Goal: Task Accomplishment & Management: Use online tool/utility

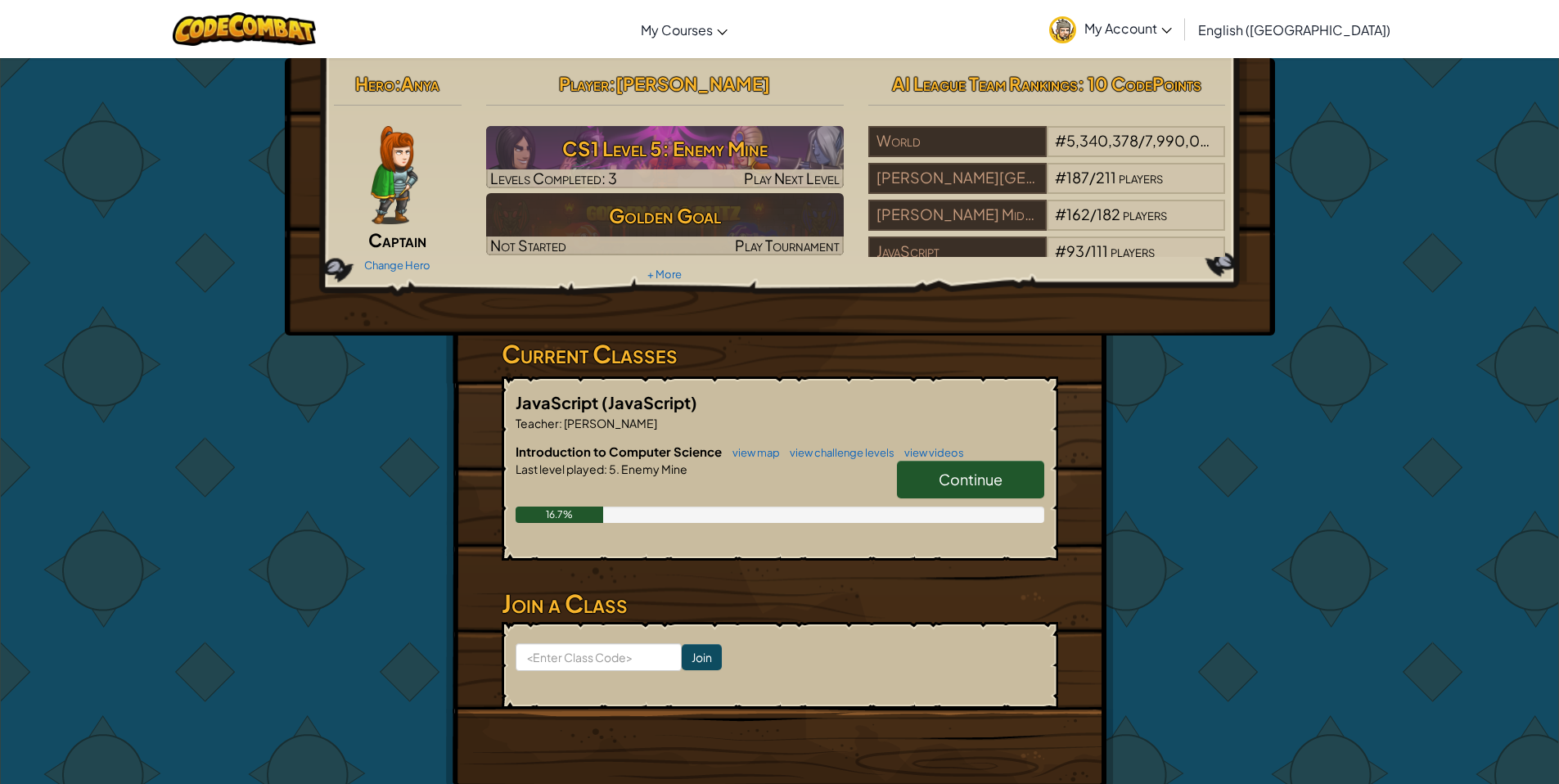
click at [406, 179] on img at bounding box center [393, 175] width 47 height 98
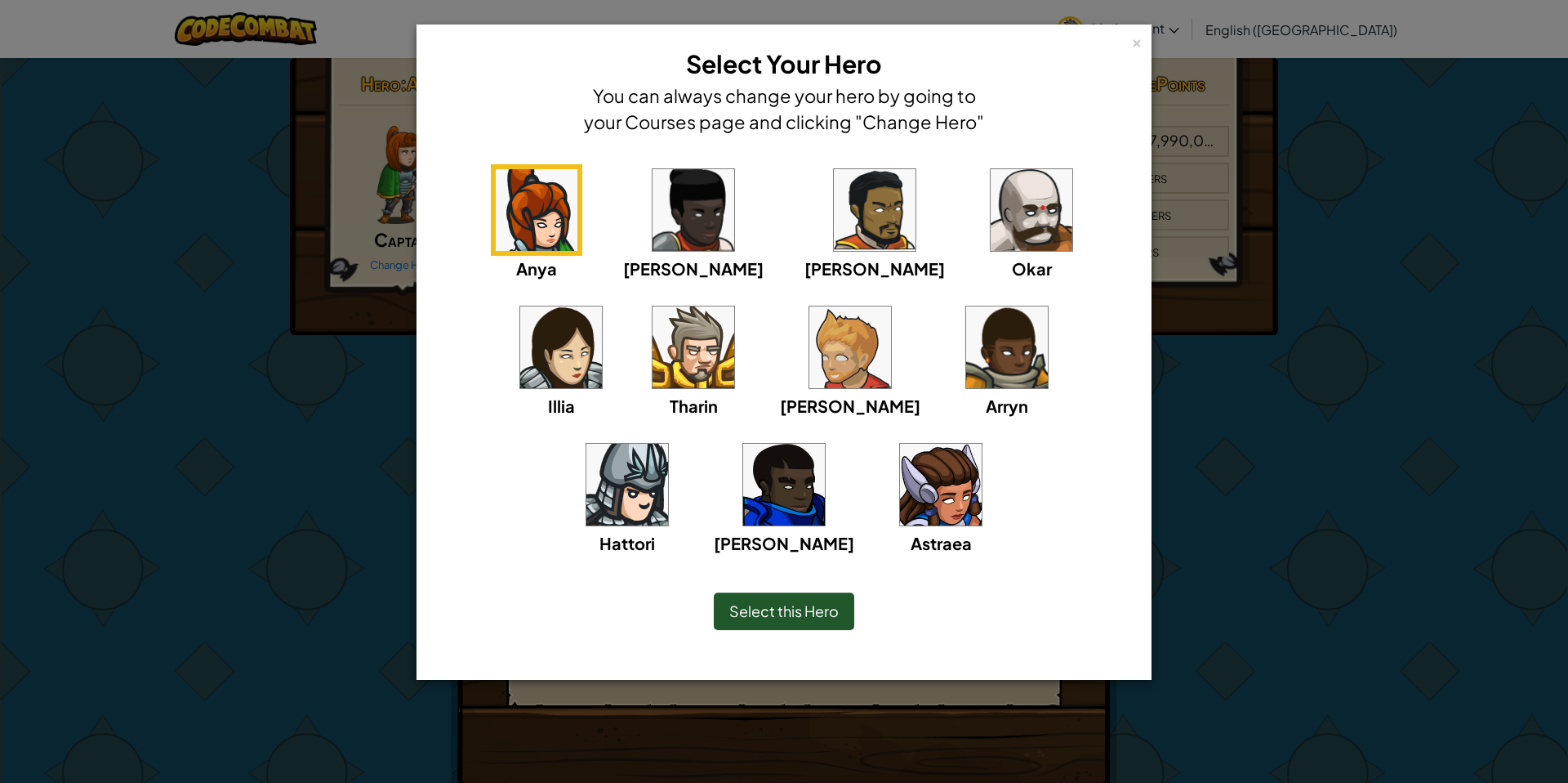
click at [900, 471] on img at bounding box center [941, 484] width 81 height 81
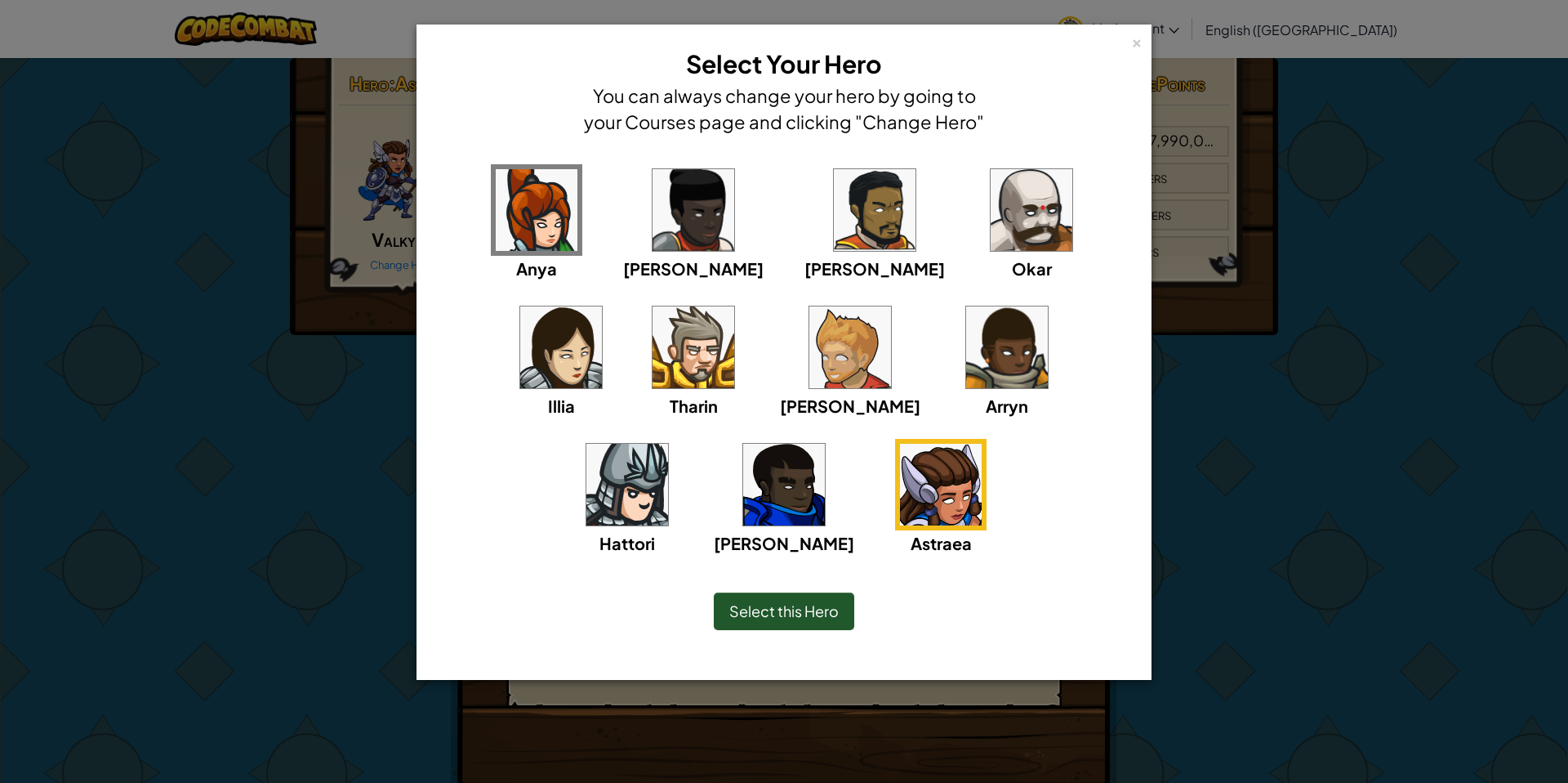
click at [668, 443] on img at bounding box center [627, 484] width 81 height 81
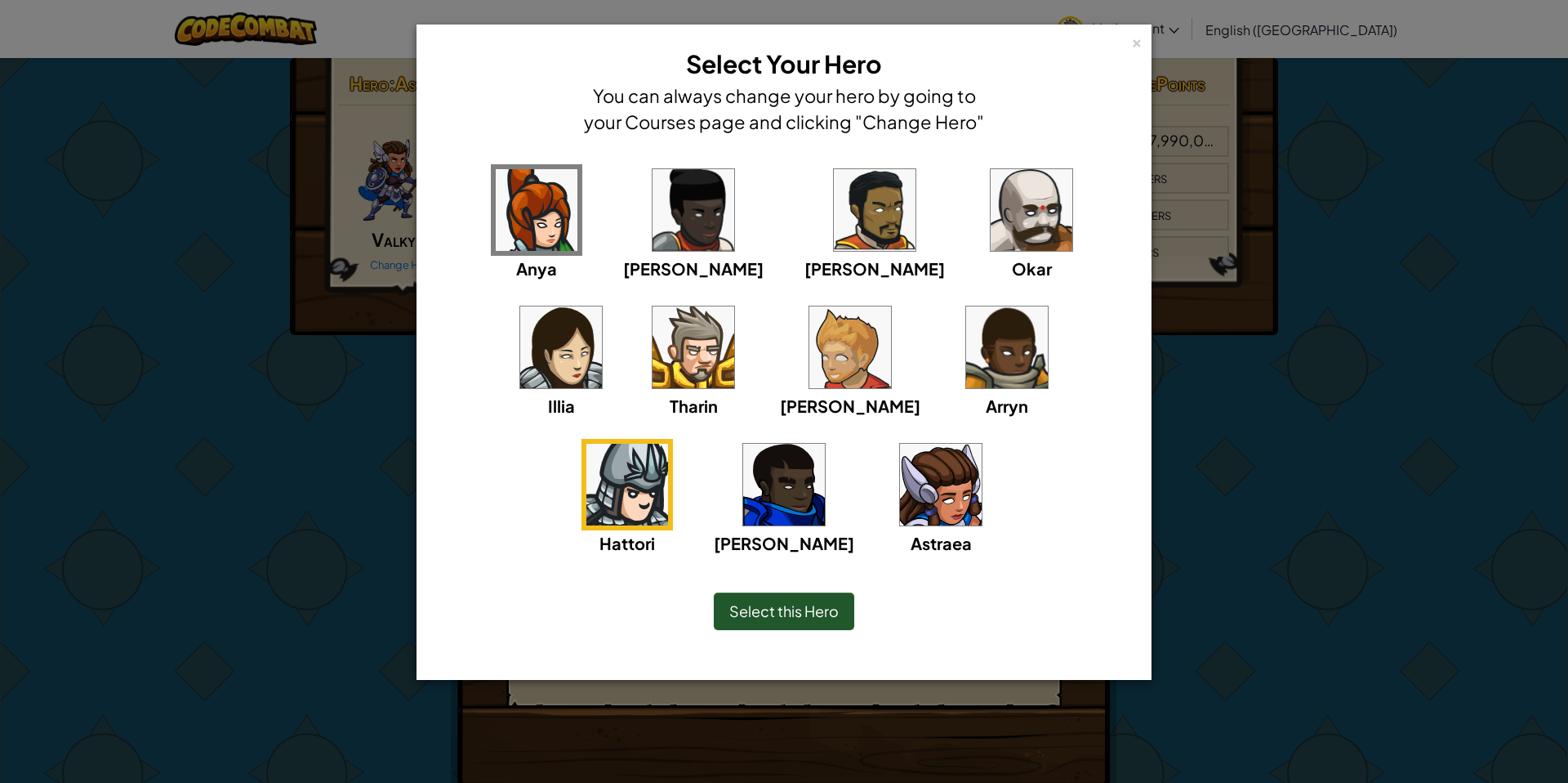
click at [522, 195] on img at bounding box center [537, 210] width 81 height 81
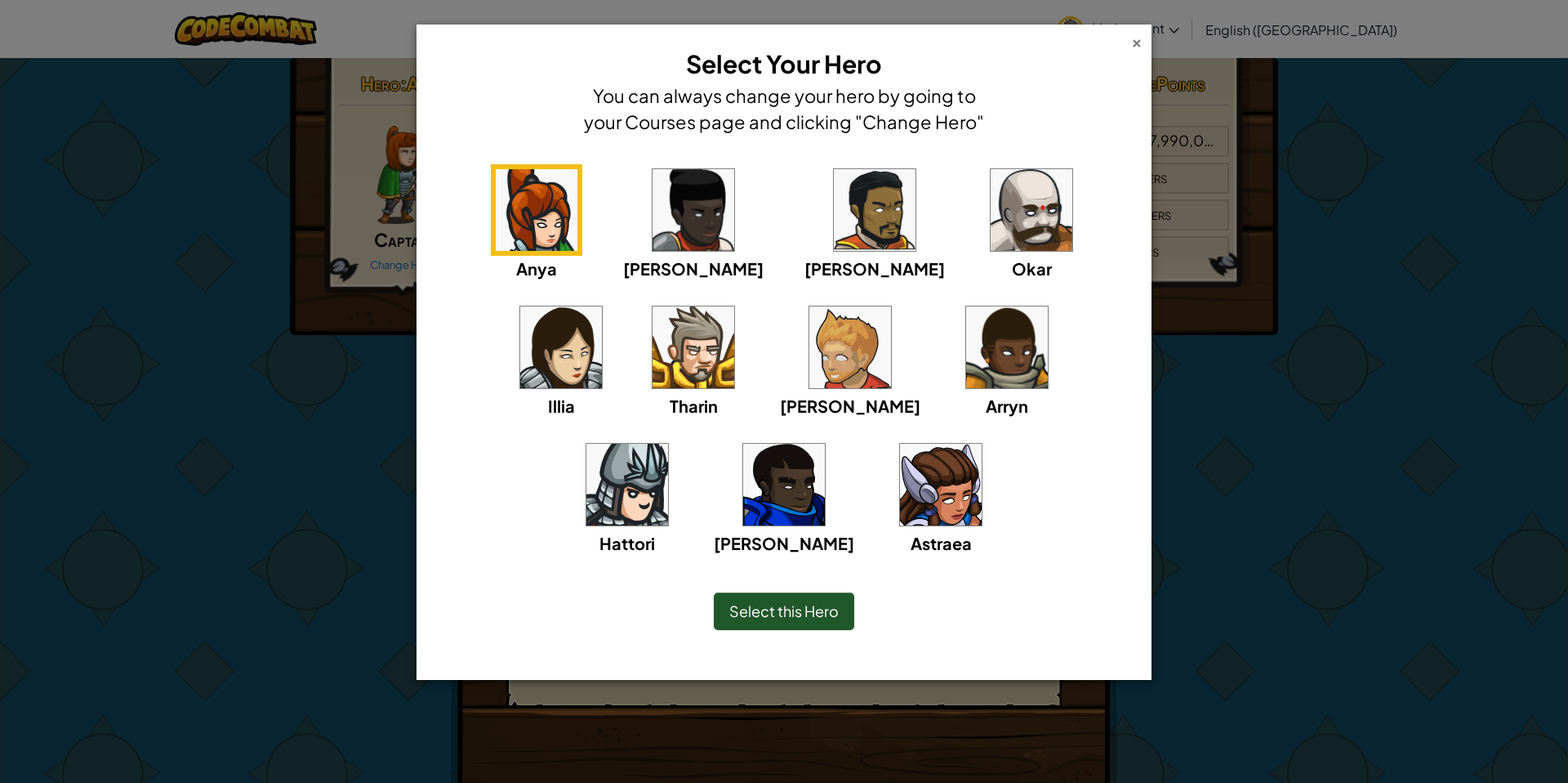
click at [1138, 44] on div "×" at bounding box center [1138, 40] width 12 height 17
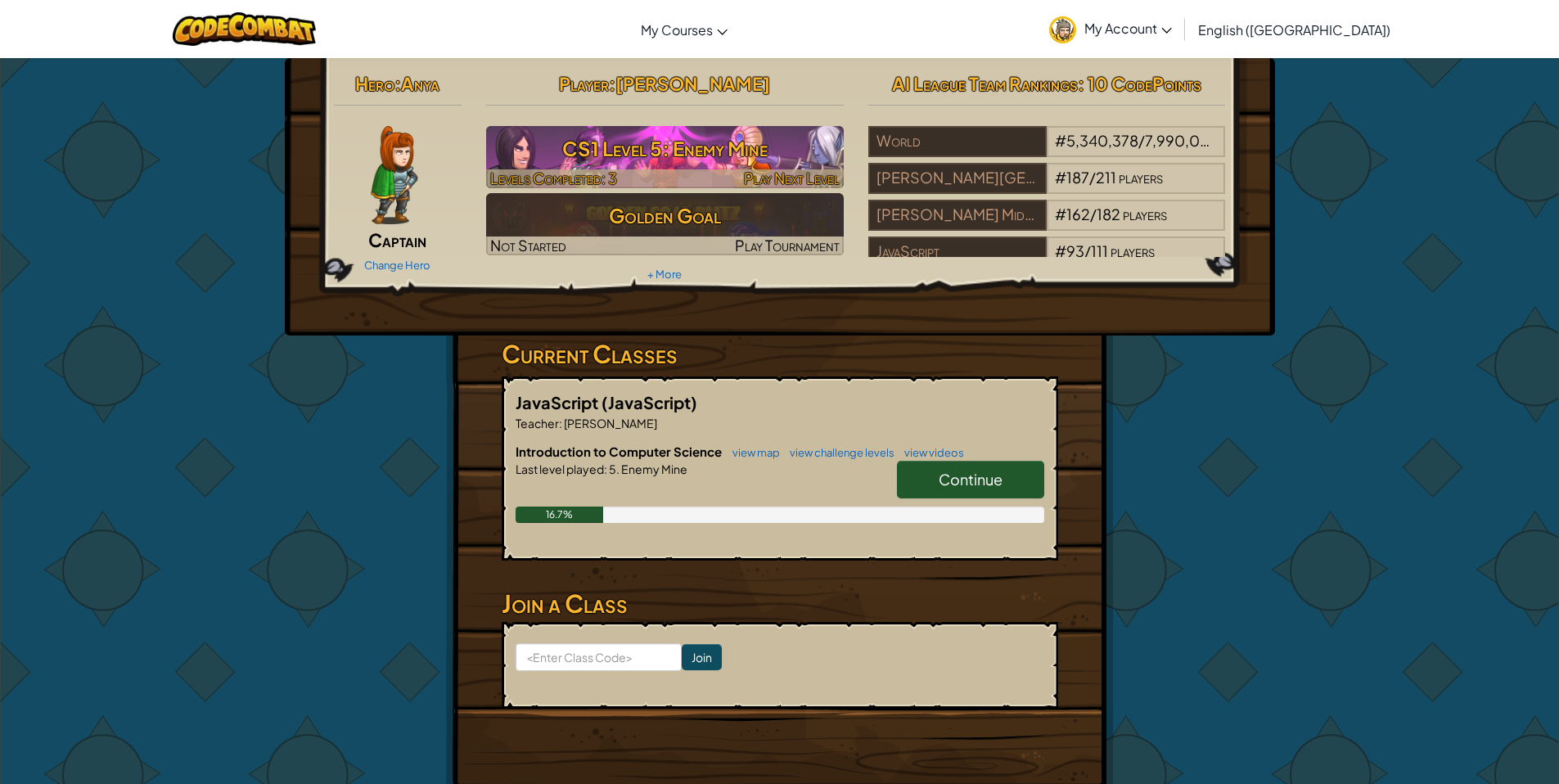
click at [728, 131] on h3 "CS1 Level 5: Enemy Mine" at bounding box center [664, 148] width 357 height 37
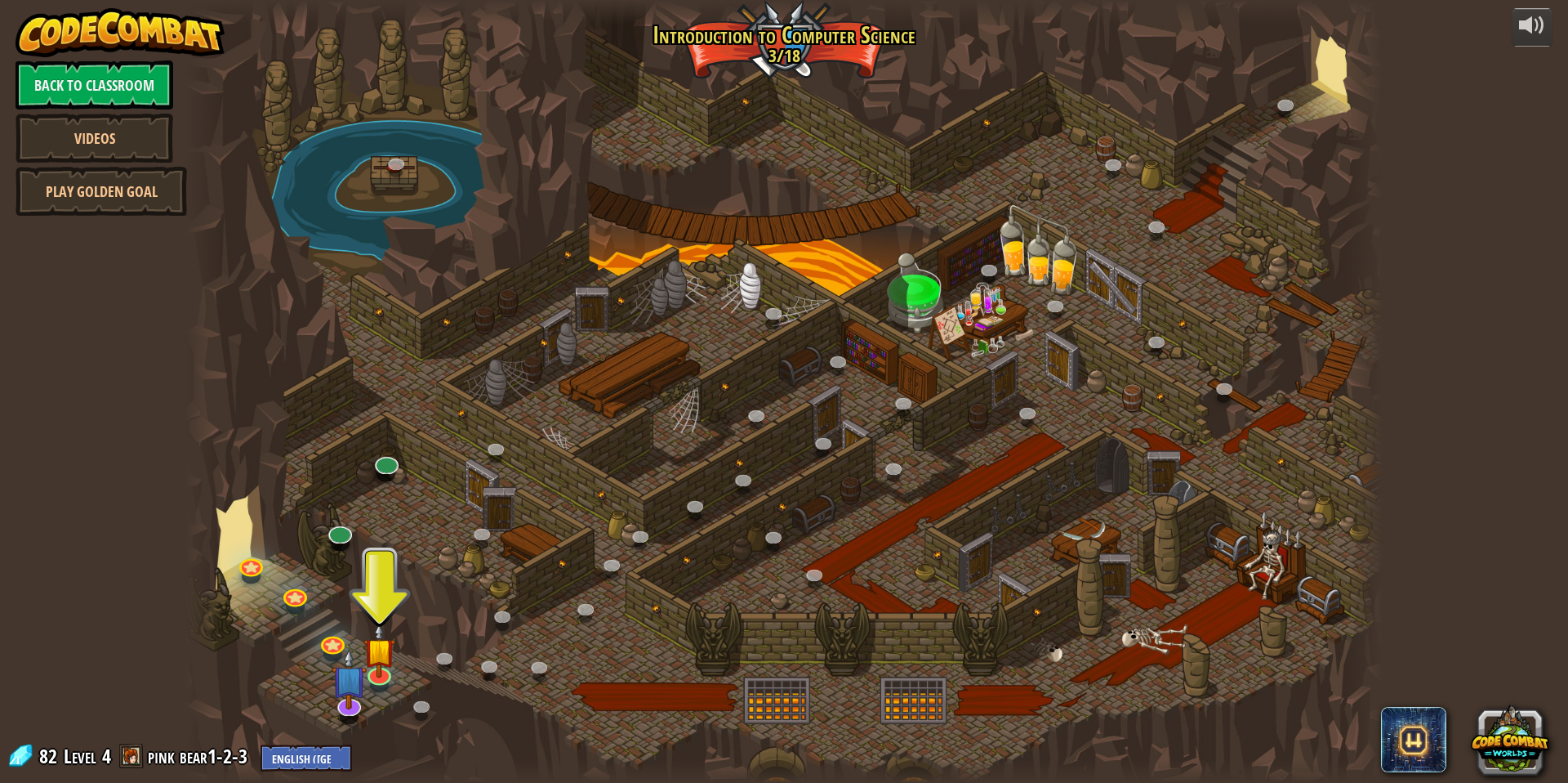
click at [382, 689] on div at bounding box center [379, 685] width 19 height 15
click at [384, 686] on link at bounding box center [378, 670] width 33 height 33
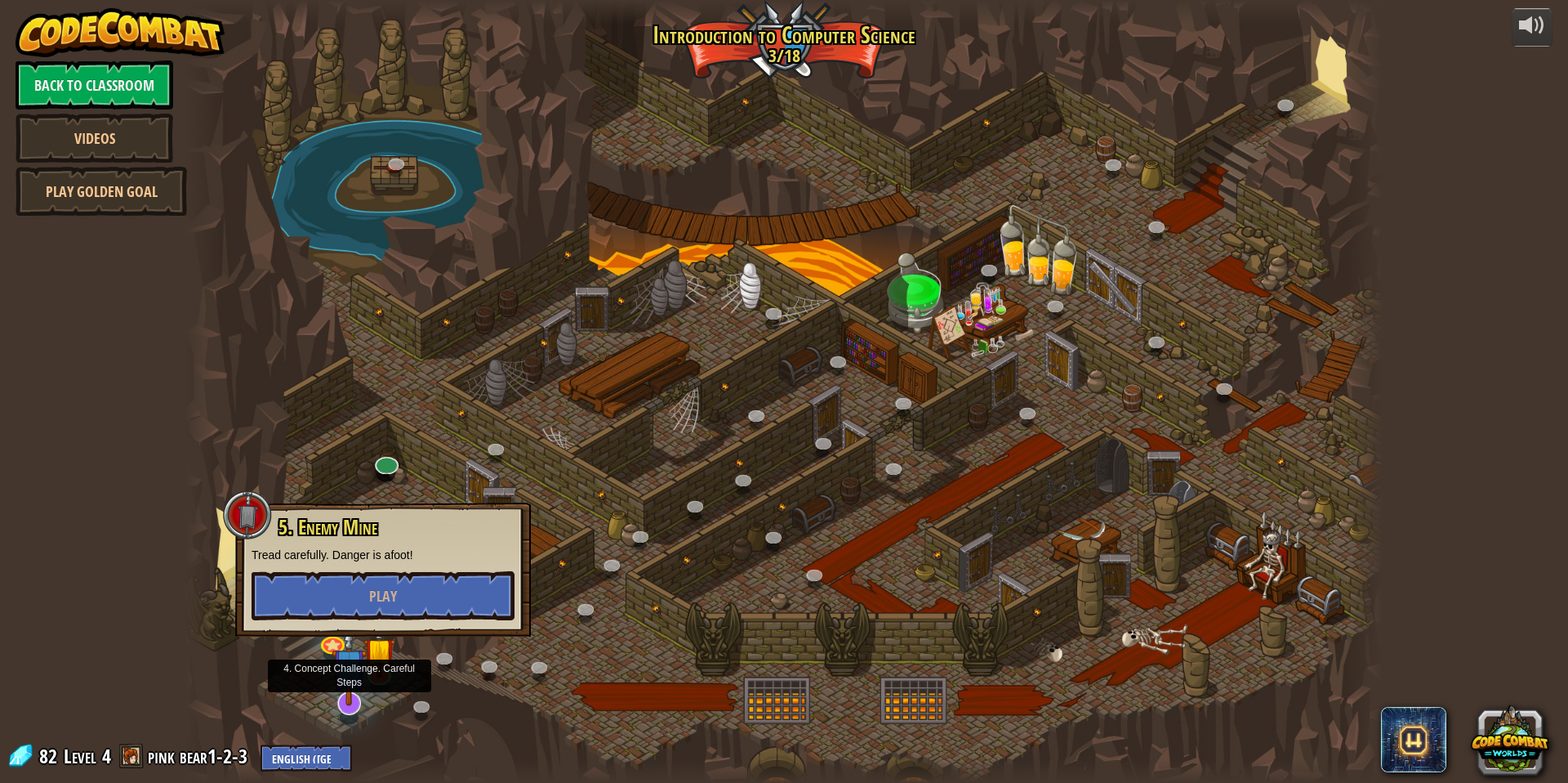
click at [358, 684] on img at bounding box center [349, 665] width 35 height 80
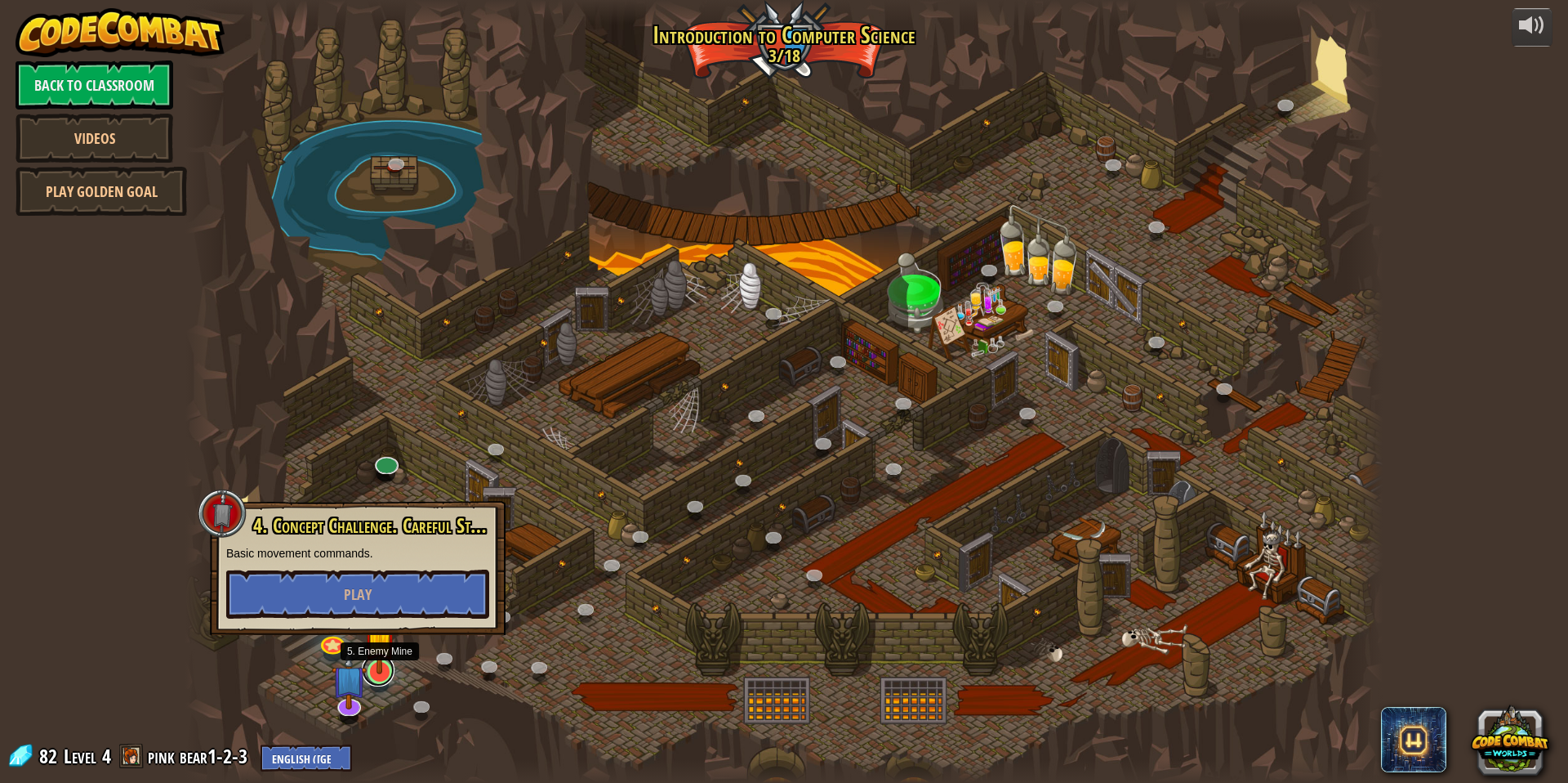
click at [377, 678] on link at bounding box center [378, 670] width 33 height 33
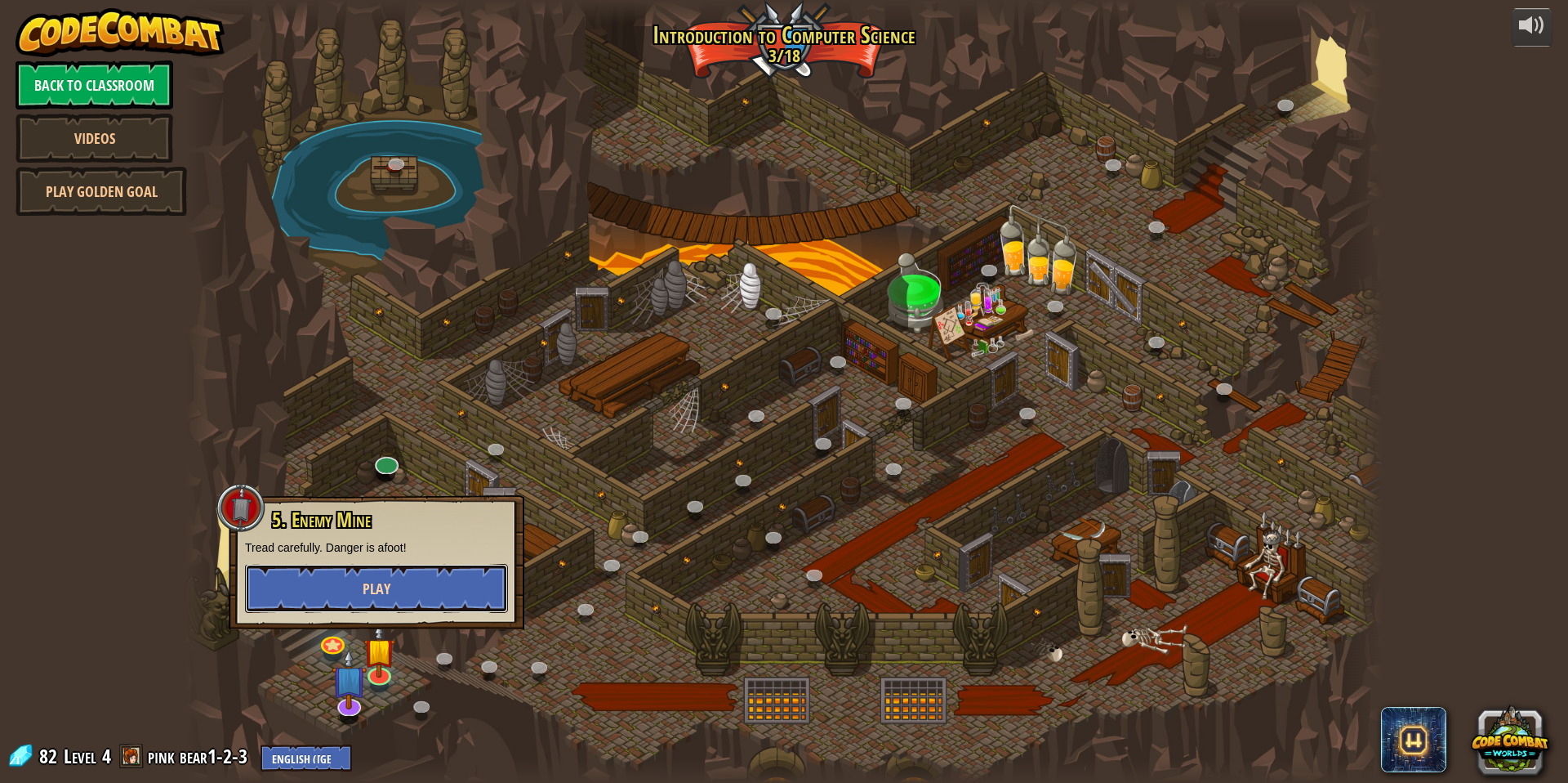
click at [361, 594] on button "Play" at bounding box center [377, 587] width 263 height 49
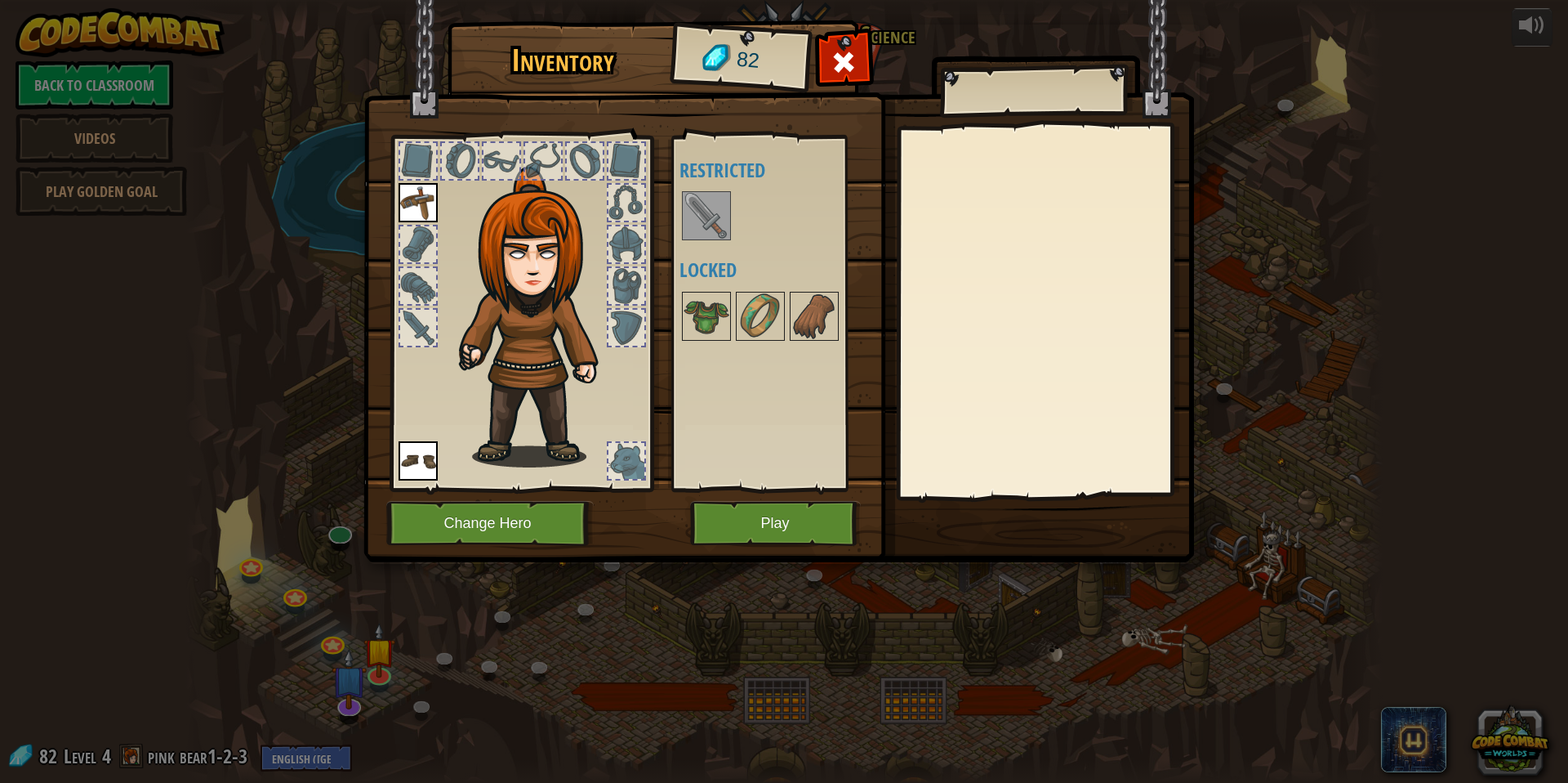
click at [725, 228] on img at bounding box center [706, 216] width 46 height 46
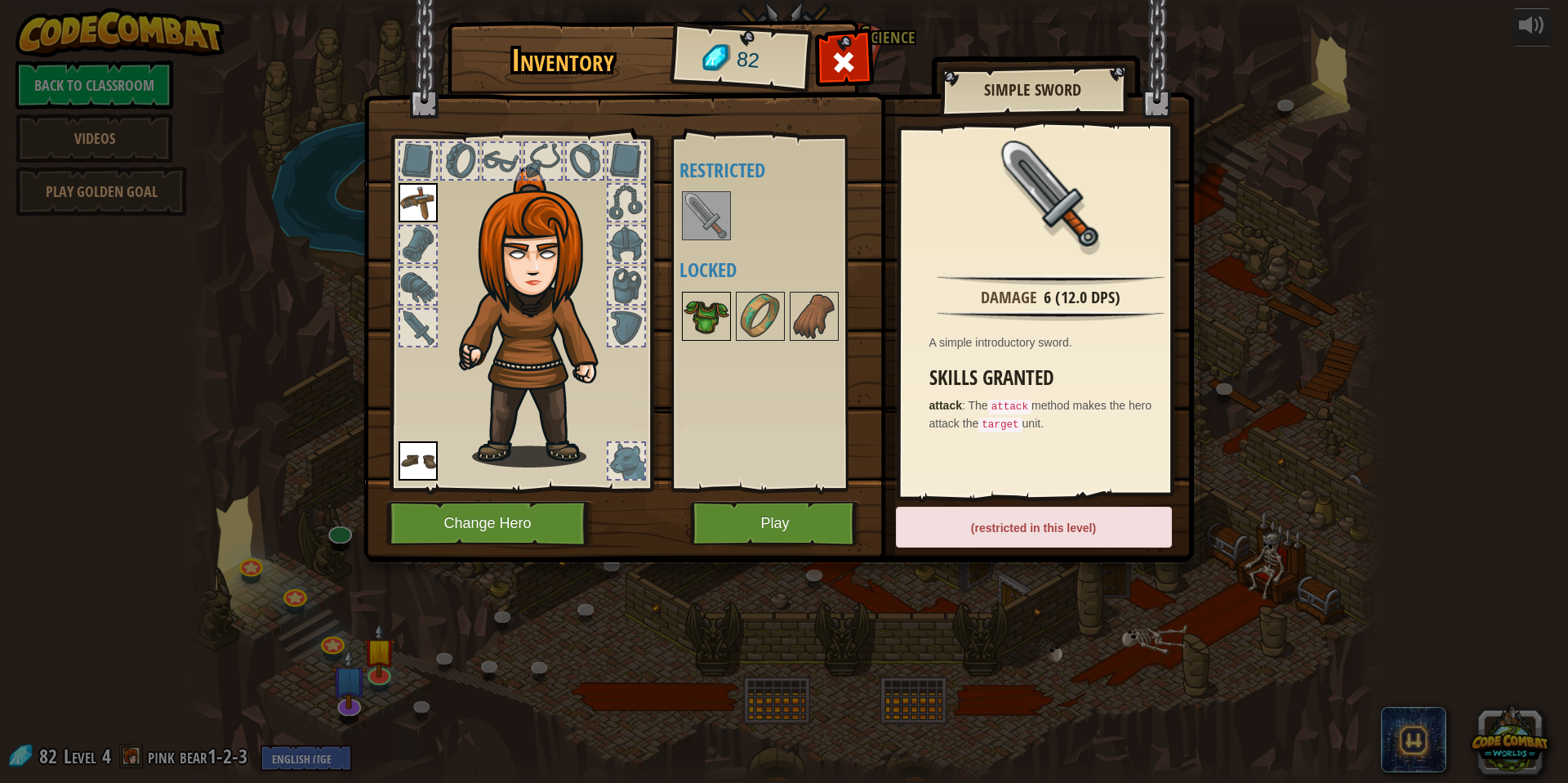
click at [720, 319] on img at bounding box center [706, 316] width 46 height 46
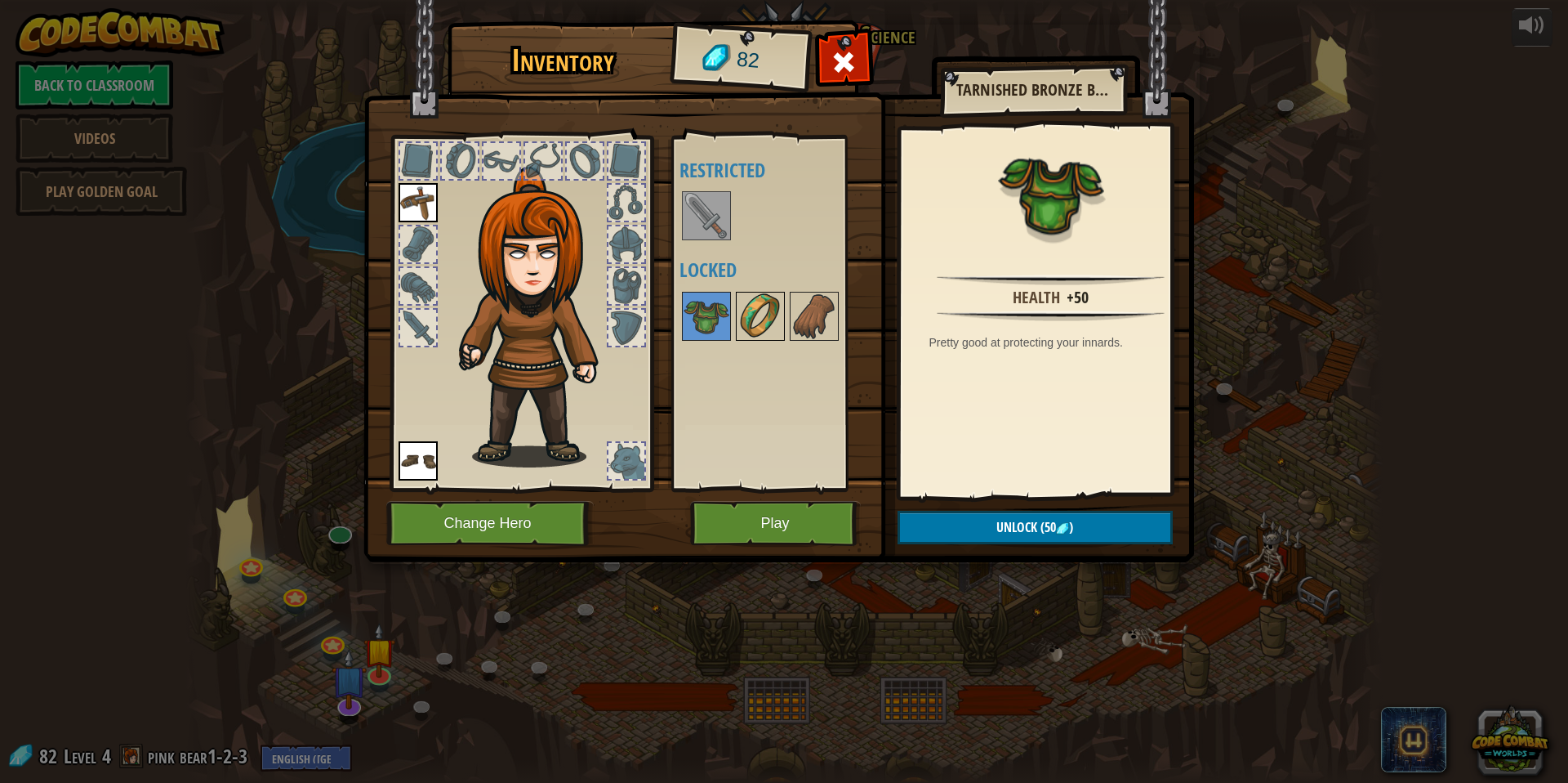
click at [752, 319] on img at bounding box center [760, 316] width 46 height 46
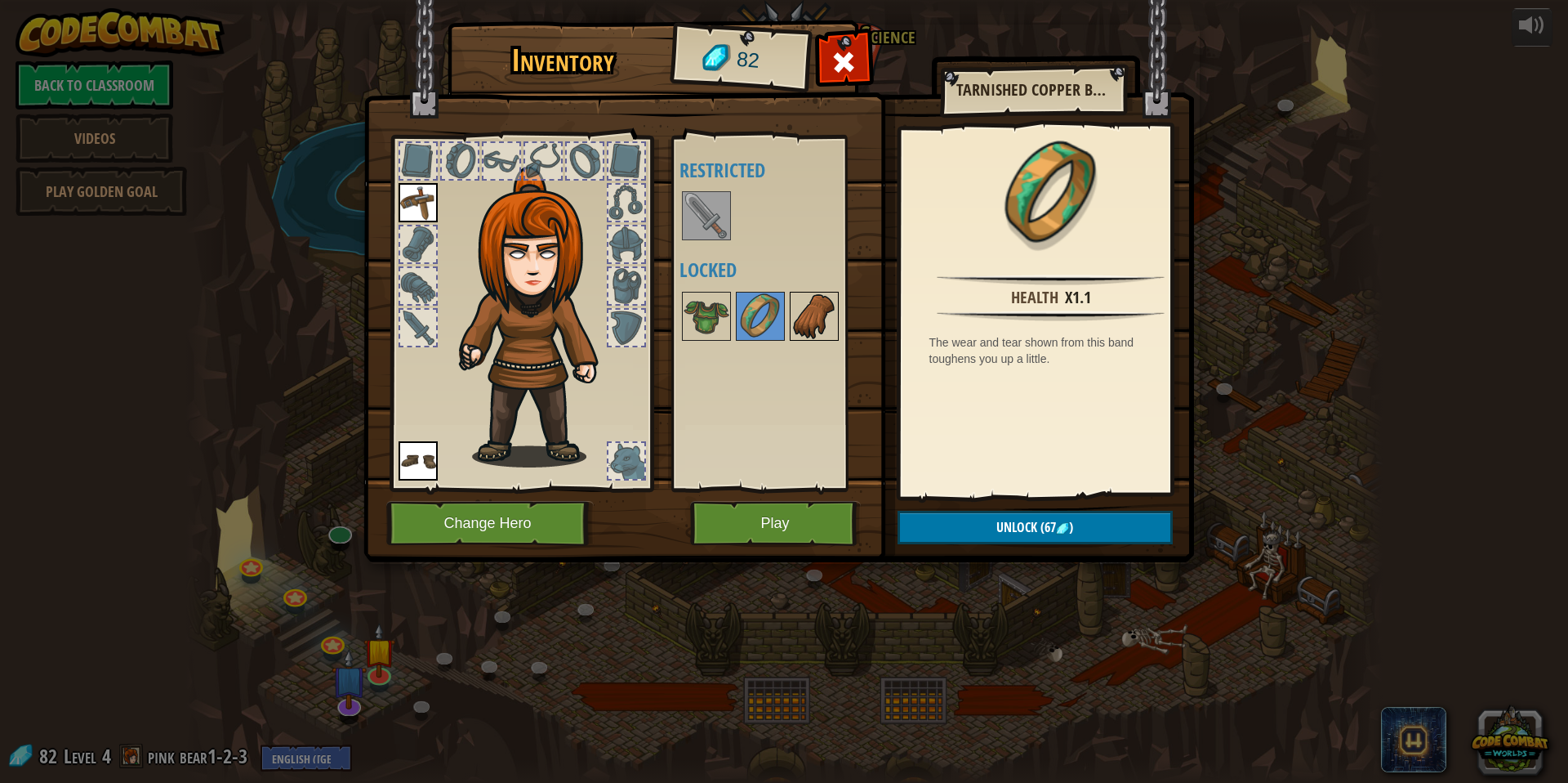
click at [804, 317] on img at bounding box center [815, 316] width 46 height 46
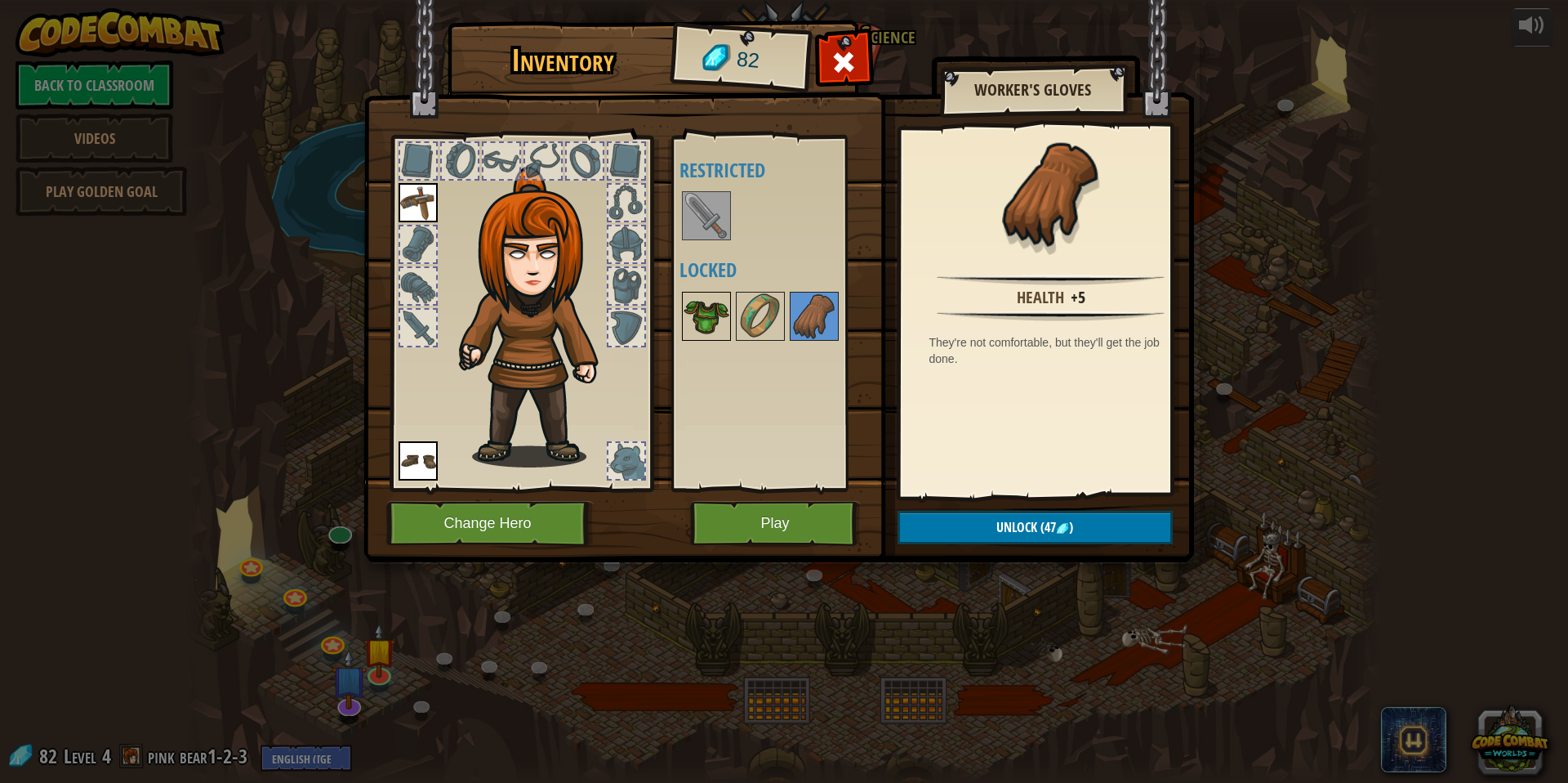
click at [695, 314] on img at bounding box center [706, 316] width 46 height 46
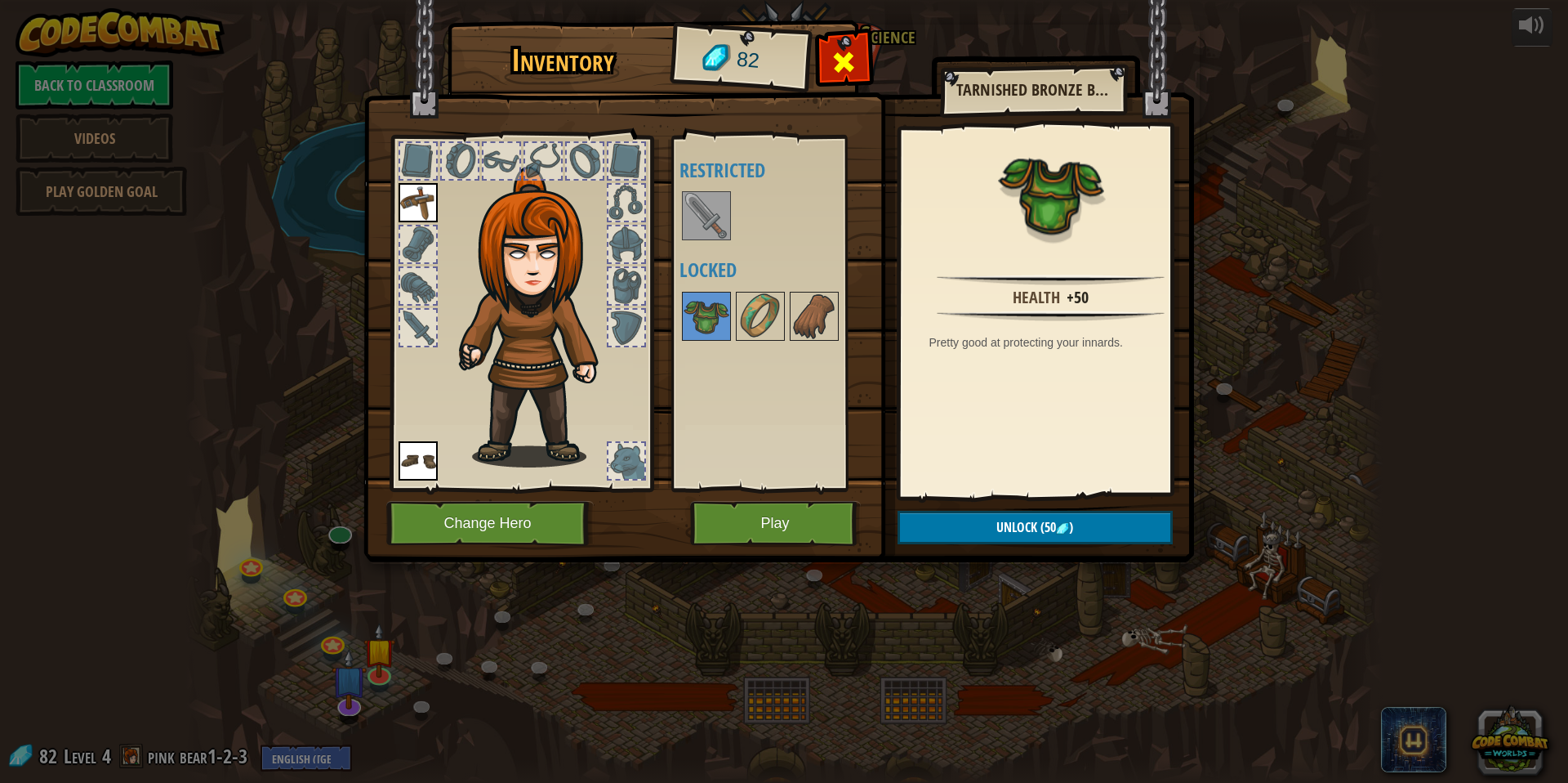
click at [856, 44] on div at bounding box center [845, 67] width 52 height 52
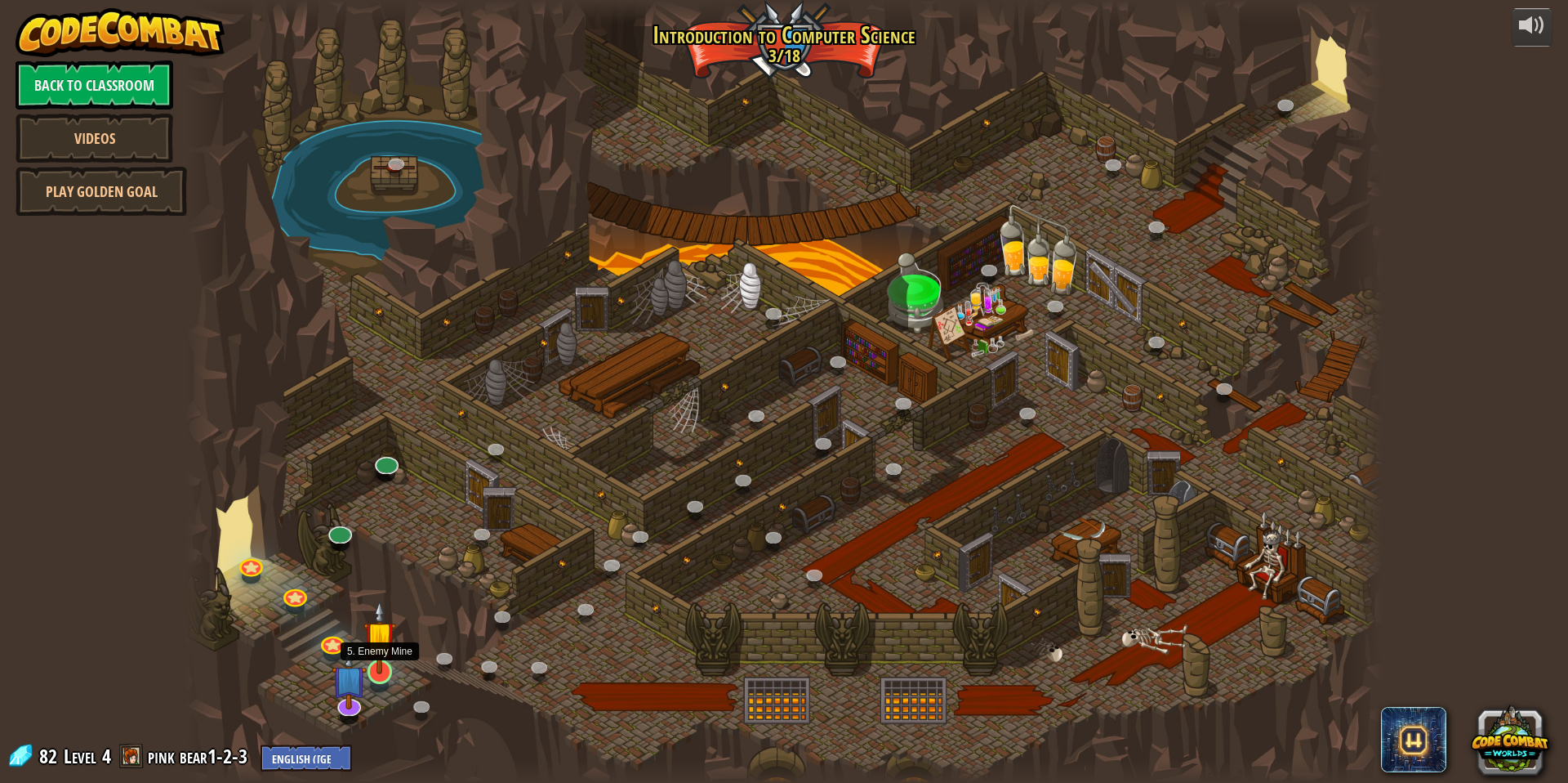
click at [392, 658] on img at bounding box center [380, 636] width 33 height 75
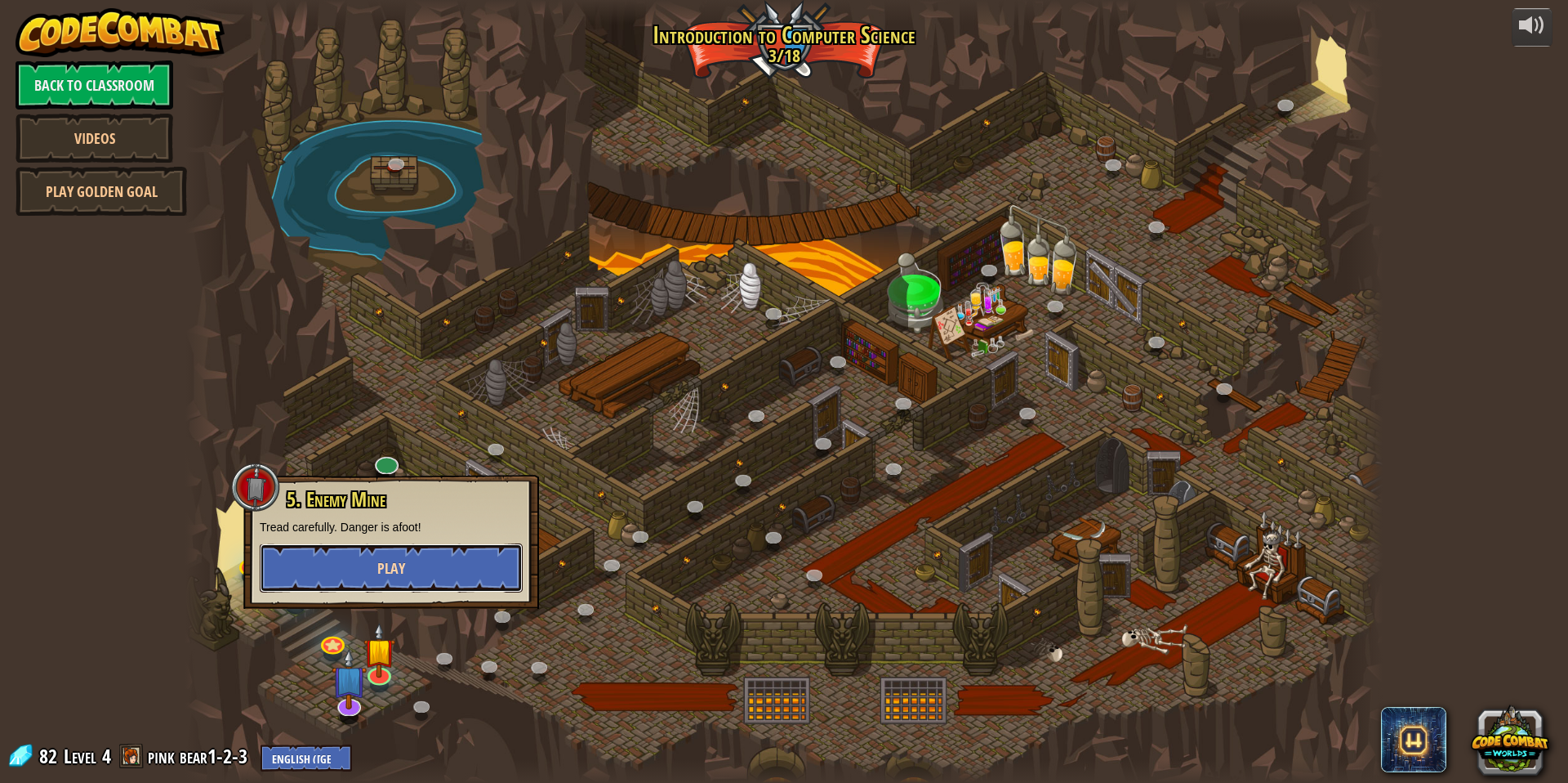
click at [453, 569] on button "Play" at bounding box center [391, 567] width 263 height 49
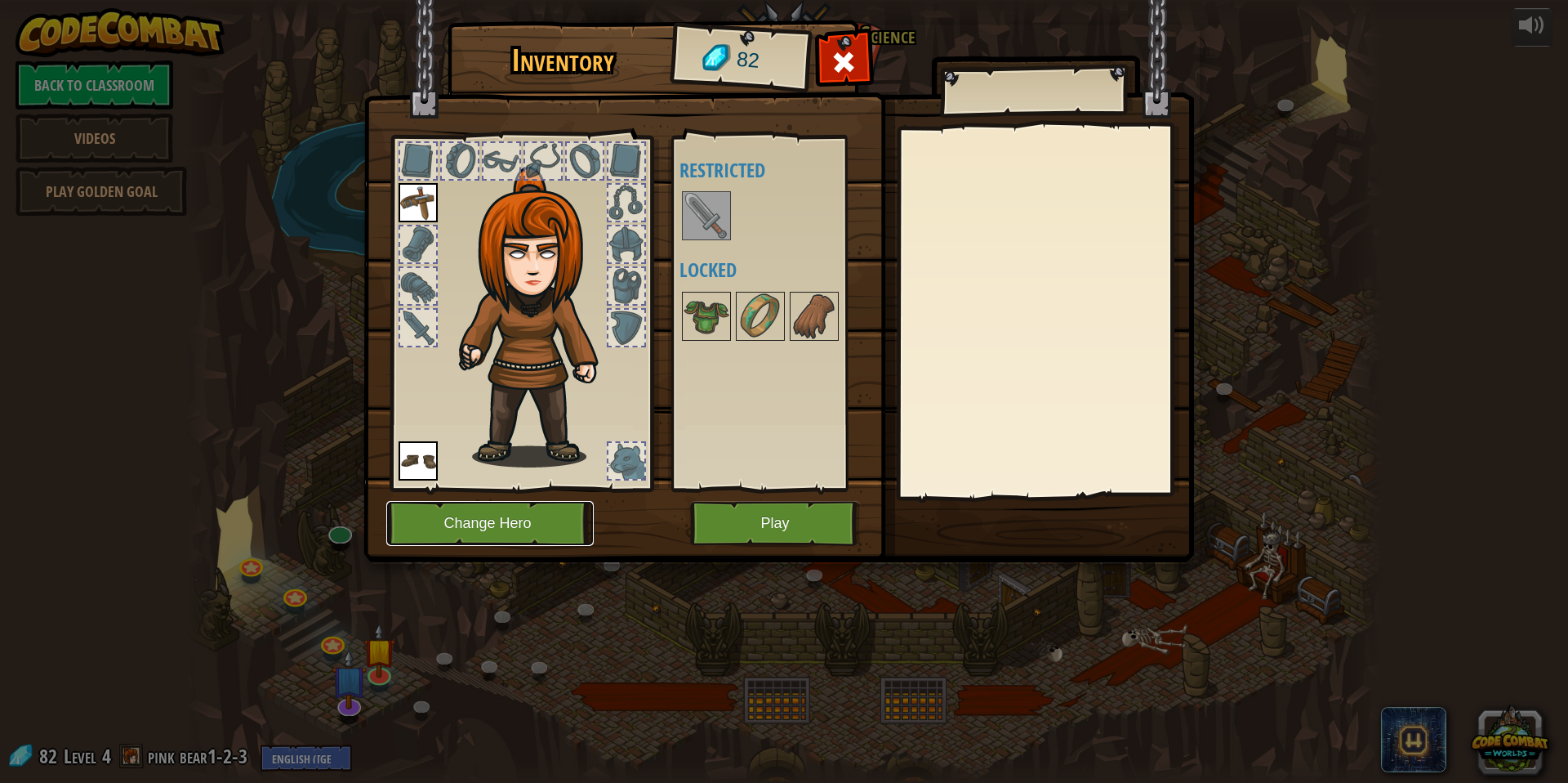
click at [512, 512] on button "Change Hero" at bounding box center [490, 523] width 208 height 45
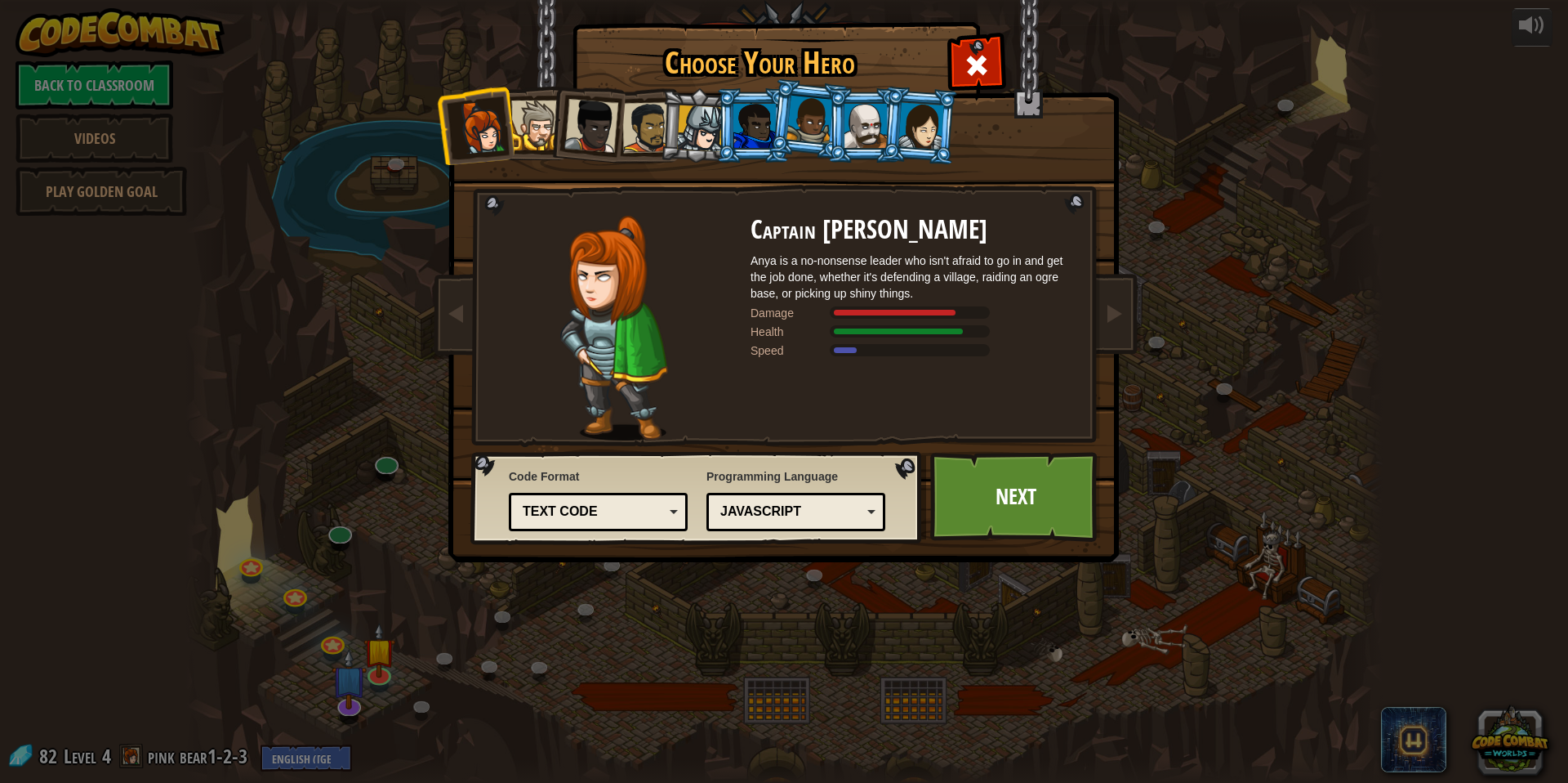
click at [702, 120] on div at bounding box center [701, 128] width 47 height 47
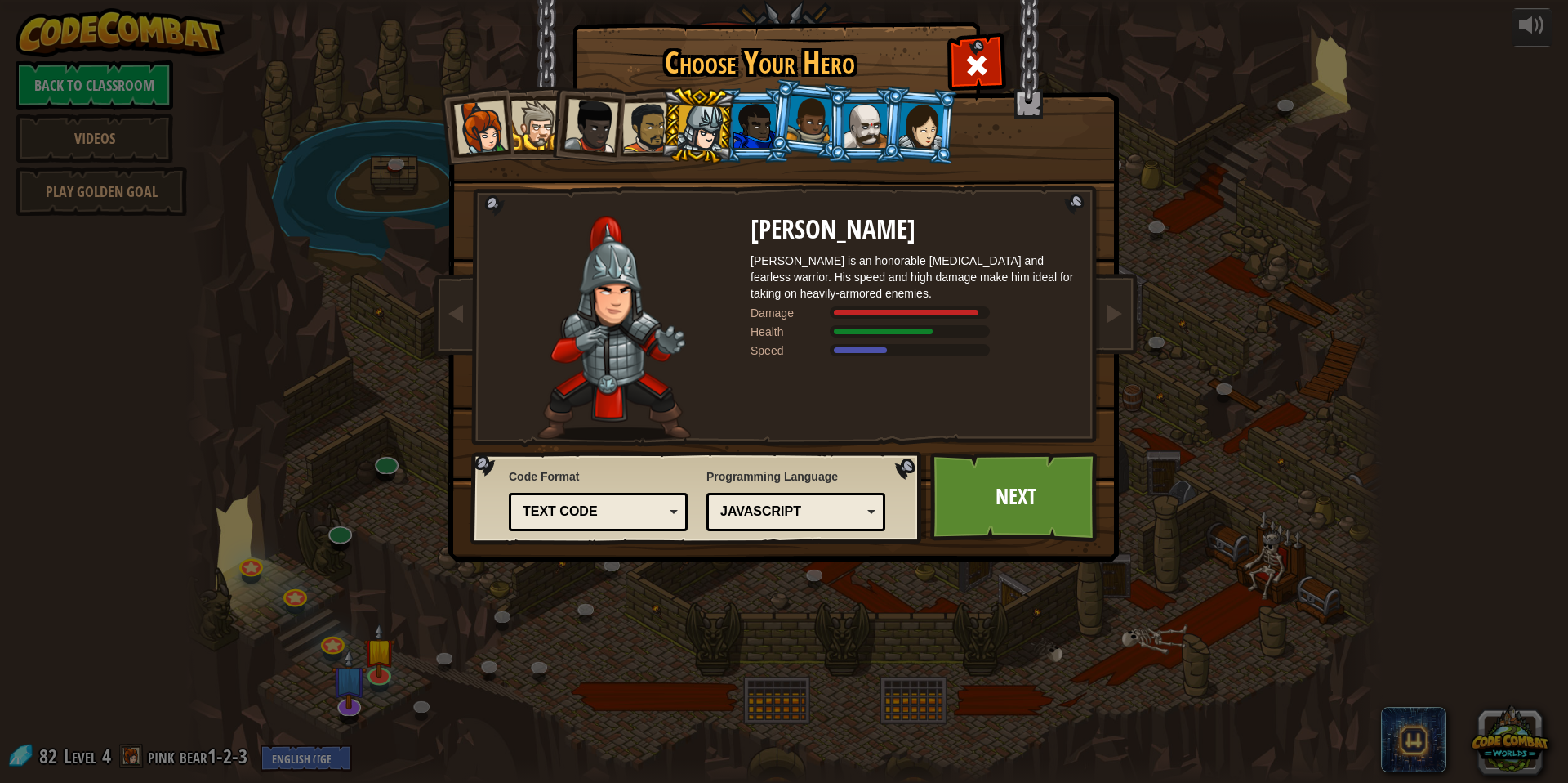
click at [521, 125] on div at bounding box center [537, 125] width 50 height 50
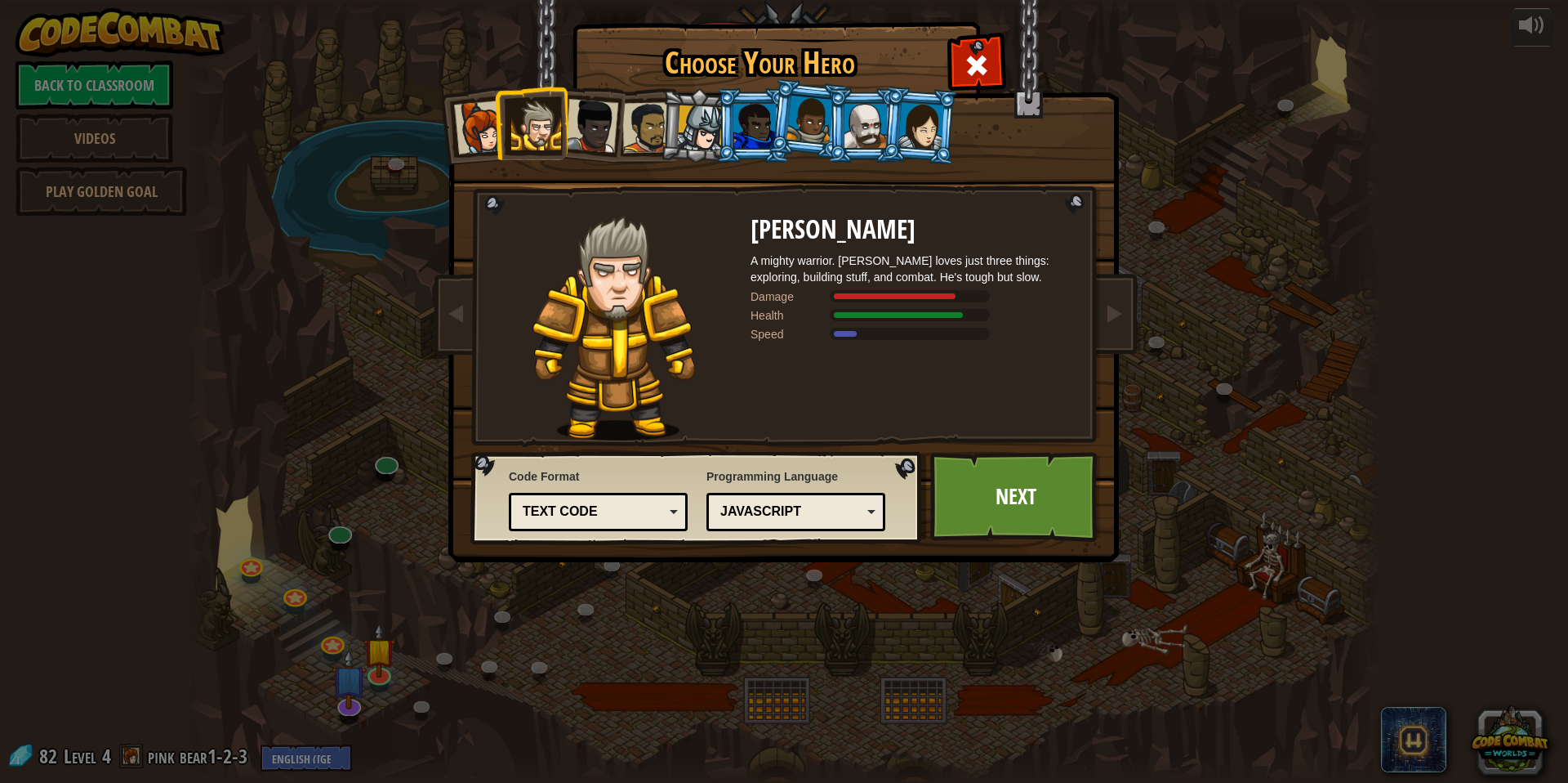
click at [594, 129] on div at bounding box center [591, 125] width 54 height 54
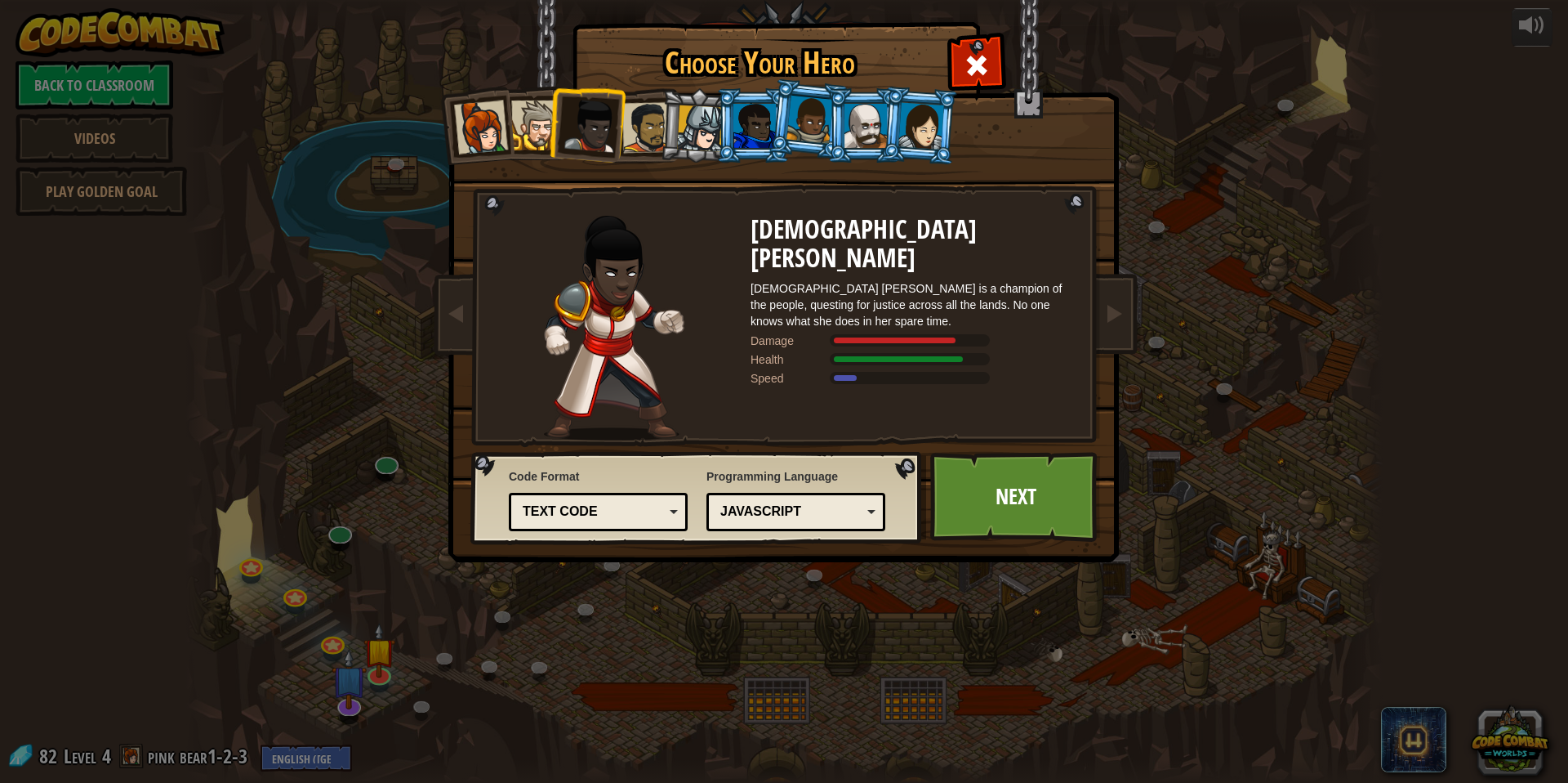
click at [539, 128] on div at bounding box center [537, 125] width 50 height 50
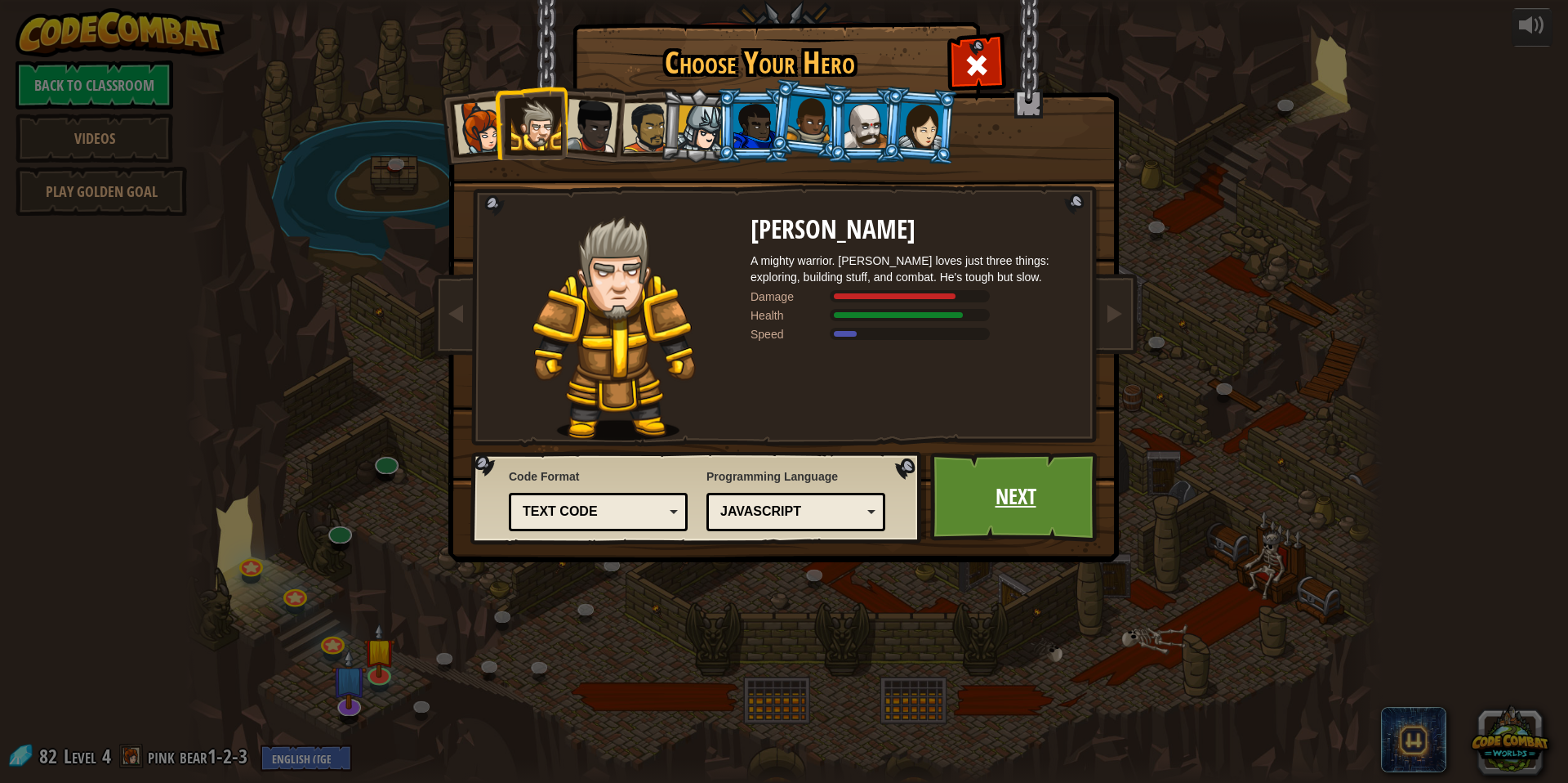
click at [1044, 485] on link "Next" at bounding box center [1016, 497] width 171 height 89
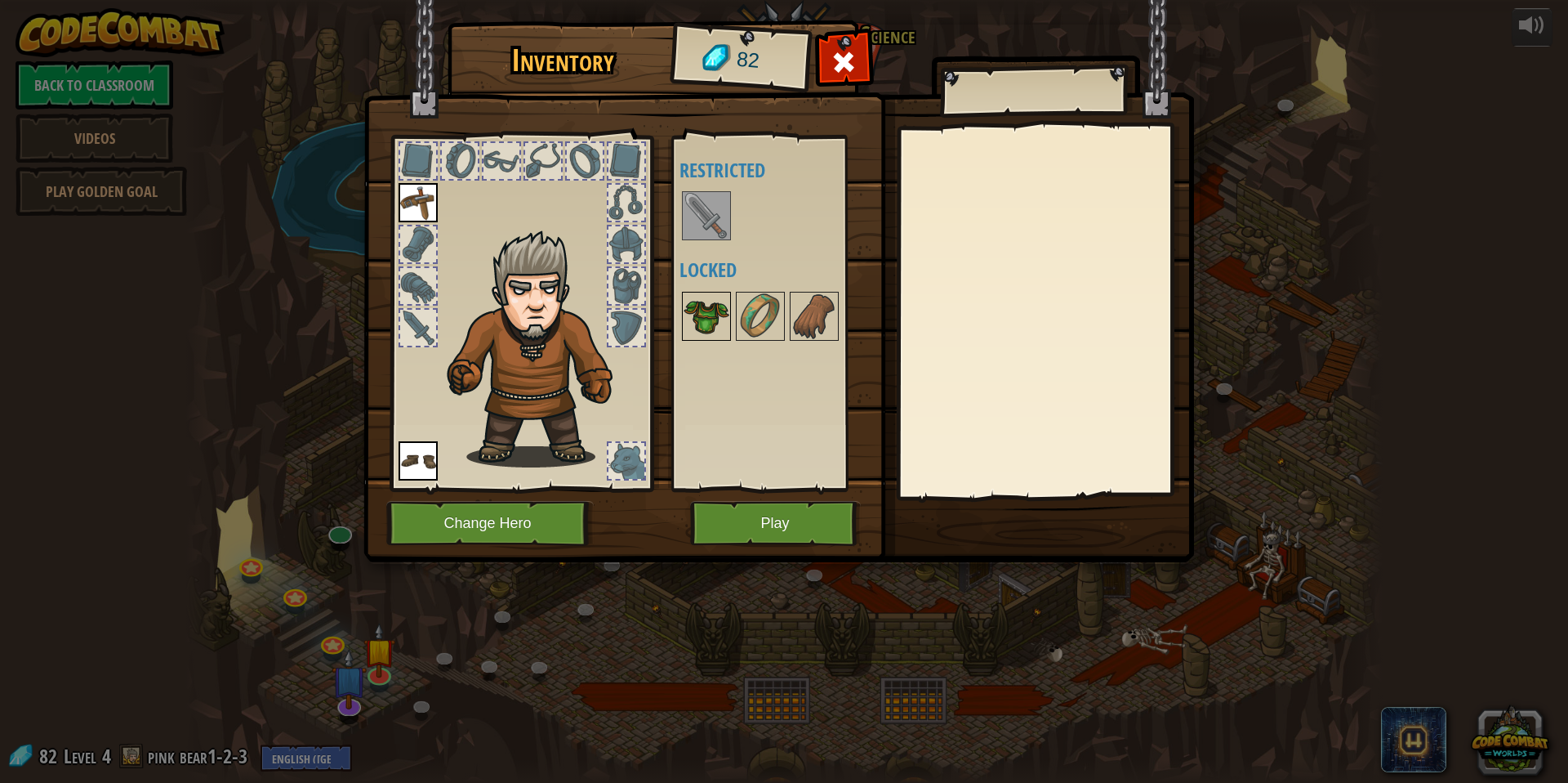
click at [718, 319] on img at bounding box center [706, 316] width 46 height 46
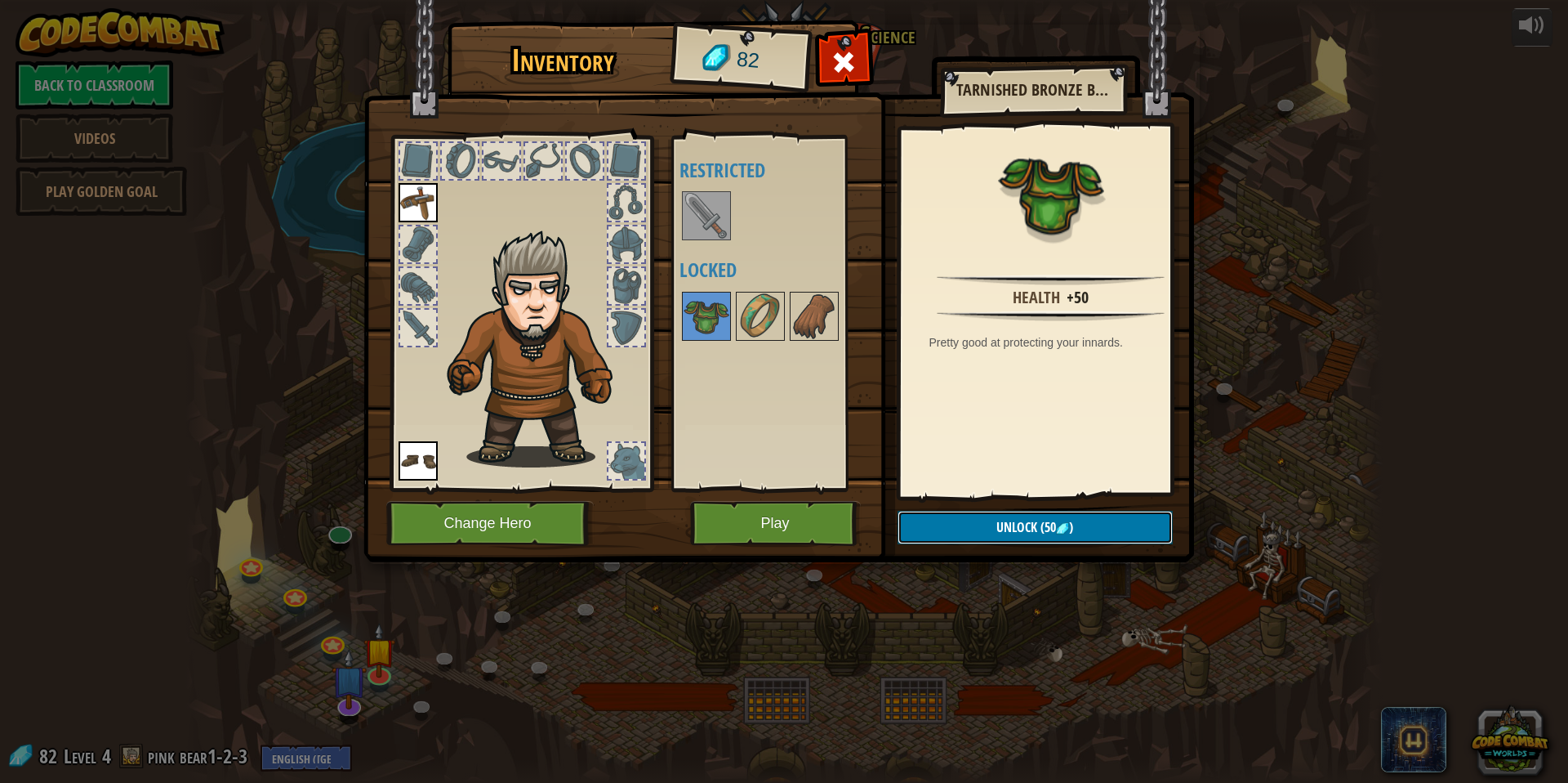
click at [1059, 535] on img at bounding box center [1062, 528] width 13 height 13
click at [1067, 527] on button "Confirm" at bounding box center [1034, 528] width 275 height 34
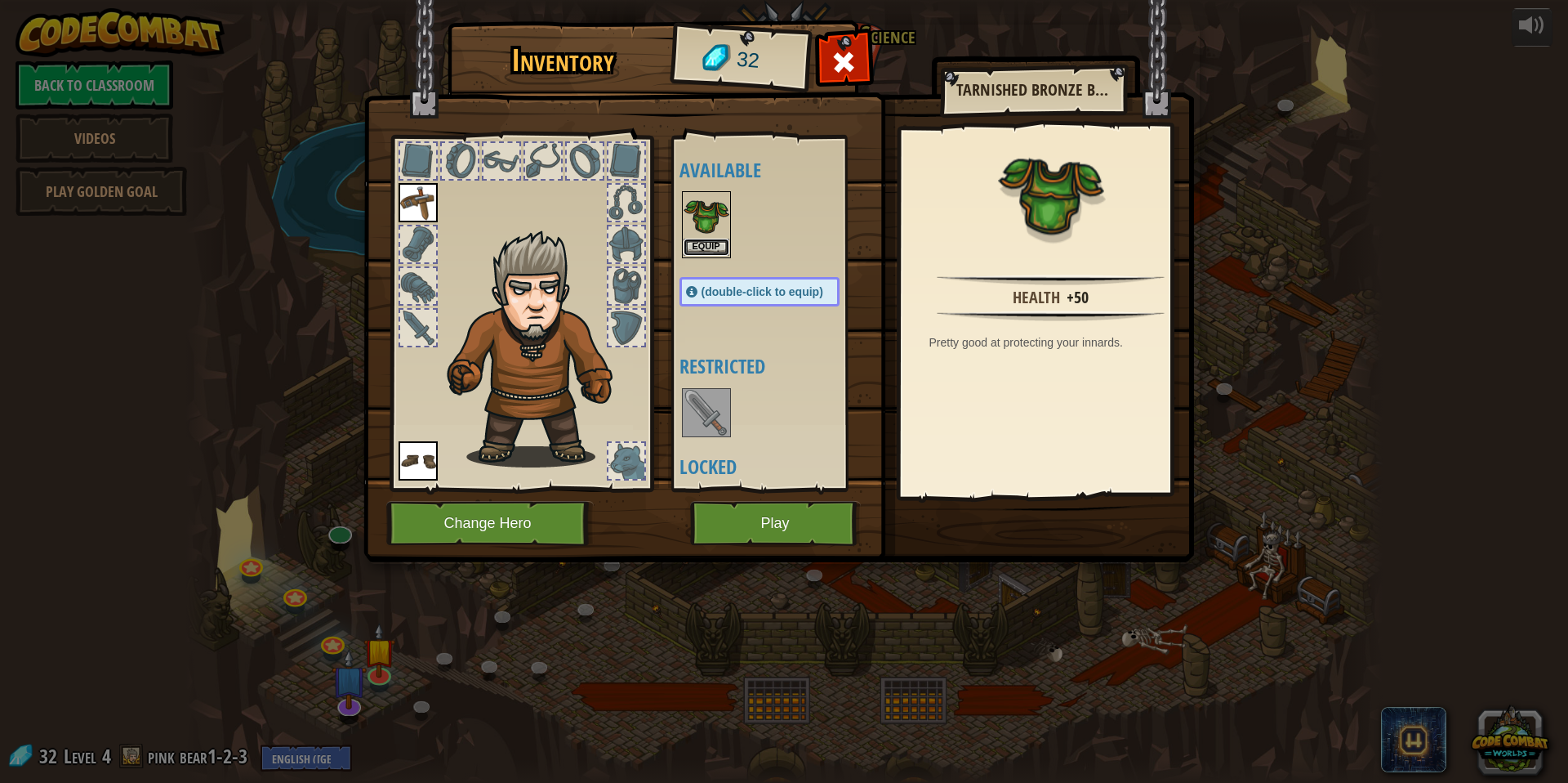
click at [716, 252] on button "Equip" at bounding box center [706, 246] width 46 height 17
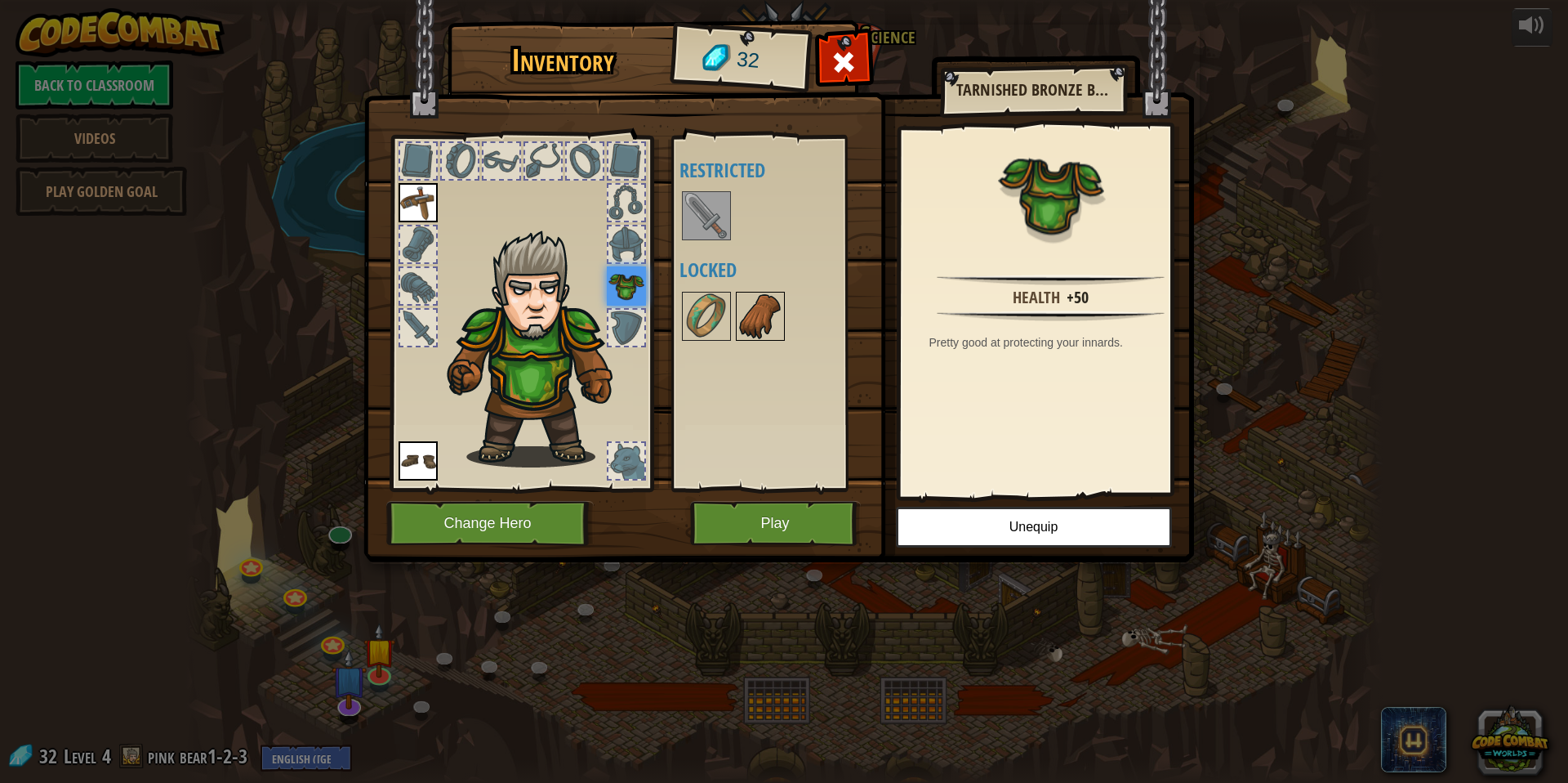
click at [751, 324] on img at bounding box center [760, 316] width 46 height 46
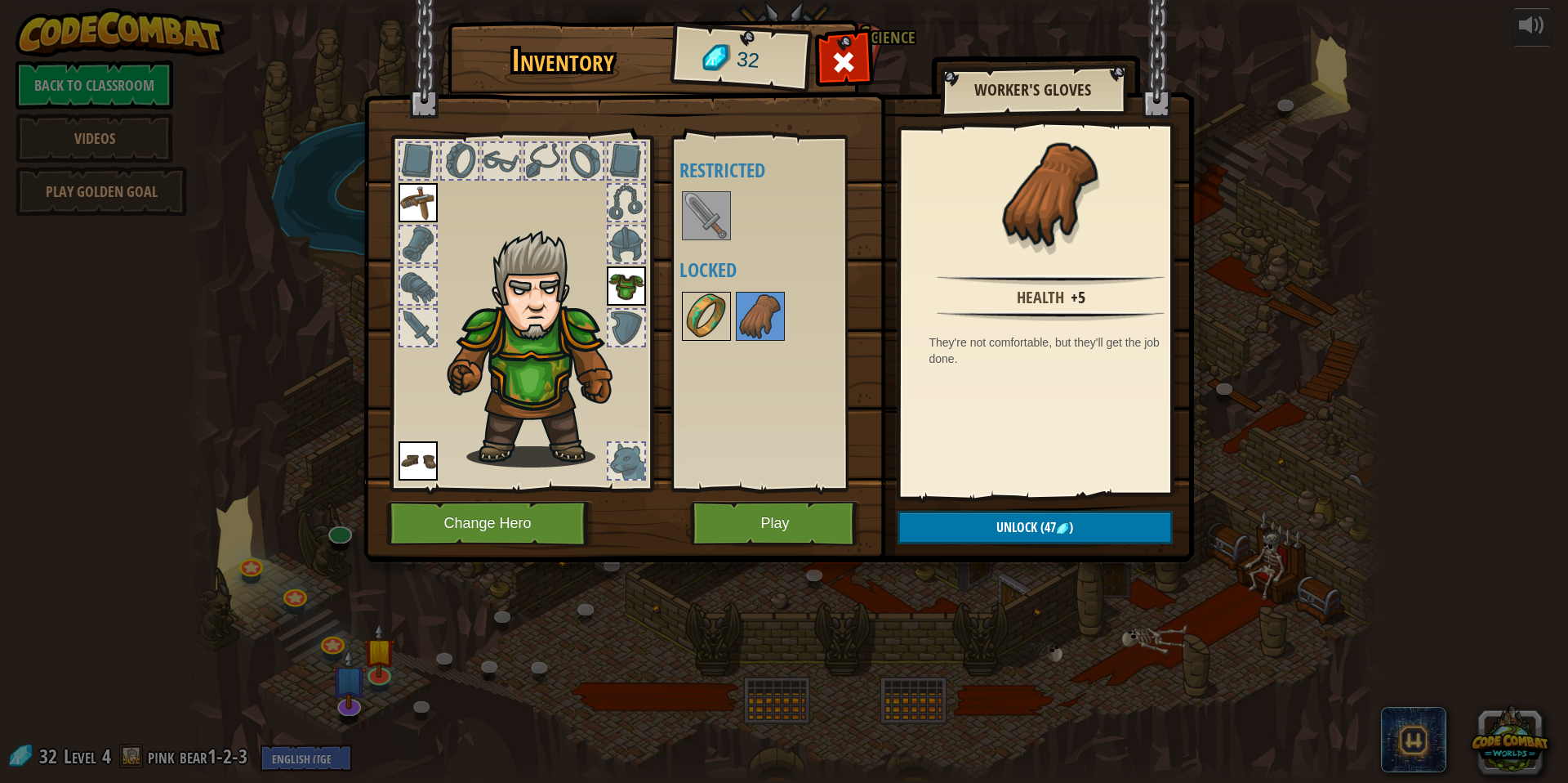
click at [727, 320] on img at bounding box center [706, 316] width 46 height 46
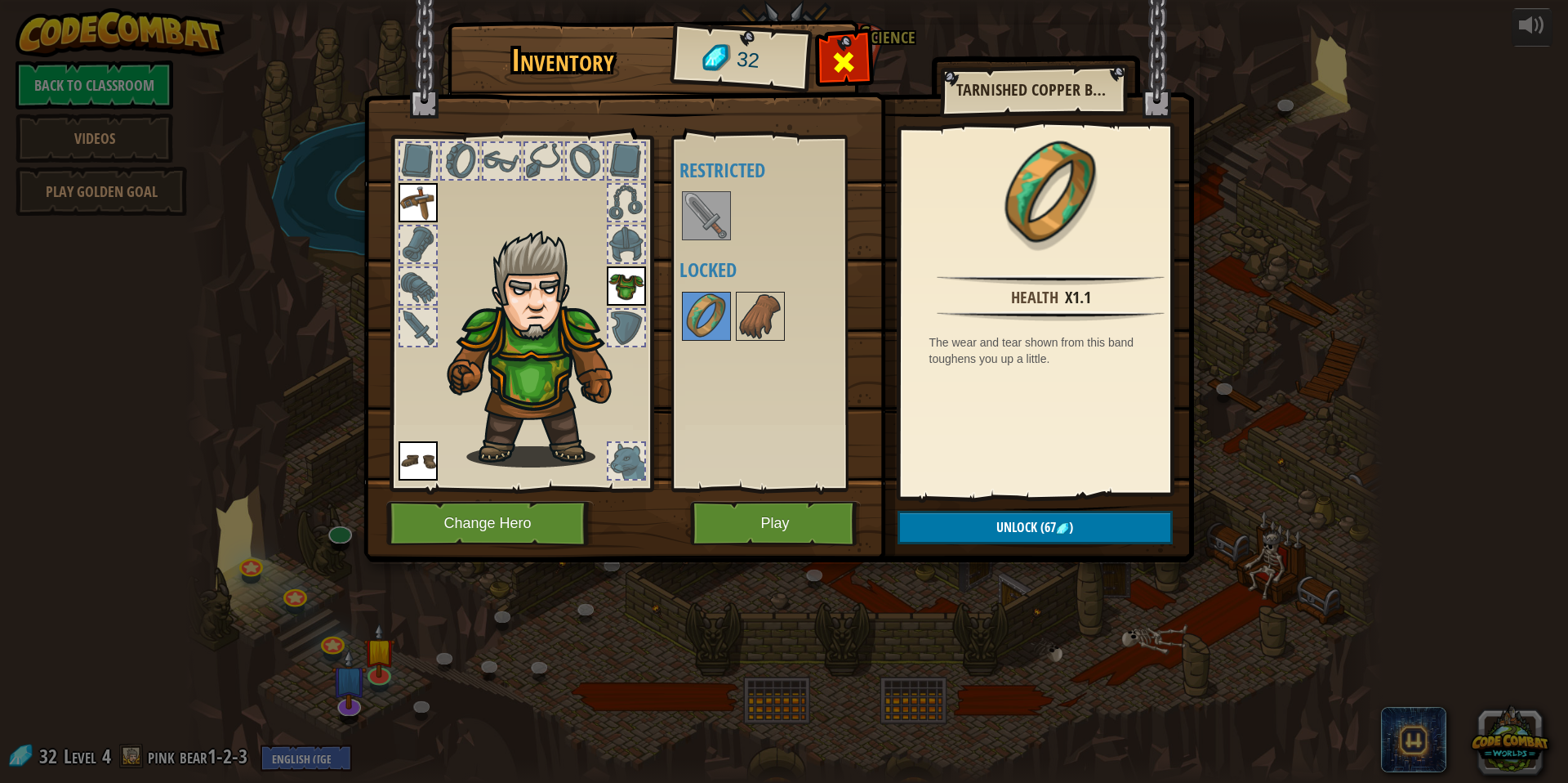
click at [861, 59] on div at bounding box center [845, 67] width 52 height 52
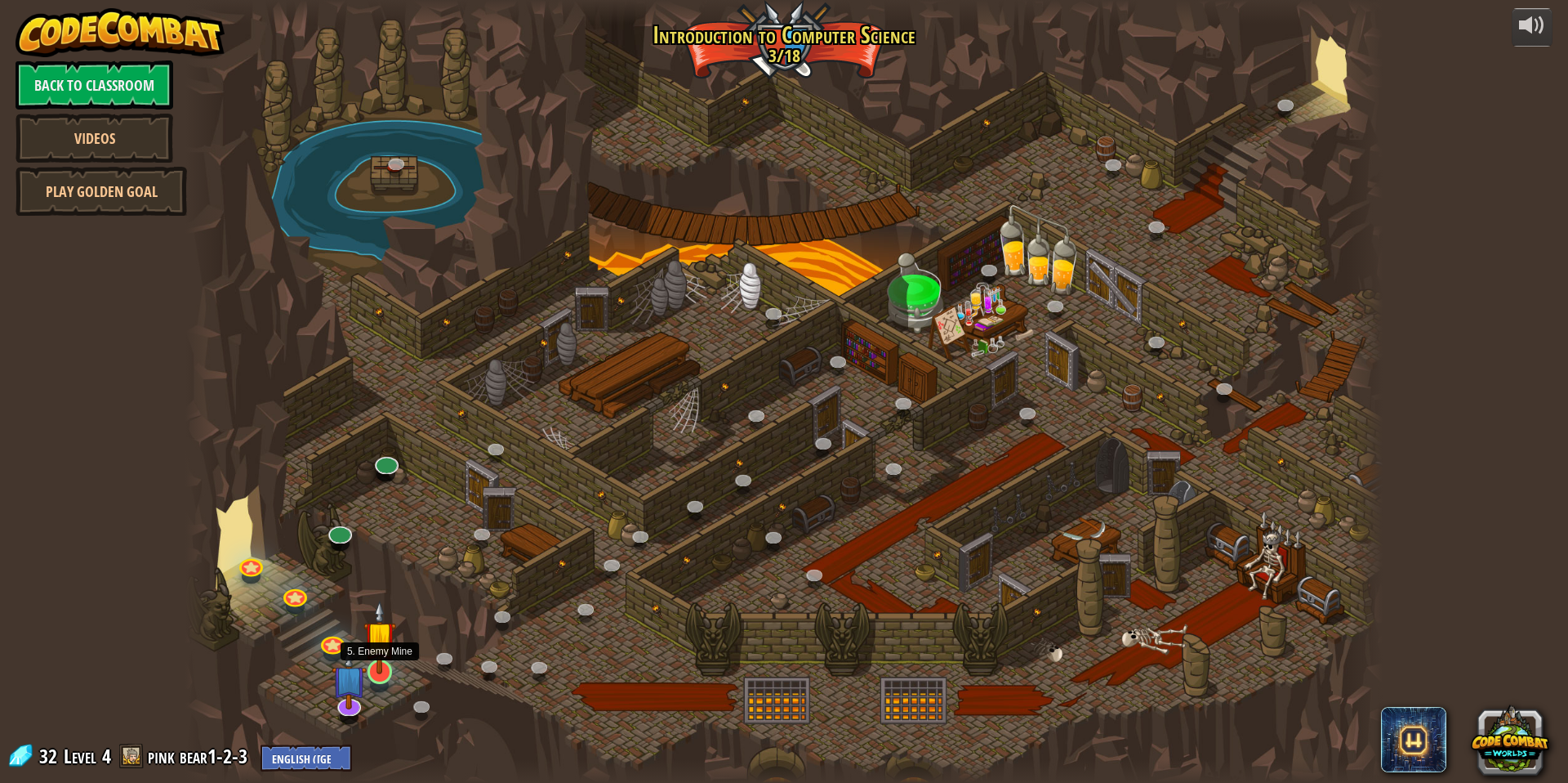
click at [386, 640] on img at bounding box center [380, 636] width 33 height 75
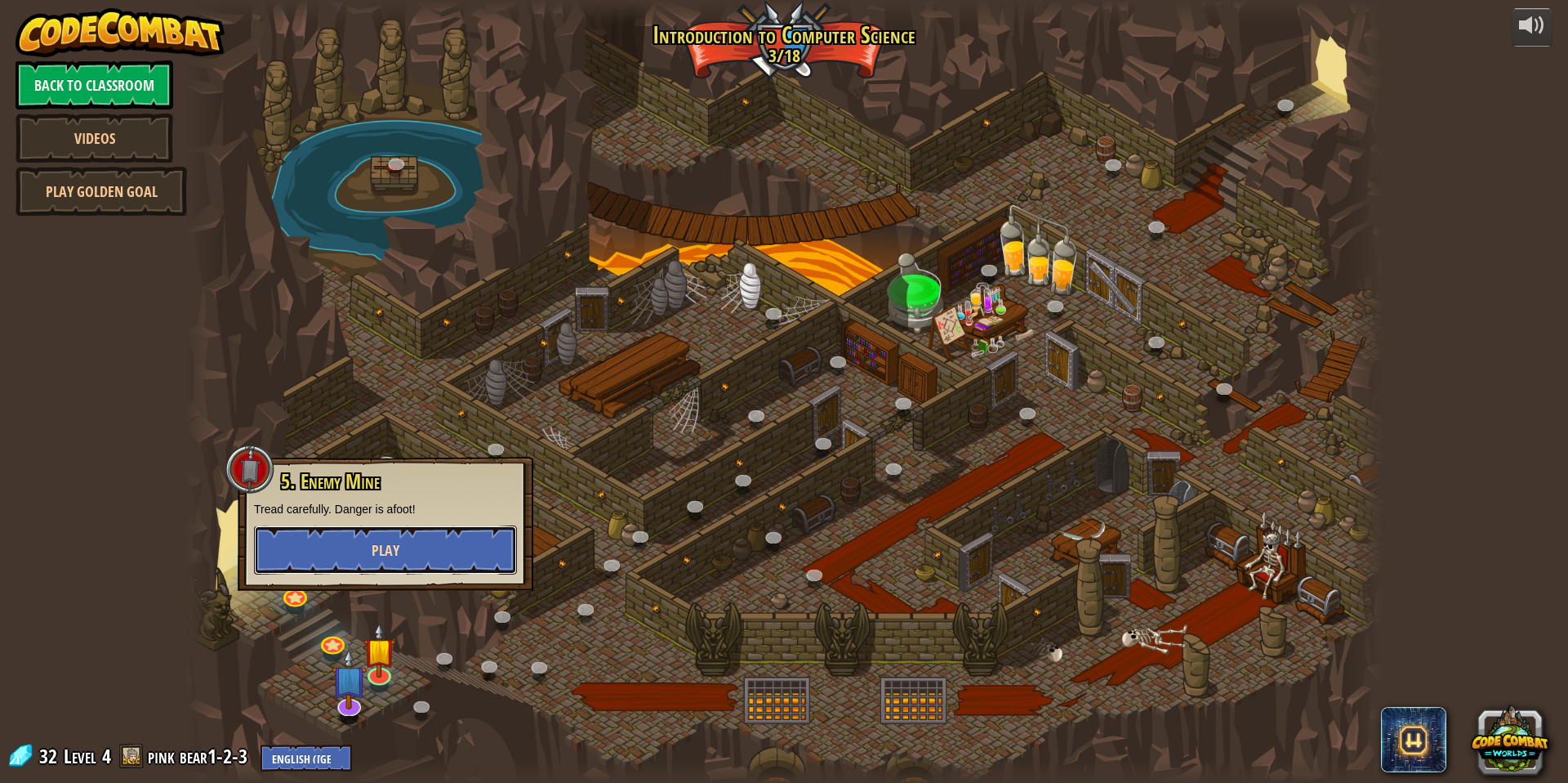
click at [443, 547] on button "Play" at bounding box center [386, 549] width 263 height 49
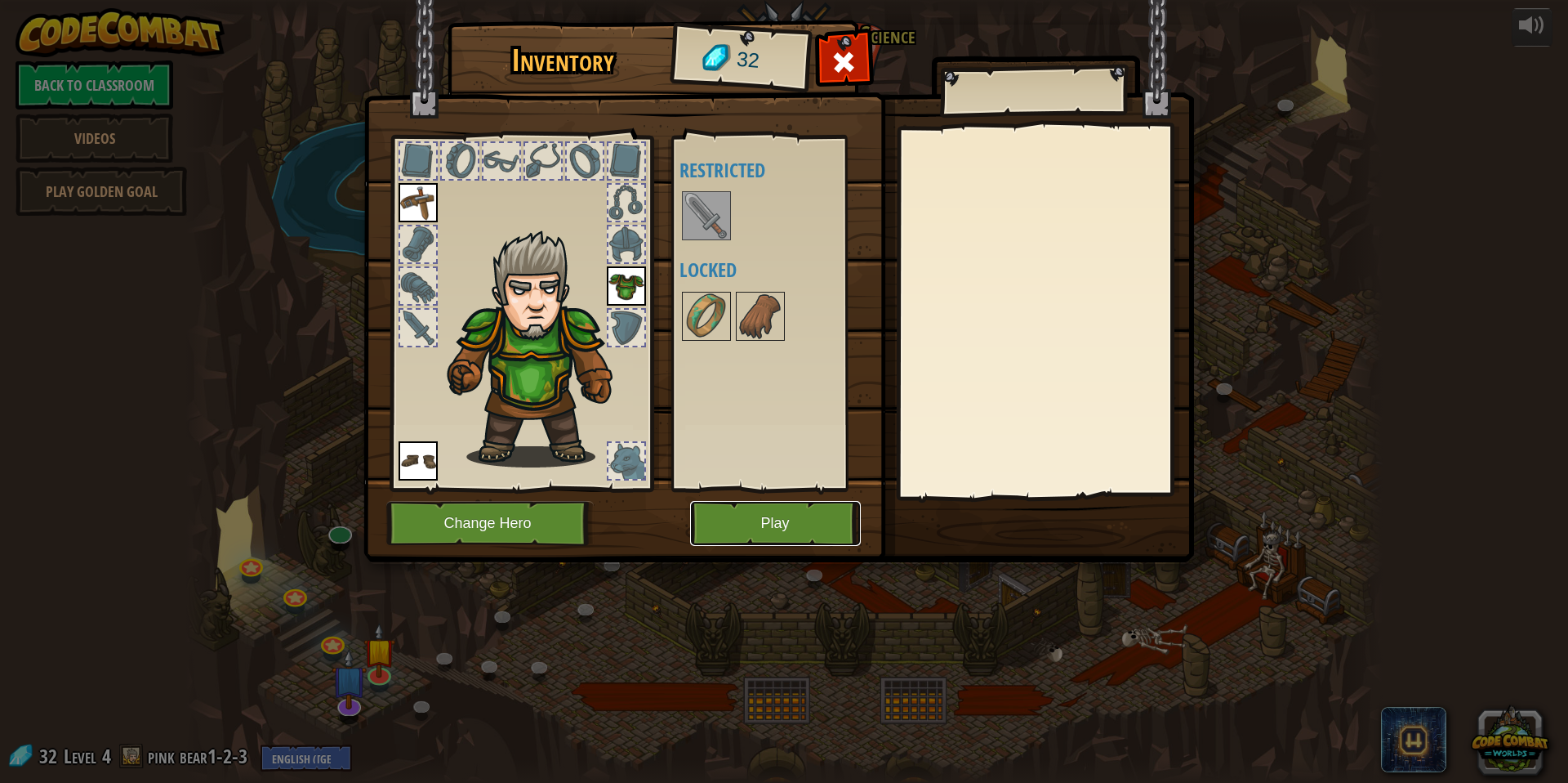
click at [755, 522] on button "Play" at bounding box center [776, 523] width 171 height 45
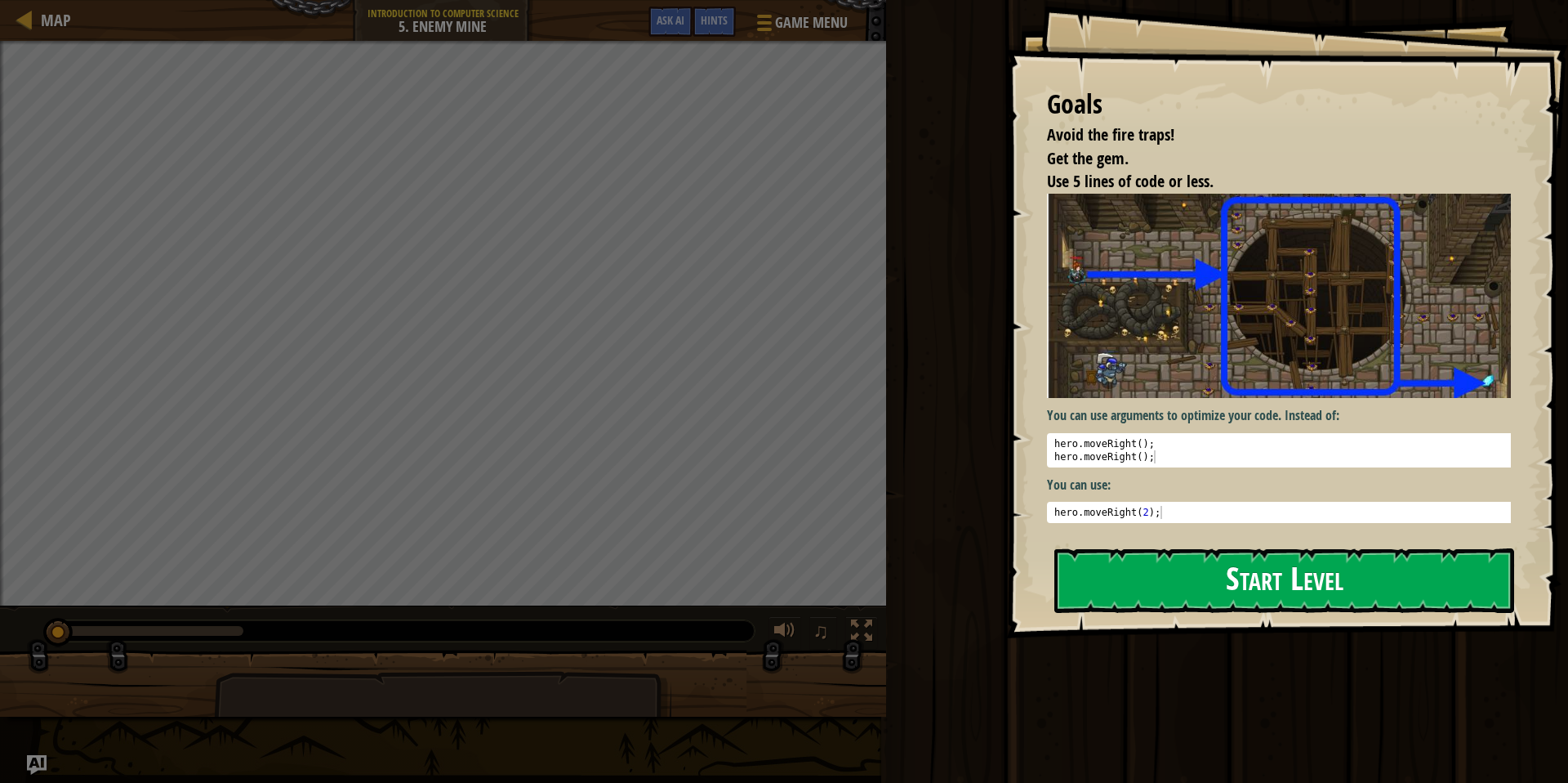
click at [1284, 557] on button "Start Level" at bounding box center [1284, 580] width 460 height 65
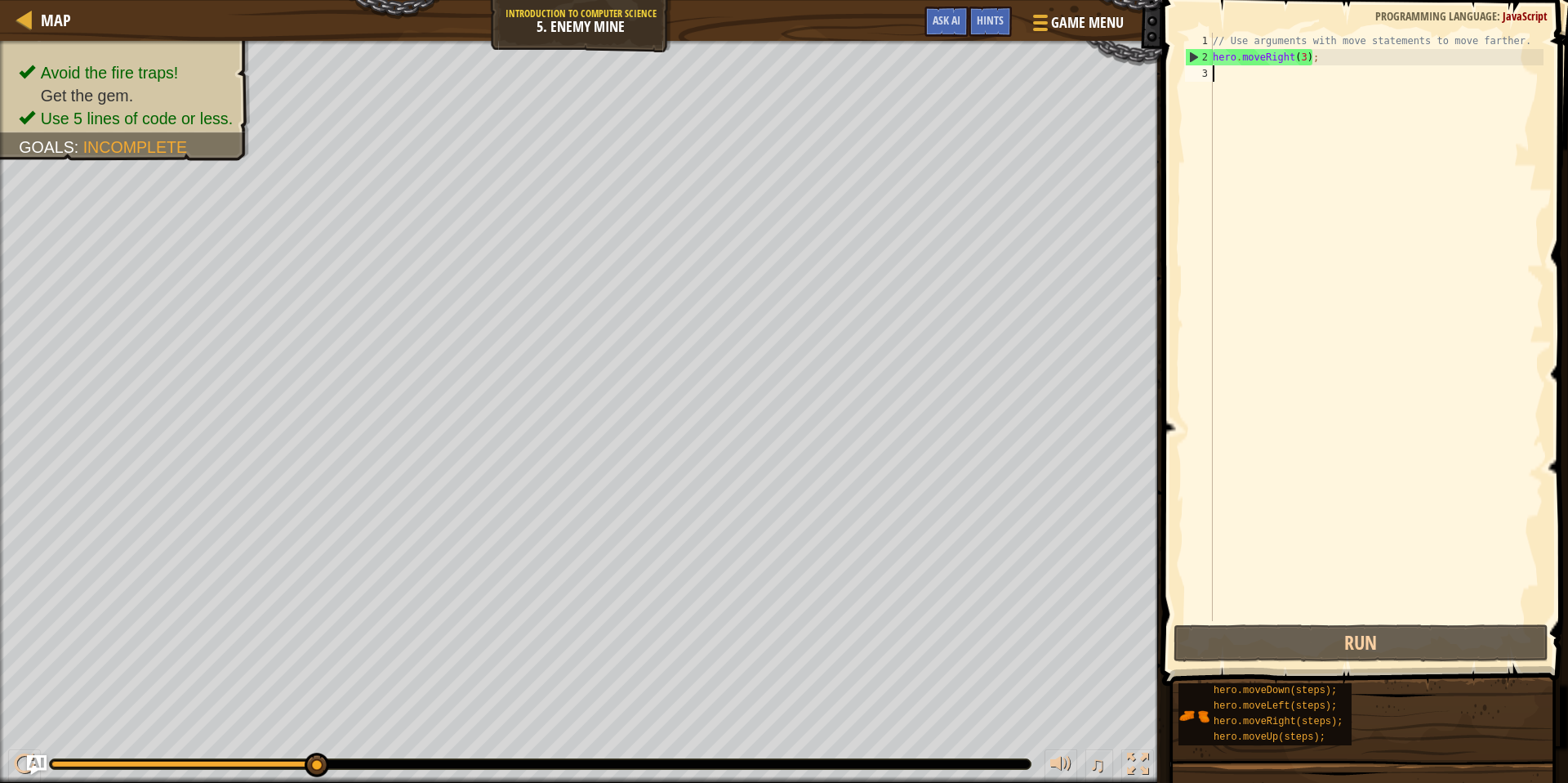
type textarea "m"
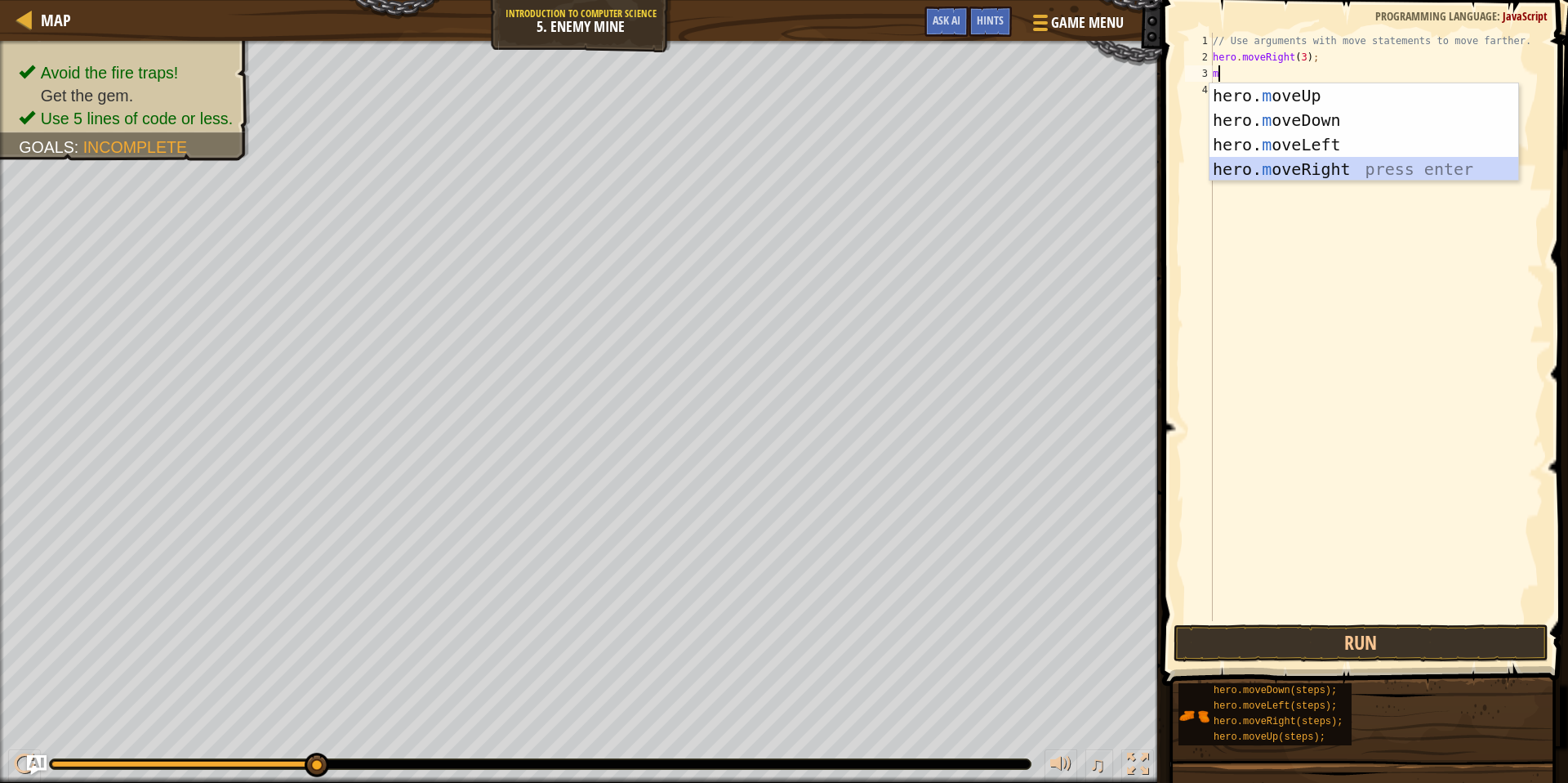
click at [1371, 168] on div "hero. m oveUp press enter hero. m oveDown press enter hero. m oveLeft press ent…" at bounding box center [1364, 157] width 309 height 147
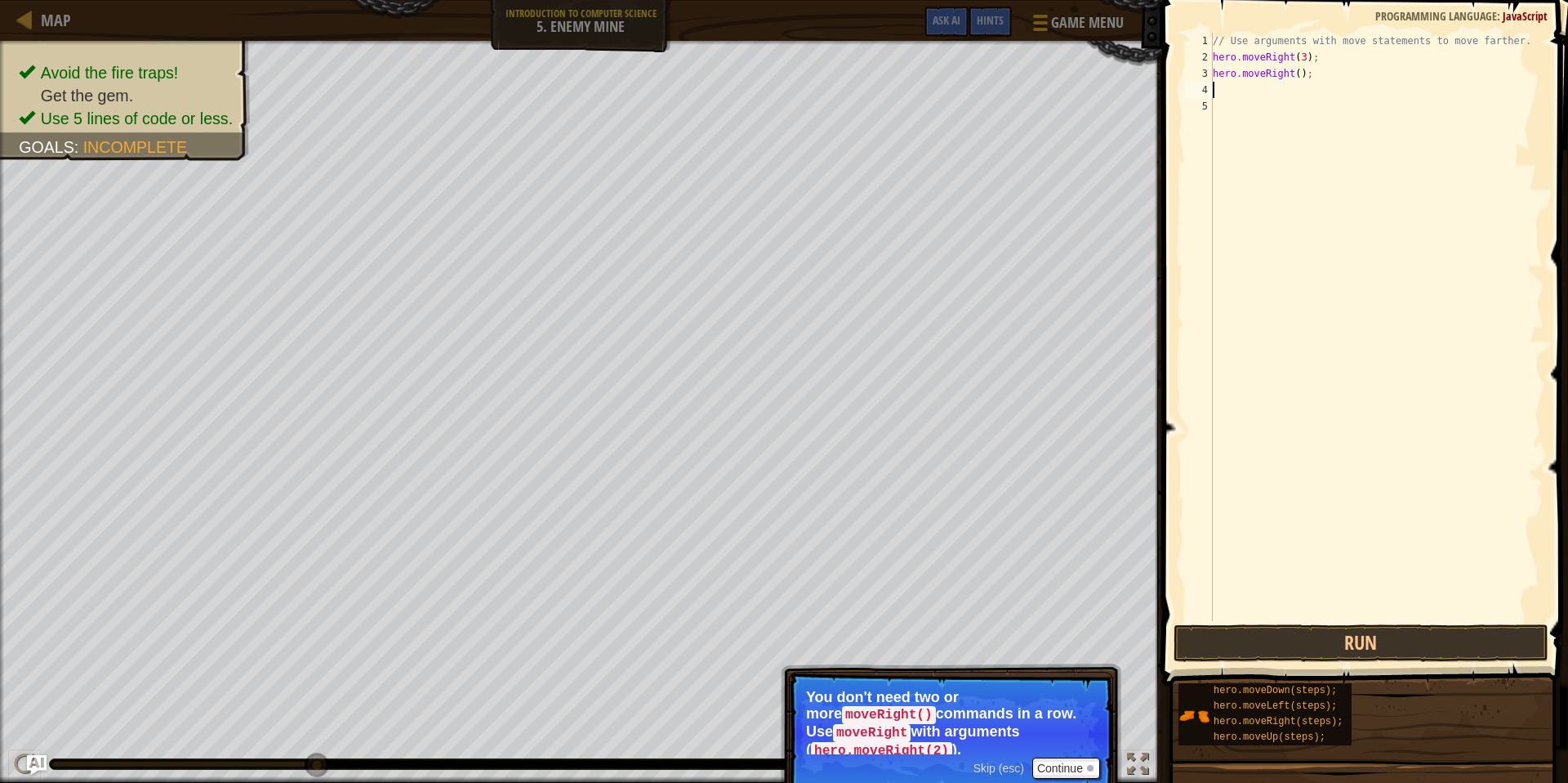
type textarea "m"
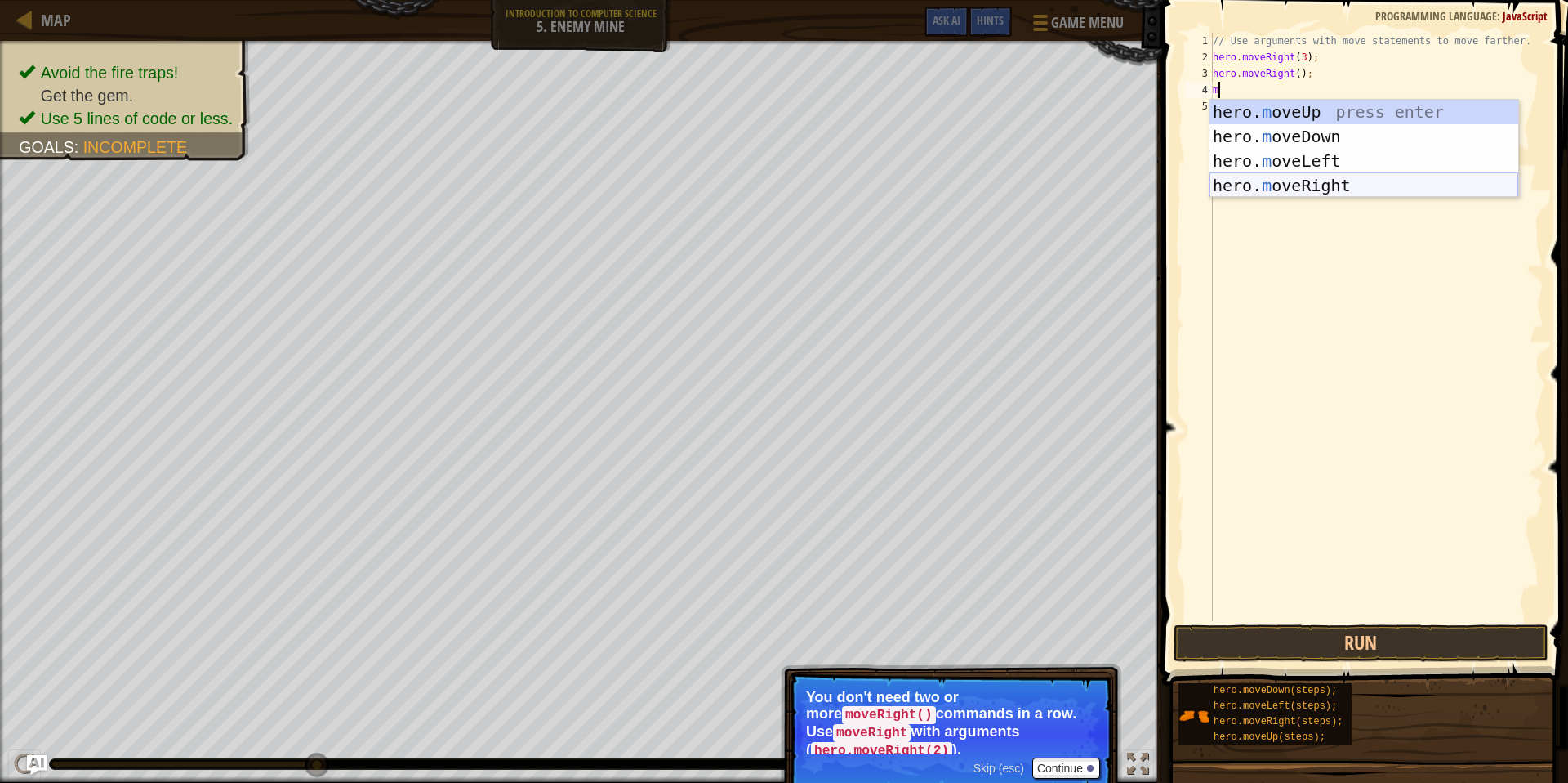
click at [1293, 187] on div "hero. m oveUp press enter hero. m oveDown press enter hero. m oveLeft press ent…" at bounding box center [1364, 173] width 309 height 147
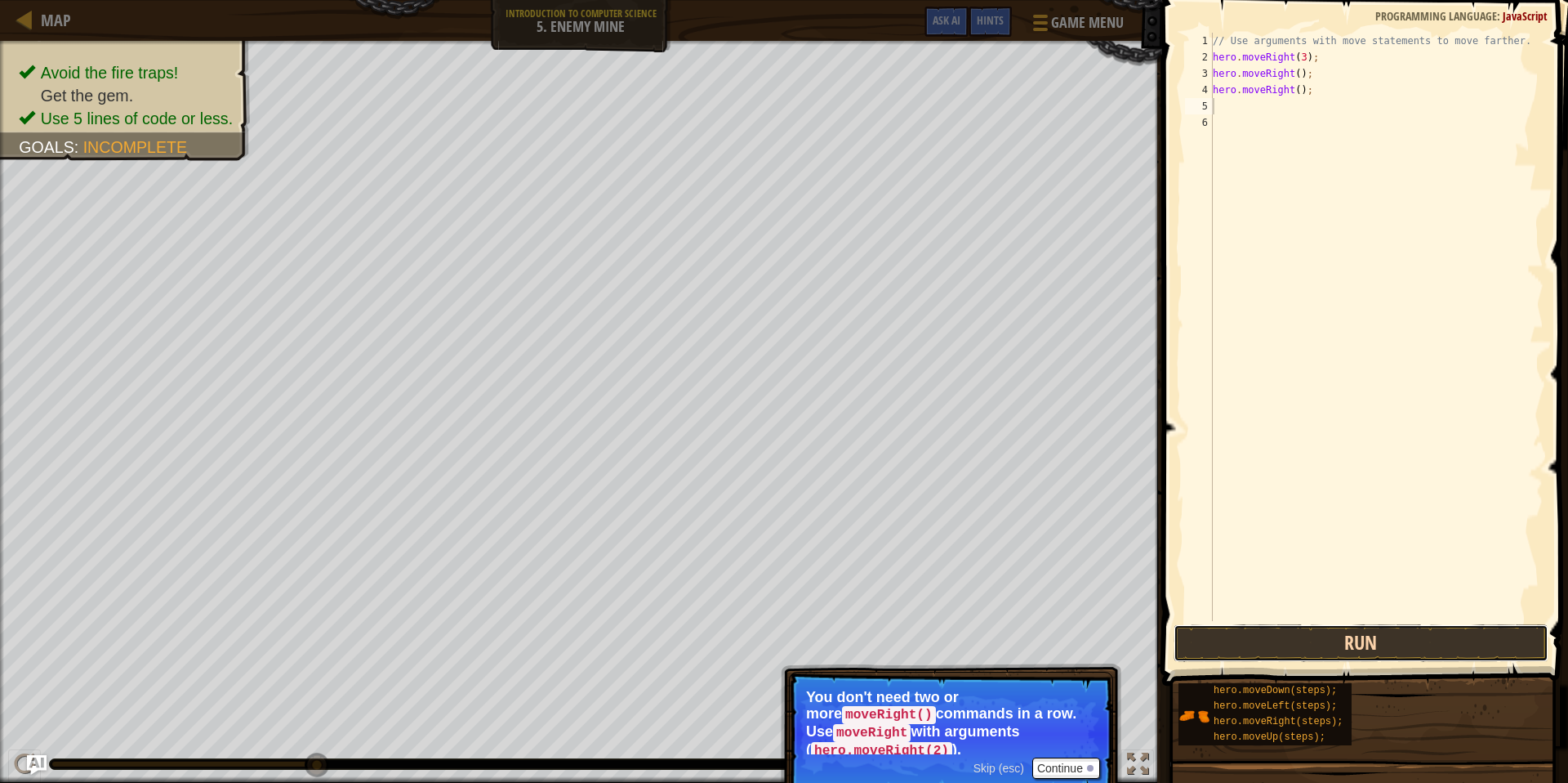
click at [1353, 632] on button "Run" at bounding box center [1360, 643] width 375 height 38
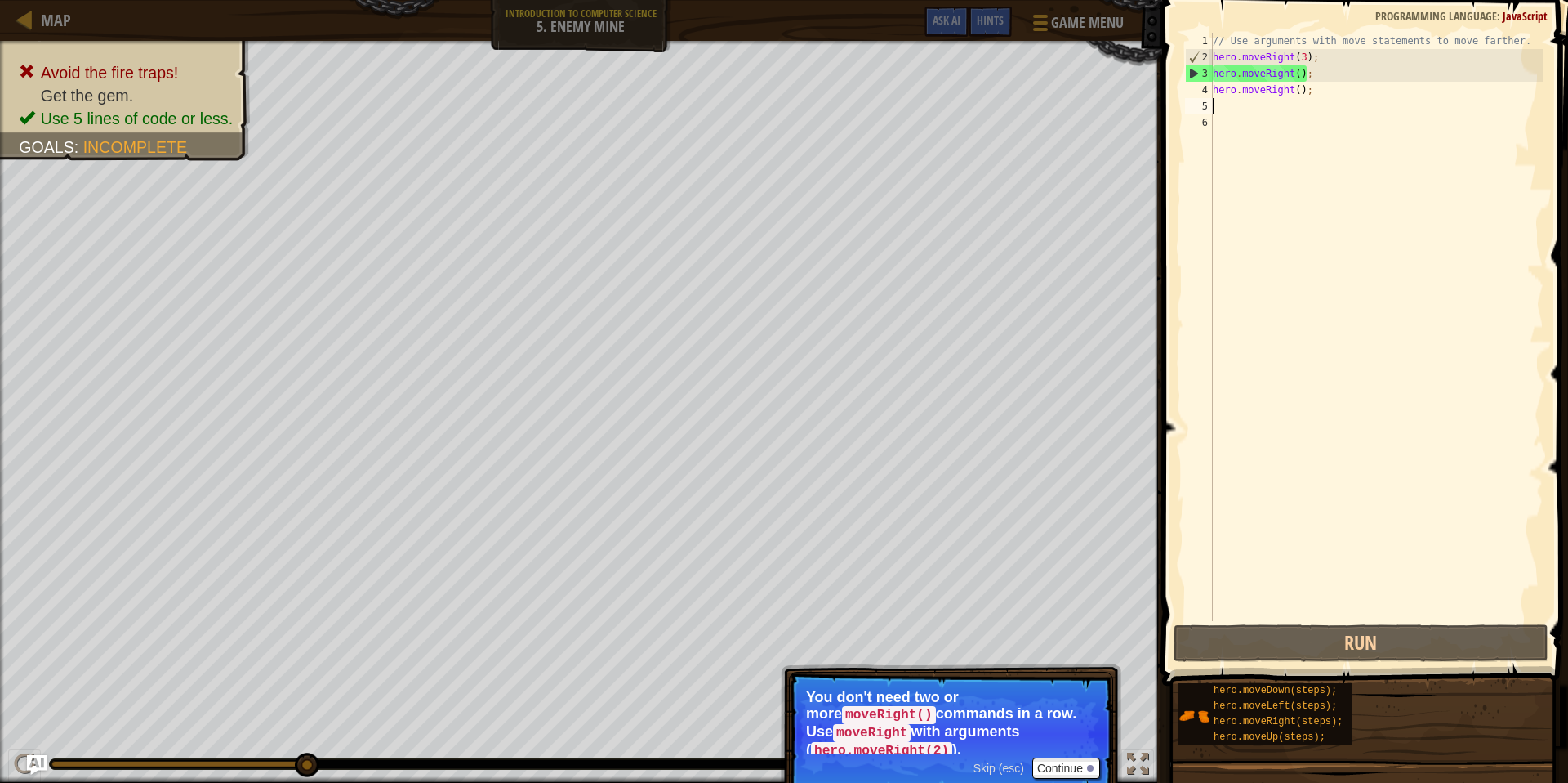
drag, startPoint x: 1344, startPoint y: 417, endPoint x: 1330, endPoint y: 401, distance: 21.3
click at [1342, 414] on div "// Use arguments with move statements to move farther. hero . moveRight ( 3 ) ;…" at bounding box center [1377, 343] width 334 height 621
click at [1089, 769] on div at bounding box center [1090, 767] width 7 height 7
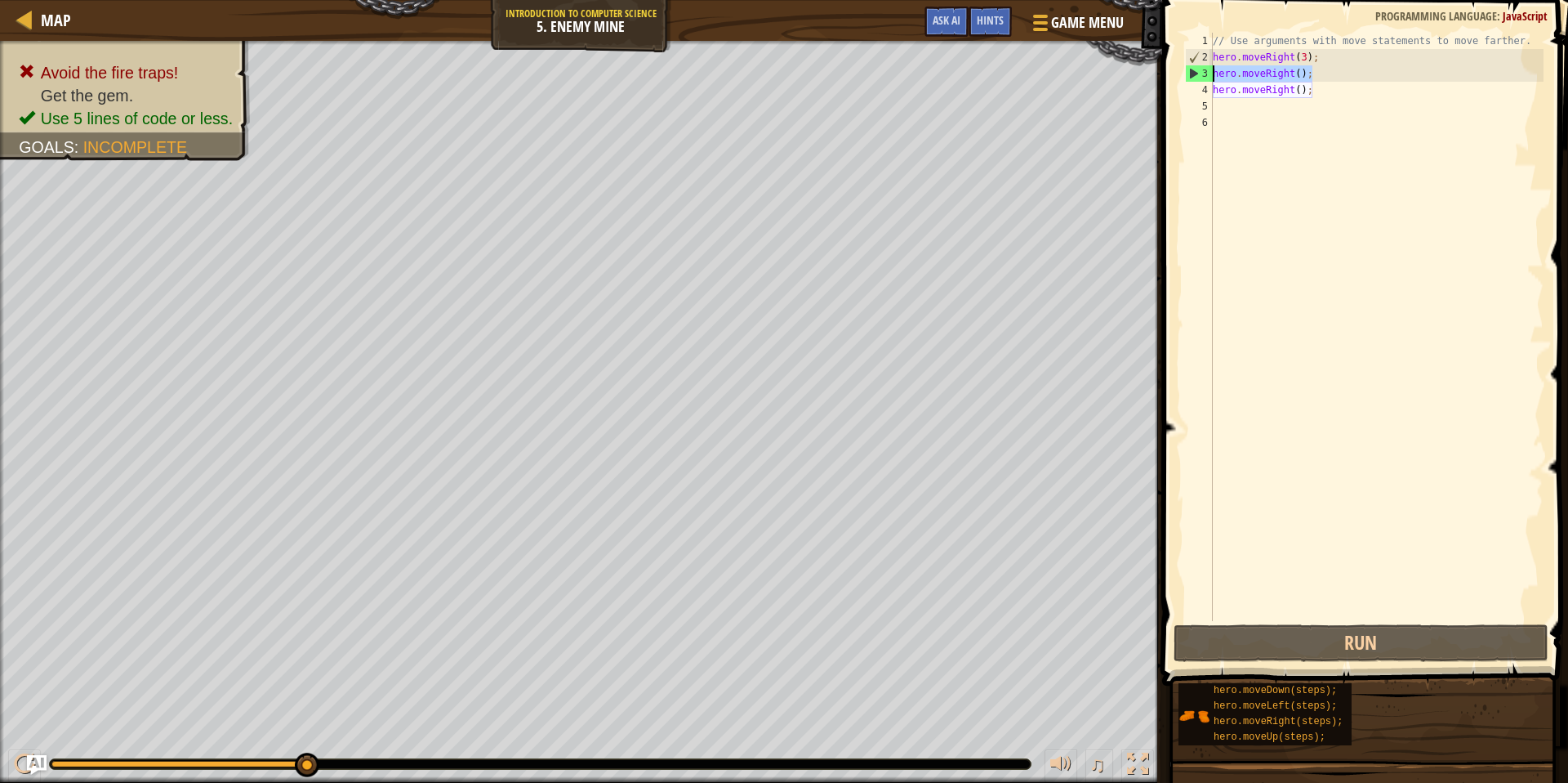
drag, startPoint x: 1332, startPoint y: 77, endPoint x: 1174, endPoint y: 76, distance: 158.0
click at [1174, 76] on div "1 2 3 4 5 6 // Use arguments with move statements to move farther. hero . moveR…" at bounding box center [1363, 375] width 411 height 733
type textarea "hero.moveRight();"
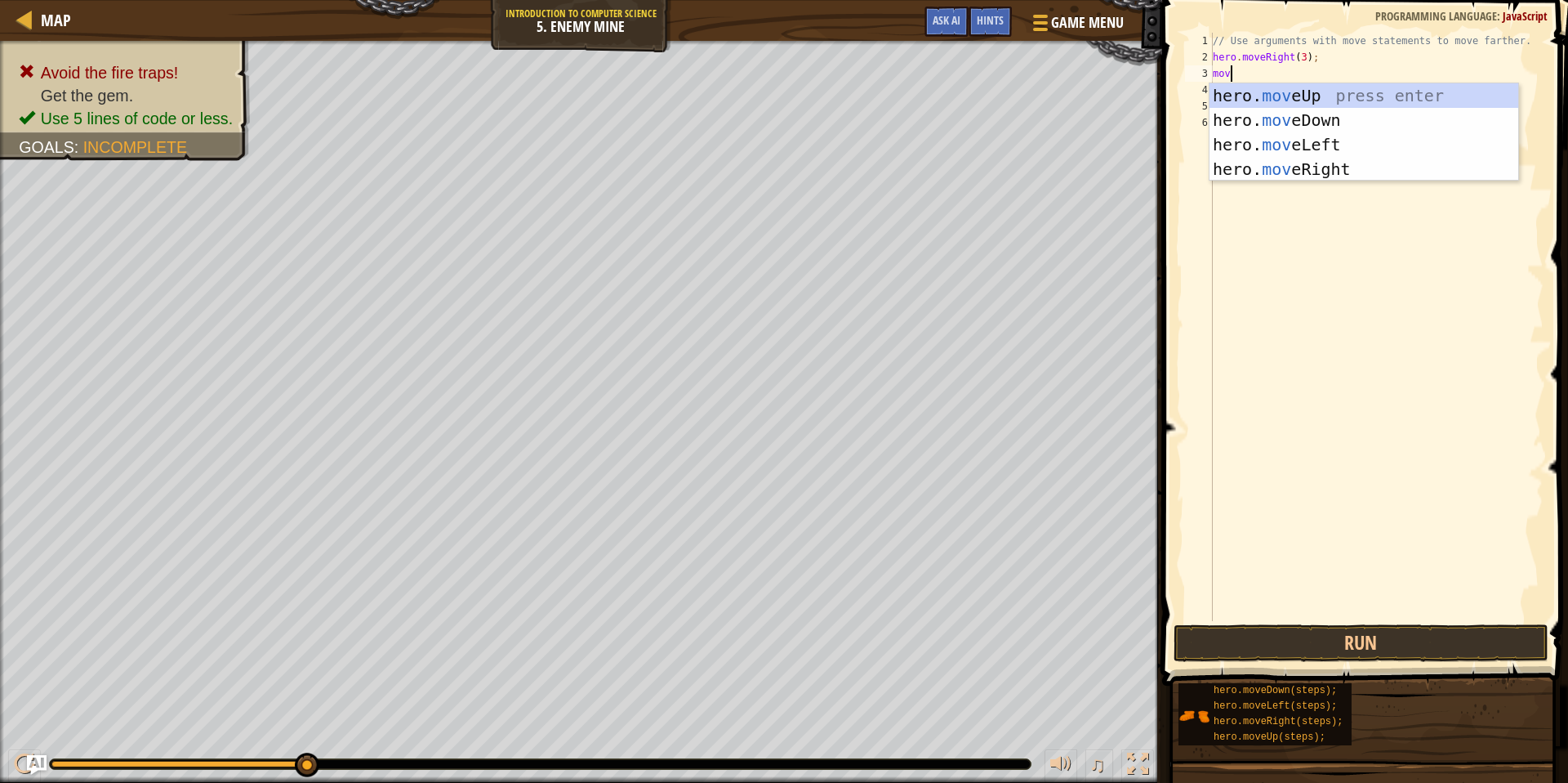
type textarea "move"
click at [1349, 88] on div "hero. move Up press enter hero. move Down press enter hero. move Left press ent…" at bounding box center [1364, 157] width 309 height 147
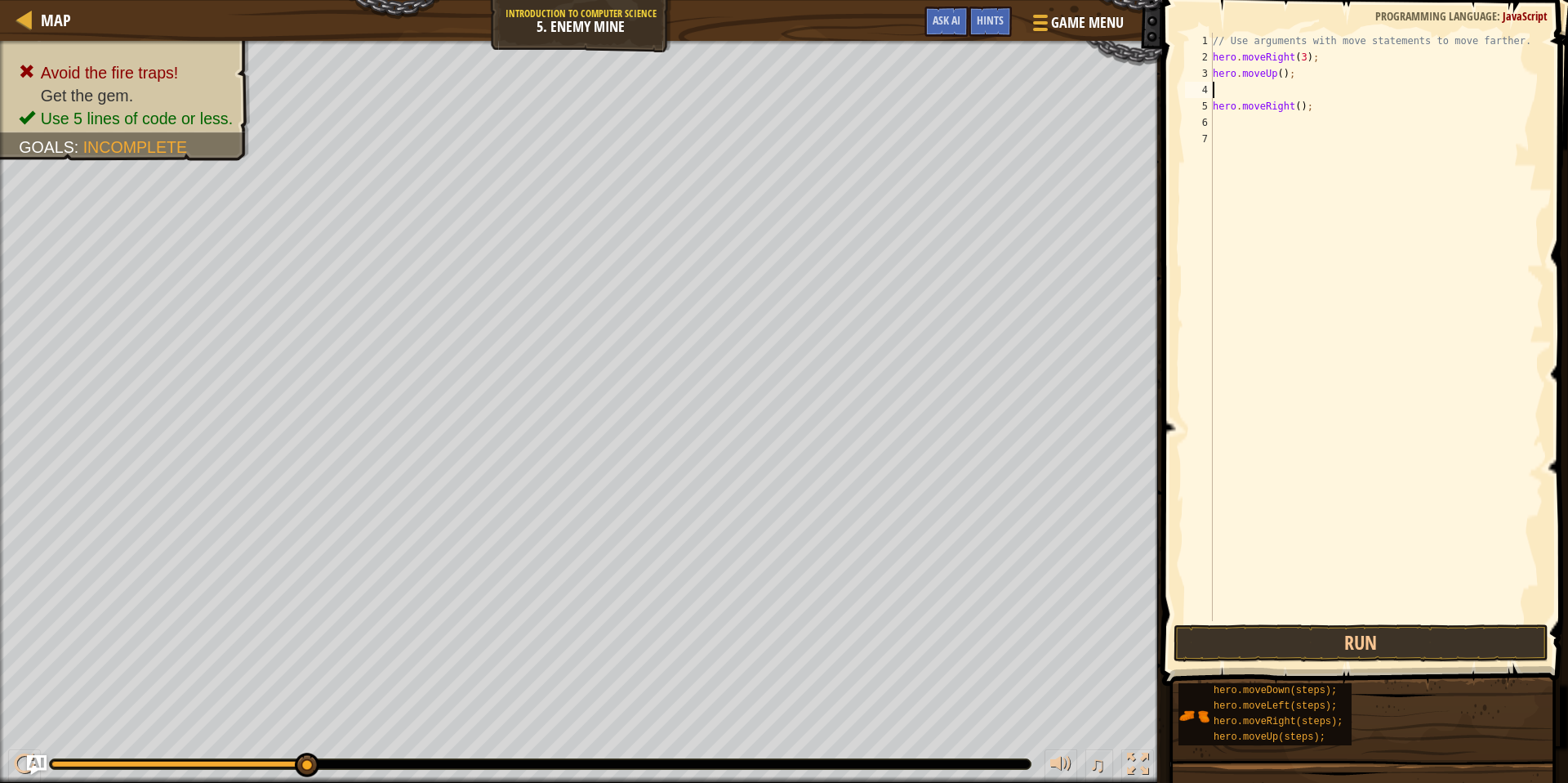
scroll to position [7, 0]
click at [1216, 104] on div "// Use arguments with move statements to move farther. hero . moveRight ( 3 ) ;…" at bounding box center [1377, 343] width 334 height 621
type textarea "hero.moveRight();"
click at [1221, 110] on div "// Use arguments with move statements to move farther. hero . moveRight ( 3 ) ;…" at bounding box center [1377, 343] width 334 height 621
click at [1449, 631] on button "Run" at bounding box center [1360, 643] width 375 height 38
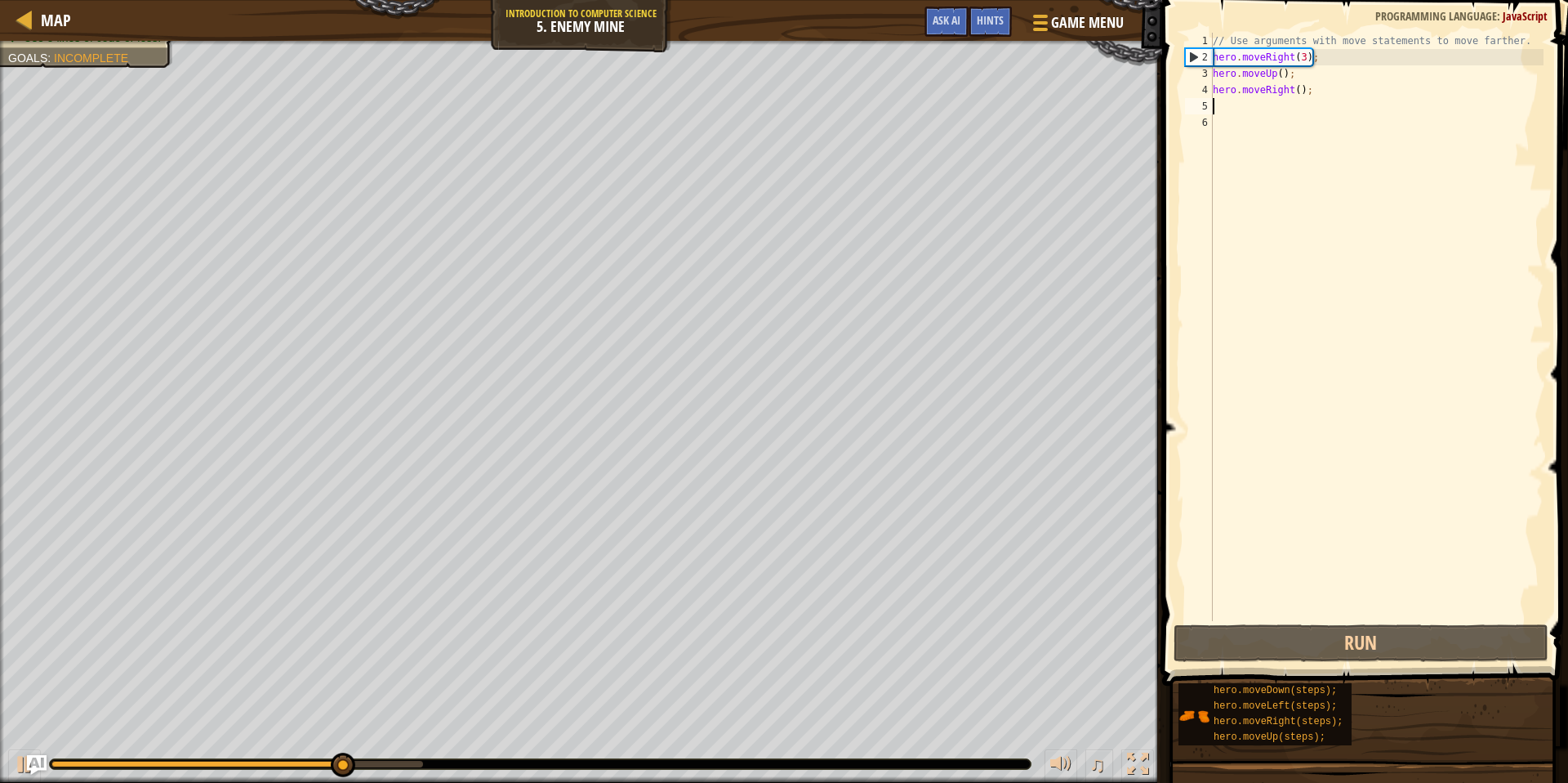
type textarea "m"
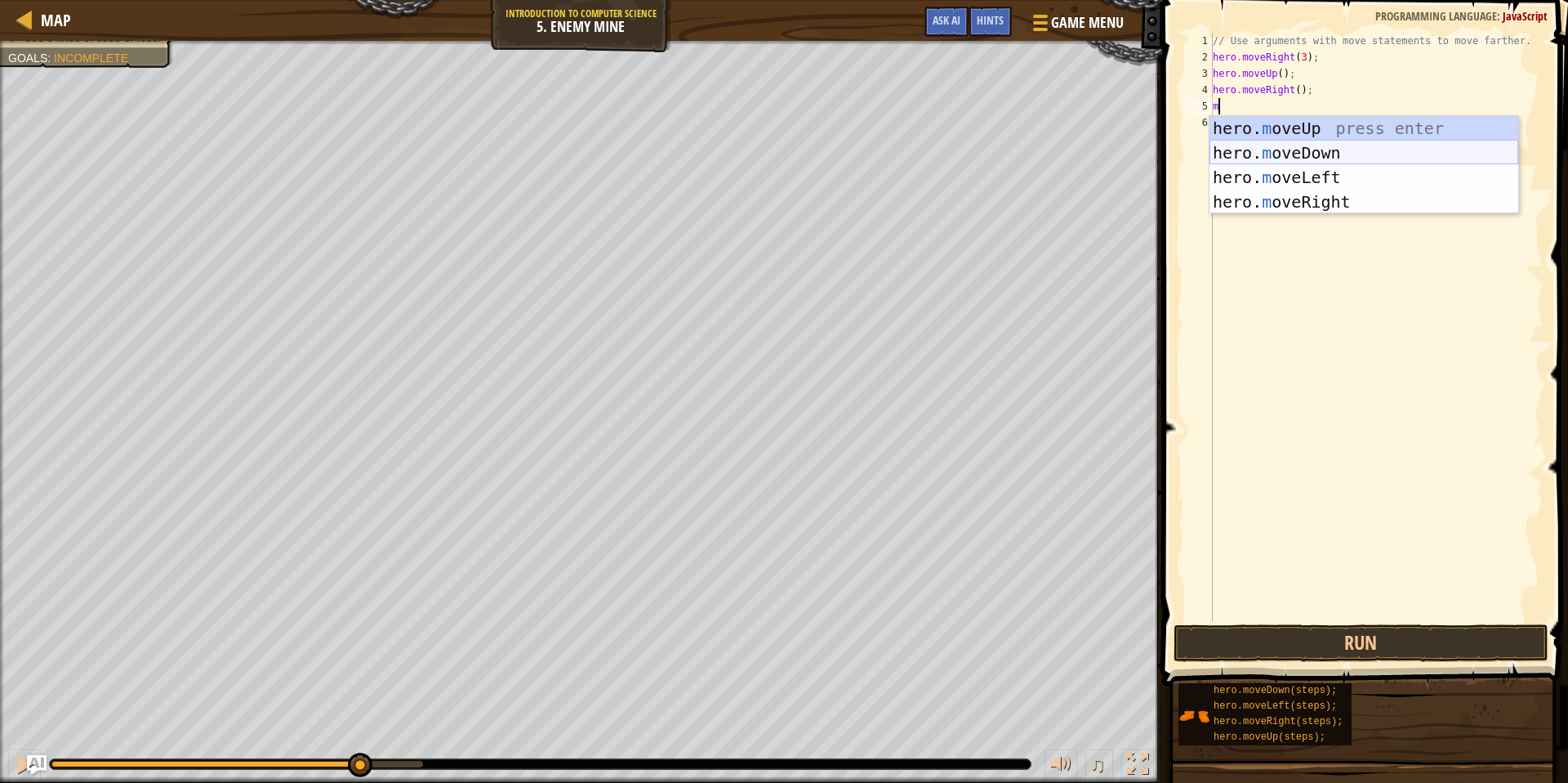
click at [1274, 146] on div "hero. m oveUp press enter hero. m oveDown press enter hero. m oveLeft press ent…" at bounding box center [1364, 190] width 309 height 147
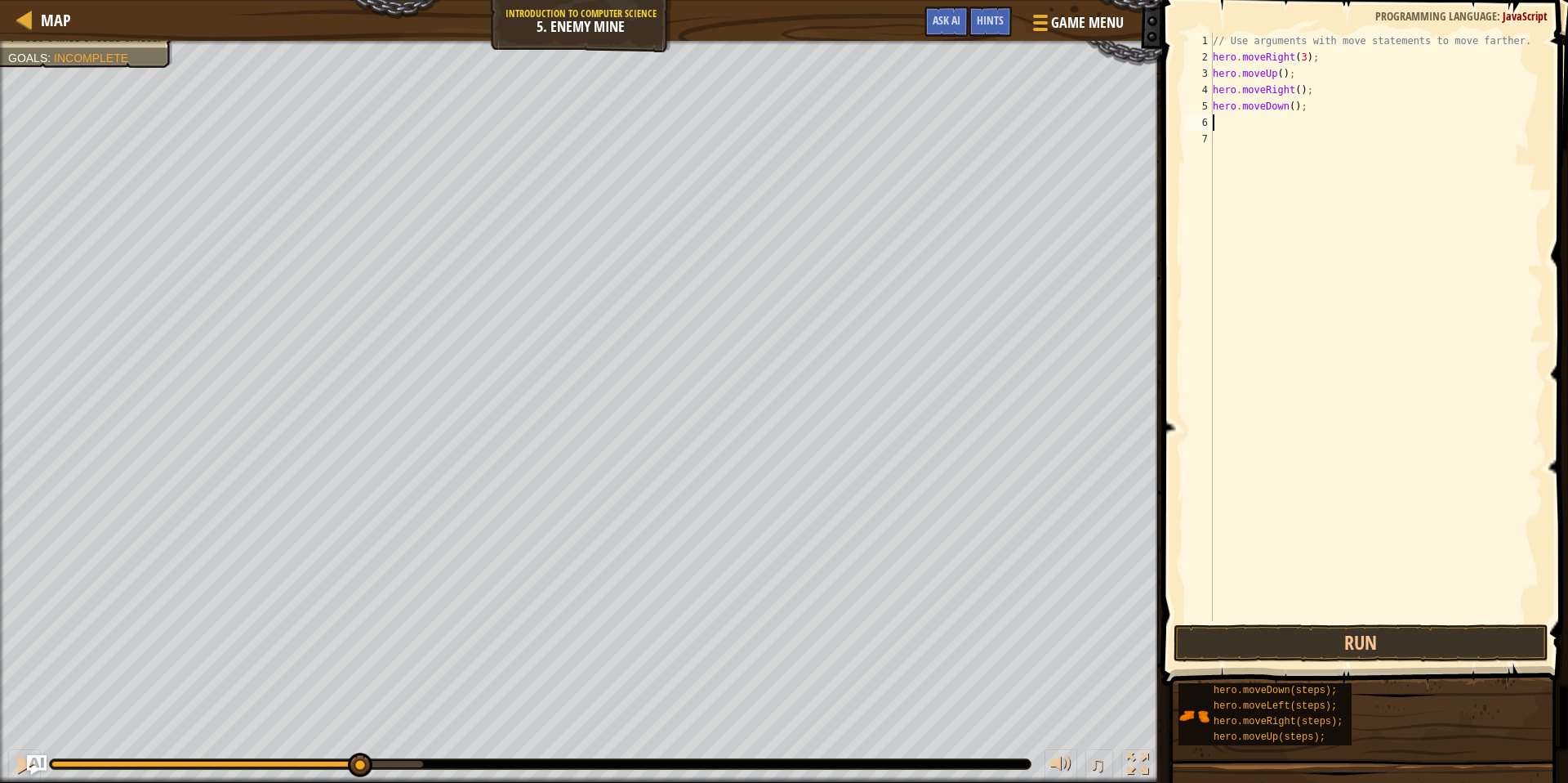
click at [1237, 124] on div "// Use arguments with move statements to move farther. hero . moveRight ( 3 ) ;…" at bounding box center [1377, 343] width 334 height 621
type textarea "m"
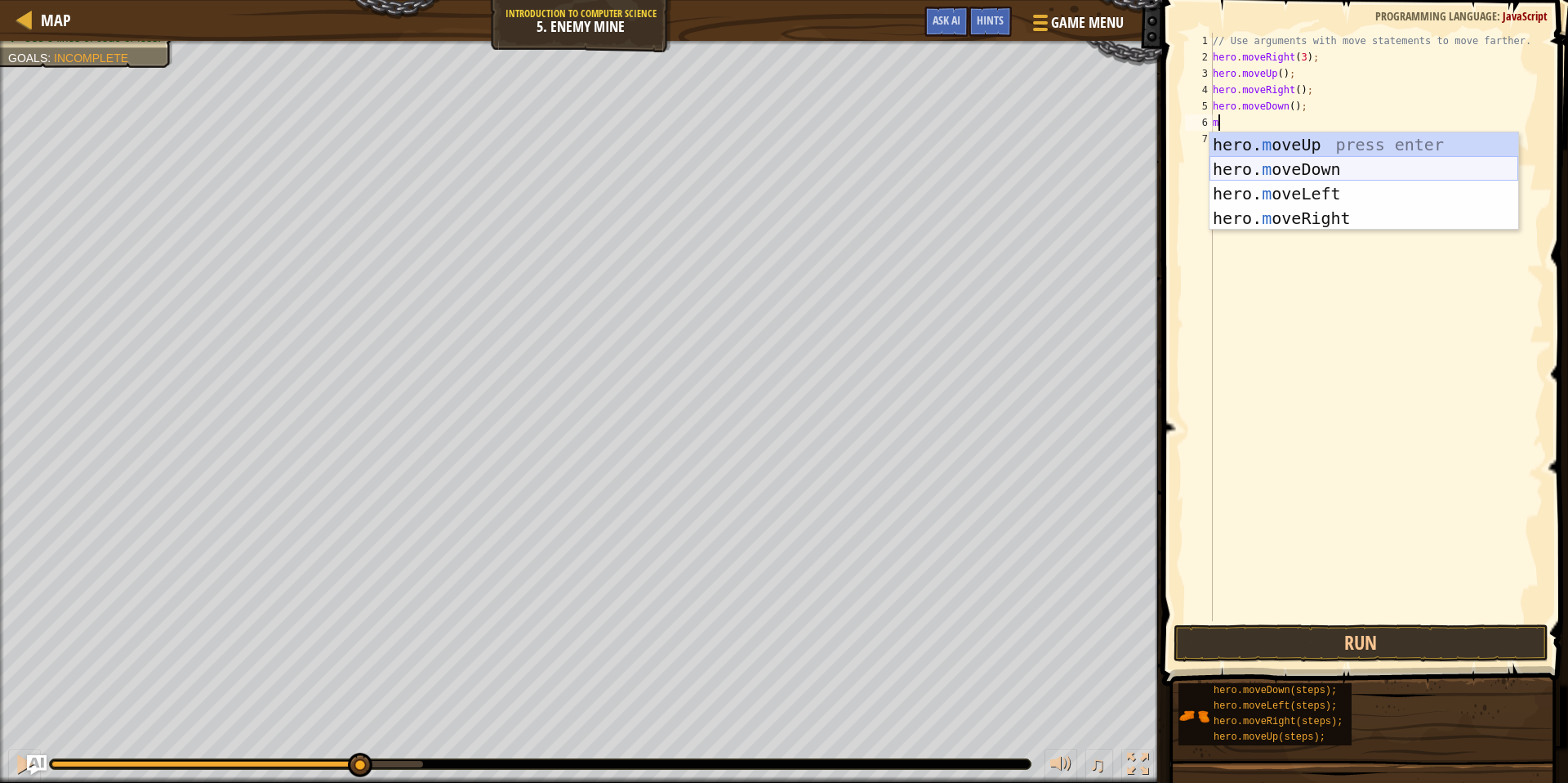
click at [1289, 173] on div "hero. m oveUp press enter hero. m oveDown press enter hero. m oveLeft press ent…" at bounding box center [1364, 206] width 309 height 147
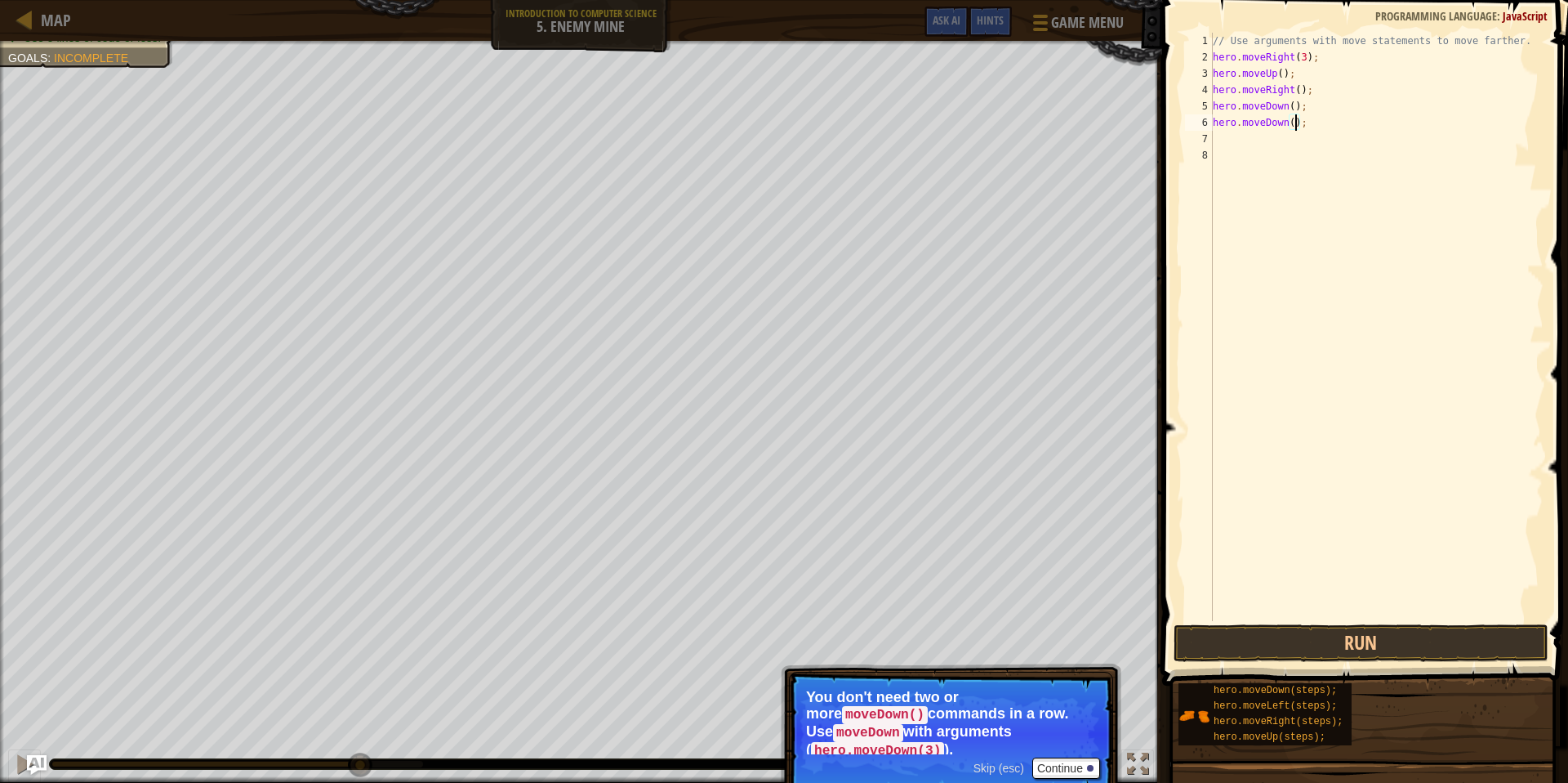
click at [1297, 121] on div "// Use arguments with move statements to move farther. hero . moveRight ( 3 ) ;…" at bounding box center [1377, 343] width 334 height 621
drag, startPoint x: 1311, startPoint y: 106, endPoint x: 1191, endPoint y: 108, distance: 120.0
click at [1191, 108] on div "hero.moveDown(3); 1 2 3 4 5 6 7 8 // Use arguments with move statements to move…" at bounding box center [1363, 327] width 362 height 588
type textarea "hero.moveDown();"
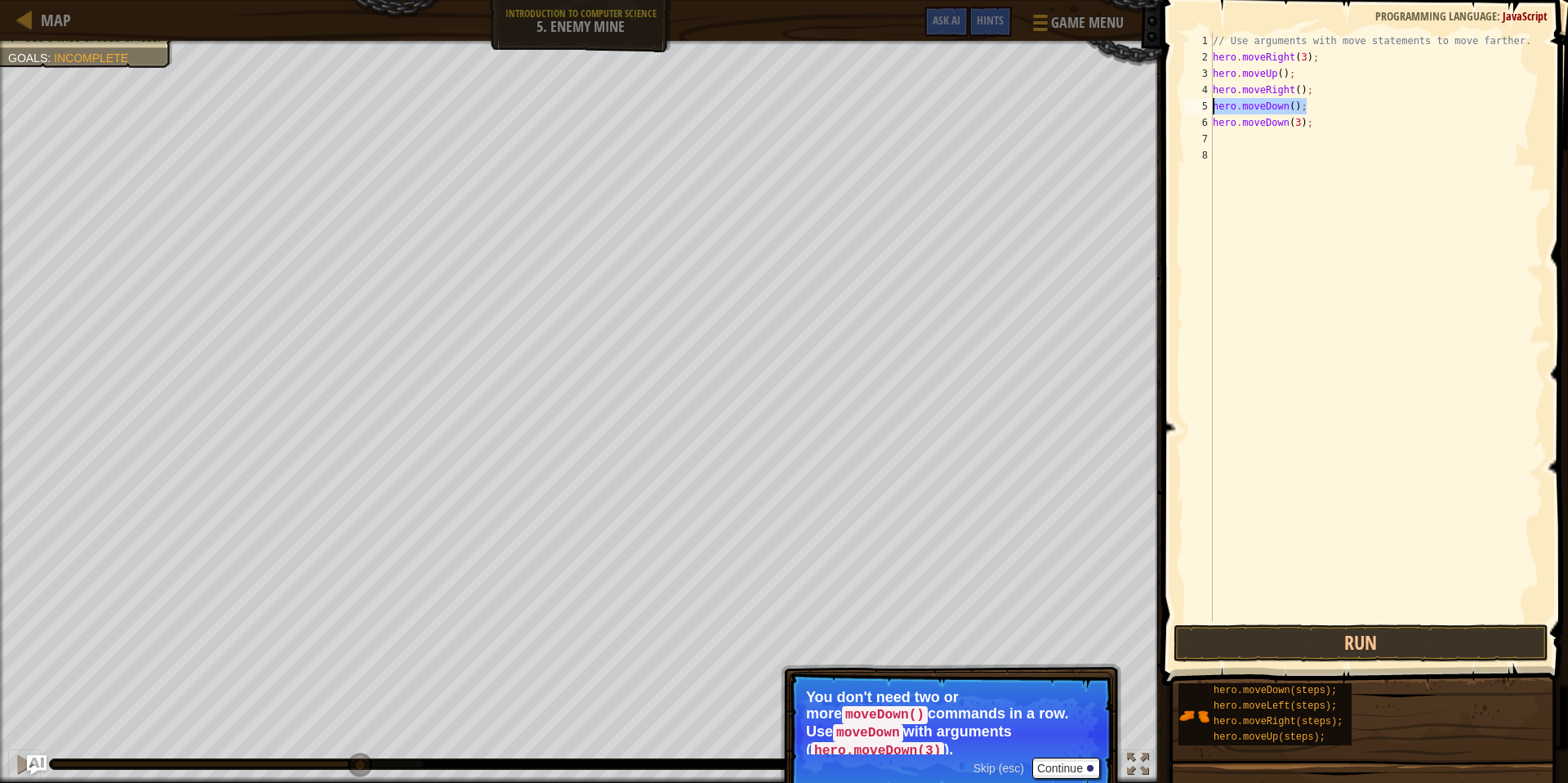
scroll to position [7, 0]
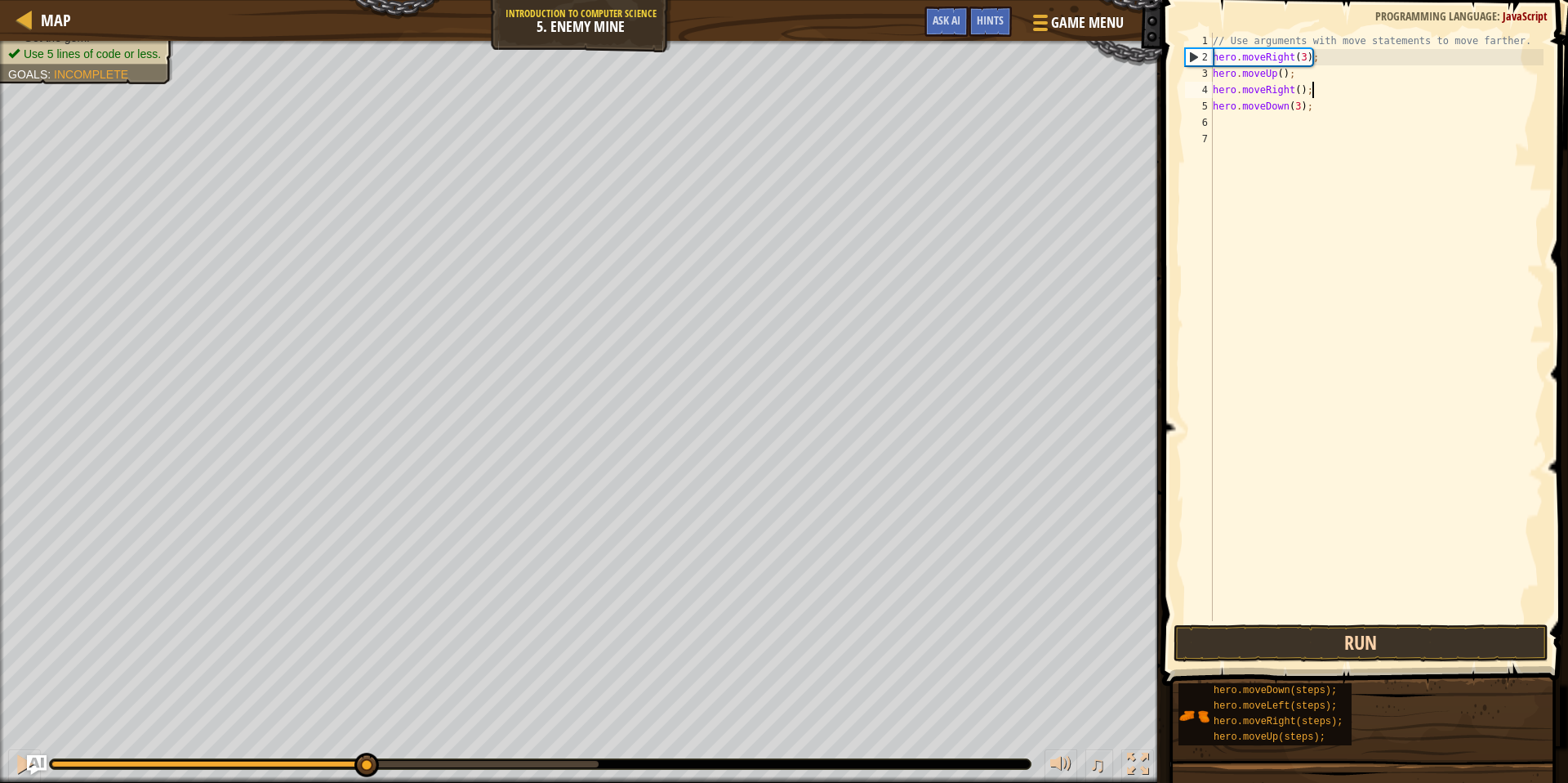
type textarea "hero.moveRight();"
click at [1463, 640] on button "Run" at bounding box center [1360, 643] width 375 height 38
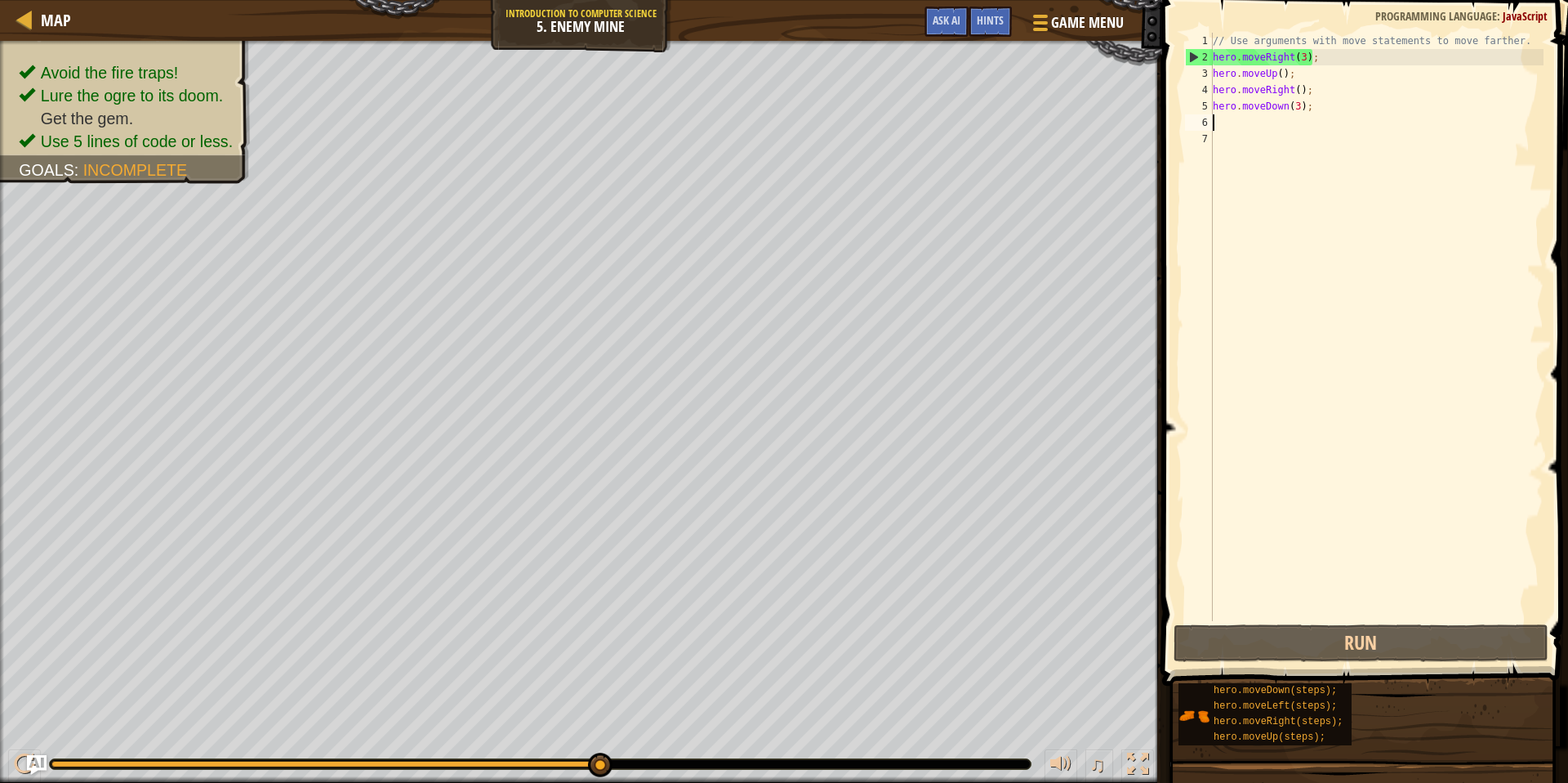
click at [1223, 121] on div "// Use arguments with move statements to move farther. hero . moveRight ( 3 ) ;…" at bounding box center [1377, 343] width 334 height 621
click at [1340, 84] on div "// Use arguments with move statements to move farther. hero . moveRight ( 3 ) ;…" at bounding box center [1377, 343] width 334 height 621
type textarea "hero.moveRight();"
click at [1223, 120] on div "// Use arguments with move statements to move farther. hero . moveRight ( 3 ) ;…" at bounding box center [1377, 343] width 334 height 621
type textarea "m"
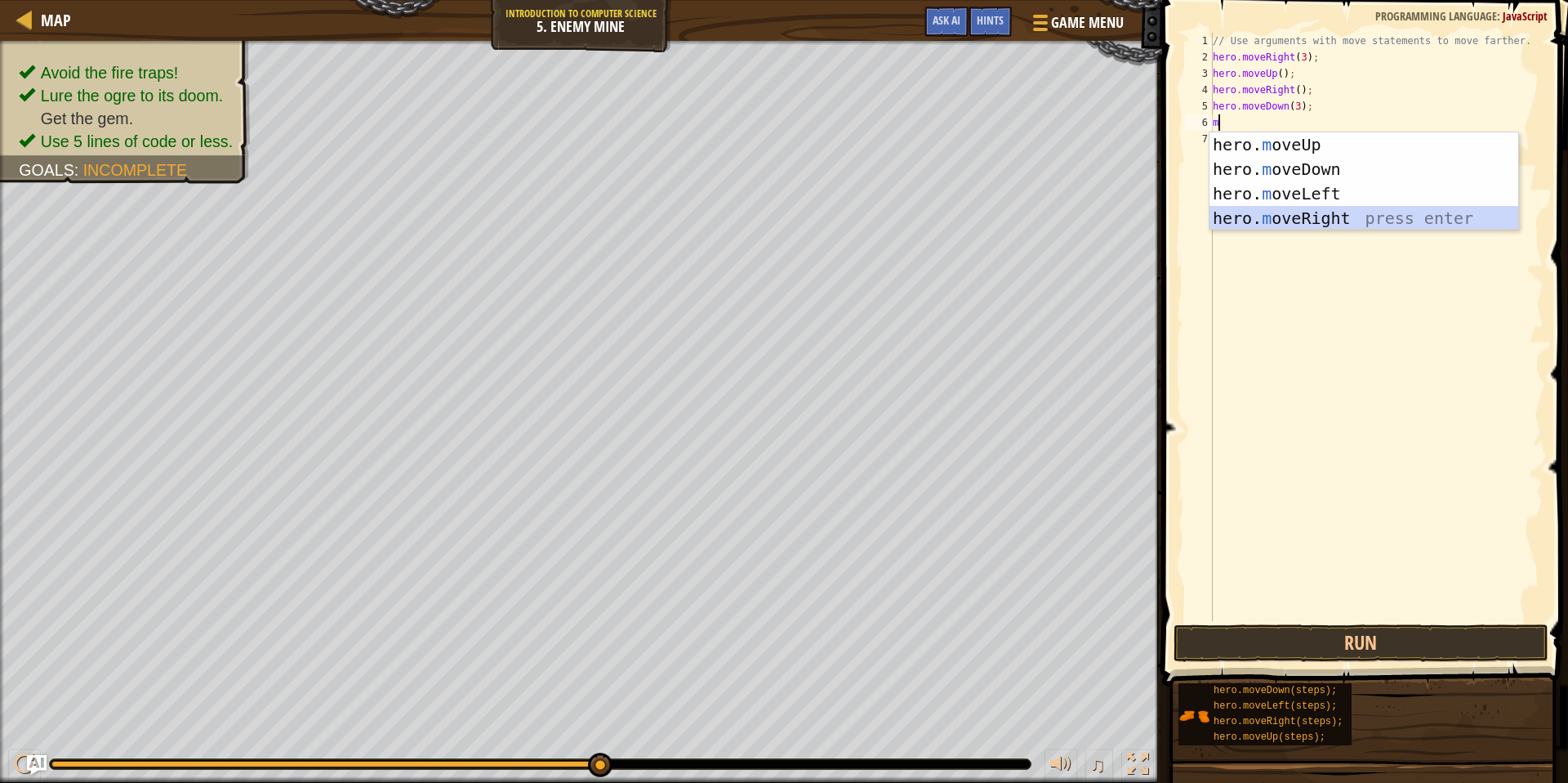
click at [1339, 219] on div "hero. m oveUp press enter hero. m oveDown press enter hero. m oveLeft press ent…" at bounding box center [1364, 206] width 309 height 147
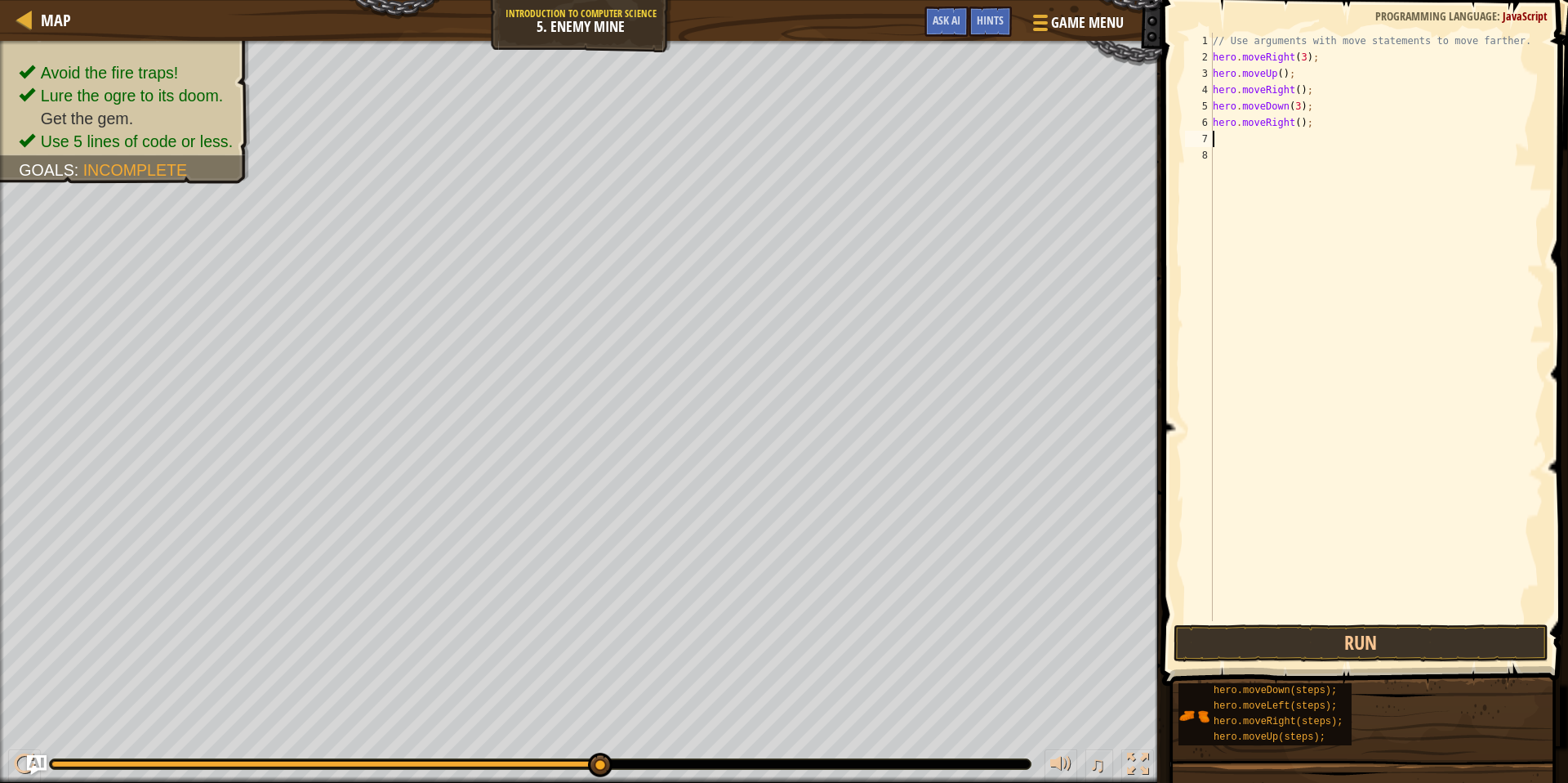
click at [1302, 123] on div "// Use arguments with move statements to move farther. hero . moveRight ( 3 ) ;…" at bounding box center [1377, 343] width 334 height 621
type textarea "hero.moveRight(2);"
click at [1279, 634] on button "Run" at bounding box center [1360, 643] width 375 height 38
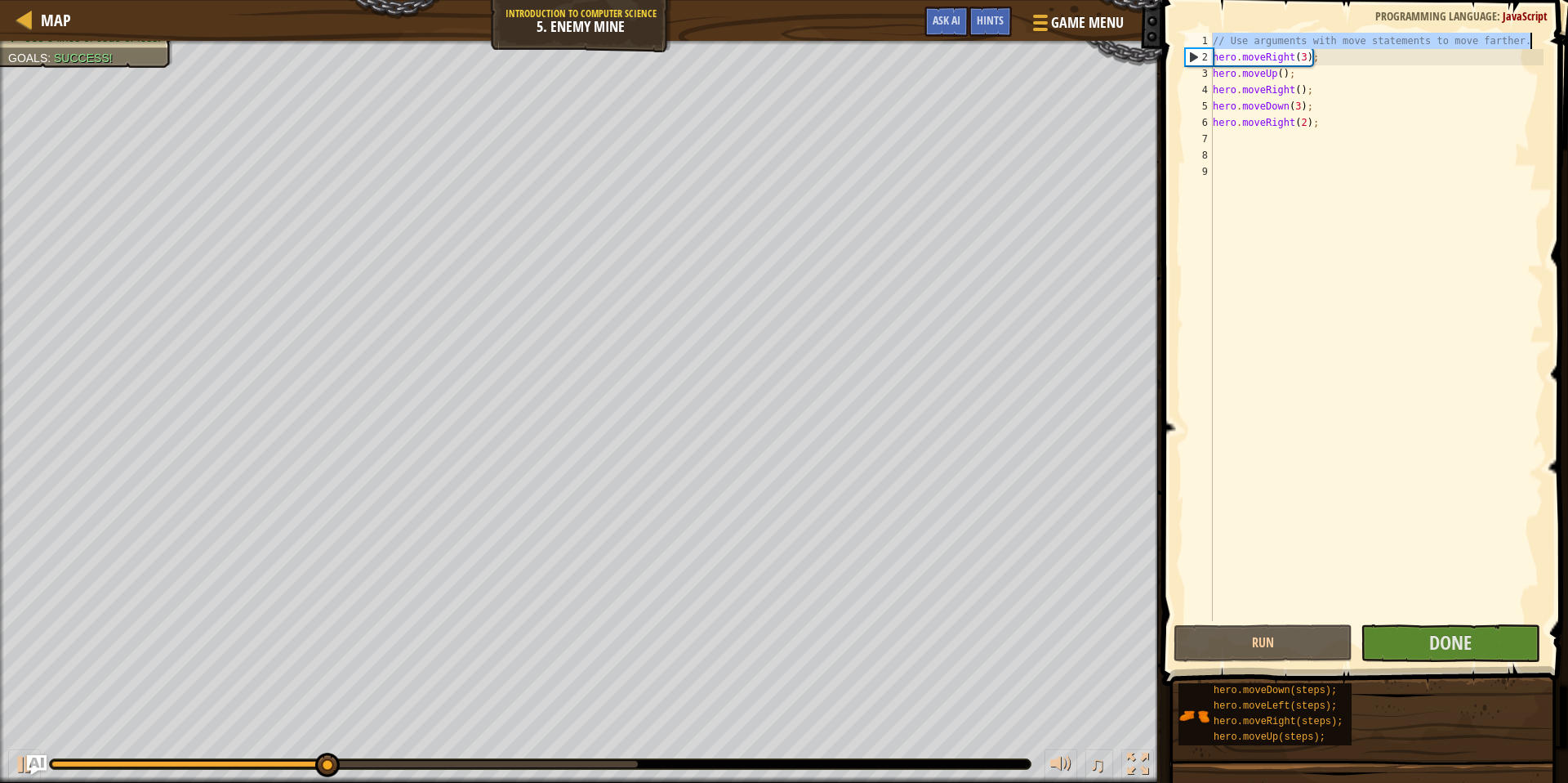
drag, startPoint x: 1215, startPoint y: 38, endPoint x: 1556, endPoint y: 42, distance: 341.0
click at [1556, 42] on div "1 2 3 4 5 6 7 8 9 // Use arguments with move statements to move farther. hero .…" at bounding box center [1363, 375] width 411 height 733
type textarea "// Use arguments with move statements to move farther."
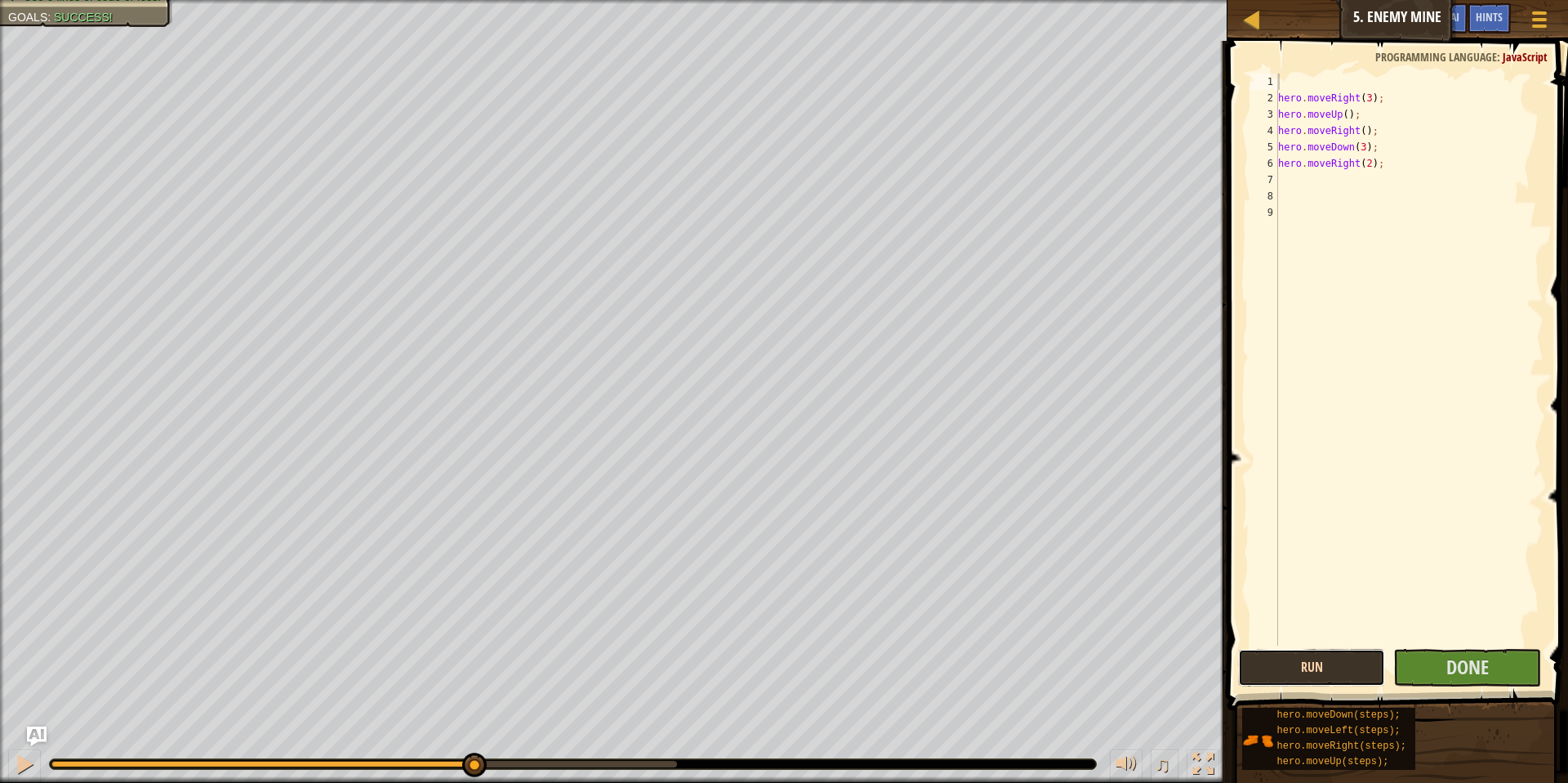
click at [1341, 667] on button "Run" at bounding box center [1312, 668] width 148 height 38
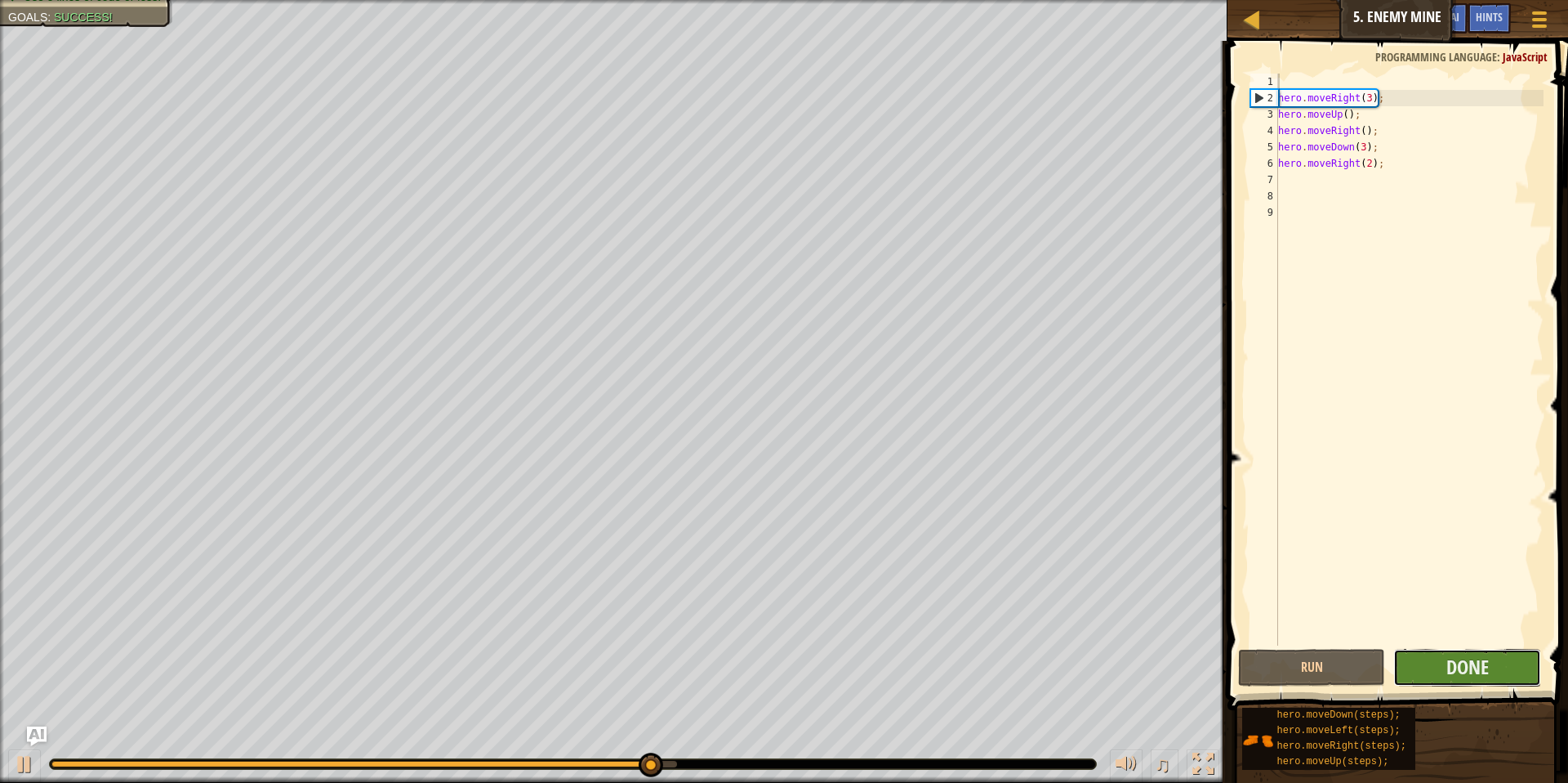
click at [1440, 657] on button "Done" at bounding box center [1468, 668] width 148 height 38
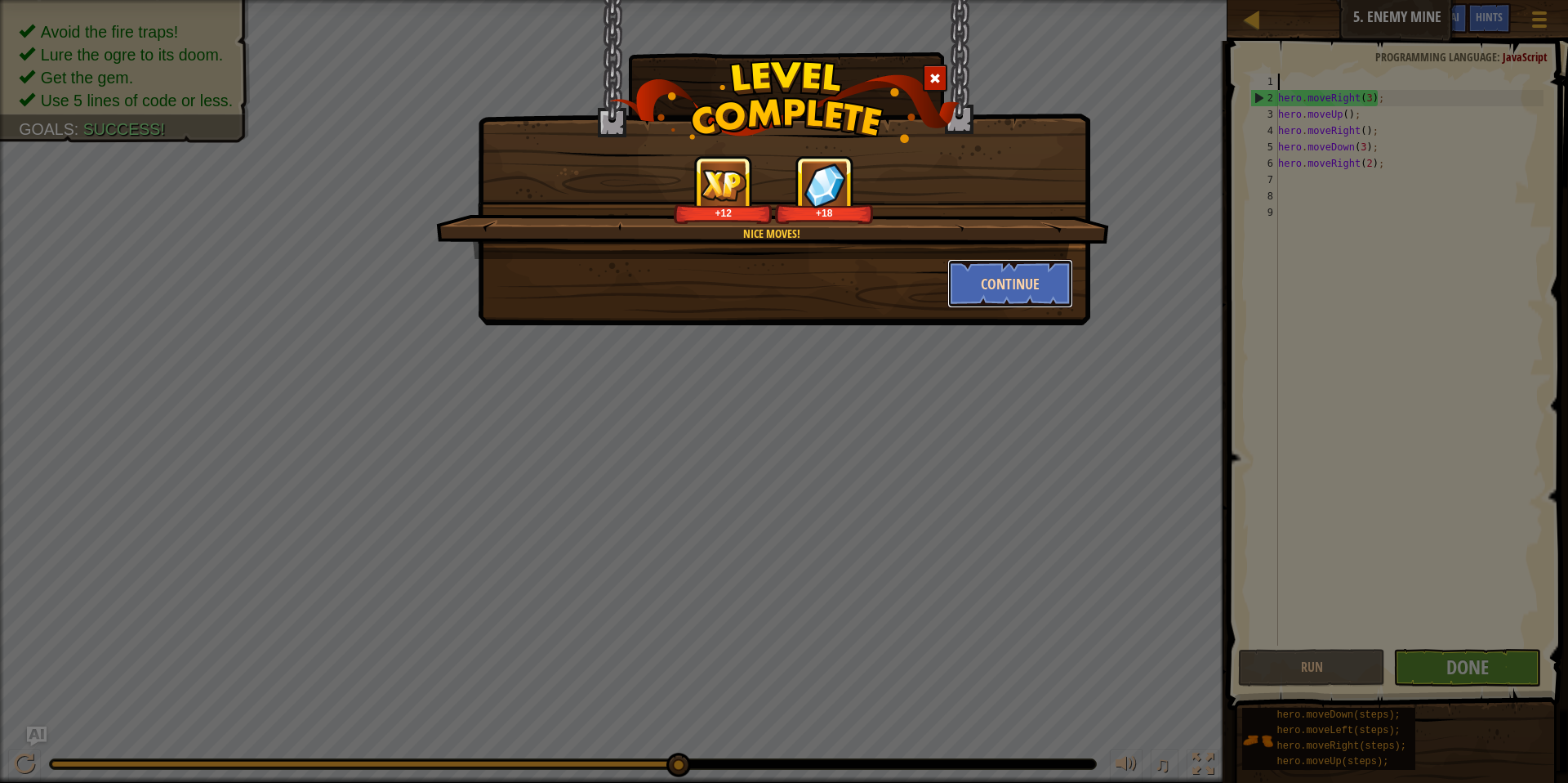
click at [1007, 282] on button "Continue" at bounding box center [1011, 283] width 126 height 49
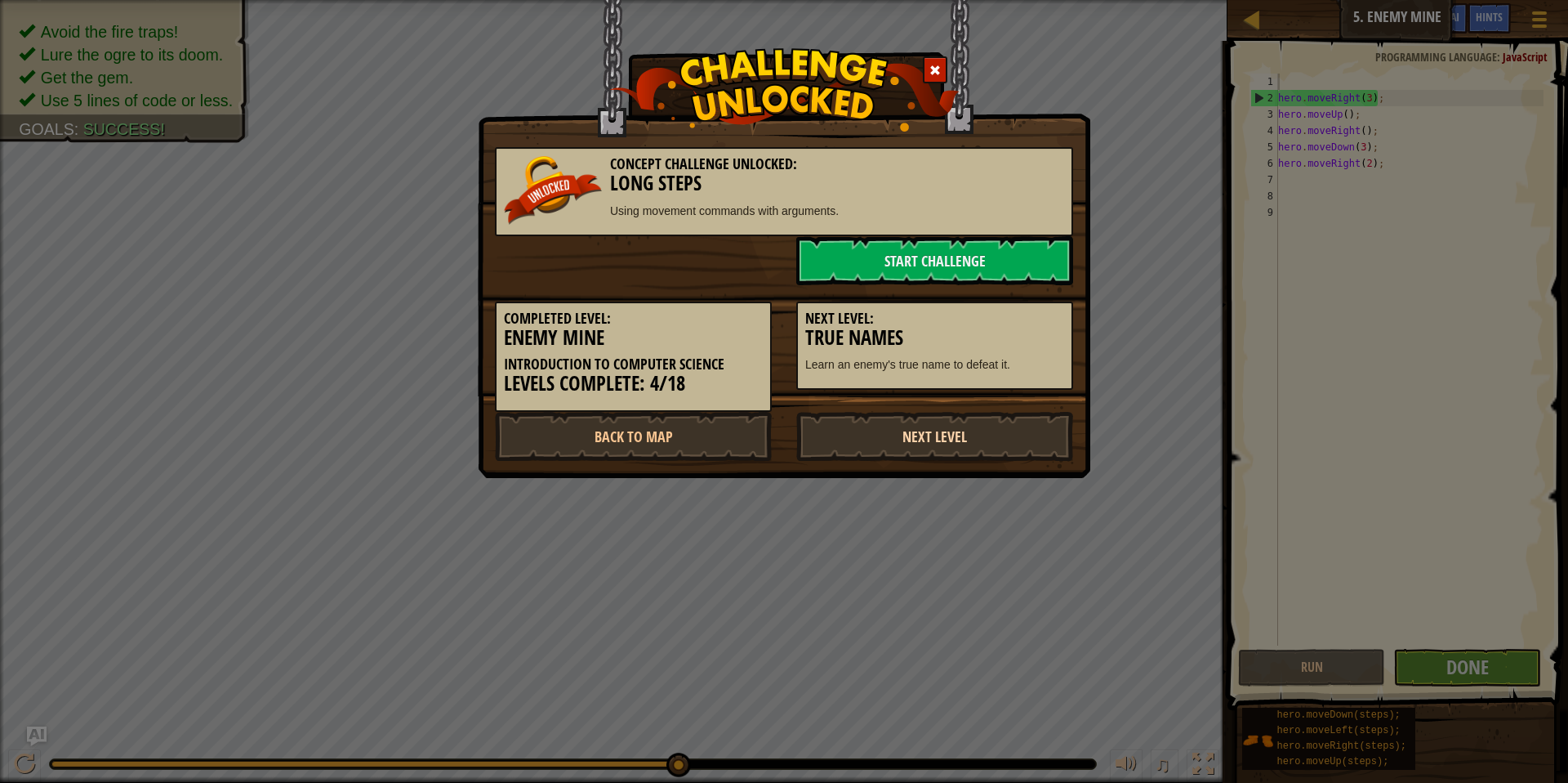
click at [993, 422] on link "Next Level" at bounding box center [935, 435] width 277 height 49
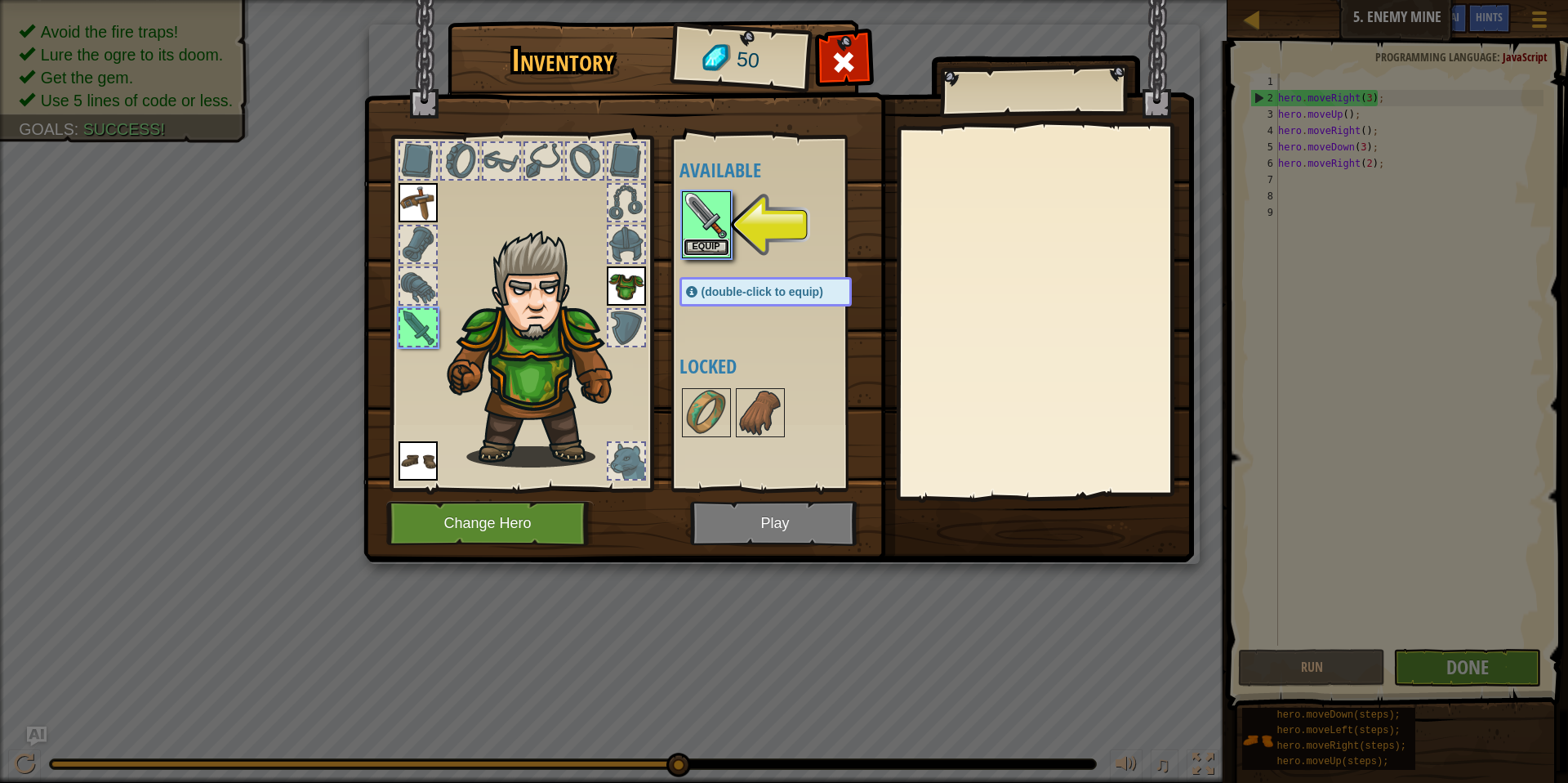
click at [709, 254] on button "Equip" at bounding box center [706, 246] width 46 height 17
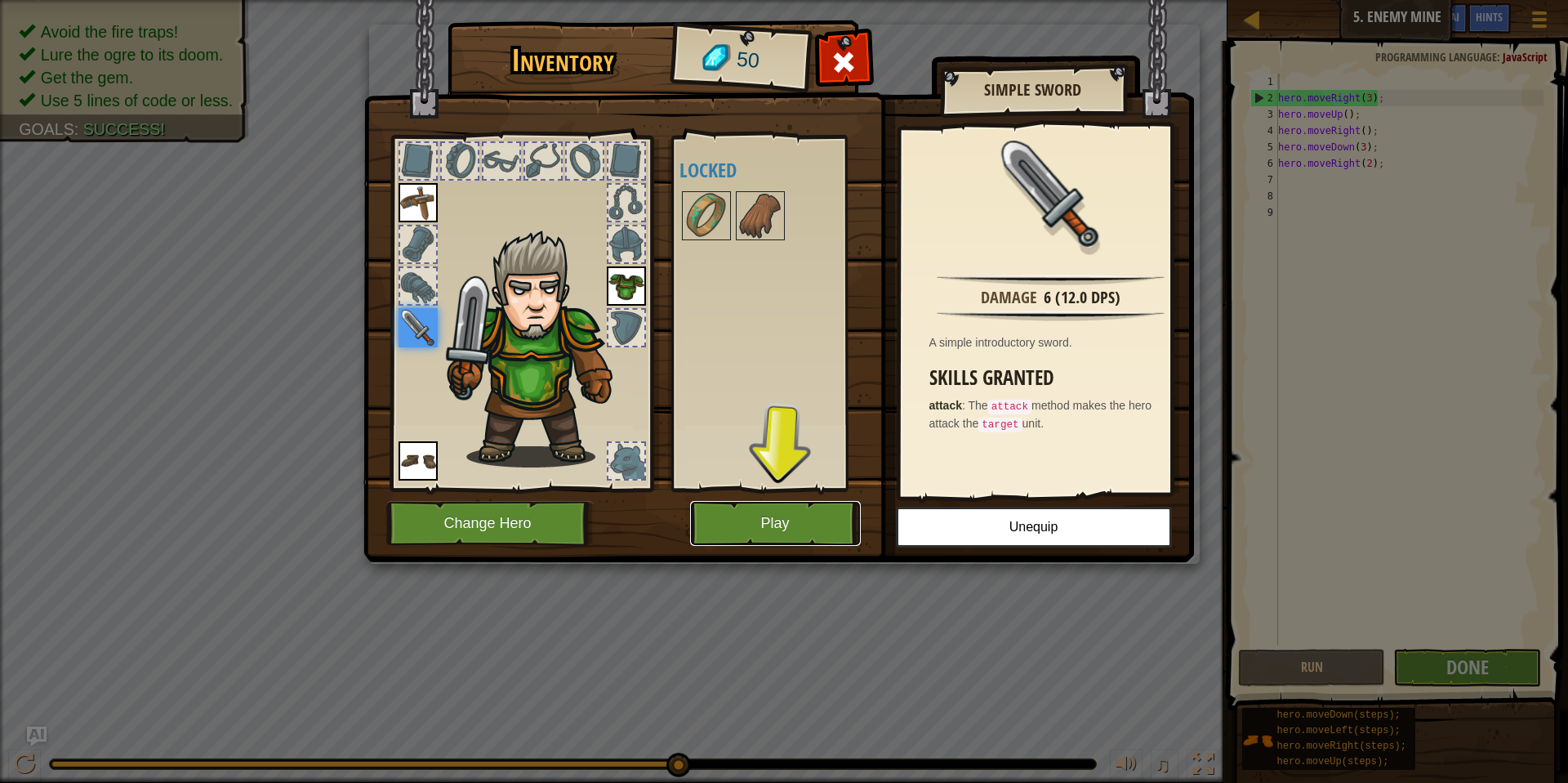
click at [849, 523] on button "Play" at bounding box center [776, 523] width 171 height 45
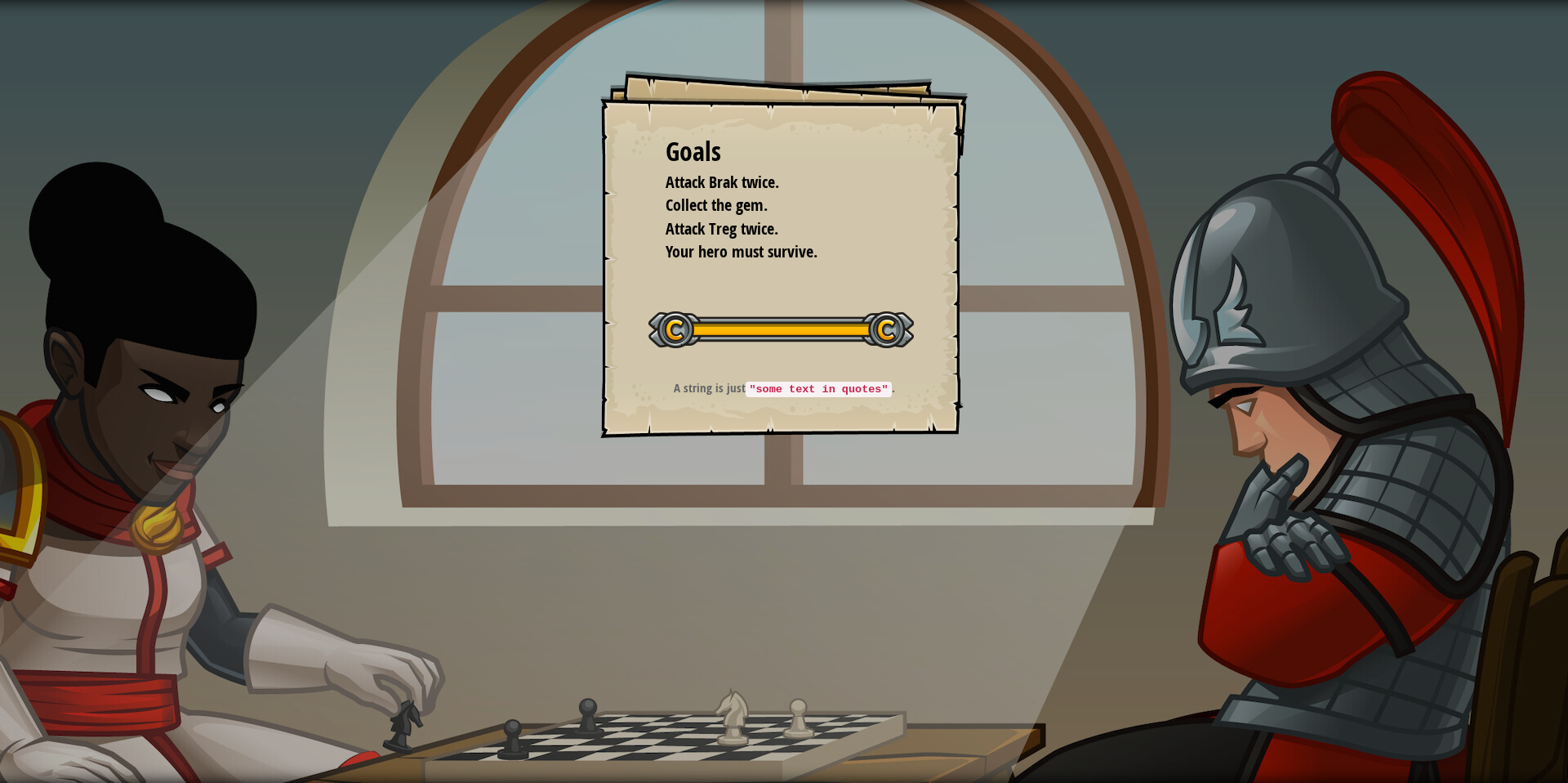
click at [1067, 183] on div "Goals Attack Brak twice. Collect the gem. Attack Treg twice. Your hero must sur…" at bounding box center [784, 392] width 1568 height 783
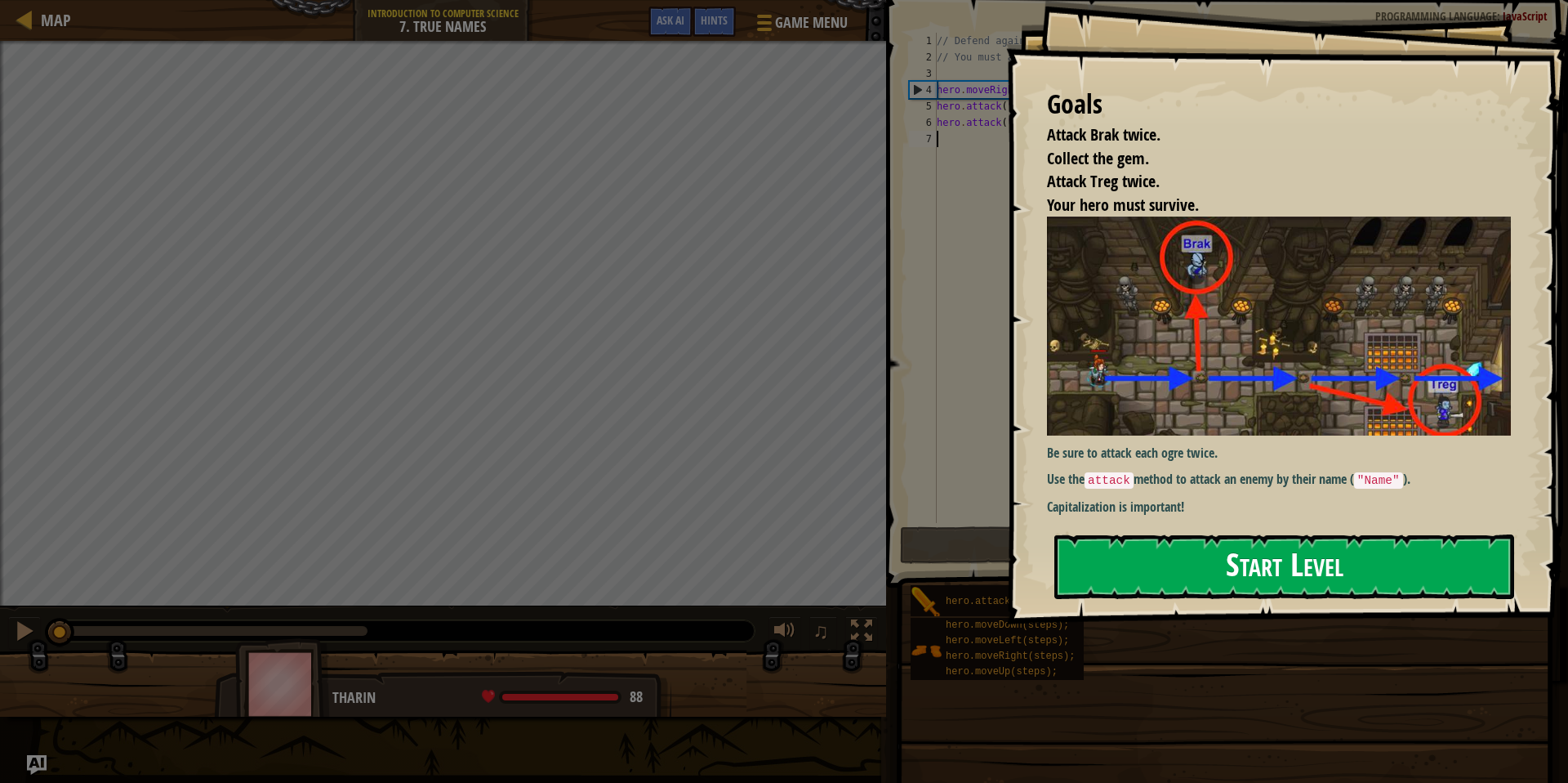
click at [1224, 564] on button "Start Level" at bounding box center [1284, 566] width 460 height 65
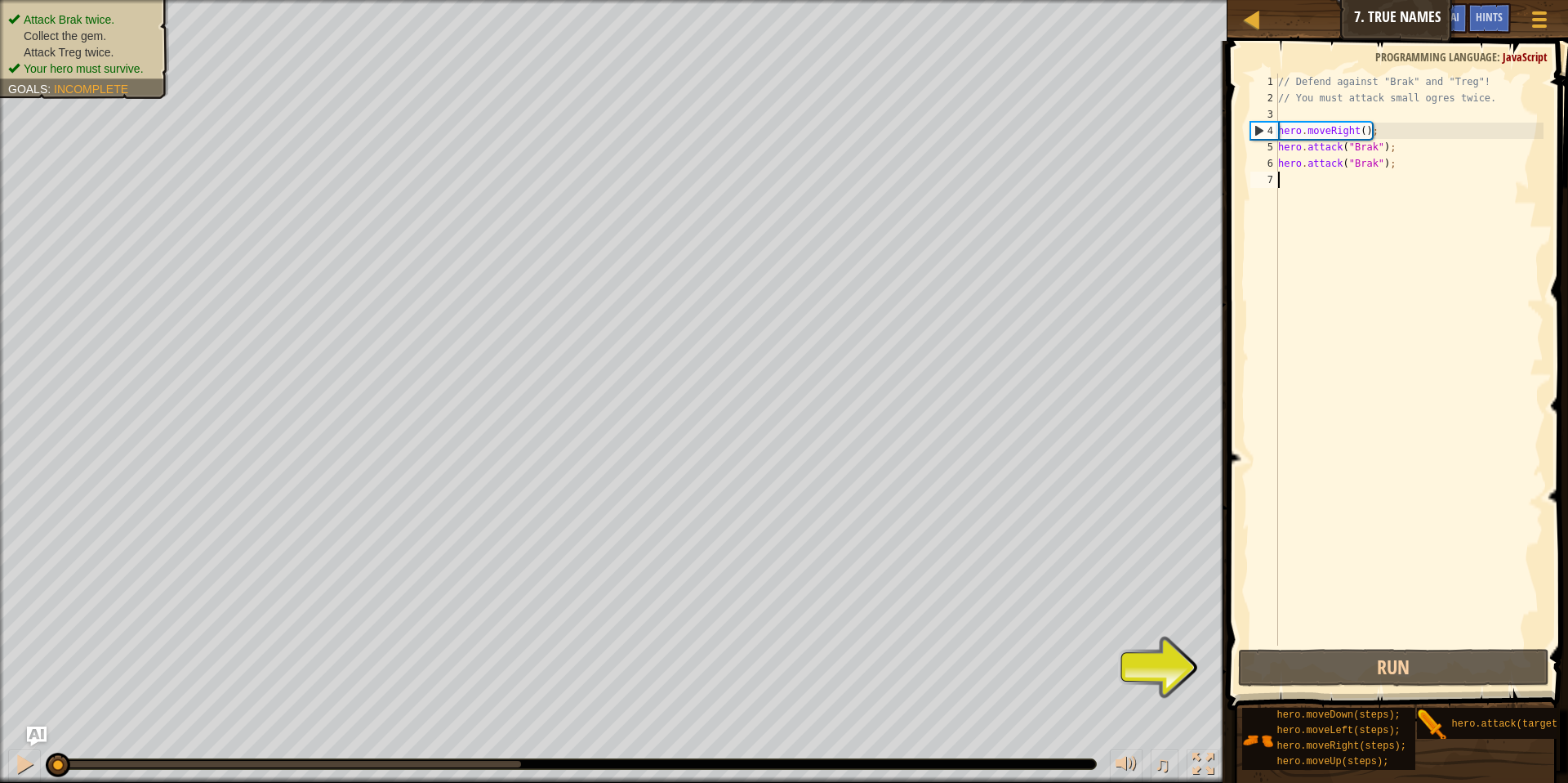
drag, startPoint x: 1372, startPoint y: 380, endPoint x: 1445, endPoint y: 488, distance: 130.4
click at [1444, 487] on div "// Defend against "Brak" and "Treg"! // You must attack small ogres twice. hero…" at bounding box center [1409, 376] width 268 height 604
click at [1407, 643] on div "// Defend against "Brak" and "Treg"! // You must attack small ogres twice. hero…" at bounding box center [1409, 376] width 268 height 604
click at [1410, 651] on button "Run" at bounding box center [1393, 668] width 311 height 38
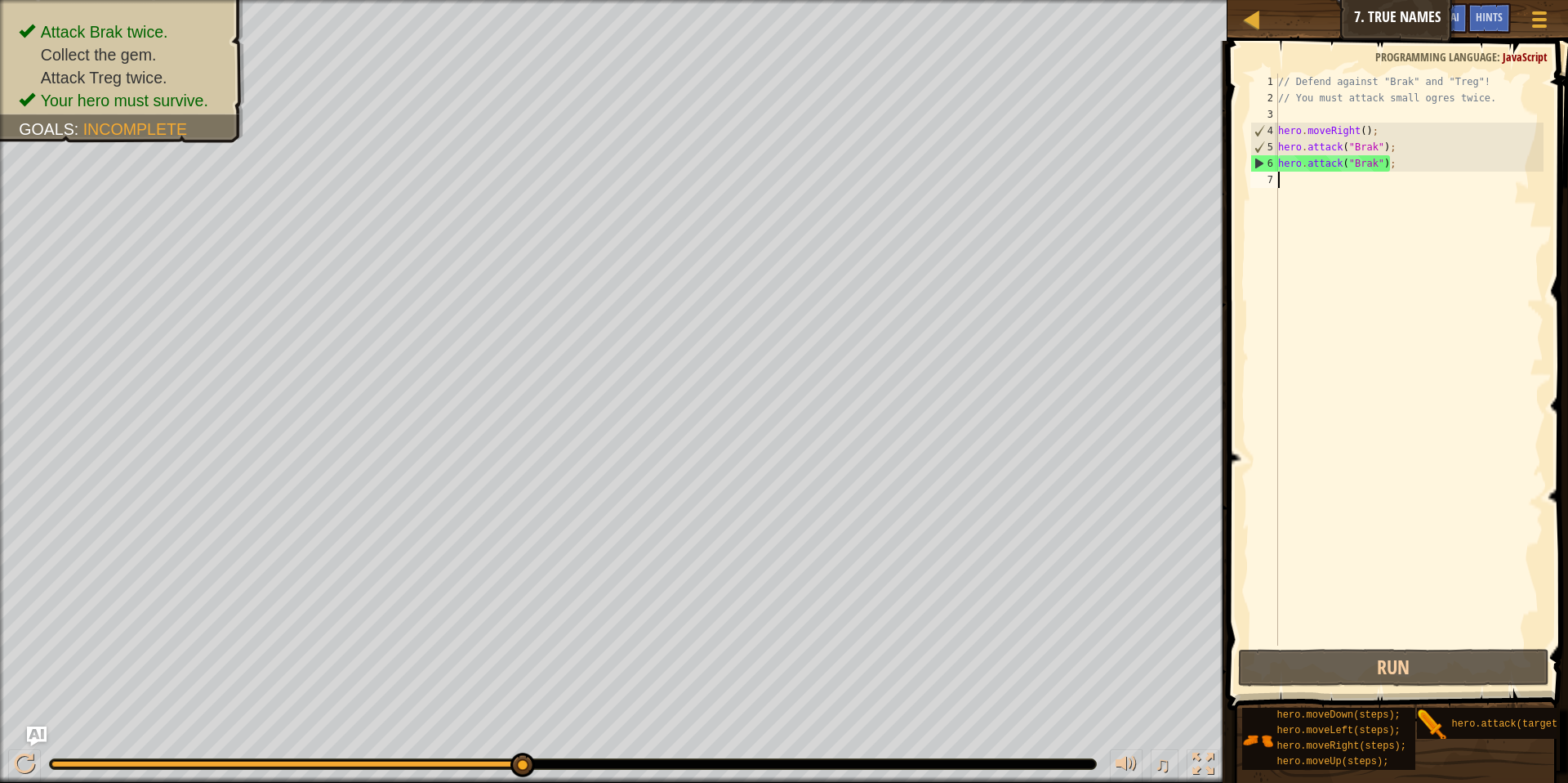
type textarea "r"
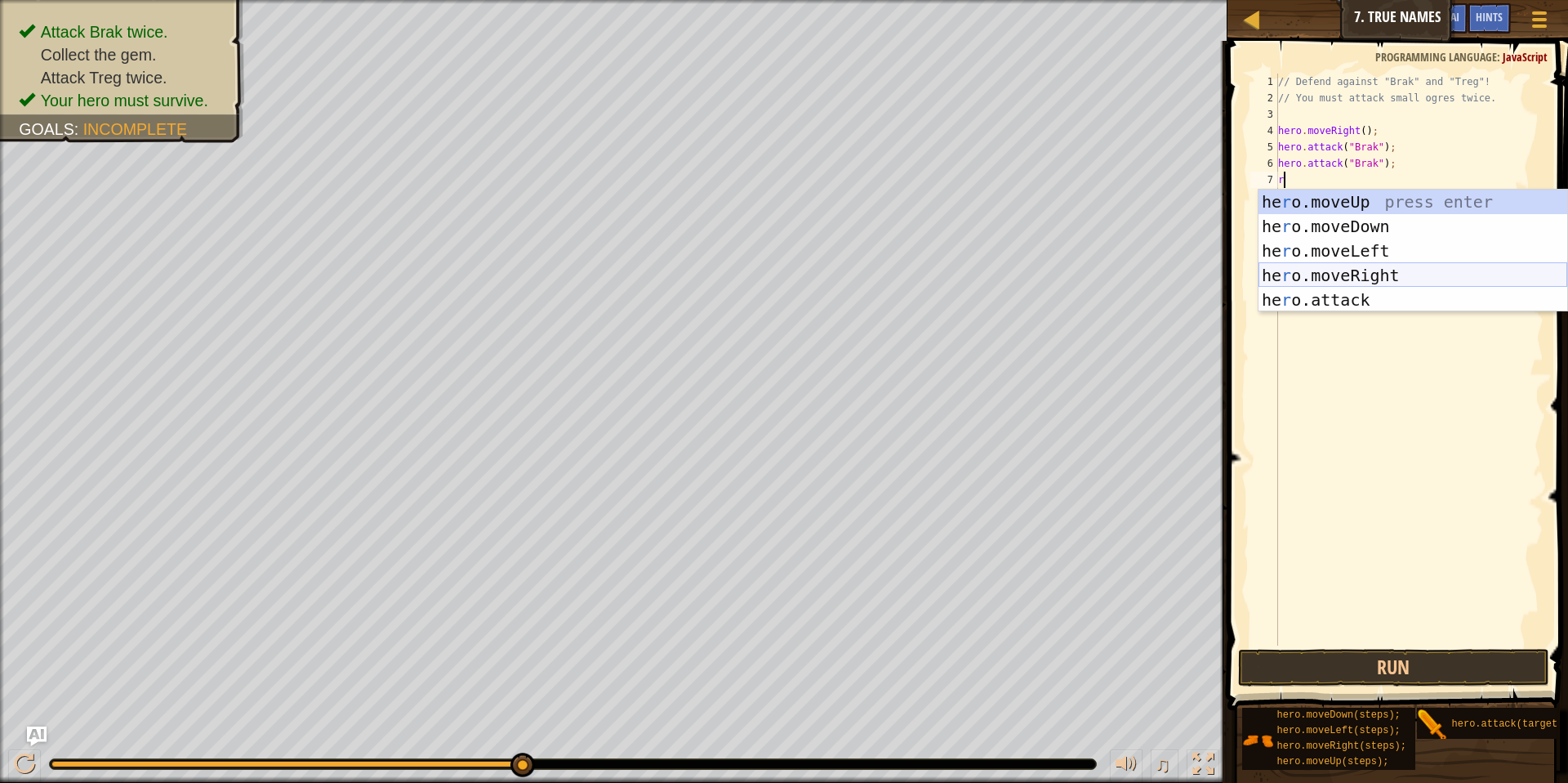
click at [1413, 267] on div "he r o.moveUp press enter he r o.moveDown press enter he r o.moveLeft press ent…" at bounding box center [1413, 275] width 309 height 172
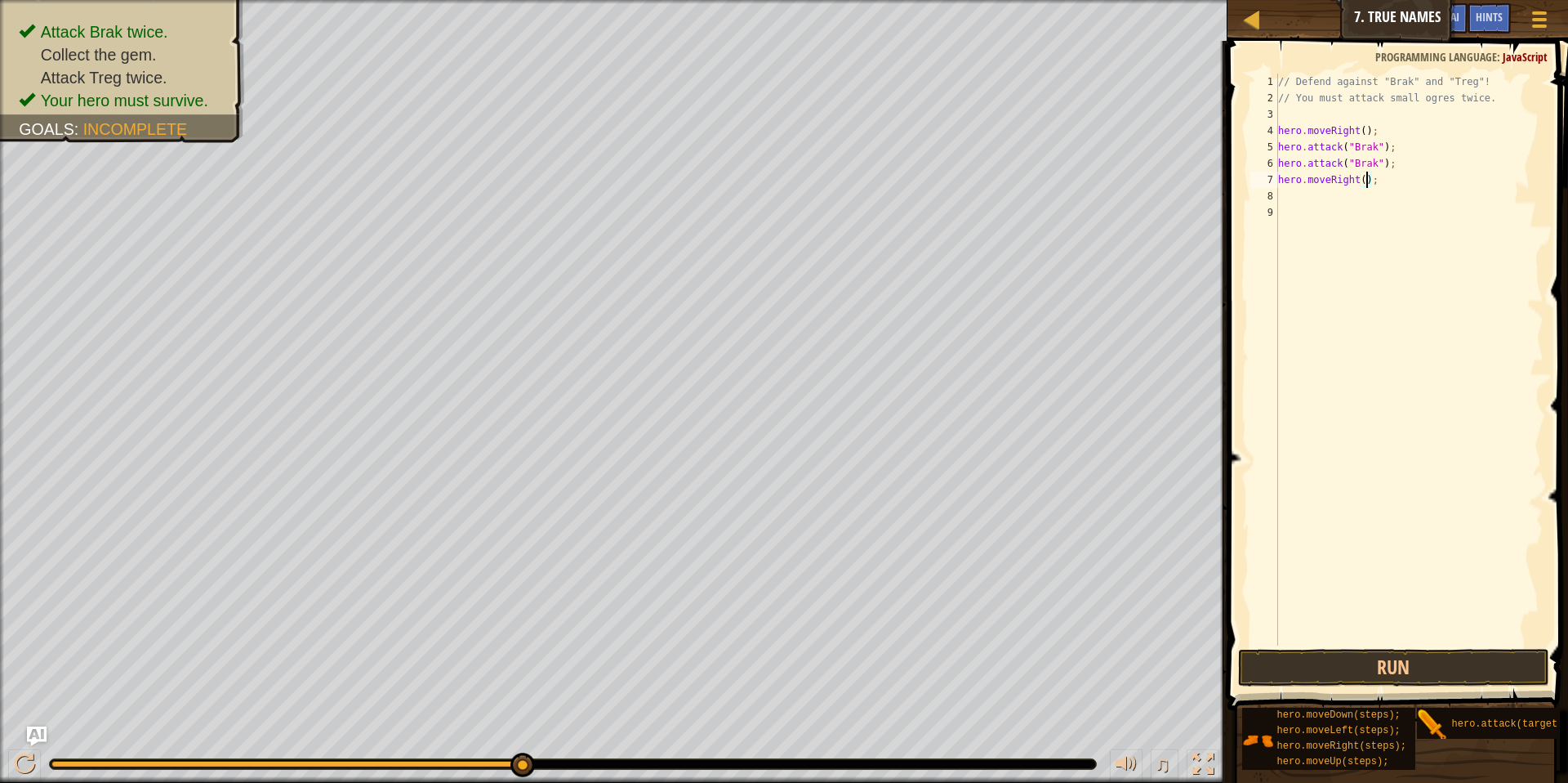
click at [1368, 179] on div "// Defend against "Brak" and "Treg"! // You must attack small ogres twice. hero…" at bounding box center [1409, 376] width 268 height 604
type textarea "hero.moveRight(2);"
click at [1421, 664] on button "Run" at bounding box center [1393, 668] width 311 height 38
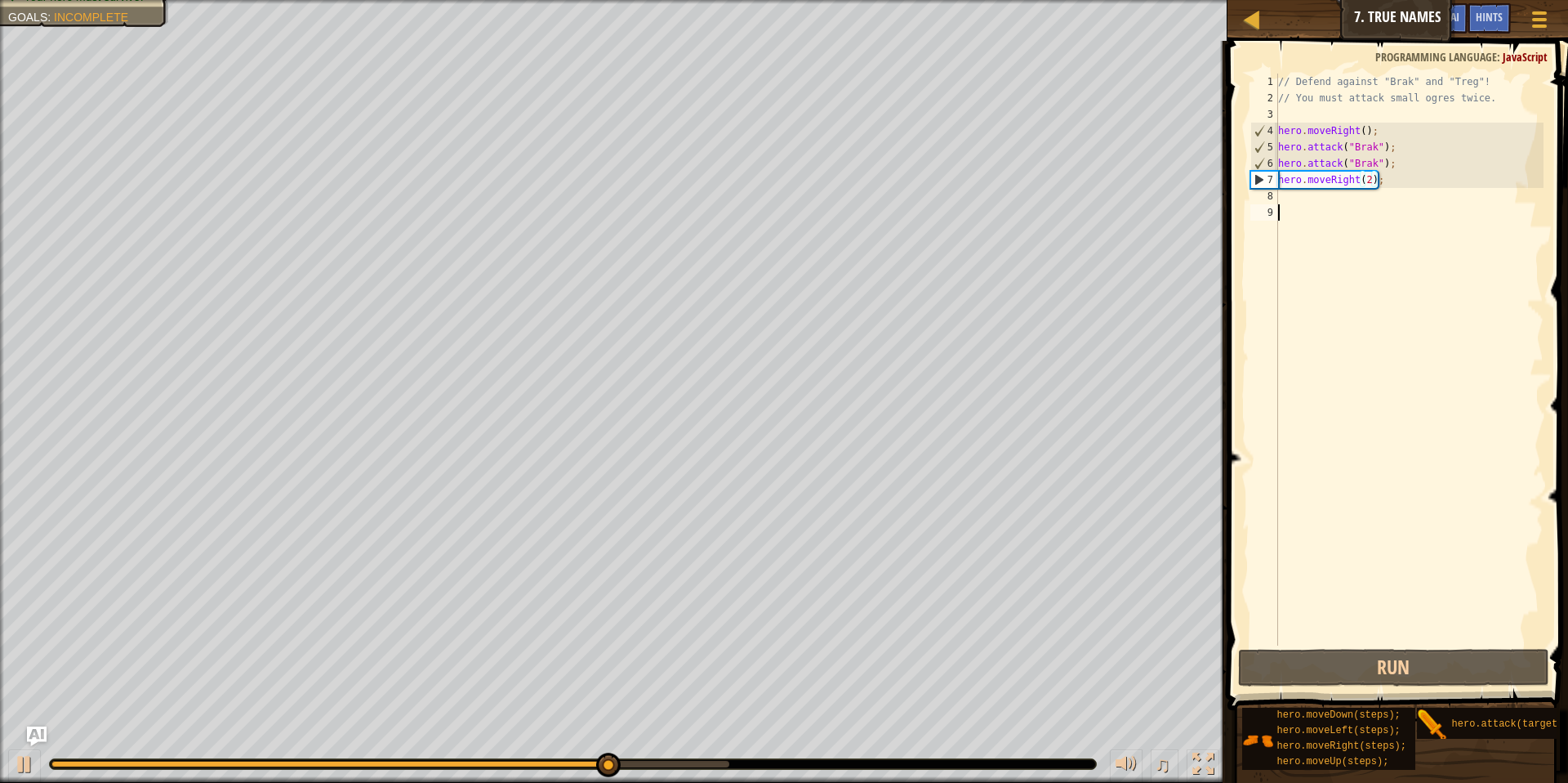
click at [1319, 207] on div "// Defend against "Brak" and "Treg"! // You must attack small ogres twice. hero…" at bounding box center [1409, 376] width 268 height 604
click at [1311, 204] on div "// Defend against "Brak" and "Treg"! // You must attack small ogres twice. hero…" at bounding box center [1409, 376] width 268 height 604
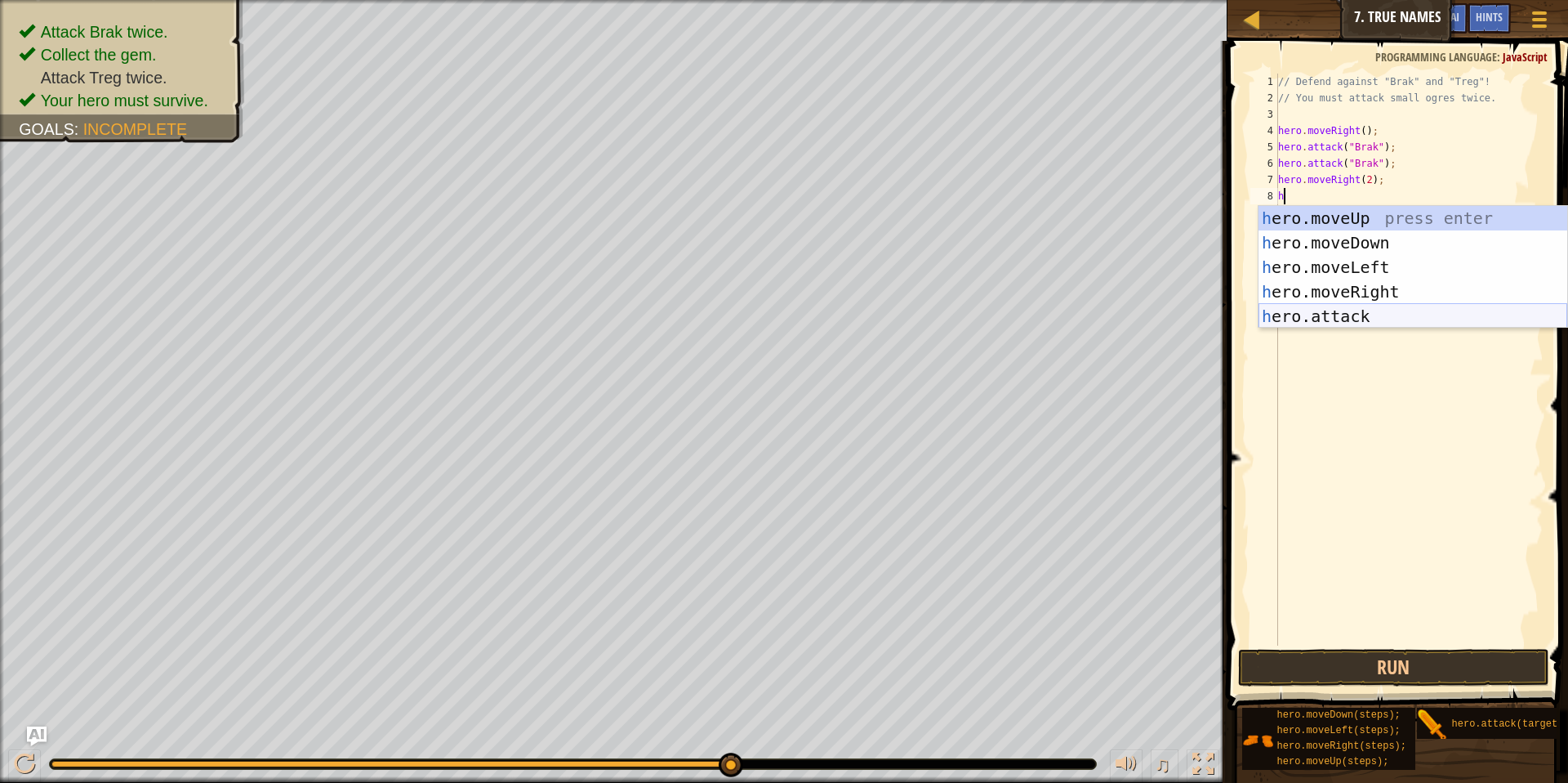
click at [1409, 310] on div "h ero.moveUp press enter h ero.moveDown press enter h ero.moveLeft press enter …" at bounding box center [1413, 291] width 309 height 172
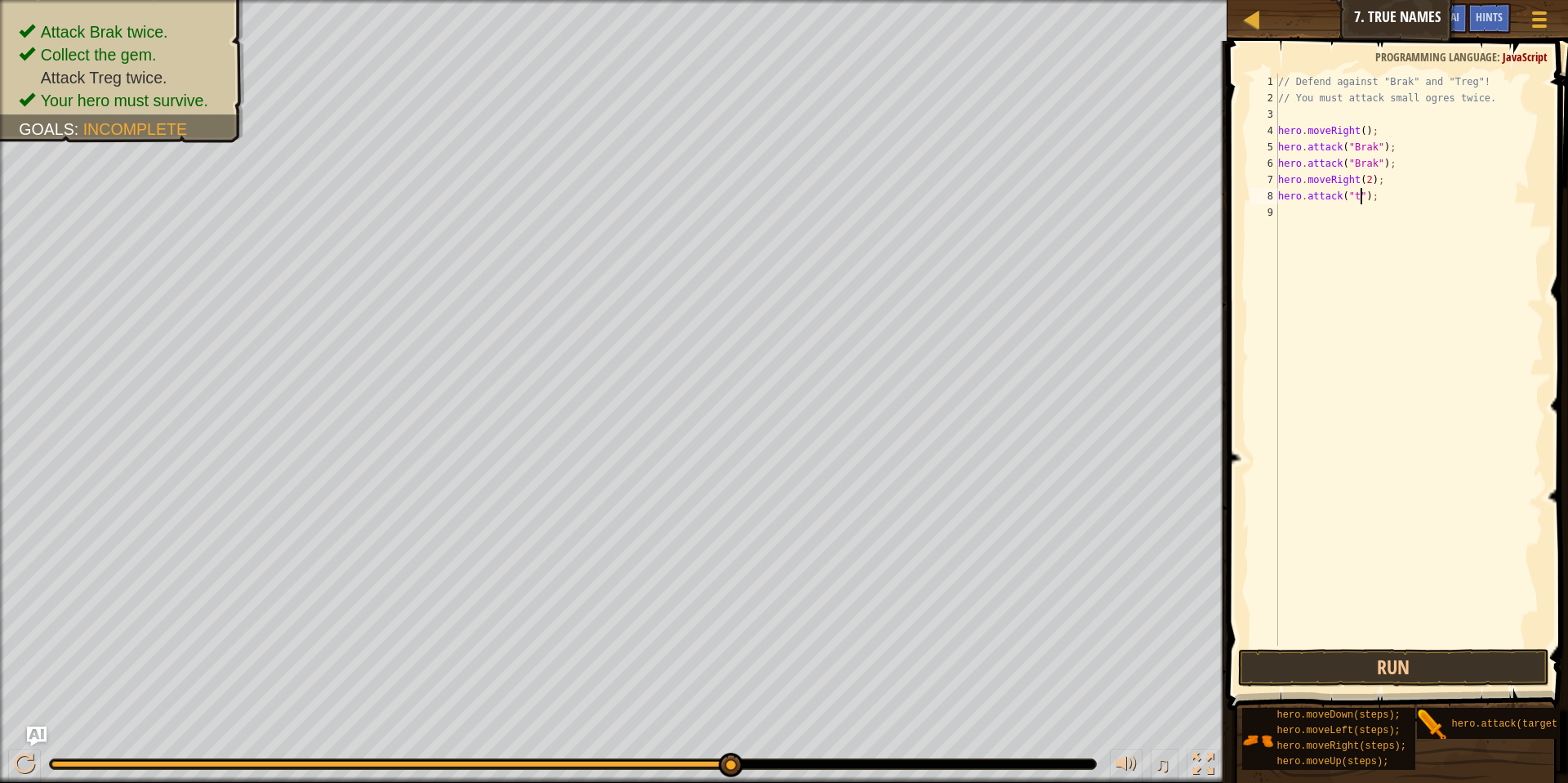
scroll to position [7, 7]
type textarea "hero.attack("Treg");"
click at [1295, 207] on div "// Defend against "Brak" and "Treg"! // You must attack small ogres twice. hero…" at bounding box center [1409, 376] width 268 height 604
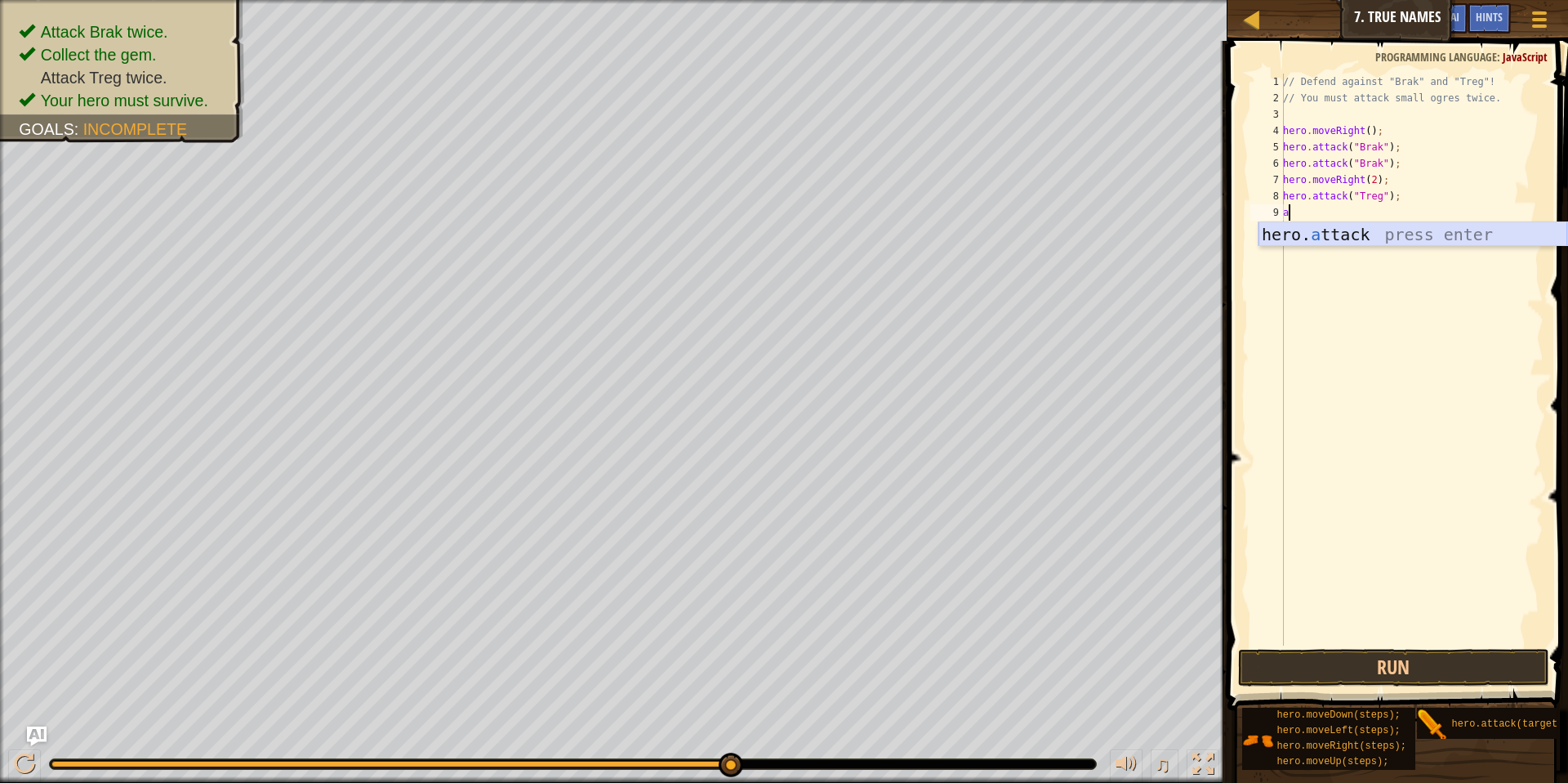
click at [1374, 230] on div "hero. a ttack press enter" at bounding box center [1413, 259] width 309 height 74
type textarea "hero.attack("Treg");"
click at [1382, 654] on button "Run" at bounding box center [1393, 668] width 311 height 38
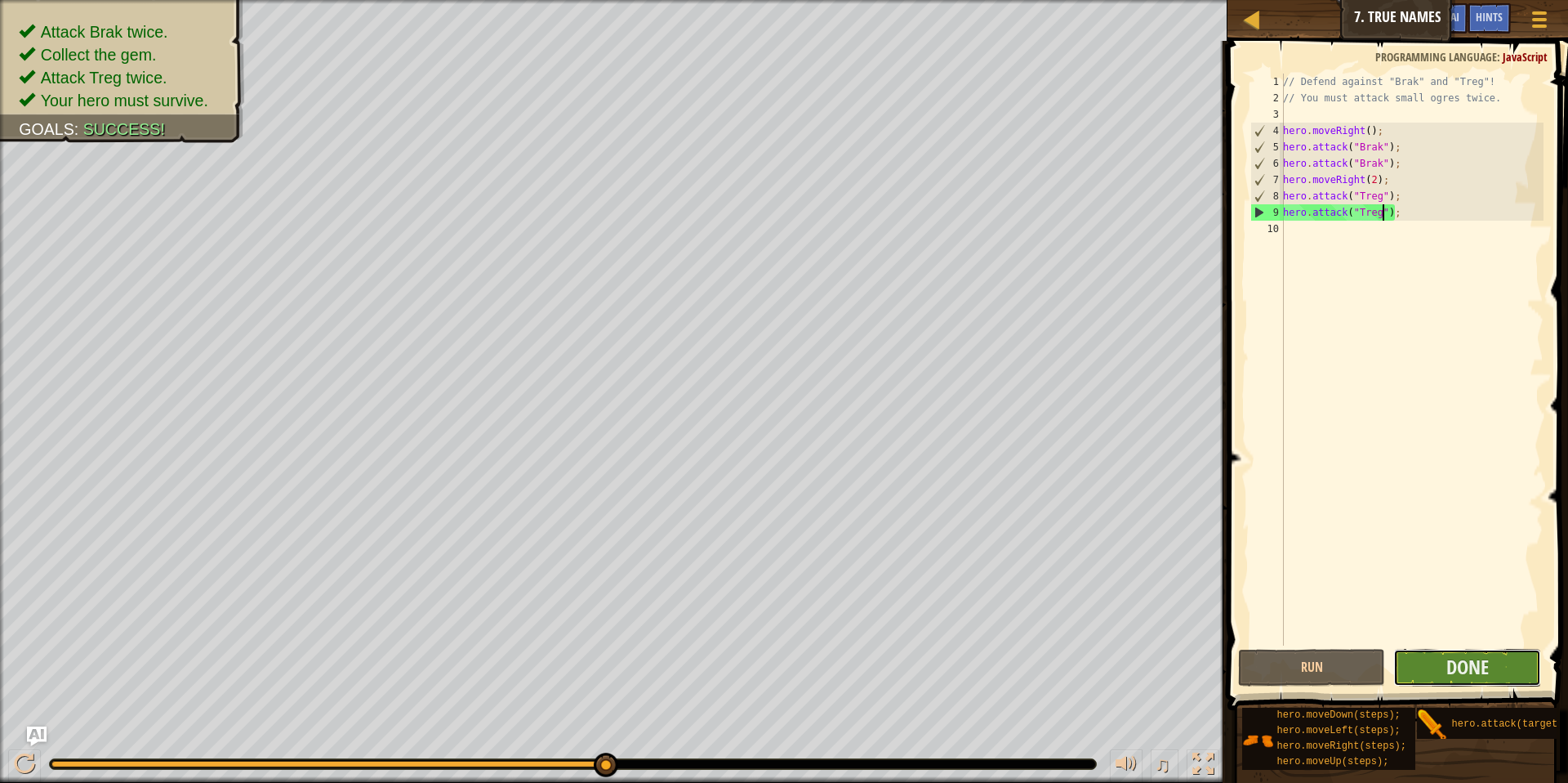
click at [1501, 650] on button "Done" at bounding box center [1468, 668] width 148 height 38
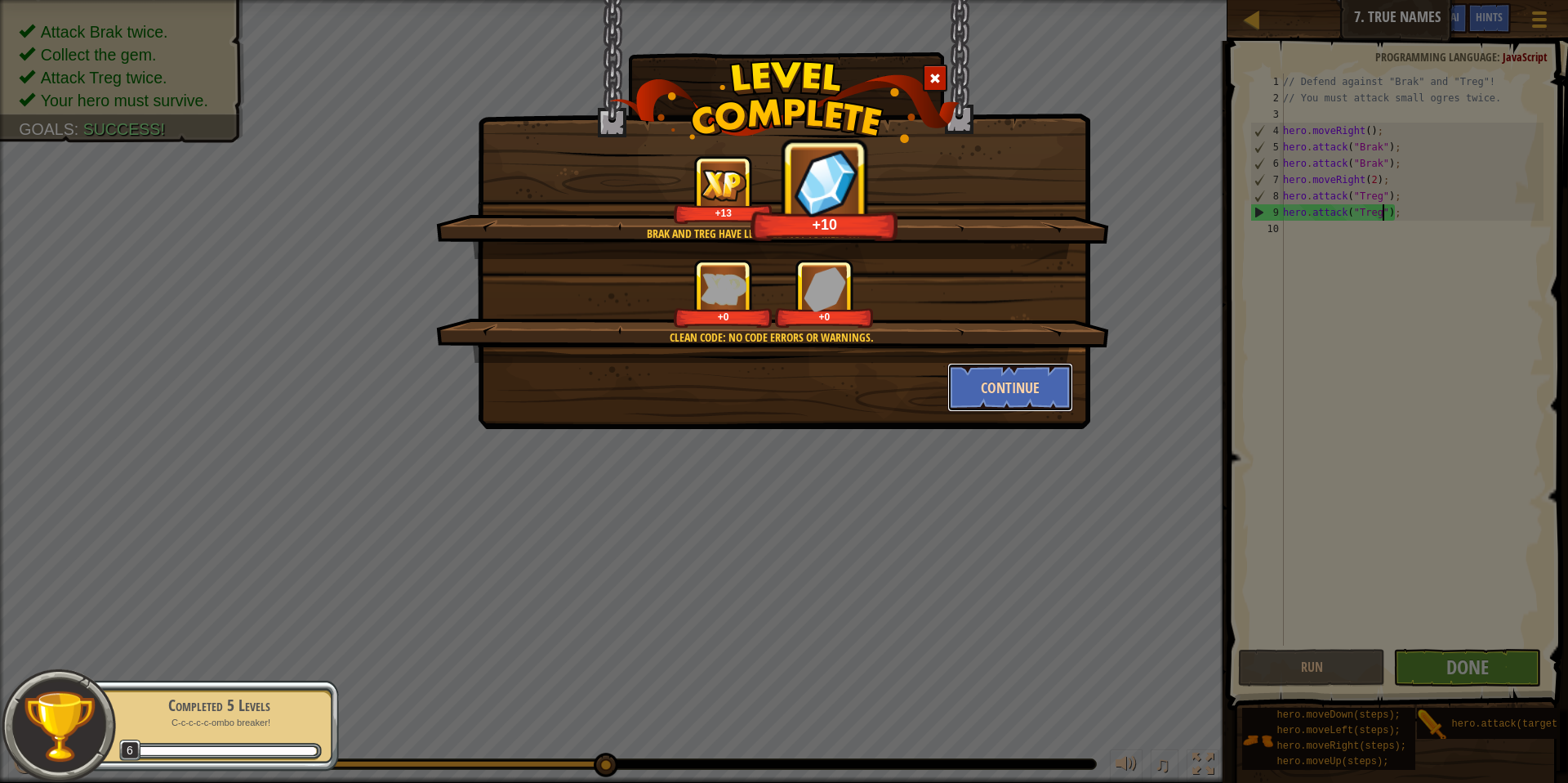
click at [1038, 380] on button "Continue" at bounding box center [1011, 387] width 126 height 49
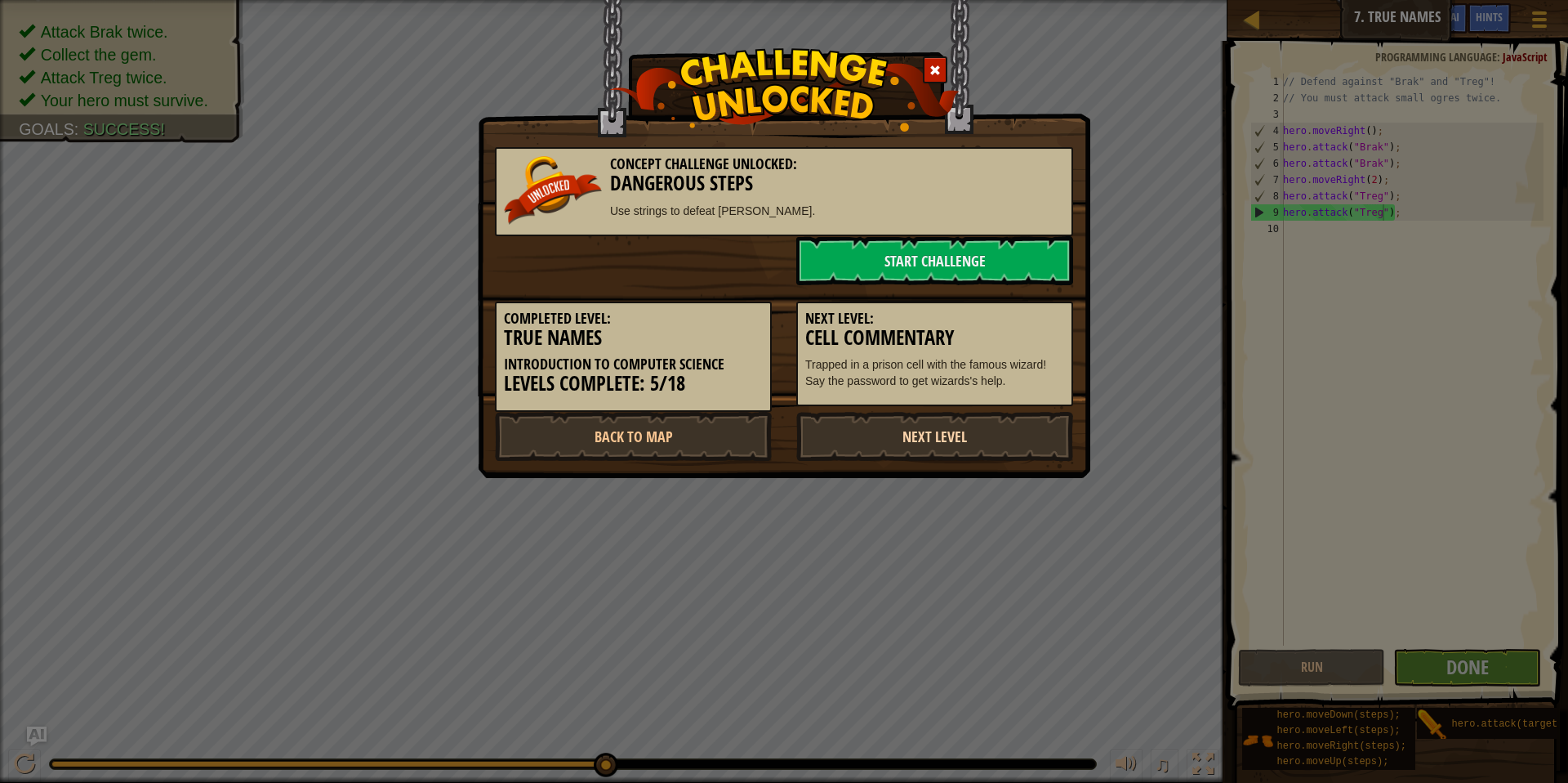
click at [1002, 428] on link "Next Level" at bounding box center [935, 435] width 277 height 49
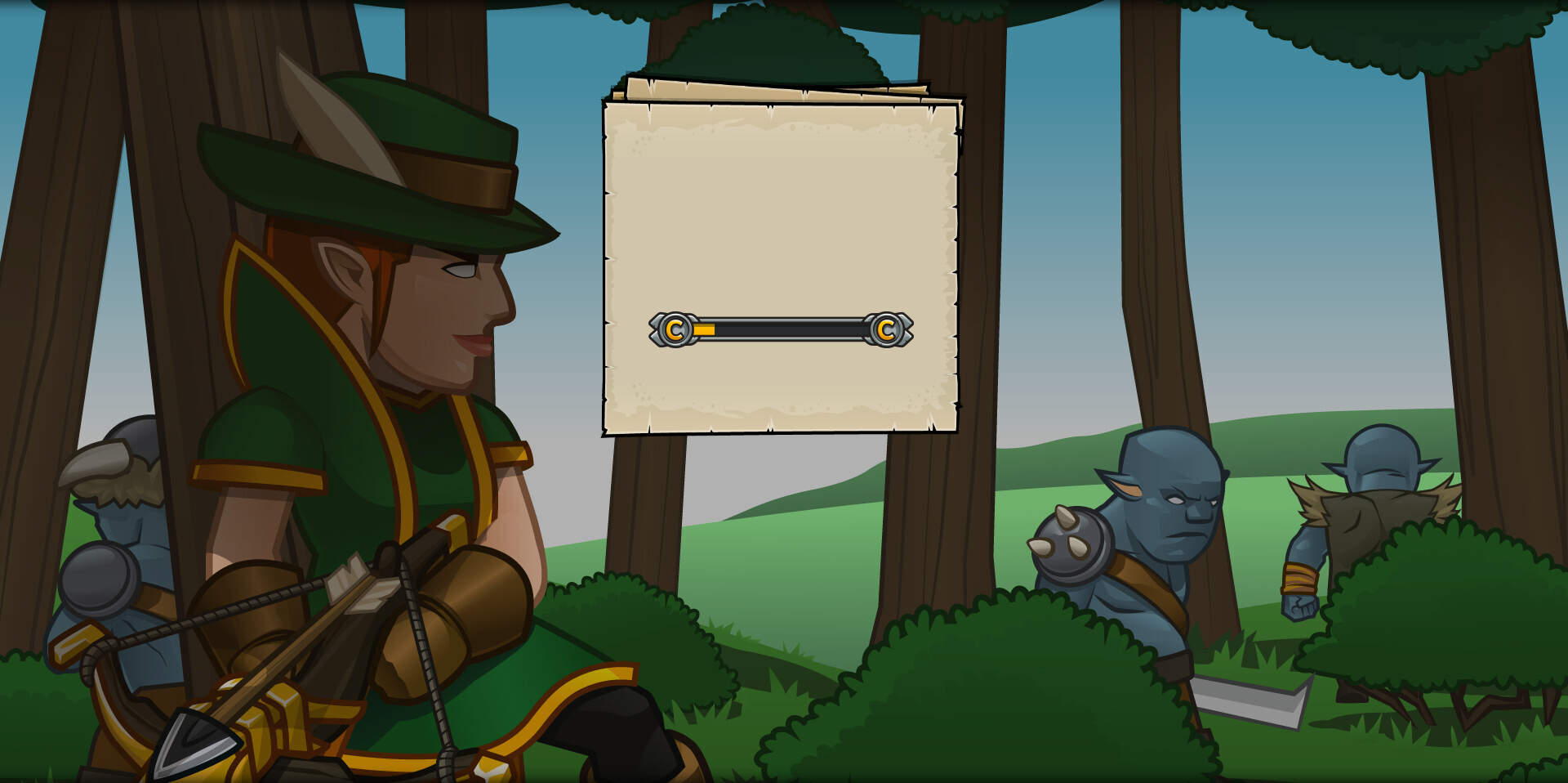
click at [1001, 440] on div "Goals Start Level Error loading from server. Try refreshing the page. You'll ne…" at bounding box center [784, 392] width 1568 height 783
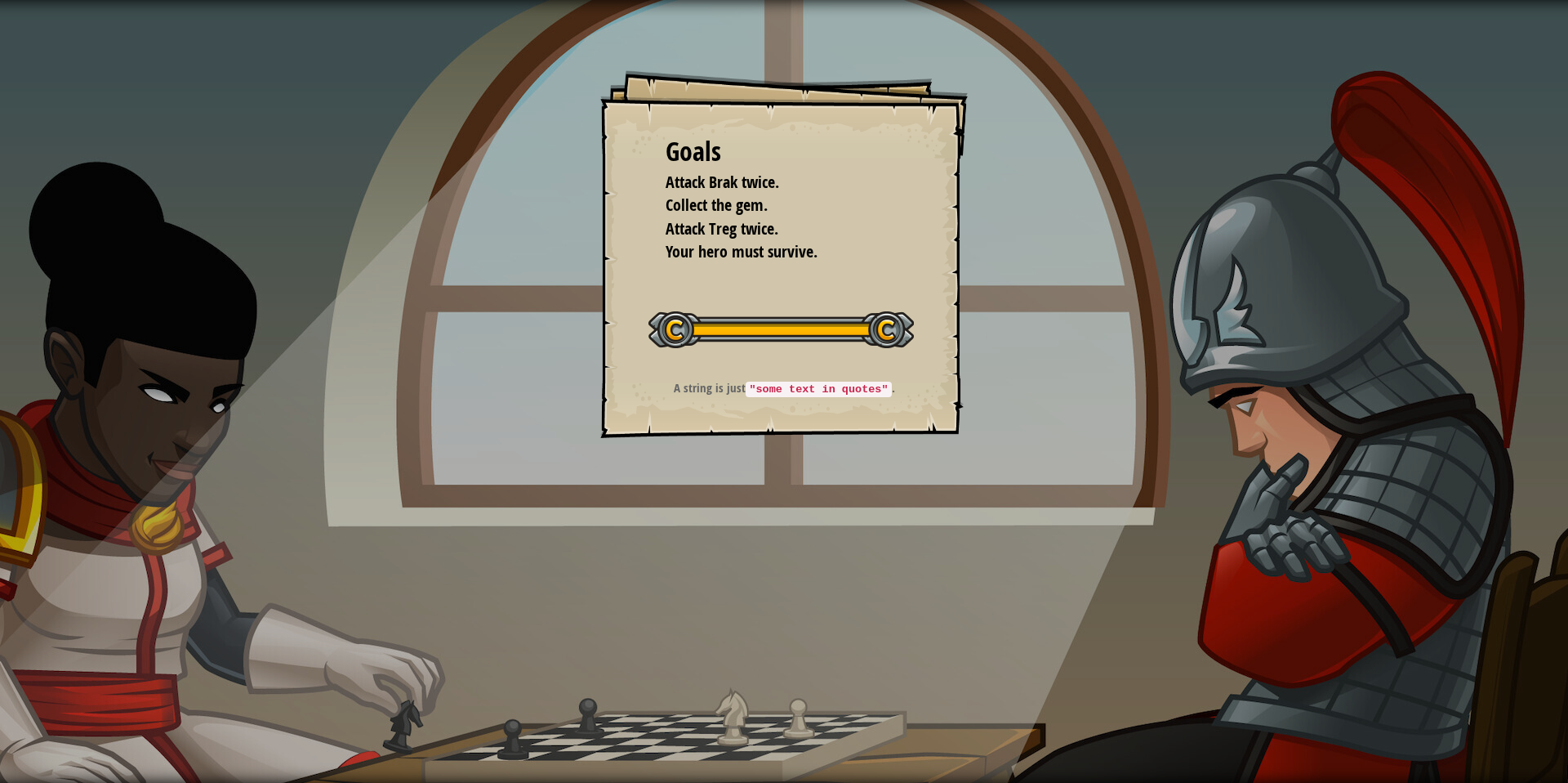
click at [1118, 339] on div "Goals Attack Brak twice. Collect the gem. Attack Treg twice. Your hero must sur…" at bounding box center [784, 392] width 1568 height 783
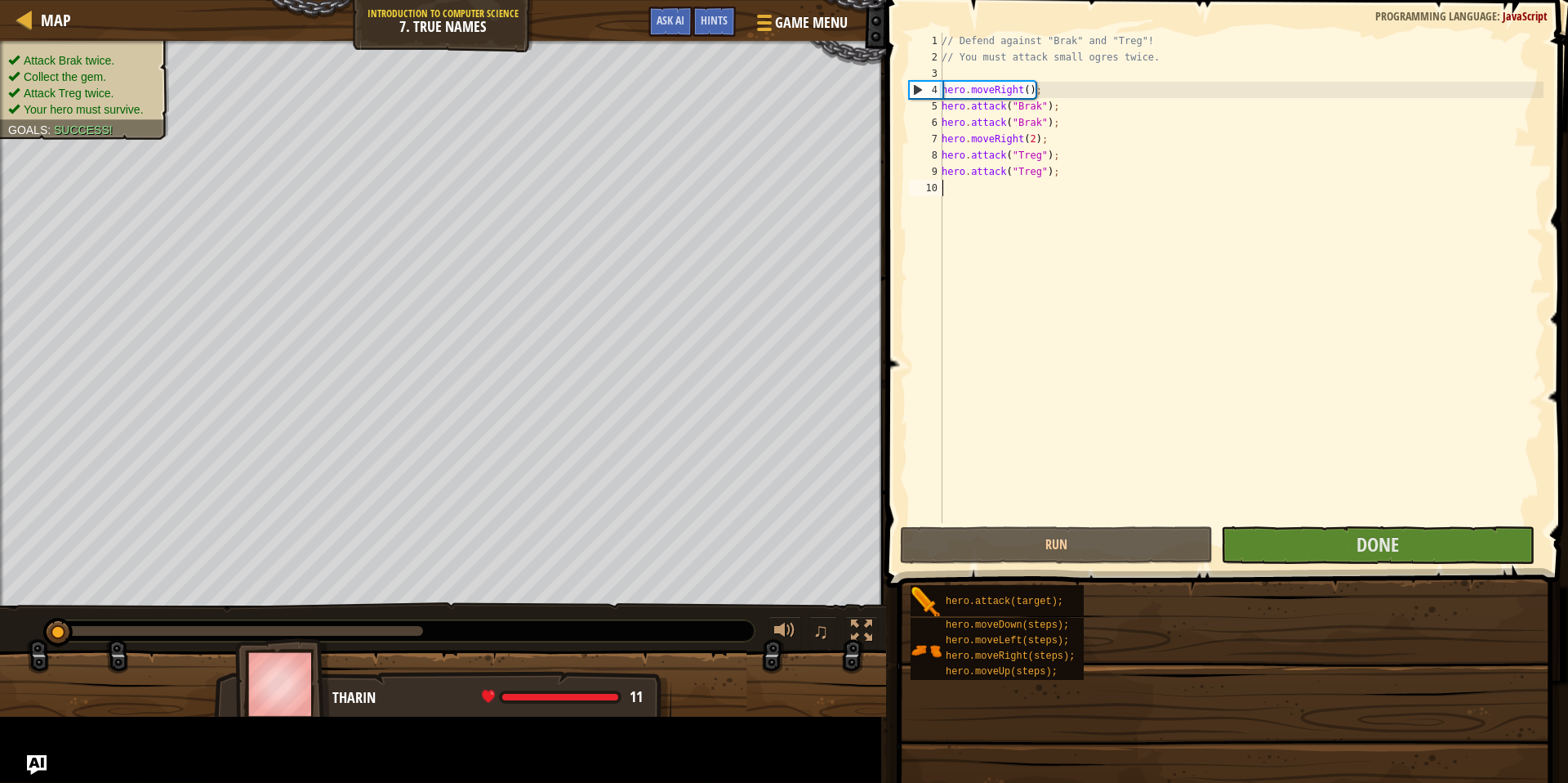
click at [1118, 339] on div "Hints Videos 1 2 3 4 5 6 7 8 9 10 // Defend against "Brak" and "Treg"! // You m…" at bounding box center [1224, 387] width 687 height 774
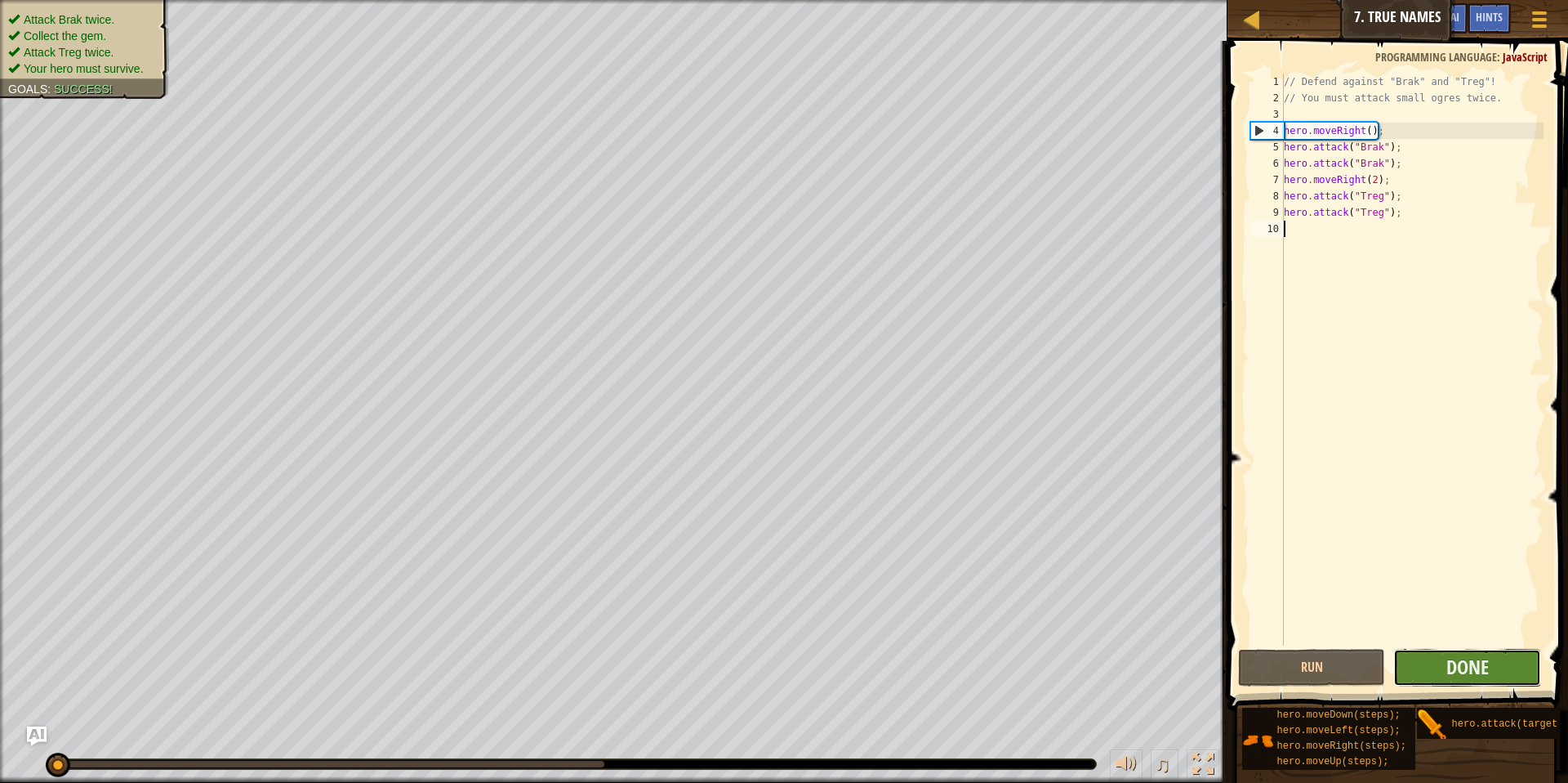
click at [1460, 682] on button "Done" at bounding box center [1468, 668] width 148 height 38
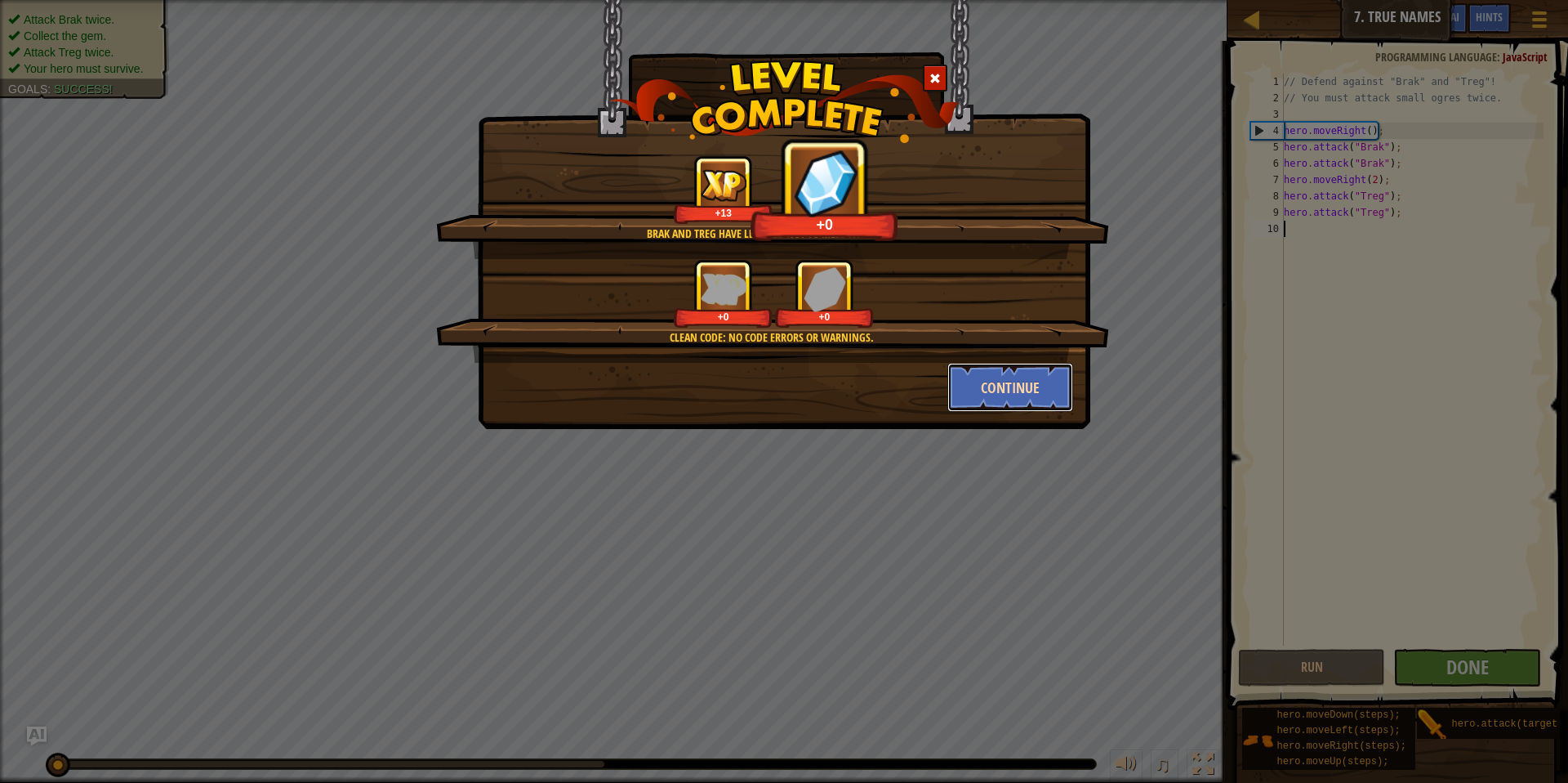
click at [999, 376] on button "Continue" at bounding box center [1011, 387] width 126 height 49
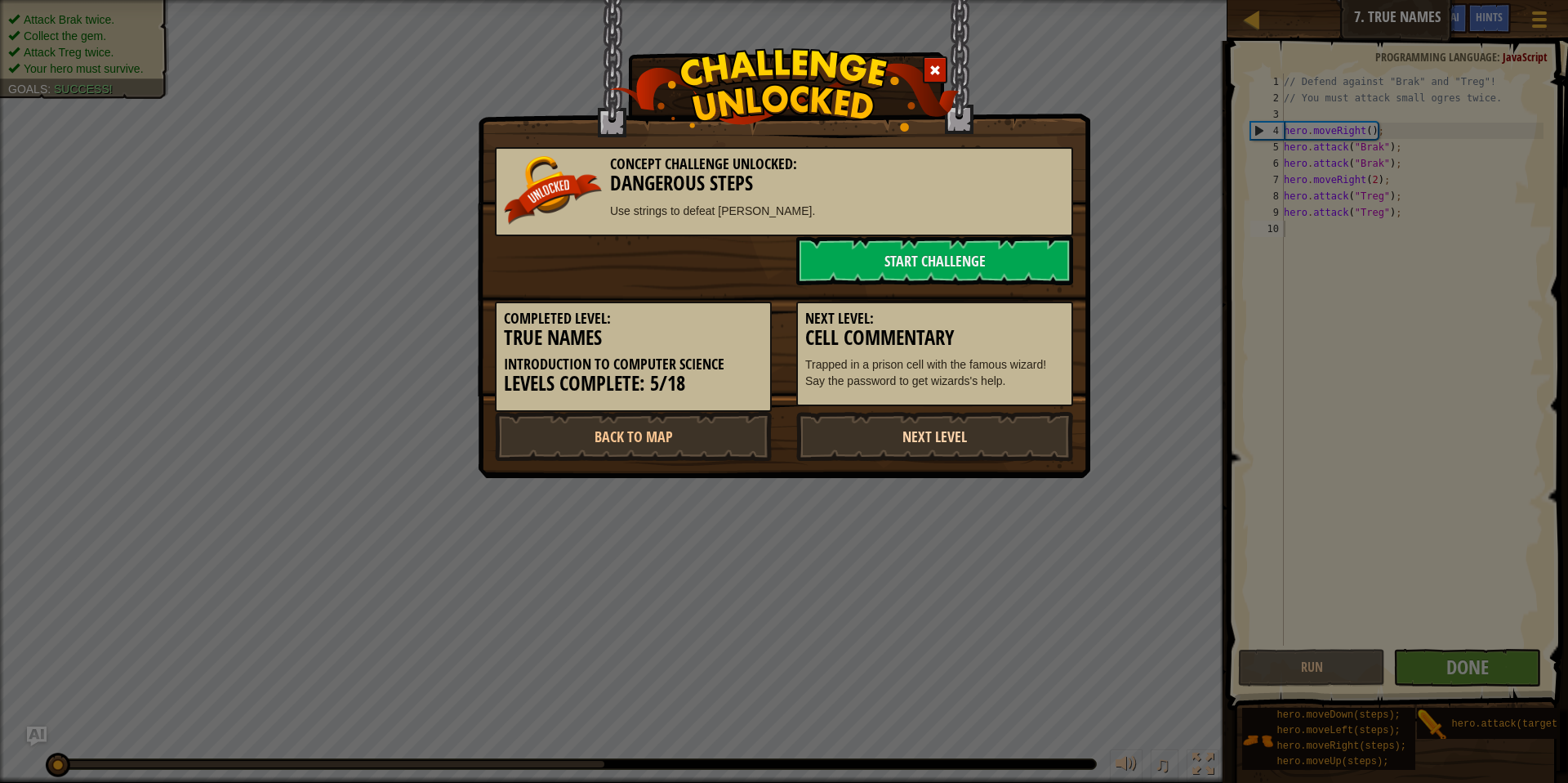
click at [934, 449] on link "Next Level" at bounding box center [935, 435] width 277 height 49
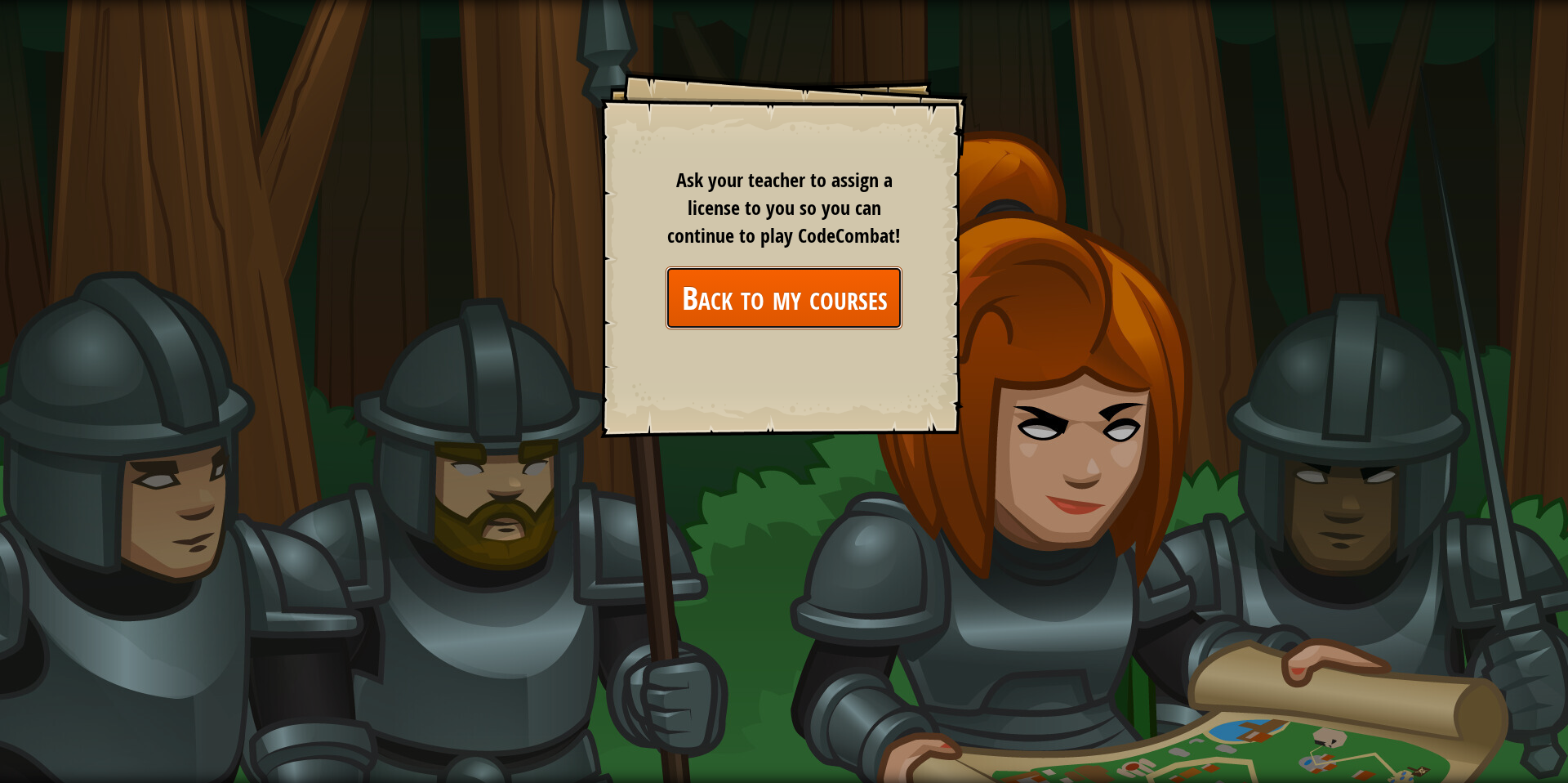
click at [769, 310] on link "Back to my courses" at bounding box center [784, 297] width 236 height 63
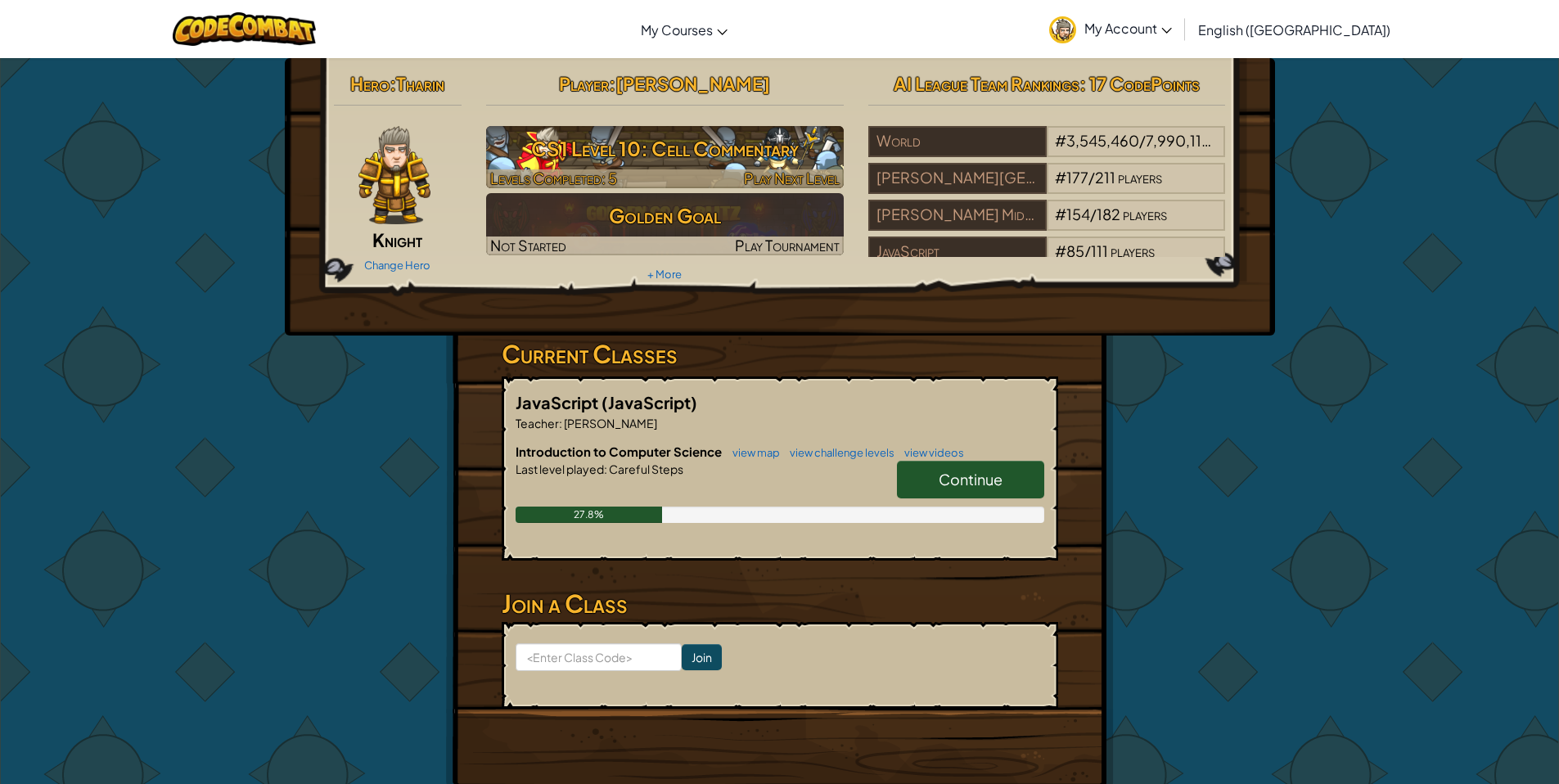
click at [629, 157] on h3 "CS1 Level 10: Cell Commentary" at bounding box center [664, 148] width 357 height 37
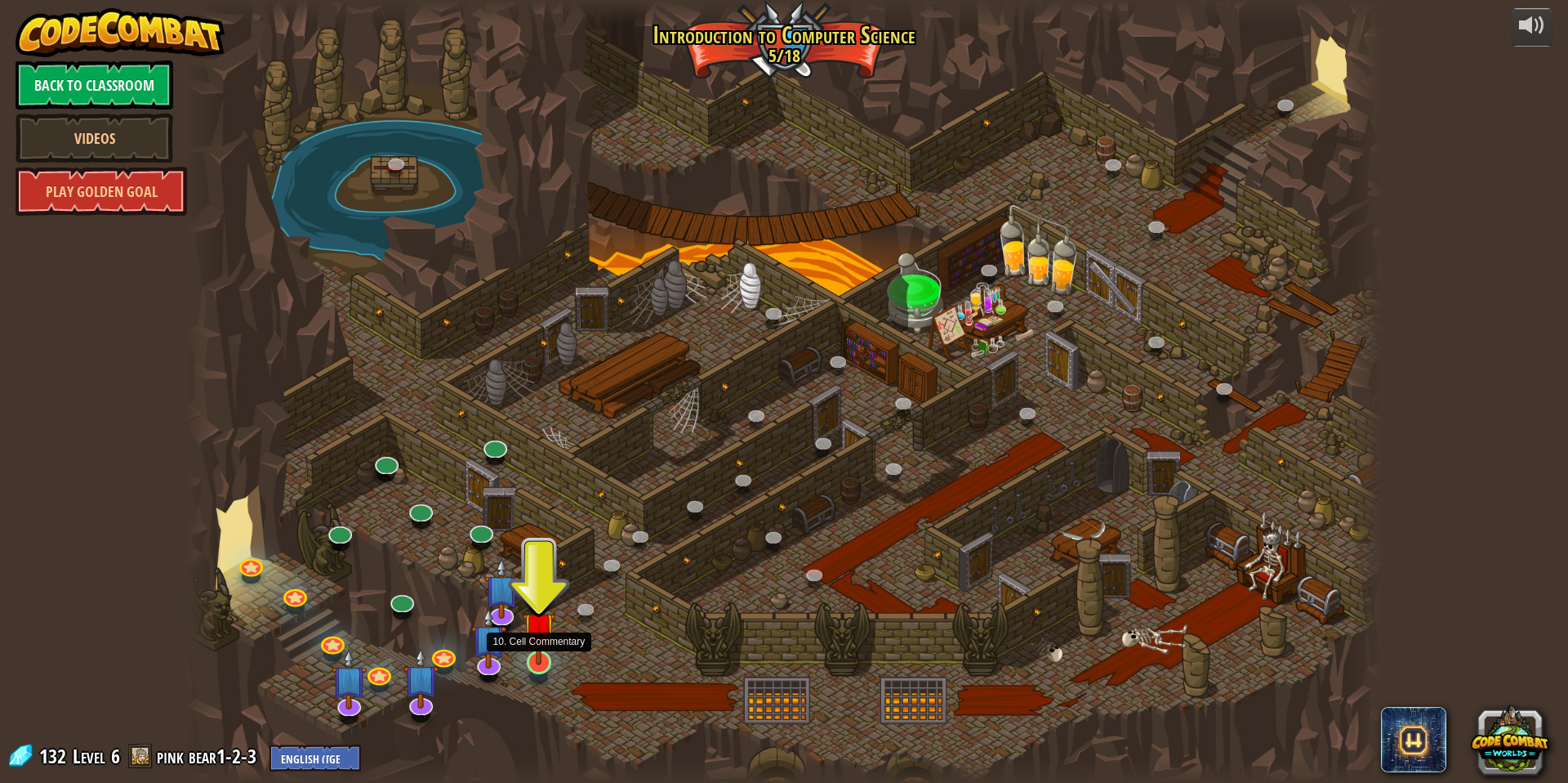
click at [538, 650] on img at bounding box center [539, 627] width 33 height 75
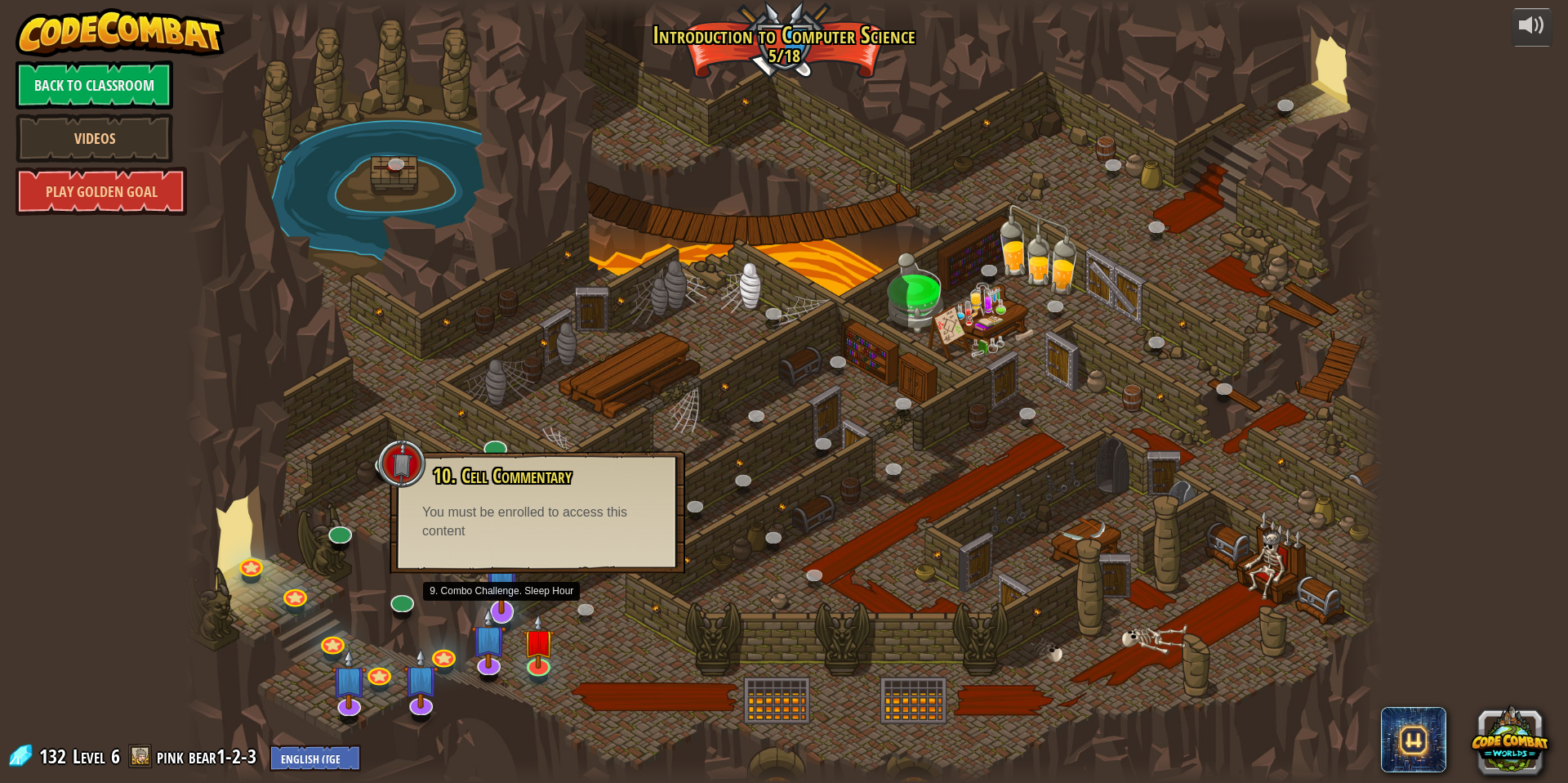
click at [499, 599] on img at bounding box center [502, 573] width 35 height 80
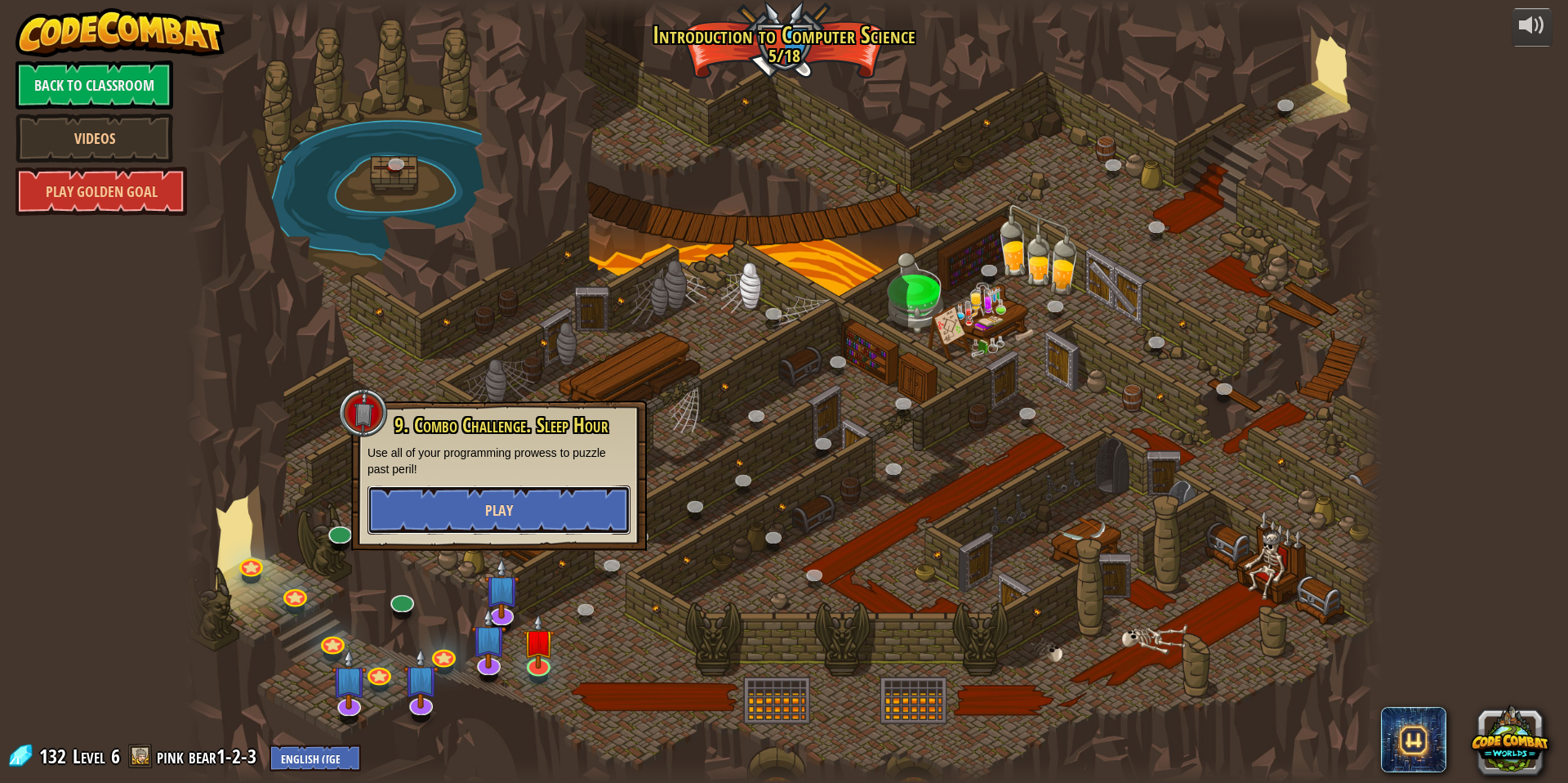
click at [504, 497] on button "Play" at bounding box center [499, 509] width 263 height 49
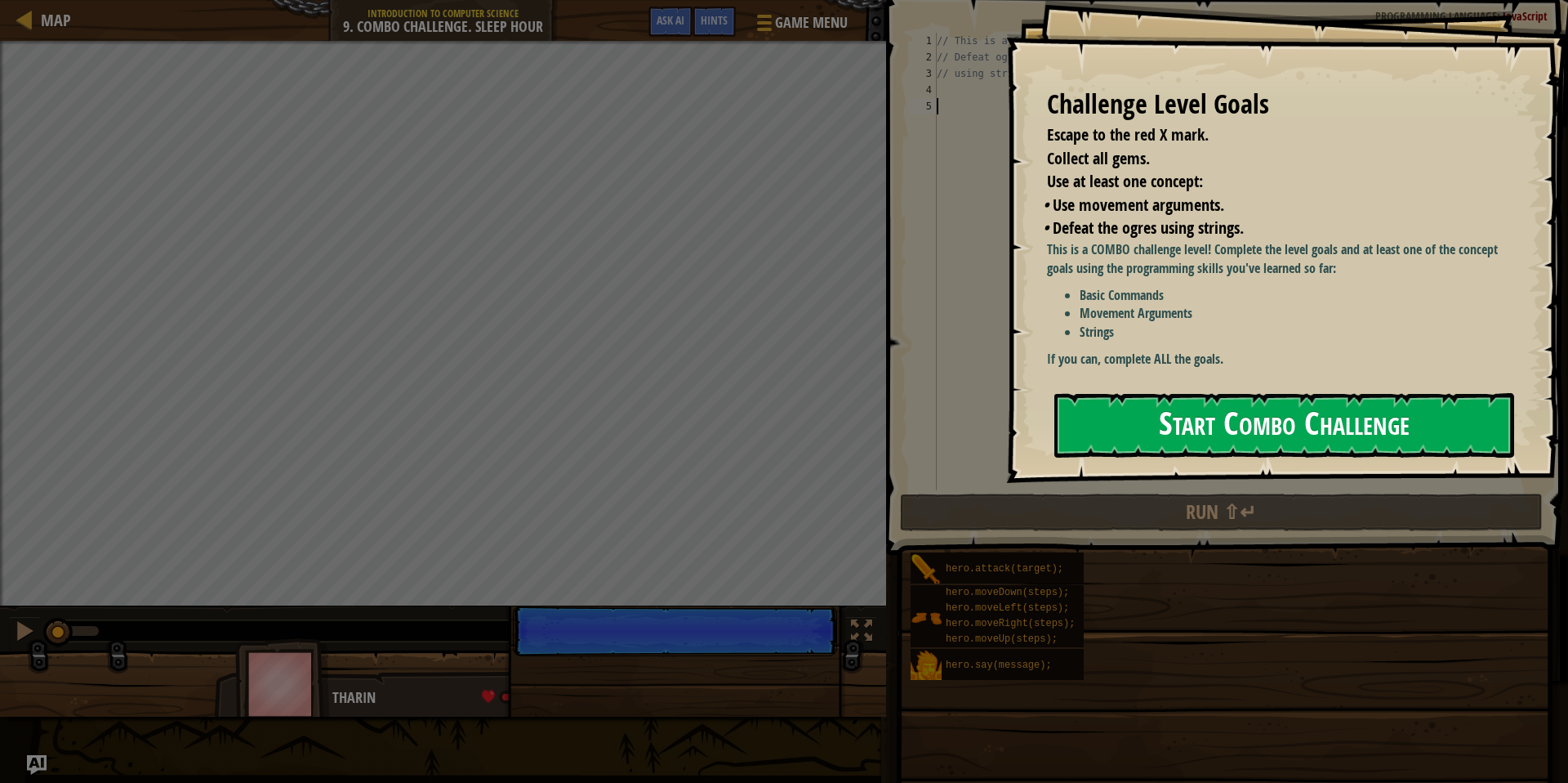
click at [1264, 424] on button "Start Combo Challenge" at bounding box center [1284, 424] width 460 height 65
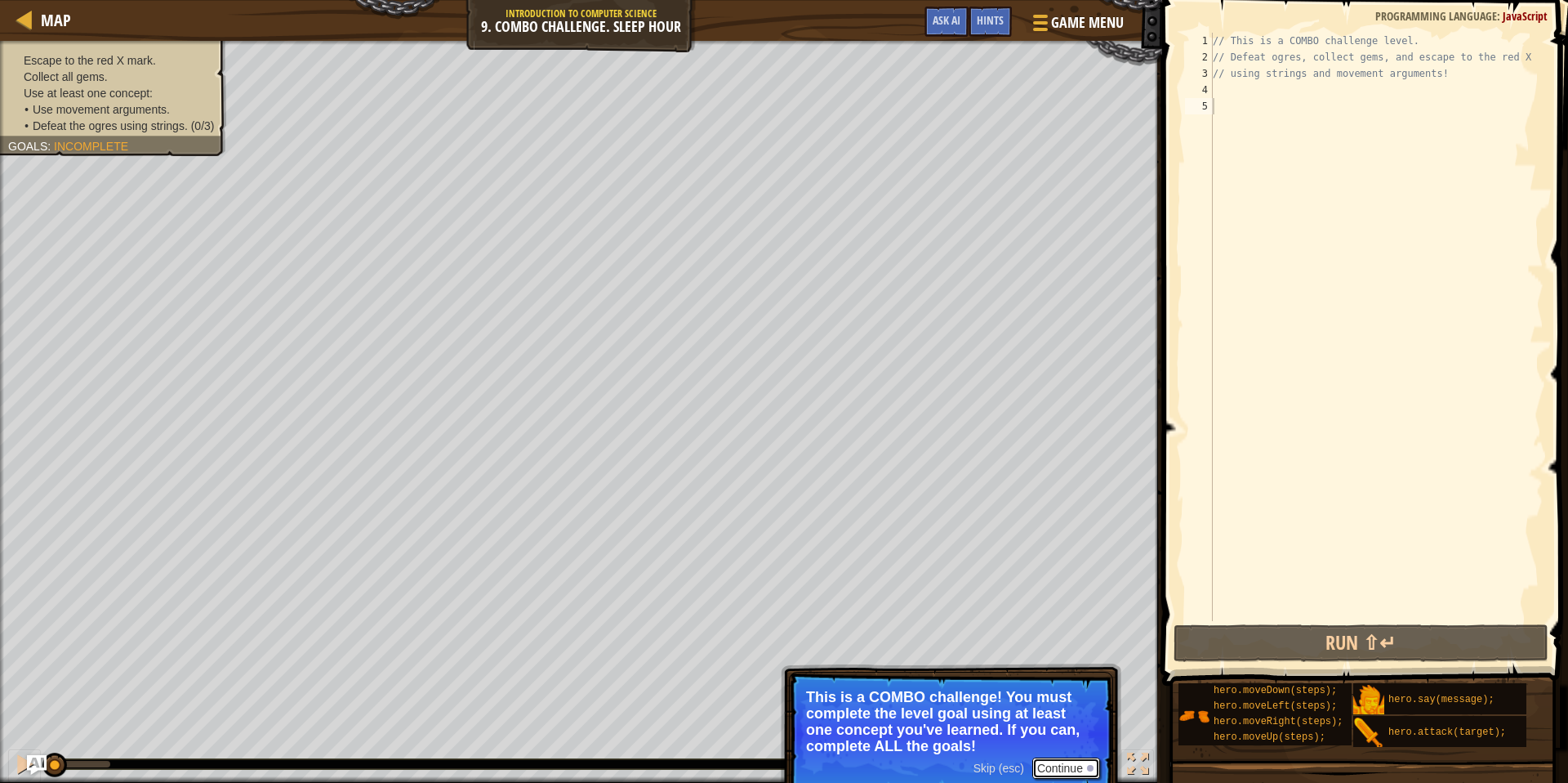
click at [1057, 764] on button "Continue" at bounding box center [1066, 767] width 68 height 21
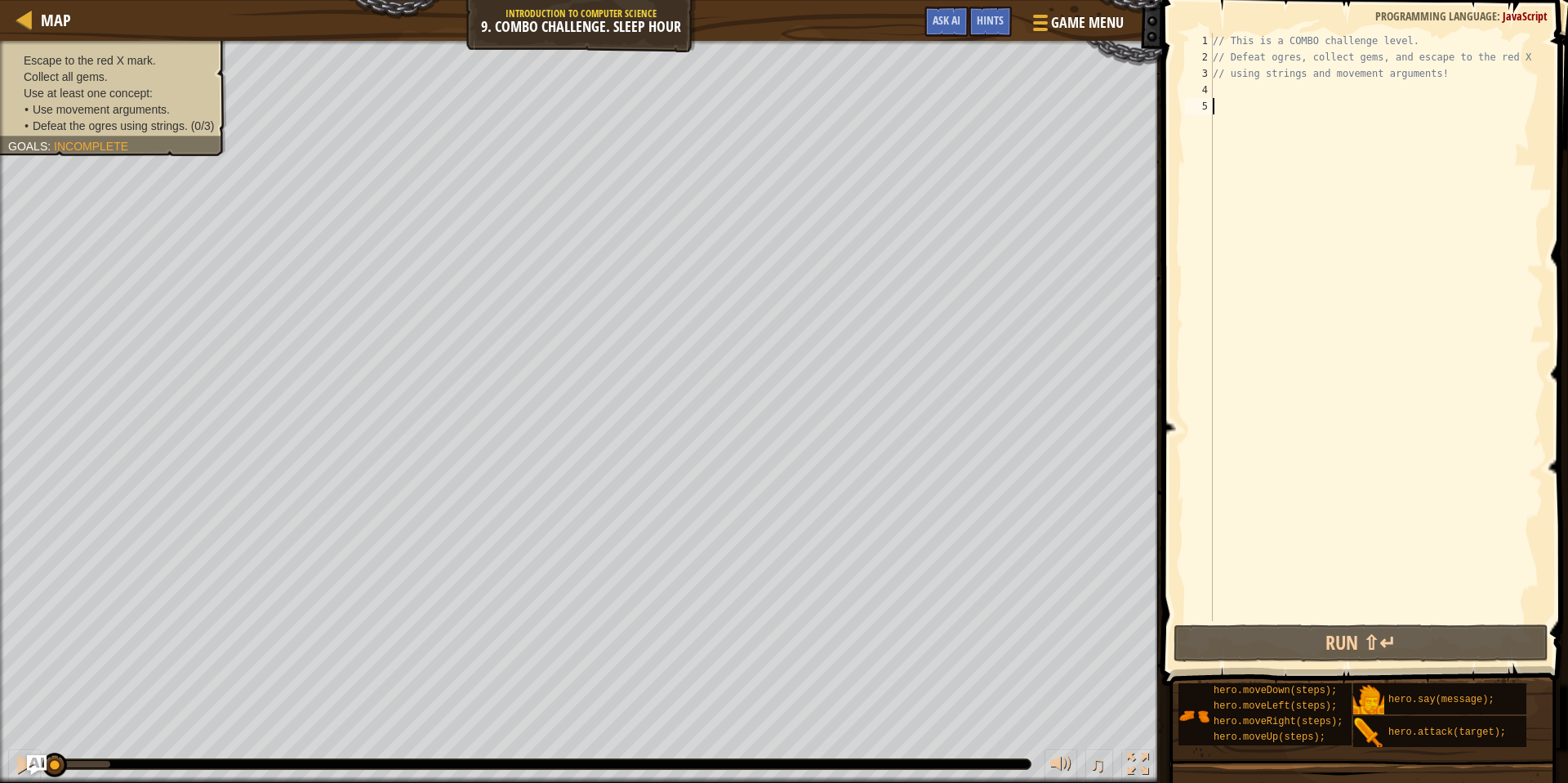
click at [1235, 86] on div "// This is a COMBO challenge level. // Defeat ogres, collect gems, and escape t…" at bounding box center [1377, 343] width 334 height 621
type textarea "m"
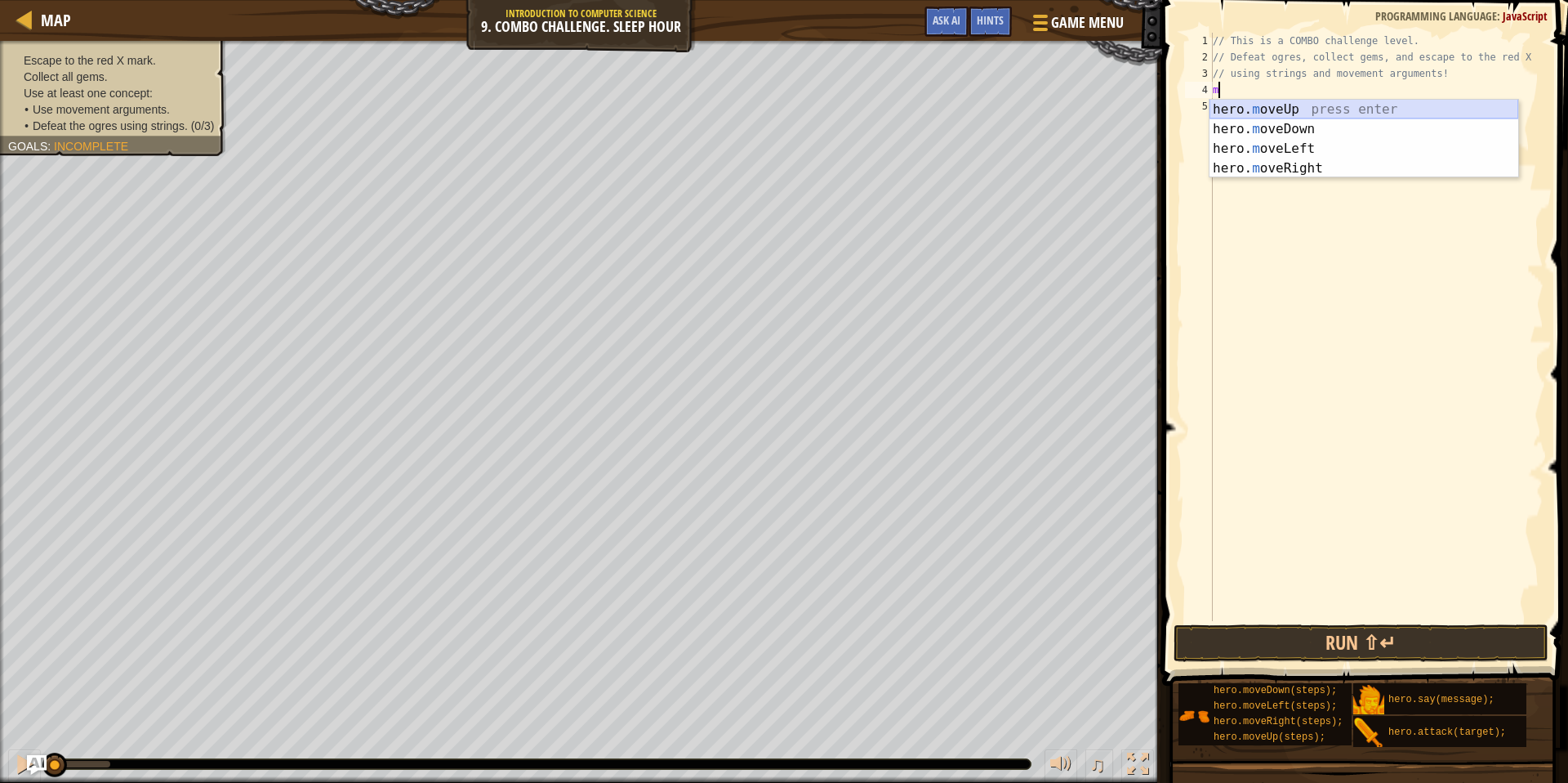
click at [1275, 117] on div "hero. m oveUp press enter hero. m oveDown press enter hero. m oveLeft press ent…" at bounding box center [1364, 158] width 309 height 117
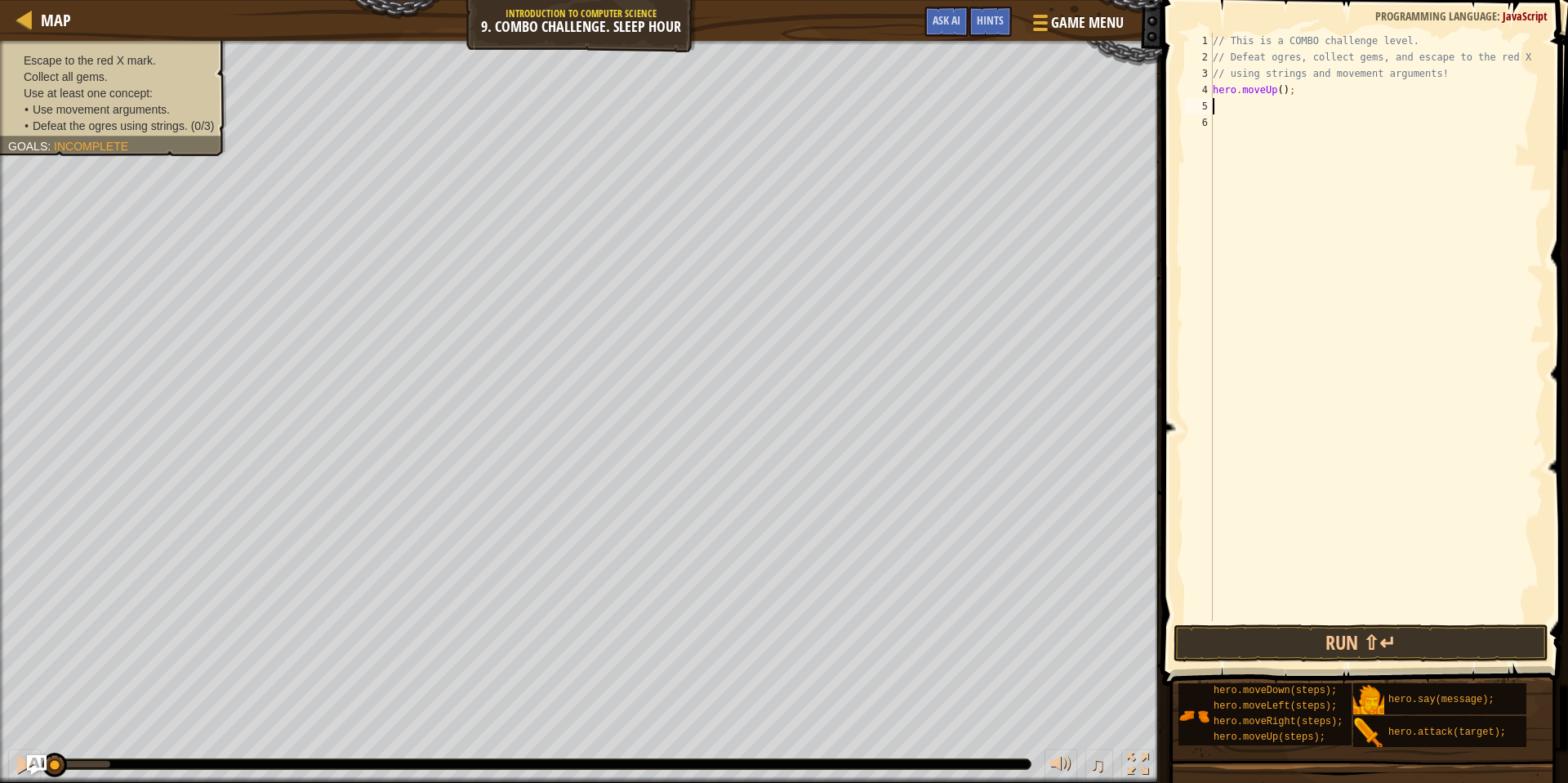
click at [1235, 106] on div "// This is a COMBO challenge level. // Defeat ogres, collect gems, and escape t…" at bounding box center [1377, 343] width 334 height 621
type textarea "m"
click at [1287, 125] on div "hero. a ttack press enter hero.s a y press enter" at bounding box center [1364, 155] width 309 height 78
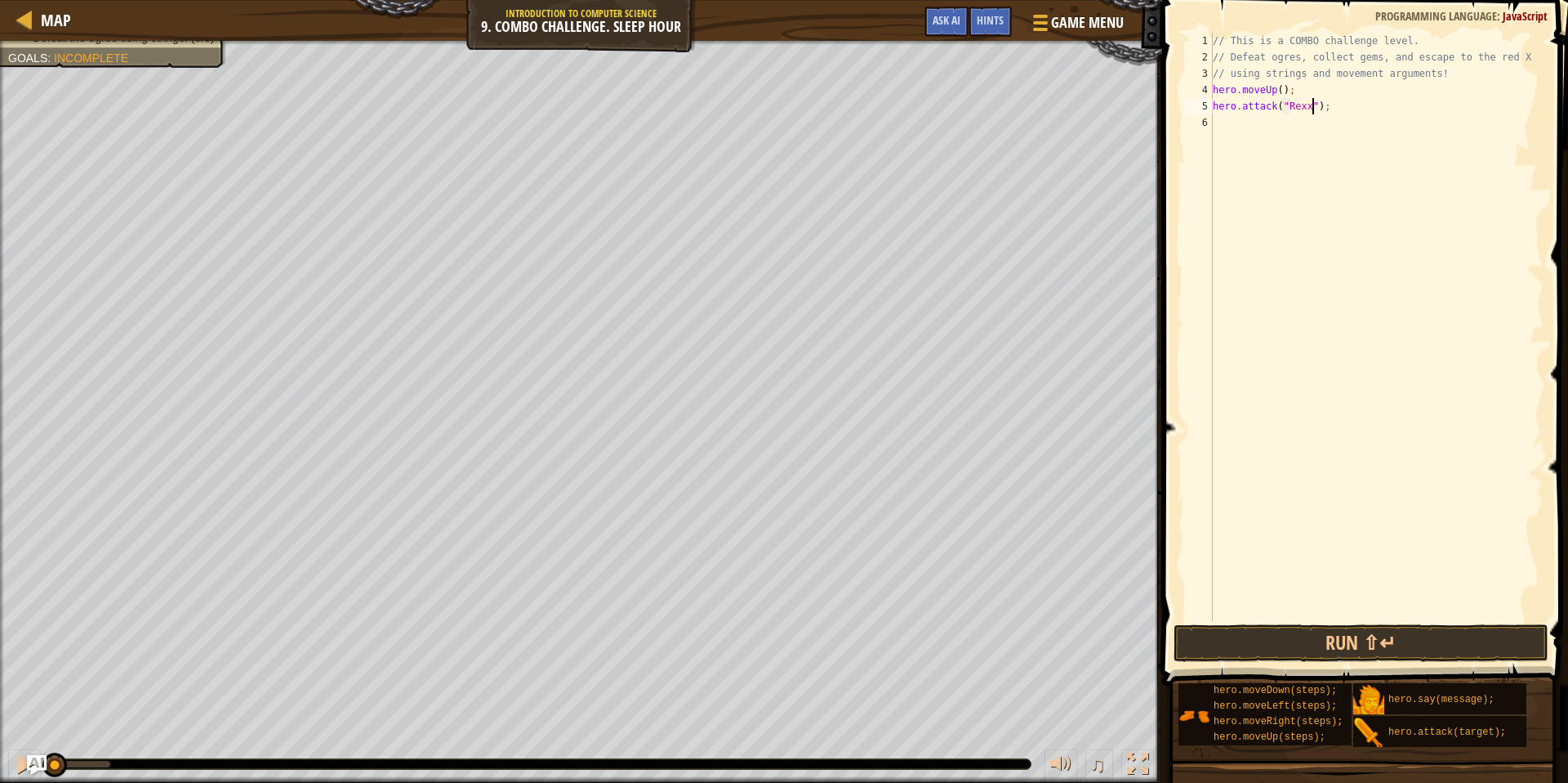
scroll to position [7, 8]
type textarea "hero.attack("Rexxar");"
drag, startPoint x: 1213, startPoint y: 107, endPoint x: 1347, endPoint y: 106, distance: 134.0
click at [1347, 106] on div "// This is a COMBO challenge level. // Defeat ogres, collect gems, and escape t…" at bounding box center [1377, 343] width 334 height 621
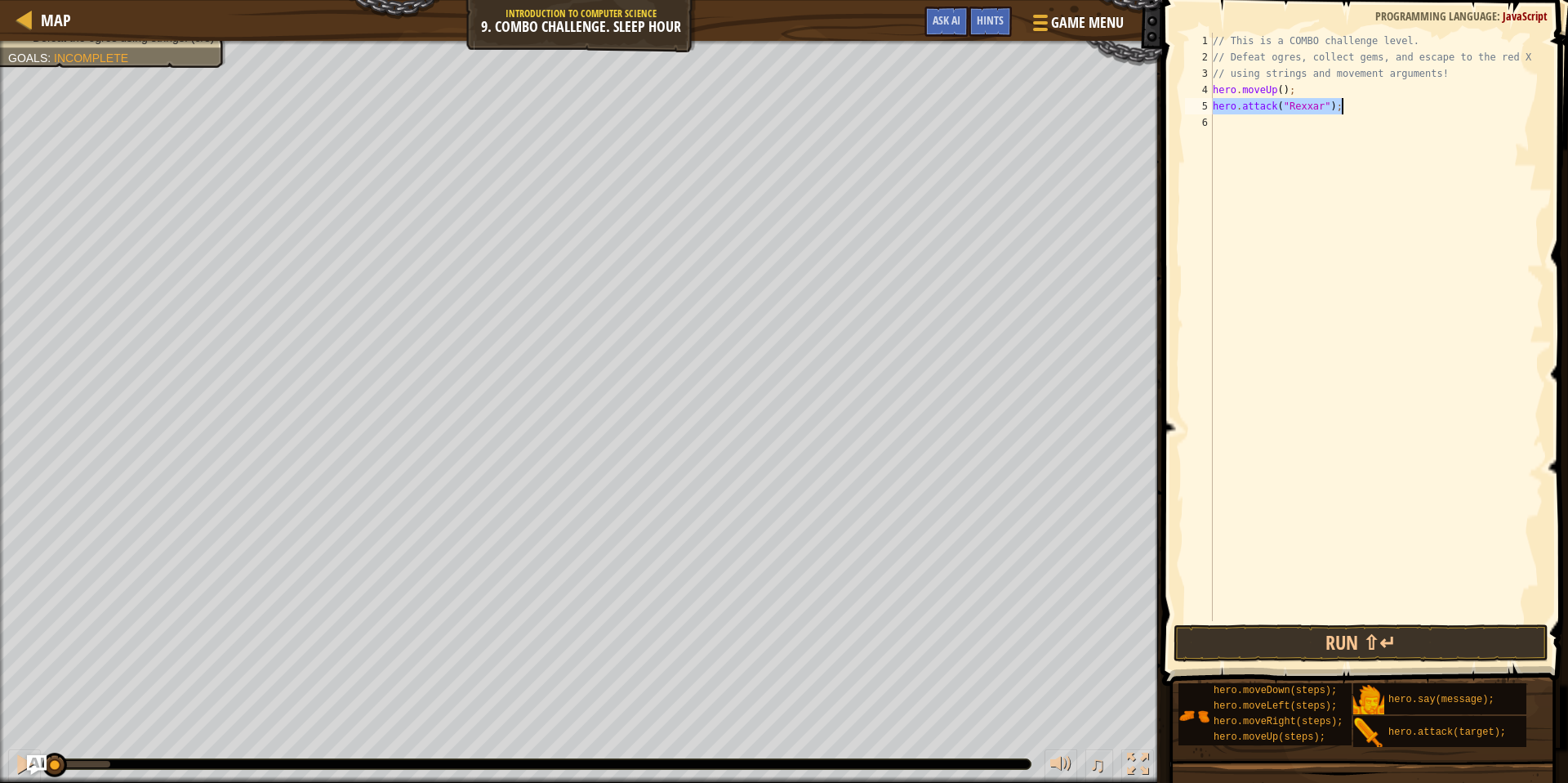
click at [1230, 126] on div "// This is a COMBO challenge level. // Defeat ogres, collect gems, and escape t…" at bounding box center [1377, 343] width 334 height 621
paste textarea "hero.attack("Rexxar");"
type textarea "hero.attack("Rexxar");"
click at [1226, 136] on div "// This is a COMBO challenge level. // Defeat ogres, collect gems, and escape t…" at bounding box center [1377, 343] width 334 height 621
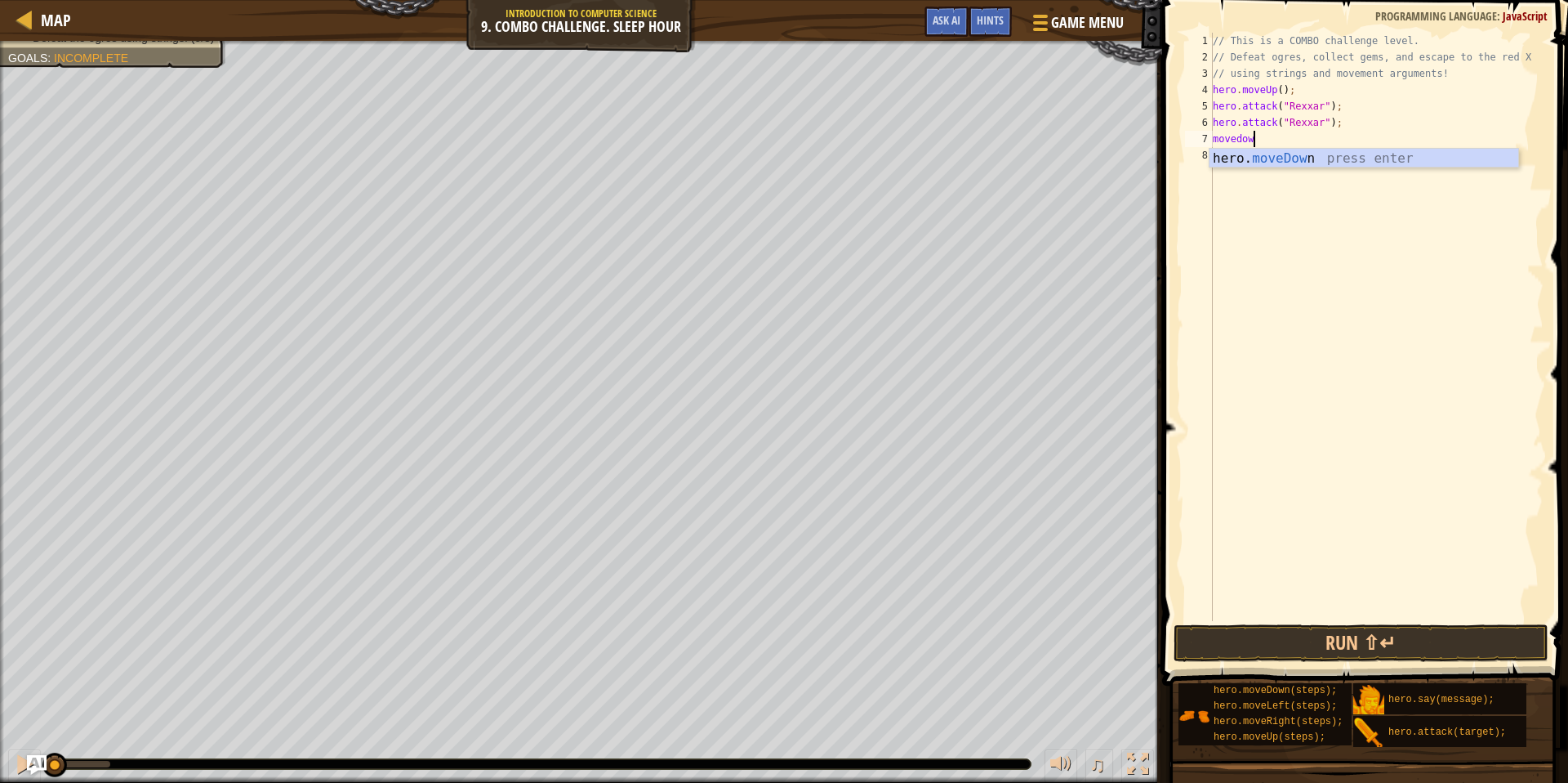
scroll to position [7, 2]
type textarea "movedown"
click at [1400, 166] on div "hero. moveDown press enter" at bounding box center [1364, 178] width 309 height 59
click at [1297, 135] on div "// This is a COMBO challenge level. // Defeat ogres, collect gems, and escape t…" at bounding box center [1377, 343] width 334 height 621
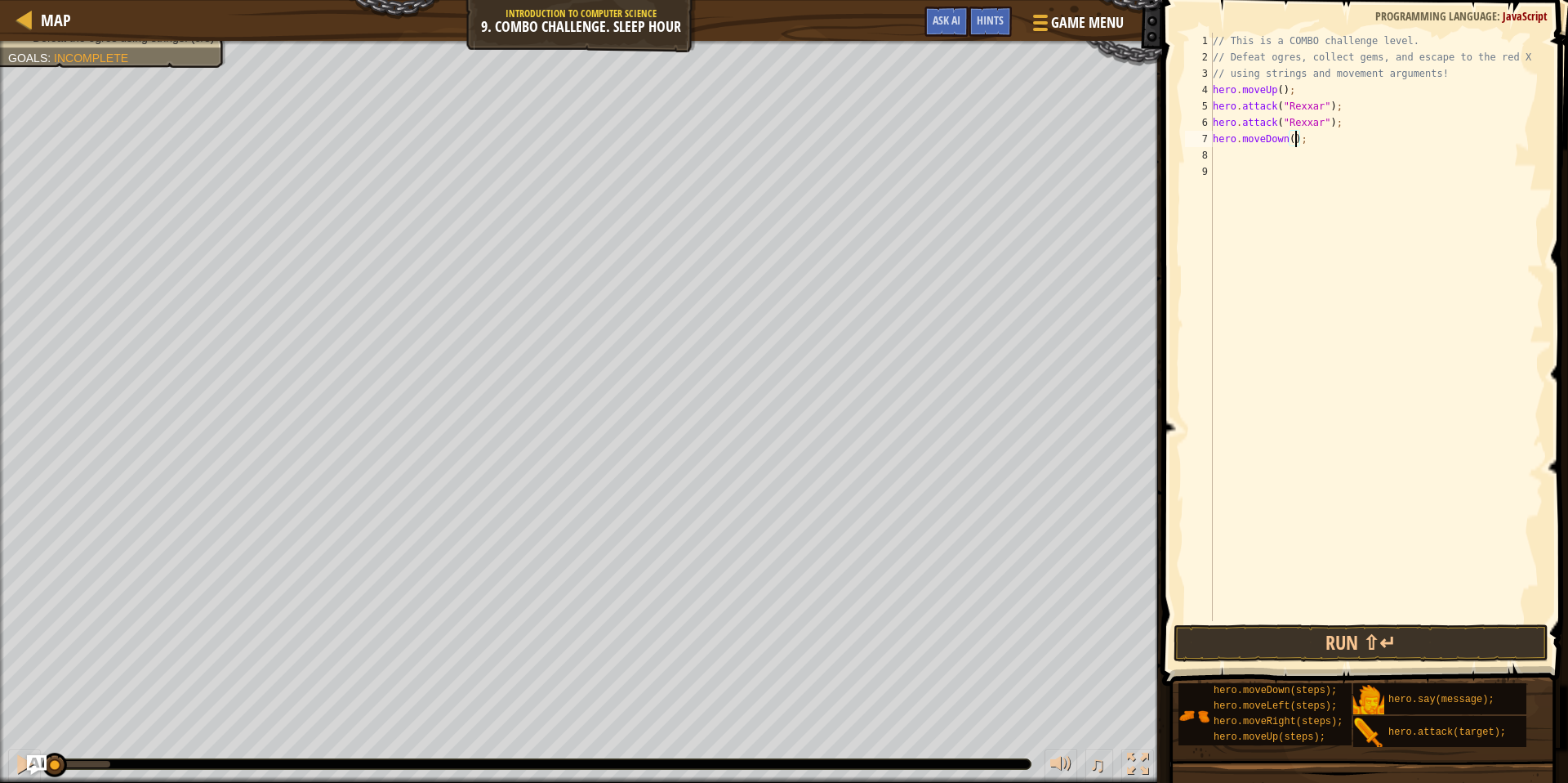
type textarea "hero.moveDown(2);"
click at [1224, 156] on div "// This is a COMBO challenge level. // Defeat ogres, collect gems, and escape t…" at bounding box center [1377, 343] width 334 height 621
click at [1308, 171] on div "hero. a ttack press enter hero.s a y press enter" at bounding box center [1364, 204] width 309 height 78
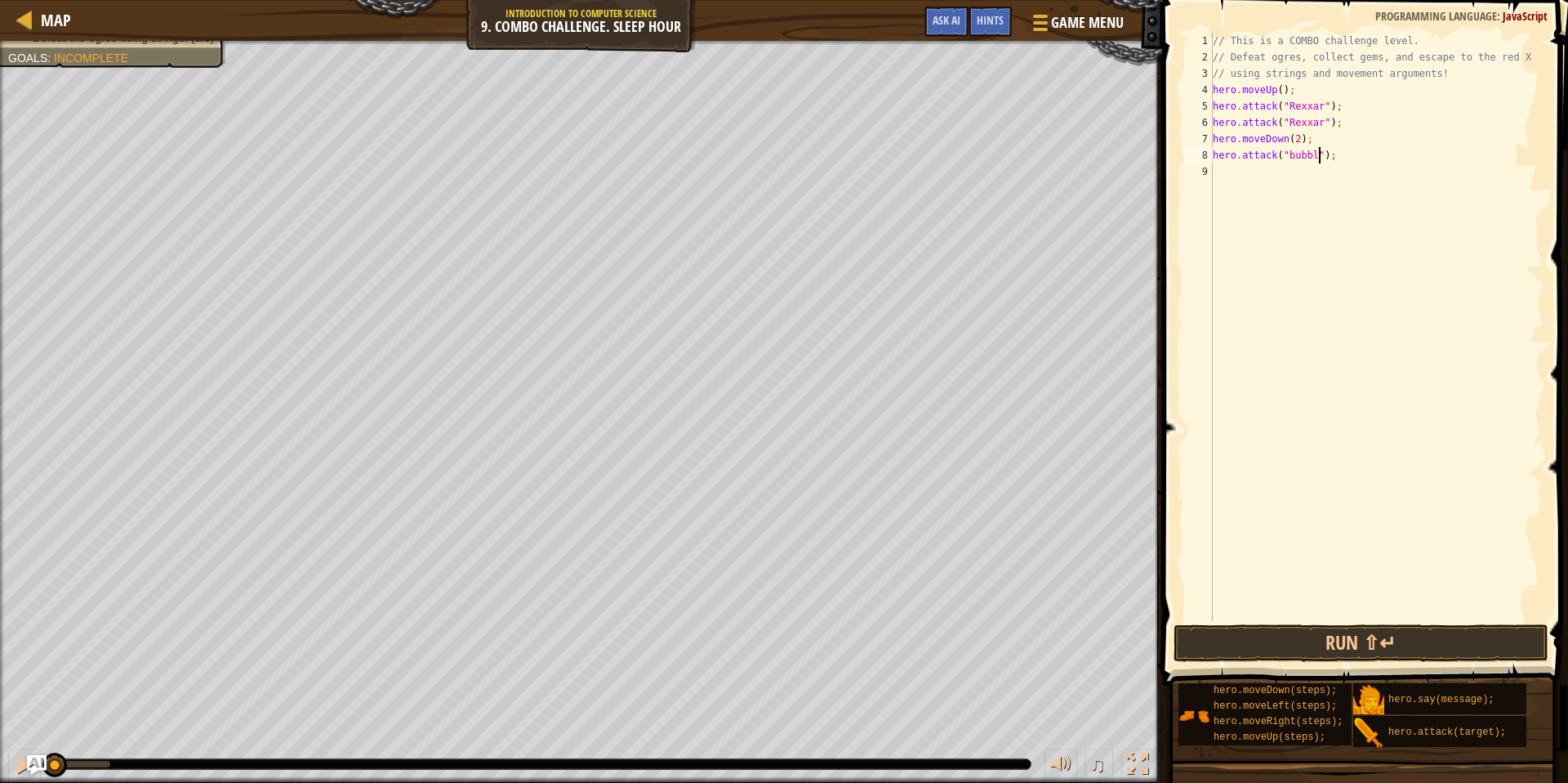
scroll to position [7, 9]
click at [1296, 154] on div "// This is a COMBO challenge level. // Defeat ogres, collect gems, and escape t…" at bounding box center [1377, 343] width 334 height 621
type textarea "hero.attack("Bubble");"
drag, startPoint x: 1341, startPoint y: 156, endPoint x: 1203, endPoint y: 160, distance: 138.1
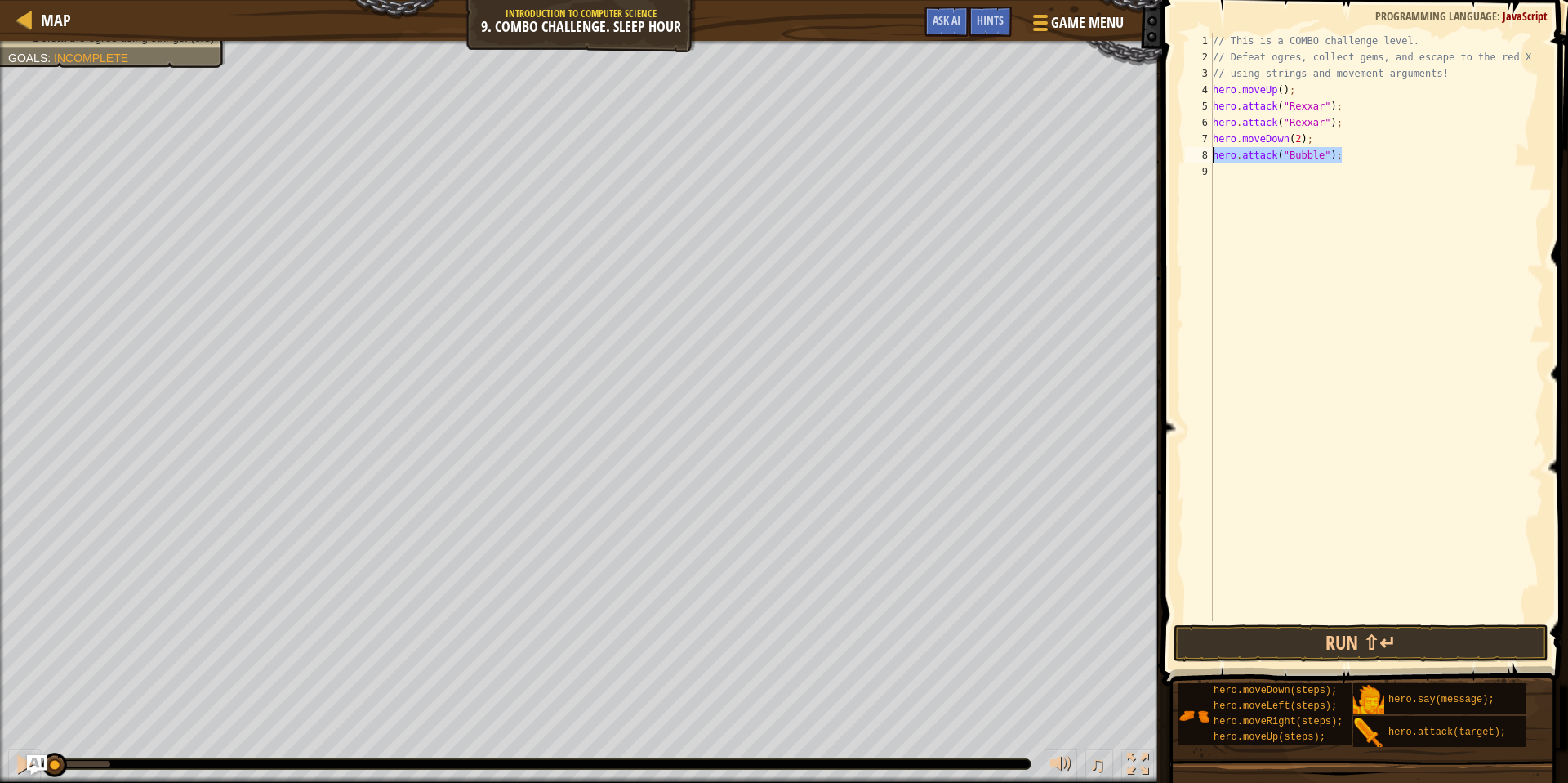
click at [1203, 160] on div "hero.attack("Bubble"); 1 2 3 4 5 6 7 8 9 // This is a COMBO challenge level. //…" at bounding box center [1363, 327] width 362 height 588
click at [1227, 167] on div "// This is a COMBO challenge level. // Defeat ogres, collect gems, and escape t…" at bounding box center [1377, 343] width 334 height 621
paste textarea "hero.attack("Bubble");"
type textarea "hero.attack("Bubble");"
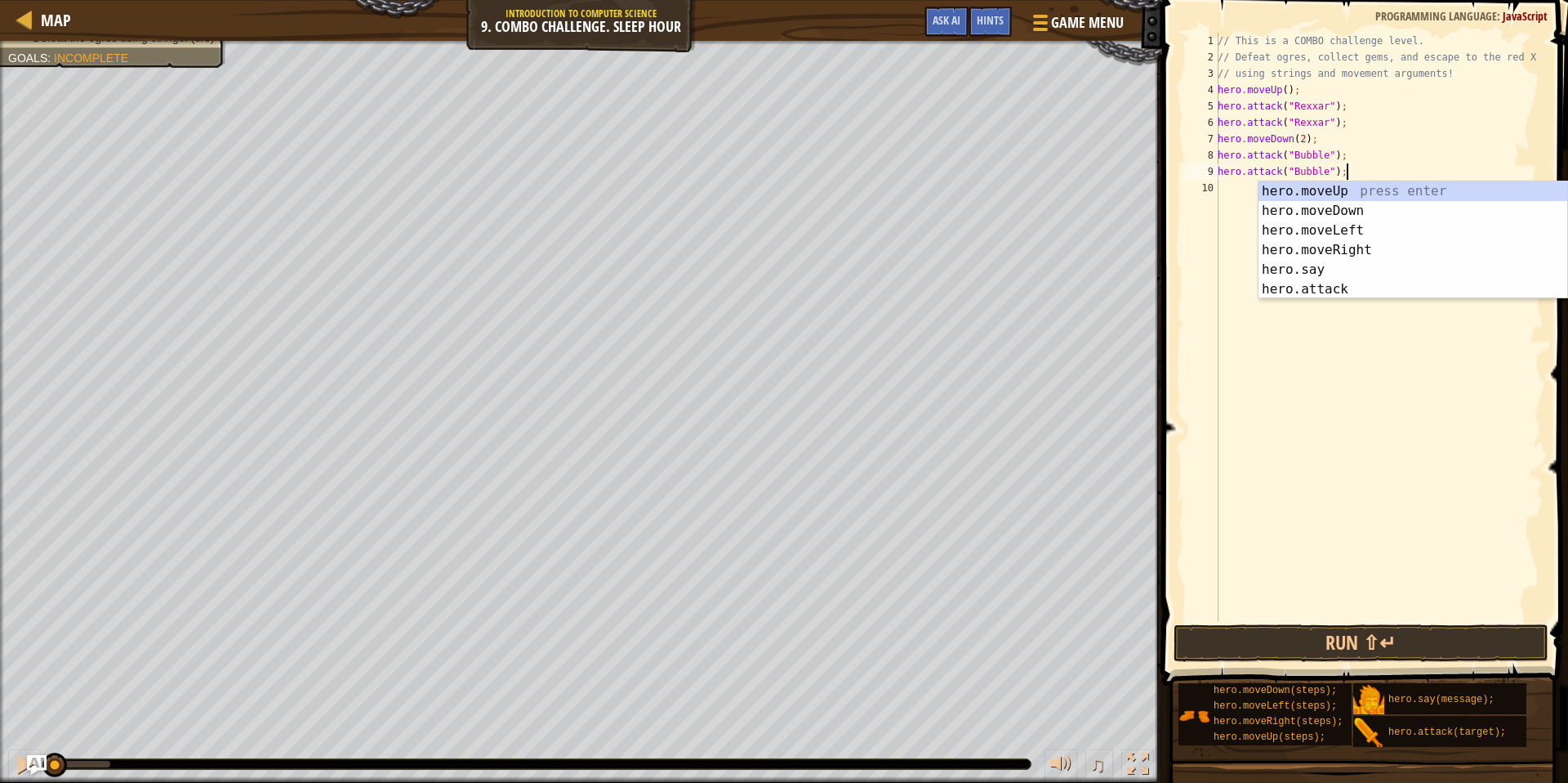
click at [1347, 483] on div "// This is a COMBO challenge level. // Defeat ogres, collect gems, and escape t…" at bounding box center [1378, 343] width 329 height 621
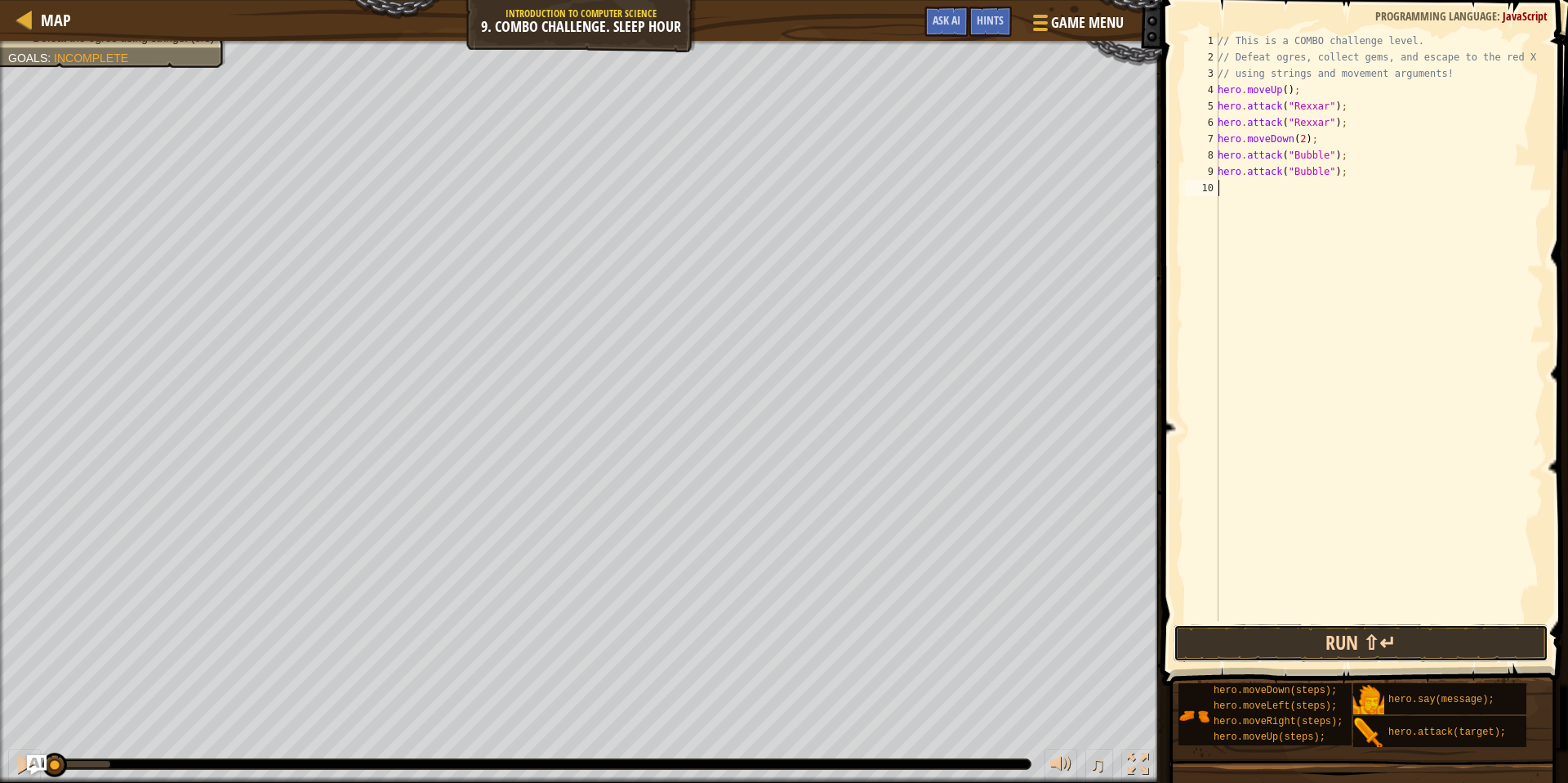
click at [1294, 644] on button "Run ⇧↵" at bounding box center [1360, 643] width 375 height 38
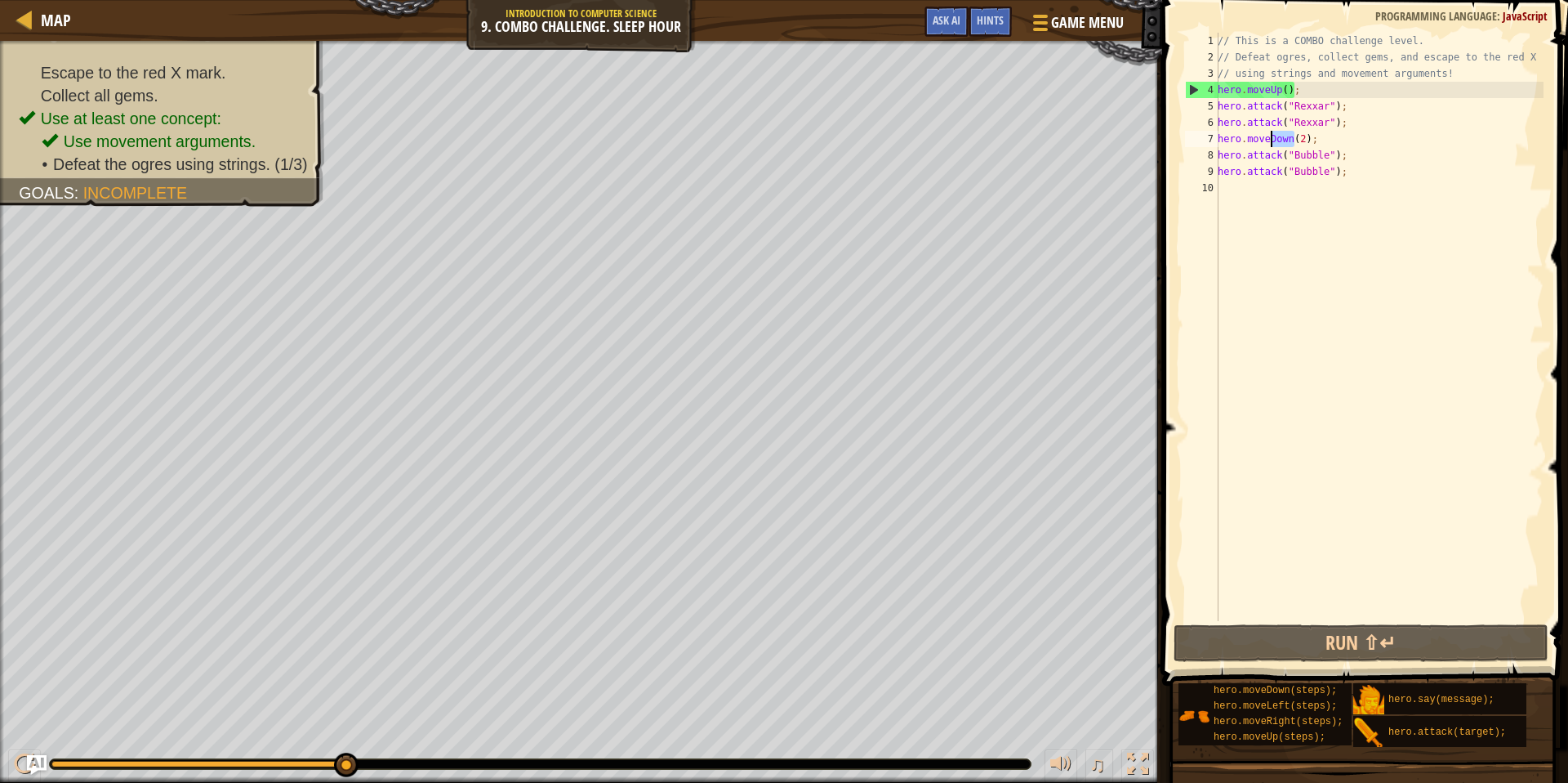
drag, startPoint x: 1294, startPoint y: 137, endPoint x: 1273, endPoint y: 137, distance: 21.0
click at [1273, 137] on div "// This is a COMBO challenge level. // Defeat ogres, collect gems, and escape t…" at bounding box center [1378, 343] width 329 height 621
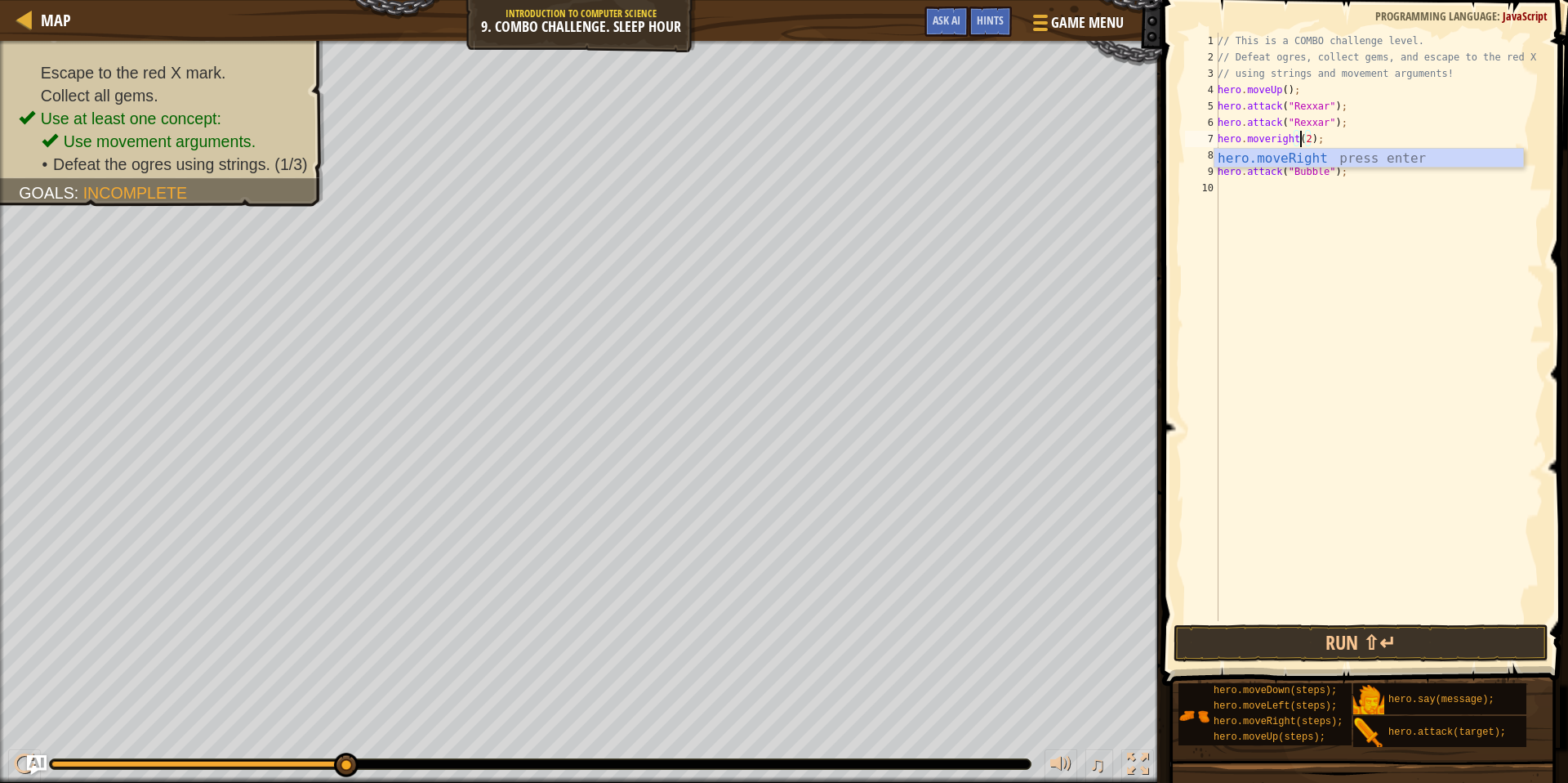
scroll to position [7, 7]
click at [1311, 139] on div "// This is a COMBO challenge level. // Defeat ogres, collect gems, and escape t…" at bounding box center [1378, 343] width 329 height 621
type textarea "hero.moveright();"
click at [1371, 197] on div "// This is a COMBO challenge level. // Defeat ogres, collect gems, and escape t…" at bounding box center [1378, 343] width 329 height 621
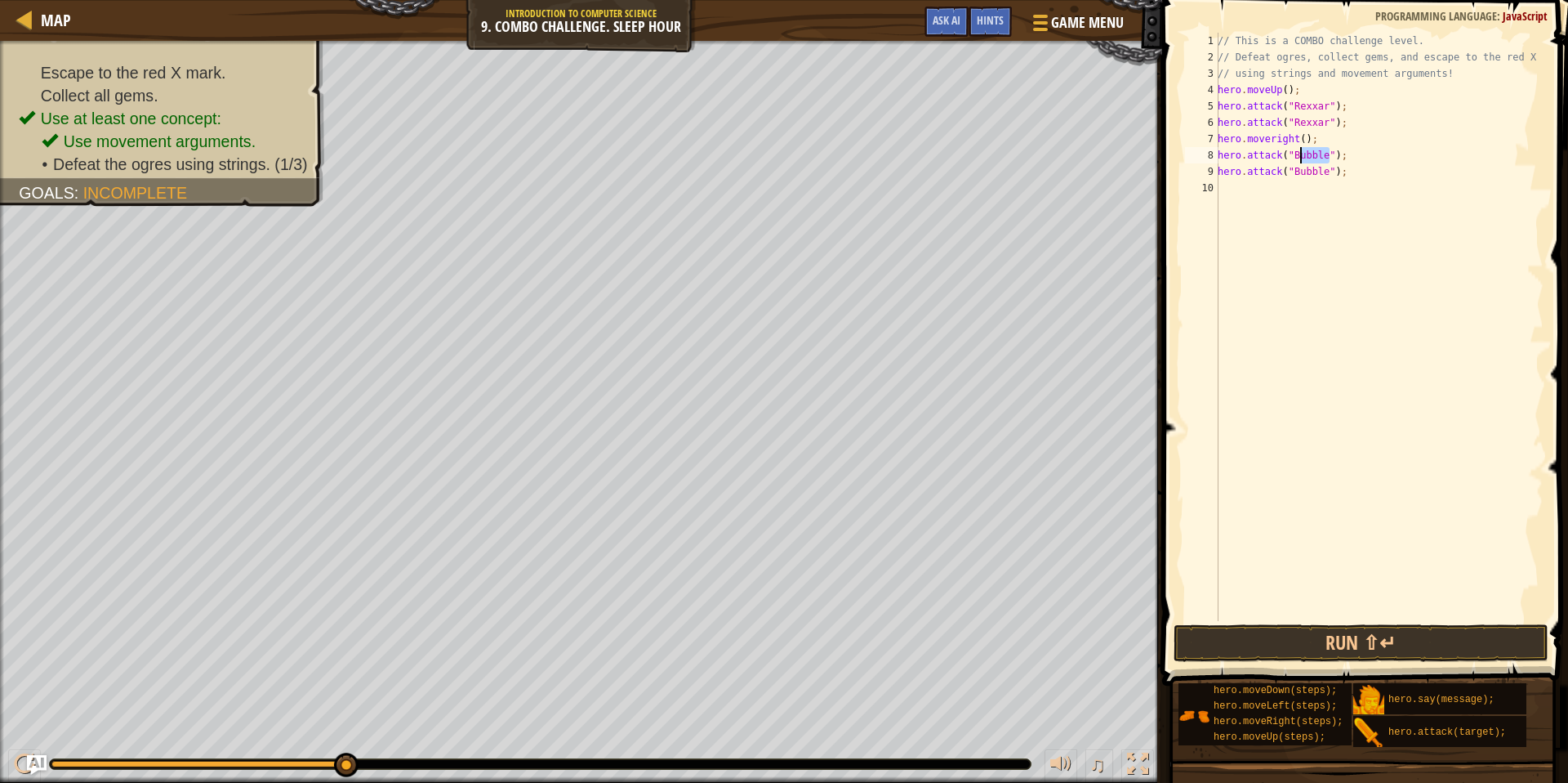
drag, startPoint x: 1331, startPoint y: 154, endPoint x: 1302, endPoint y: 150, distance: 29.3
click at [1302, 150] on div "// This is a COMBO challenge level. // Defeat ogres, collect gems, and escape t…" at bounding box center [1378, 343] width 329 height 621
drag, startPoint x: 1330, startPoint y: 169, endPoint x: 1302, endPoint y: 168, distance: 28.0
click at [1302, 168] on div "// This is a COMBO challenge level. // Defeat ogres, collect gems, and escape t…" at bounding box center [1378, 343] width 329 height 621
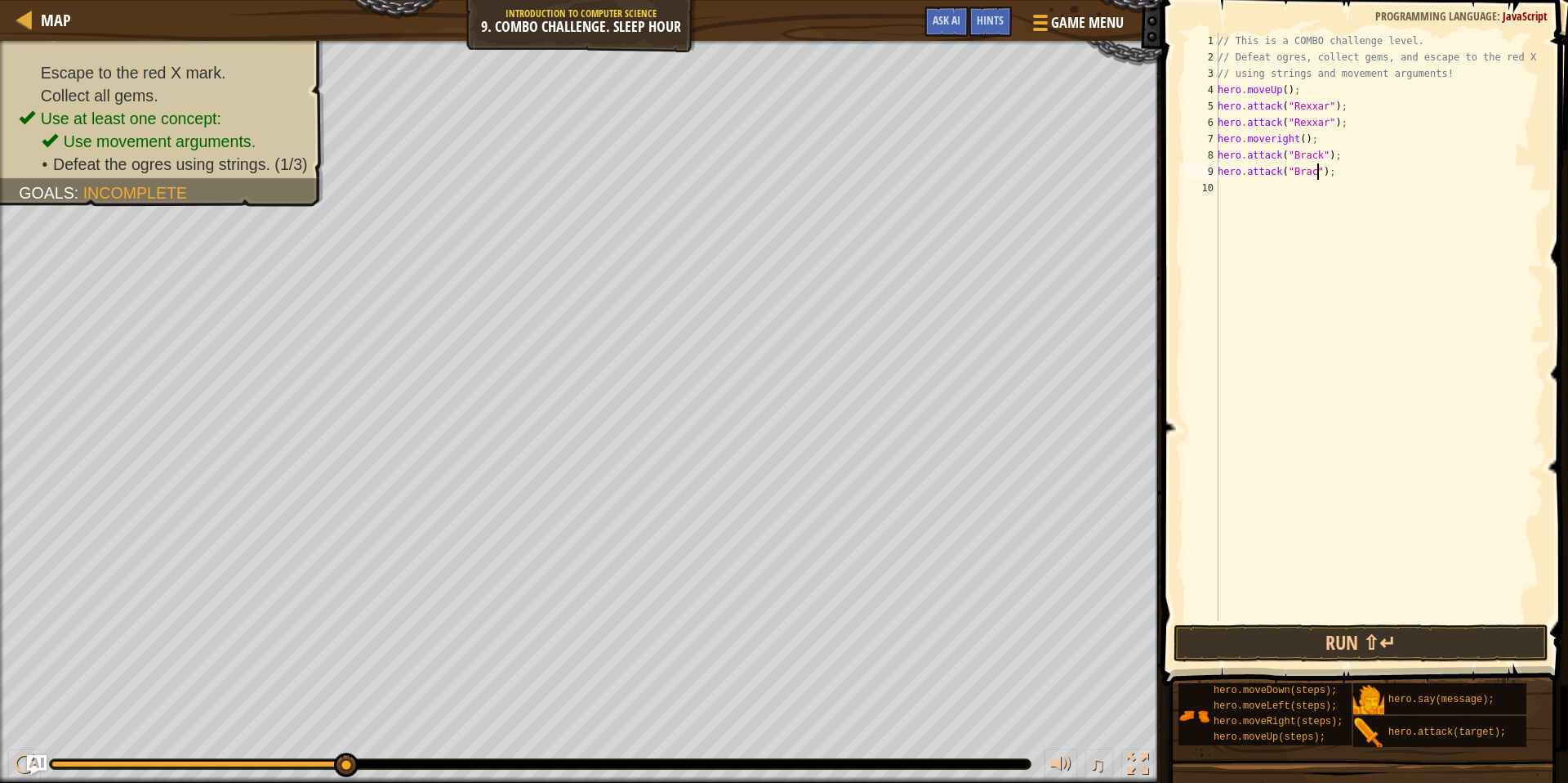
type textarea "hero.attack("[PERSON_NAME]");"
click at [1374, 638] on button "Run ⇧↵" at bounding box center [1360, 643] width 375 height 38
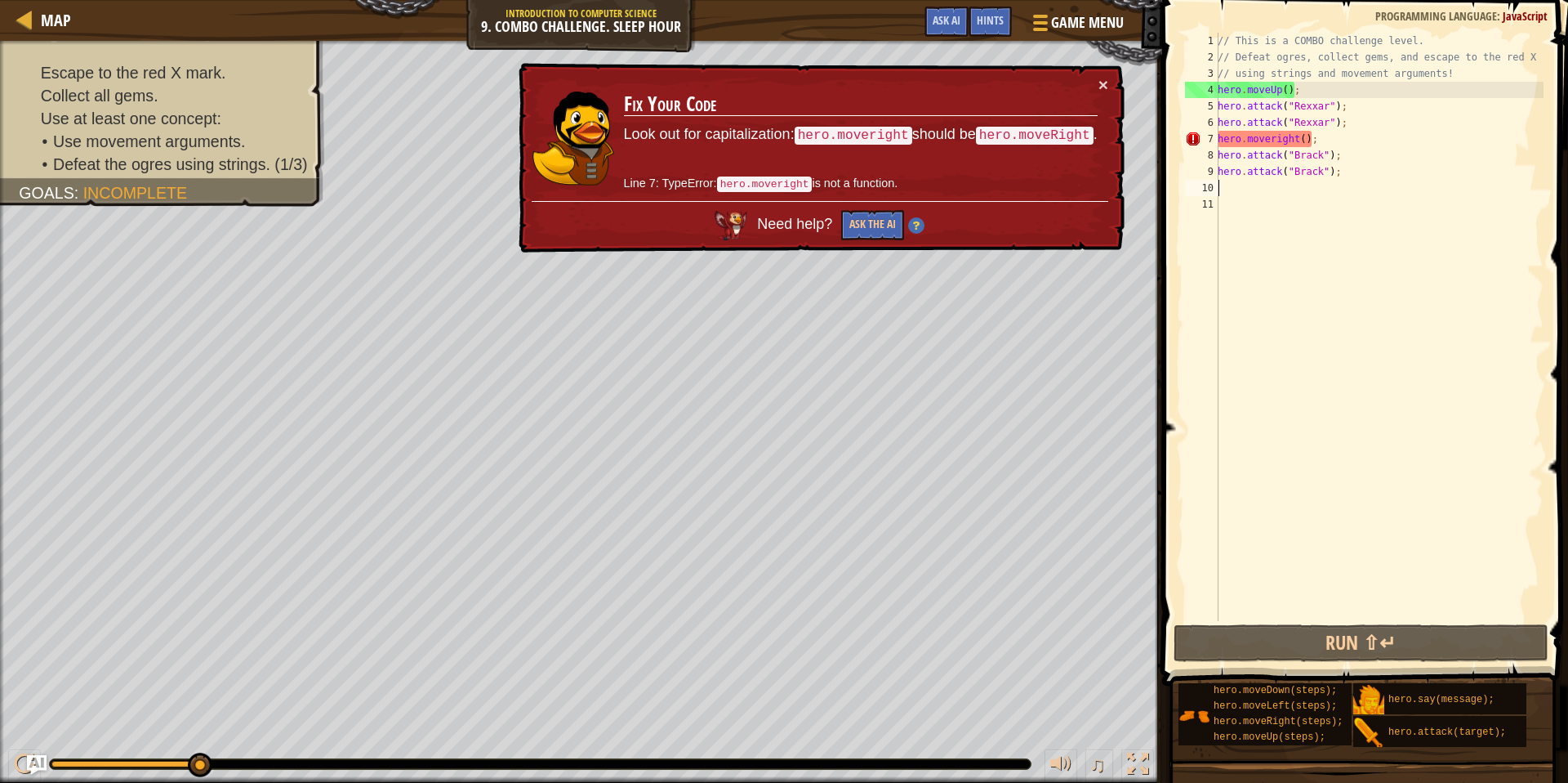
click at [1276, 135] on div "// This is a COMBO challenge level. // Defeat ogres, collect gems, and escape t…" at bounding box center [1378, 343] width 329 height 621
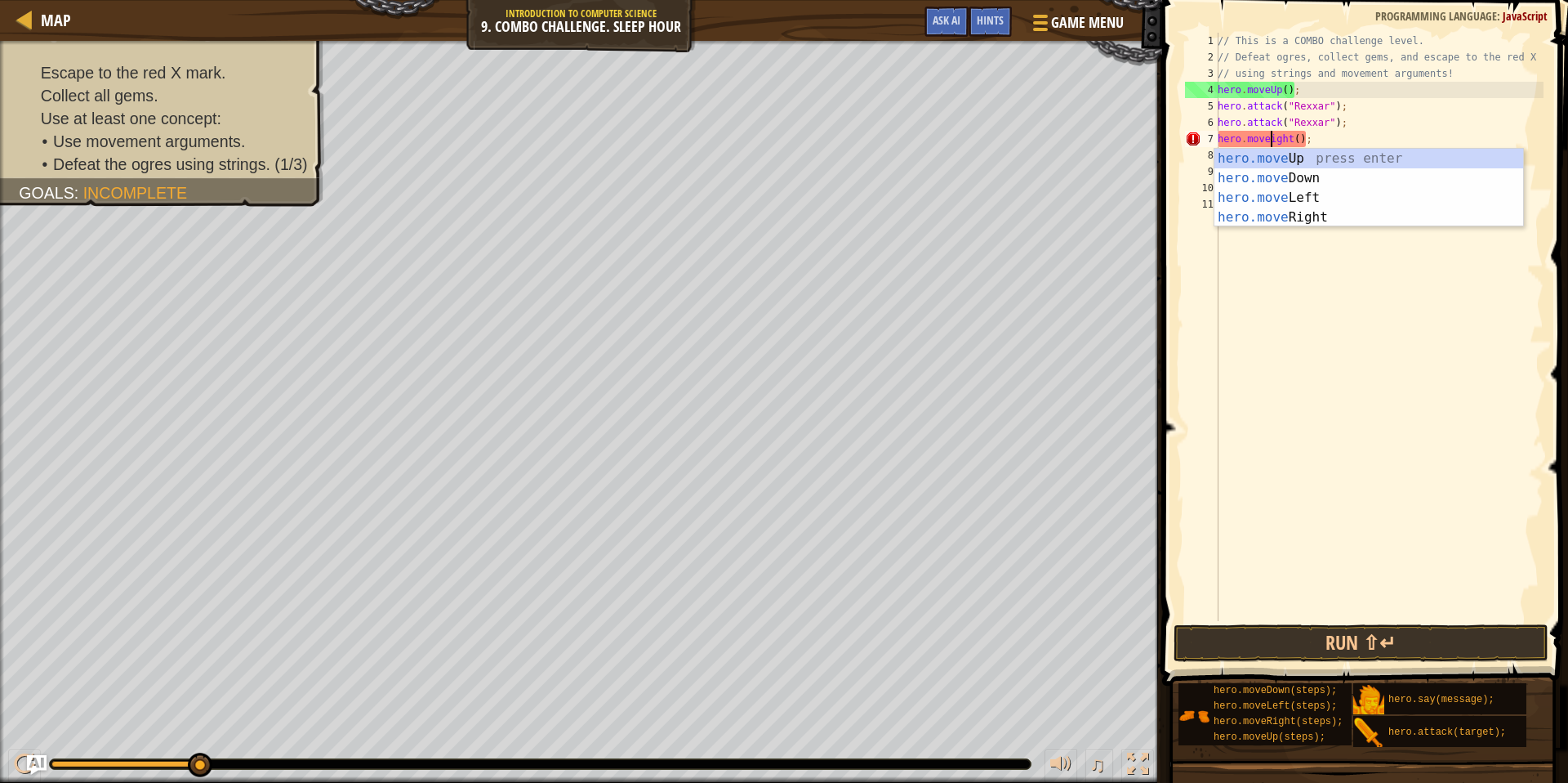
scroll to position [7, 5]
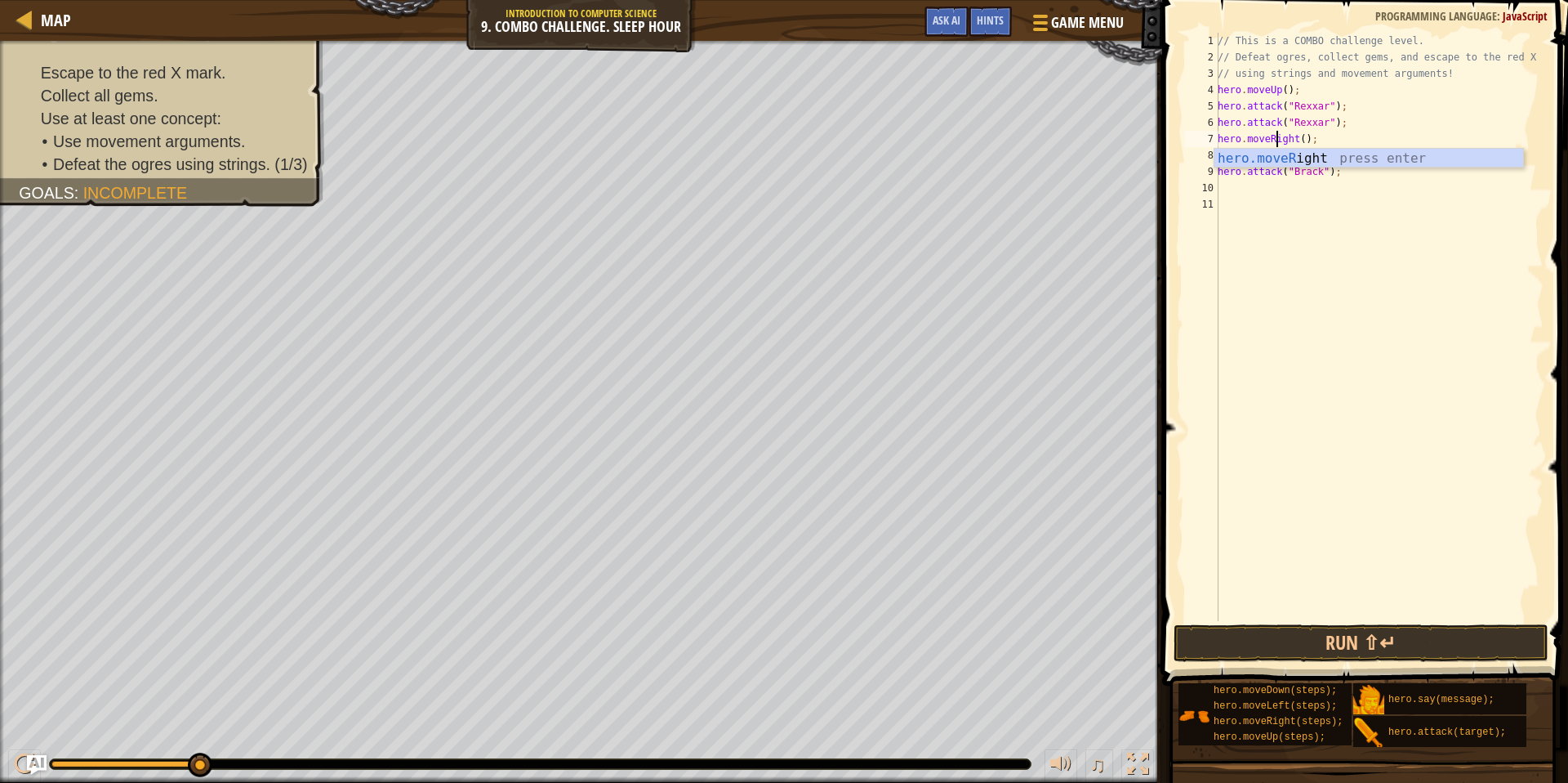
type textarea "hero.moveRight();"
click at [1383, 621] on span at bounding box center [1367, 319] width 419 height 733
click at [1381, 626] on button "Run ⇧↵" at bounding box center [1360, 643] width 375 height 38
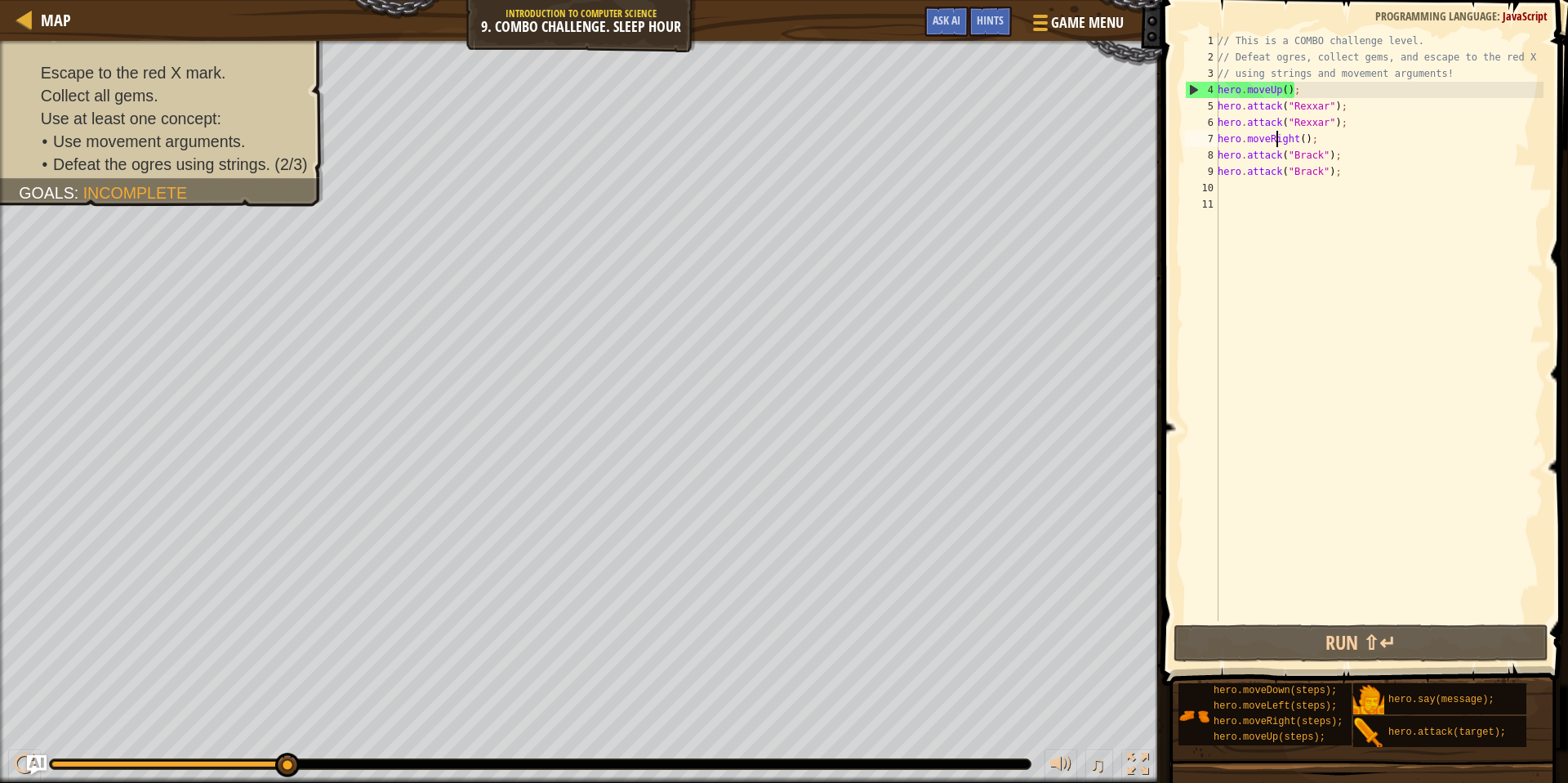
click at [1204, 181] on div "10" at bounding box center [1202, 188] width 34 height 16
click at [1220, 185] on div "// This is a COMBO challenge level. // Defeat ogres, collect gems, and escape t…" at bounding box center [1378, 343] width 329 height 621
type textarea "h"
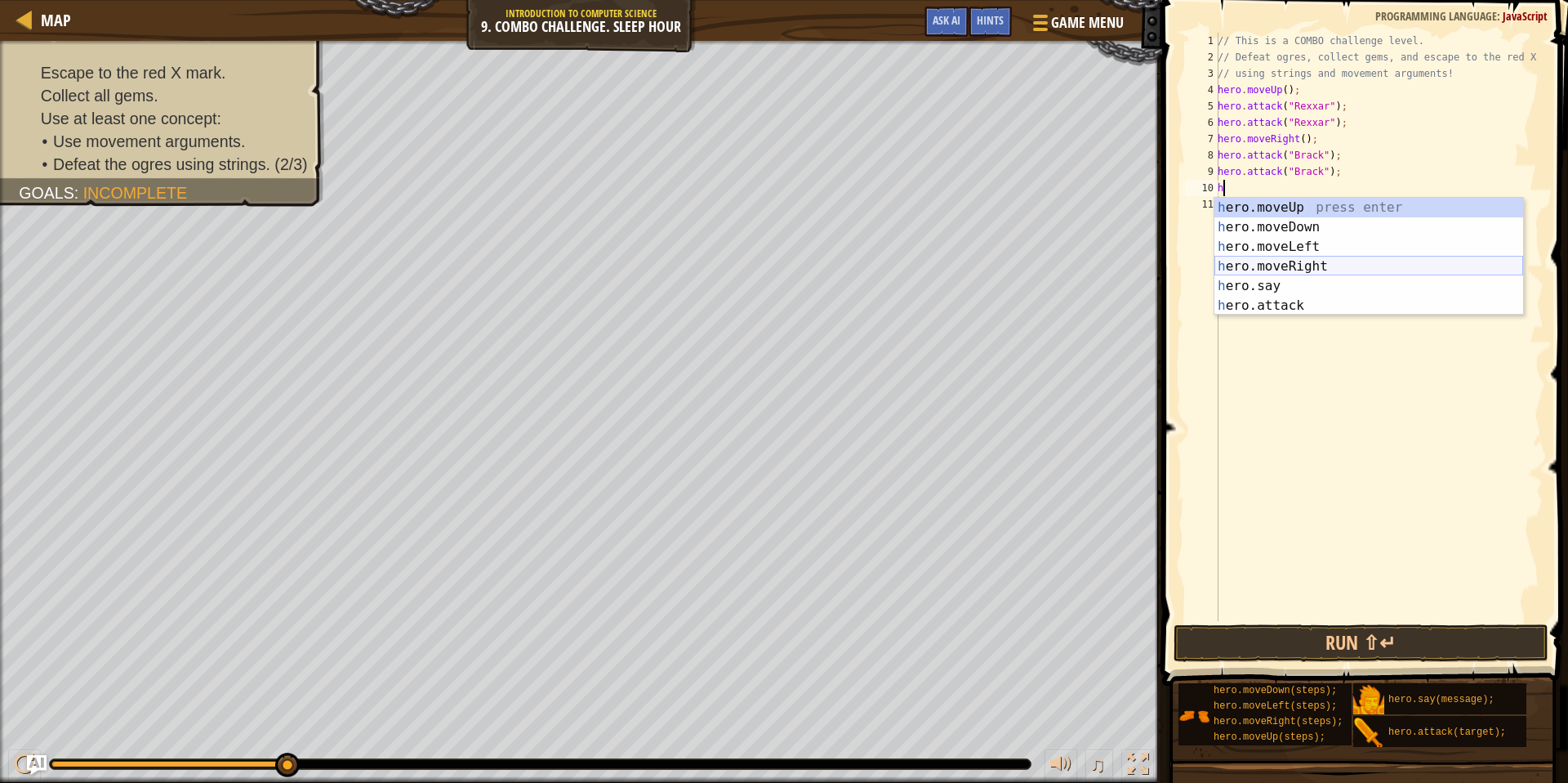
click at [1289, 272] on div "h ero.moveUp press enter h ero.moveDown press enter h ero.moveLeft press enter …" at bounding box center [1368, 276] width 309 height 157
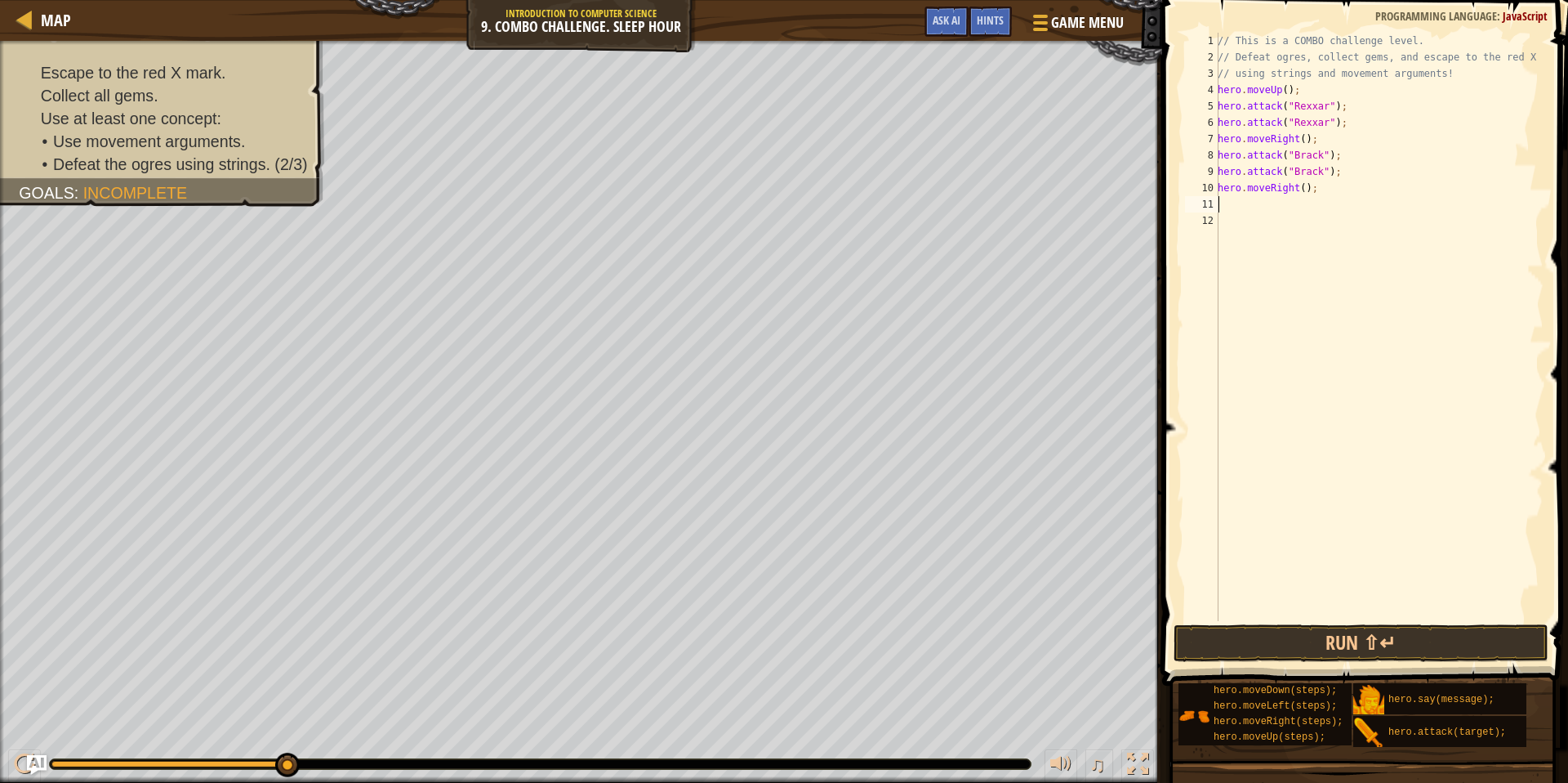
type textarea "m"
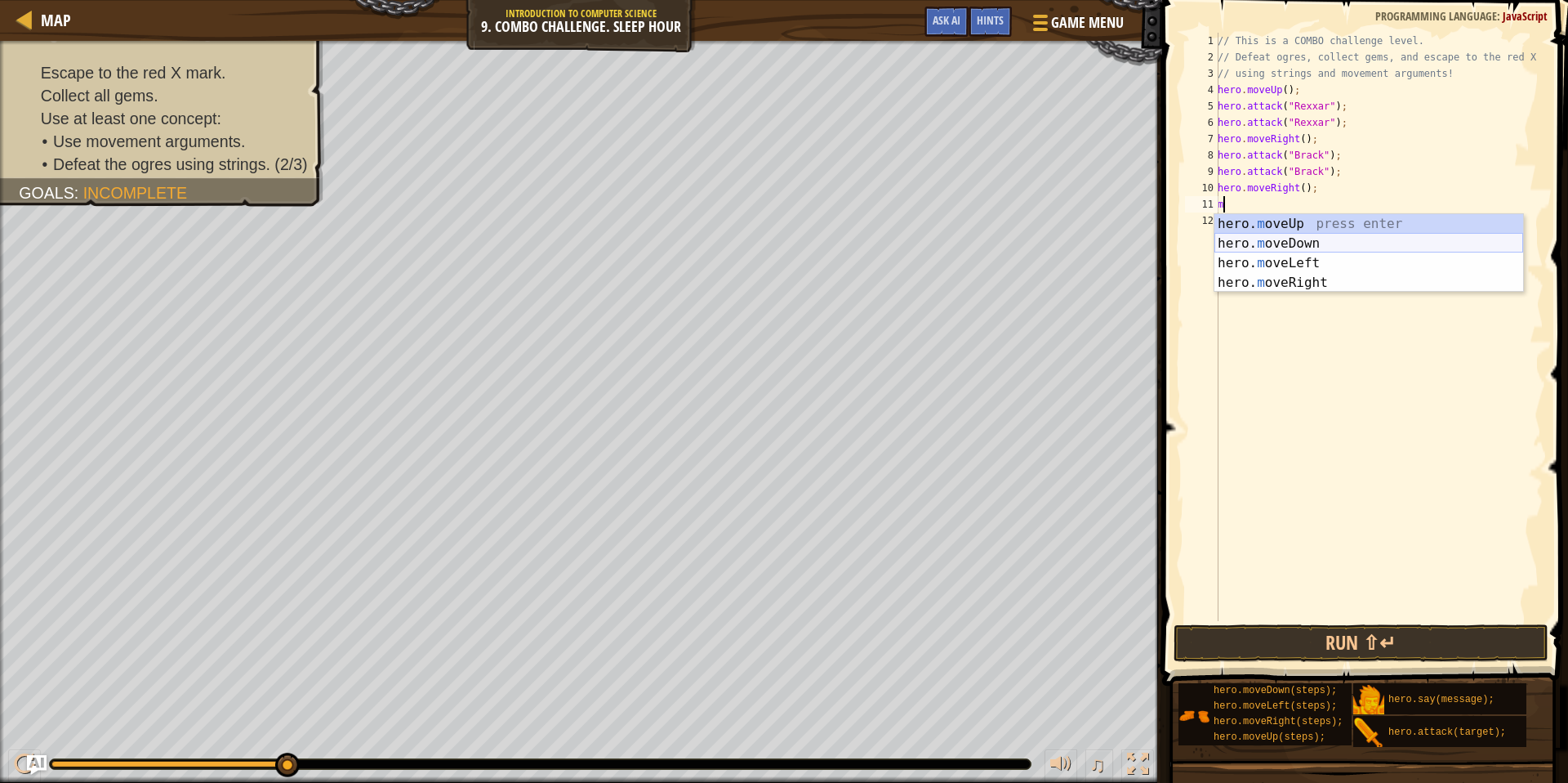
click at [1282, 241] on div "hero. m oveUp press enter hero. m oveDown press enter hero. m oveLeft press ent…" at bounding box center [1368, 272] width 309 height 117
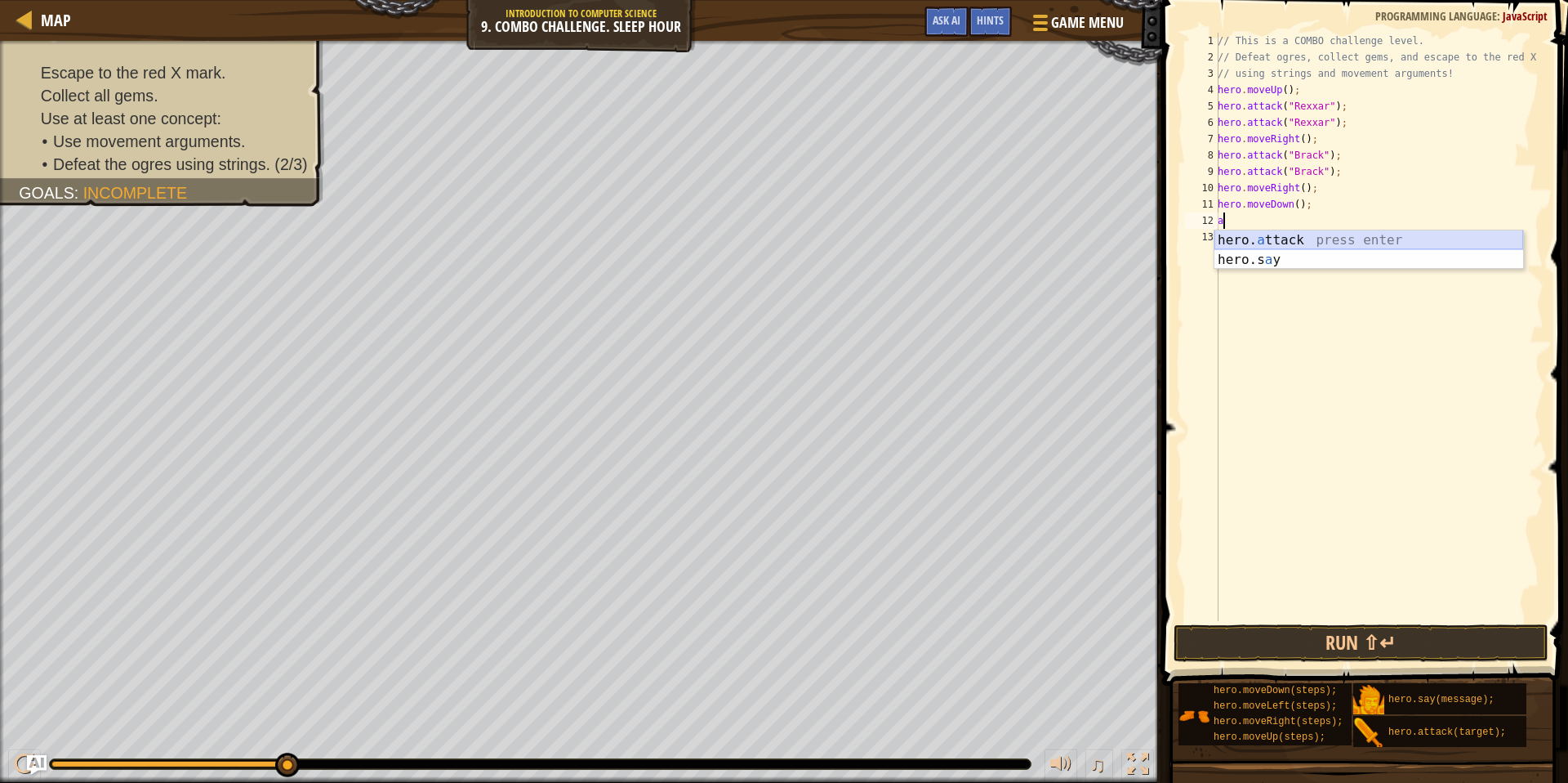
click at [1256, 240] on div "hero. a ttack press enter hero.s a y press enter" at bounding box center [1368, 269] width 309 height 78
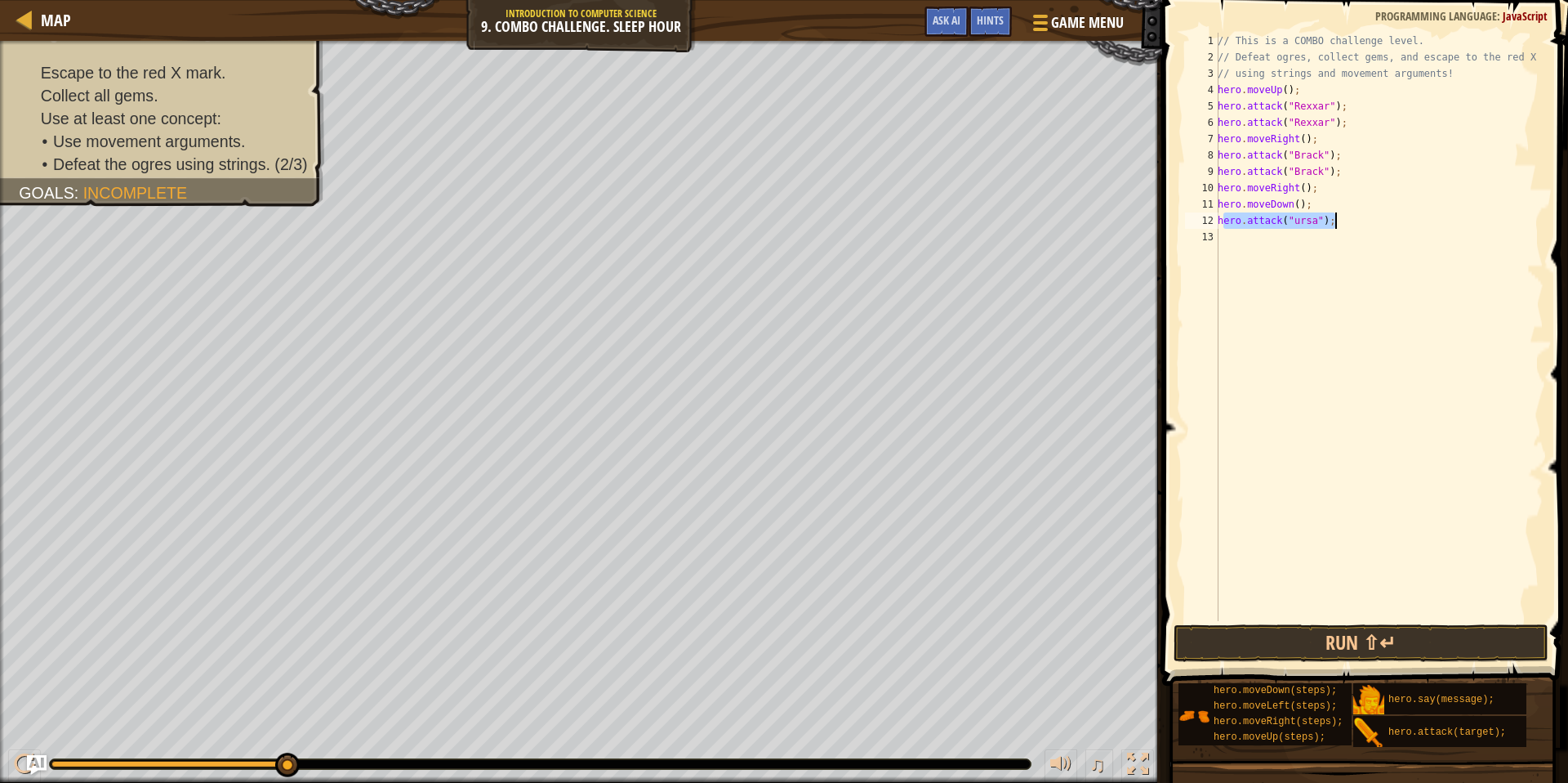
drag, startPoint x: 1221, startPoint y: 222, endPoint x: 1368, endPoint y: 222, distance: 147.0
click at [1368, 222] on div "// This is a COMBO challenge level. // Defeat ogres, collect gems, and escape t…" at bounding box center [1378, 343] width 329 height 621
type textarea "hero.attack("ursa");"
click at [1349, 219] on div "// This is a COMBO challenge level. // Defeat ogres, collect gems, and escape t…" at bounding box center [1378, 343] width 329 height 621
drag, startPoint x: 1341, startPoint y: 219, endPoint x: 1189, endPoint y: 219, distance: 152.0
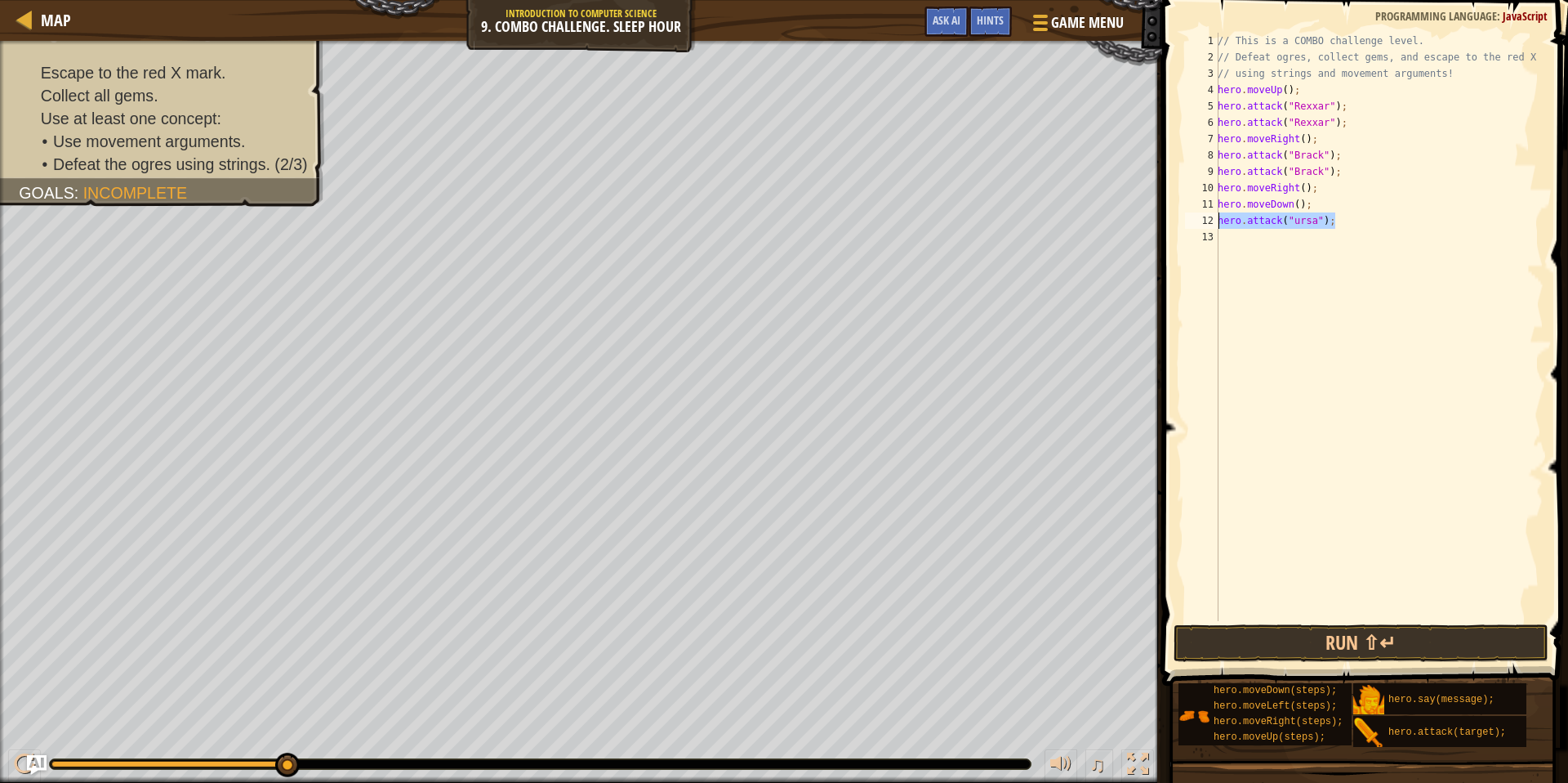
click at [1189, 219] on div "hero.attack("ursa"); 1 2 3 4 5 6 7 8 9 10 11 12 13 // This is a COMBO challenge…" at bounding box center [1363, 327] width 362 height 588
click at [1239, 240] on div "// This is a COMBO challenge level. // Defeat ogres, collect gems, and escape t…" at bounding box center [1378, 343] width 329 height 621
paste textarea "hero.attack("ursa");"
click at [1389, 635] on button "Run ⇧↵" at bounding box center [1360, 643] width 375 height 38
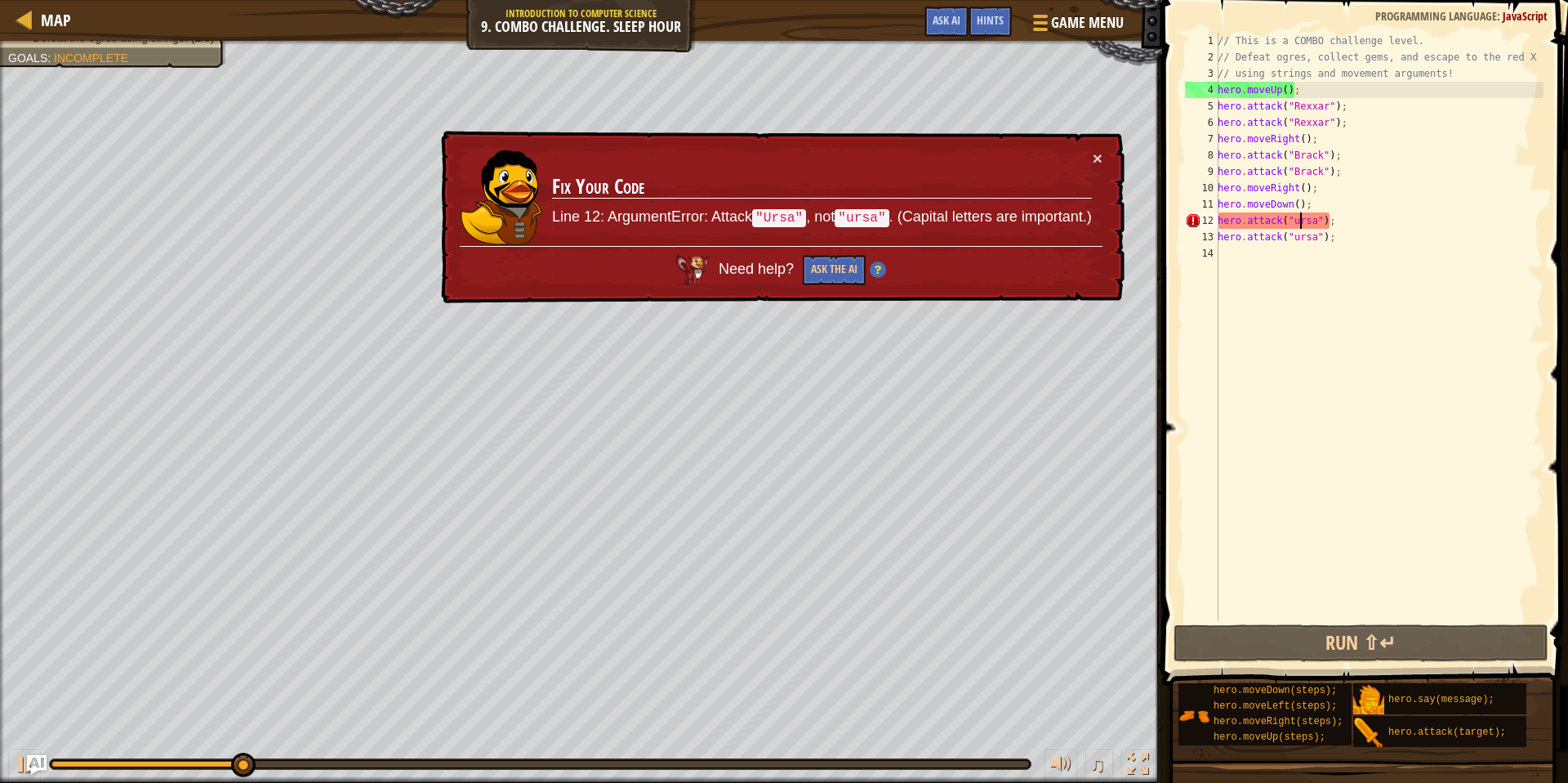
drag, startPoint x: 1301, startPoint y: 222, endPoint x: 1376, endPoint y: 321, distance: 124.2
click at [1301, 222] on div "// This is a COMBO challenge level. // Defeat ogres, collect gems, and escape t…" at bounding box center [1378, 343] width 329 height 621
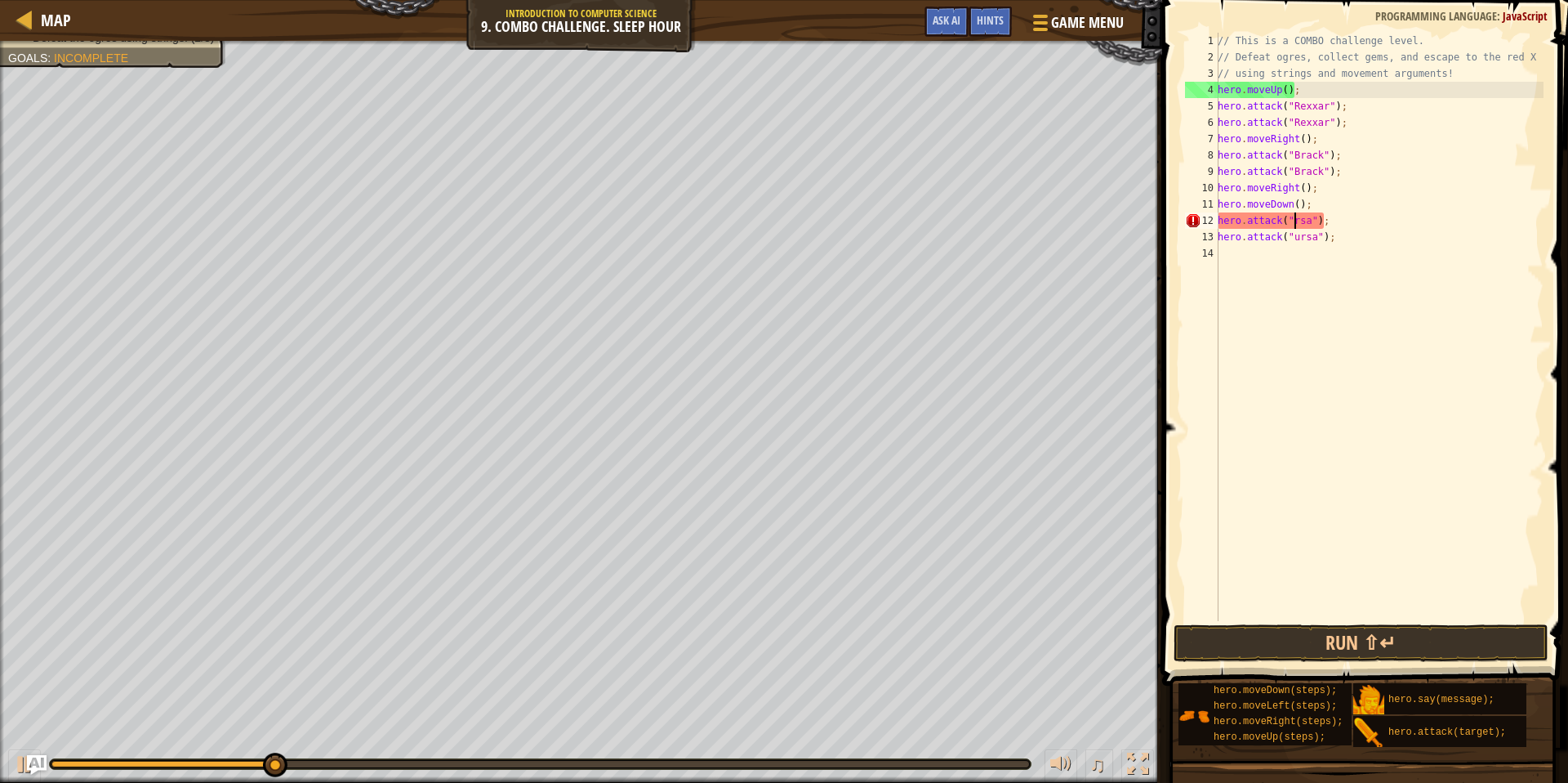
scroll to position [7, 7]
drag, startPoint x: 1301, startPoint y: 238, endPoint x: 1324, endPoint y: 419, distance: 182.5
click at [1302, 238] on div "// This is a COMBO challenge level. // Defeat ogres, collect gems, and escape t…" at bounding box center [1378, 343] width 329 height 621
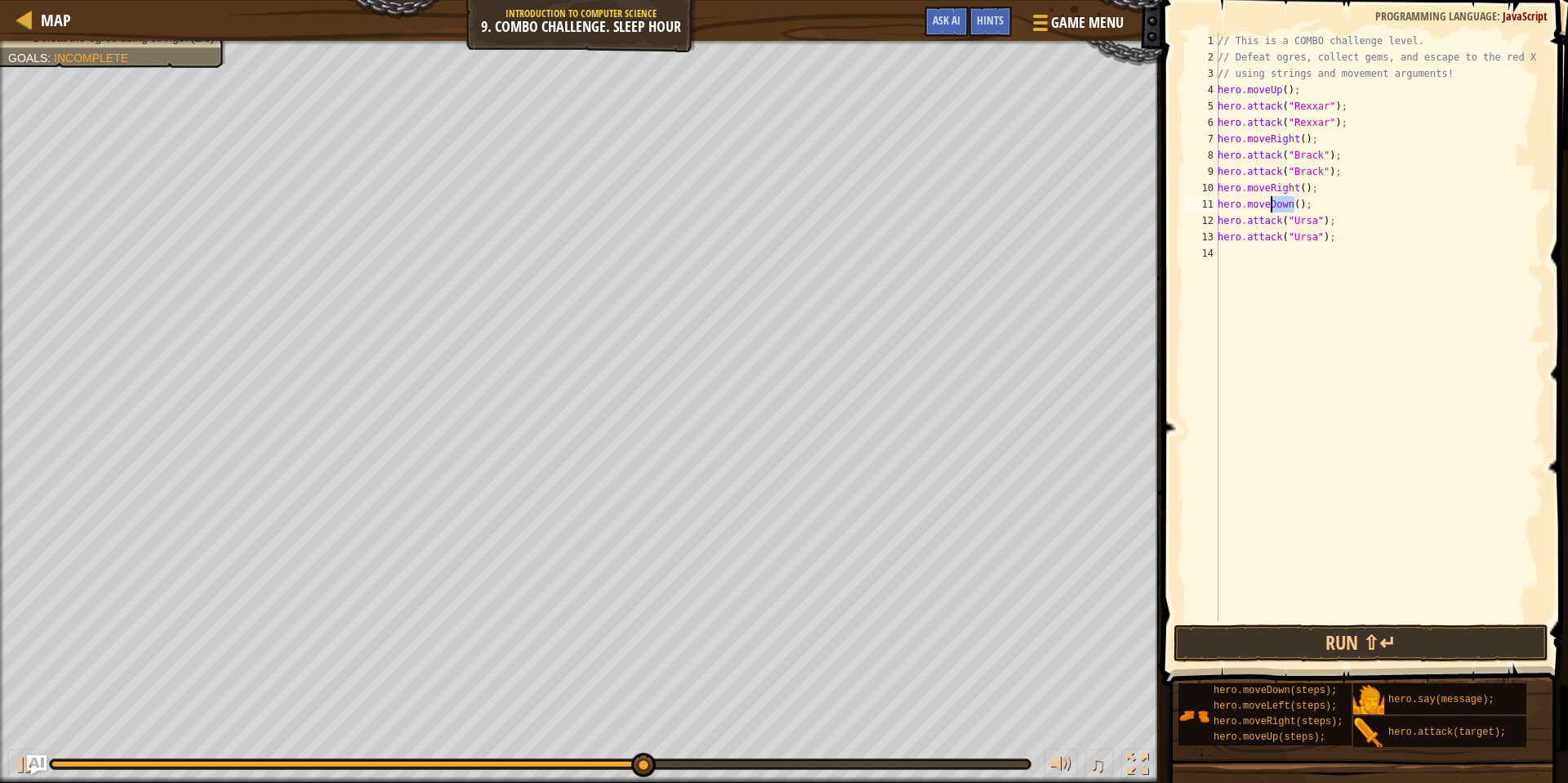
drag, startPoint x: 1293, startPoint y: 205, endPoint x: 1272, endPoint y: 207, distance: 21.1
click at [1272, 207] on div "// This is a COMBO challenge level. // Defeat ogres, collect gems, and escape t…" at bounding box center [1378, 343] width 329 height 621
click at [1301, 203] on div "// This is a COMBO challenge level. // Defeat ogres, collect gems, and escape t…" at bounding box center [1378, 343] width 329 height 621
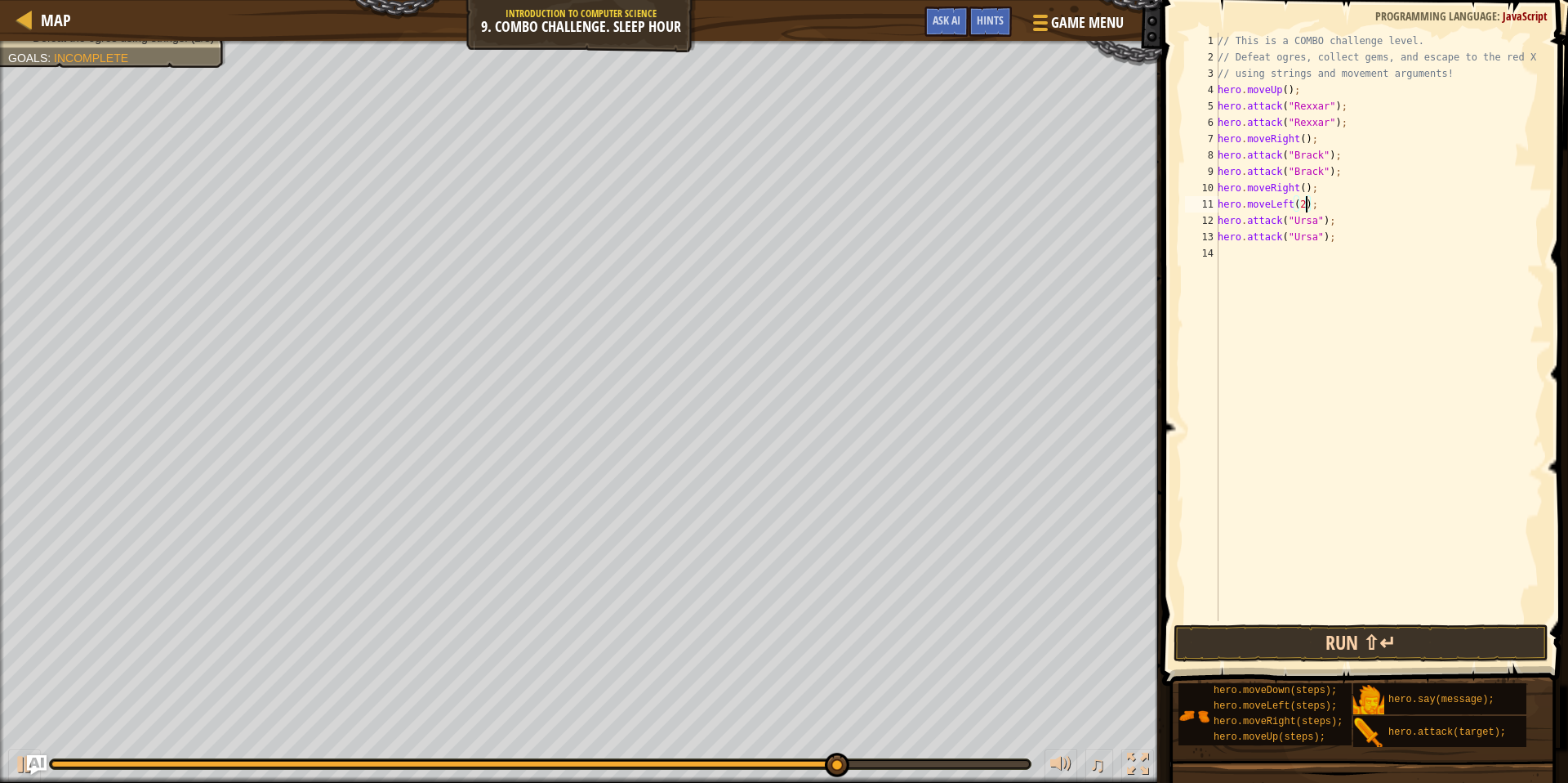
type textarea "hero.moveLeft(2);"
click at [1442, 630] on button "Run ⇧↵" at bounding box center [1360, 643] width 375 height 38
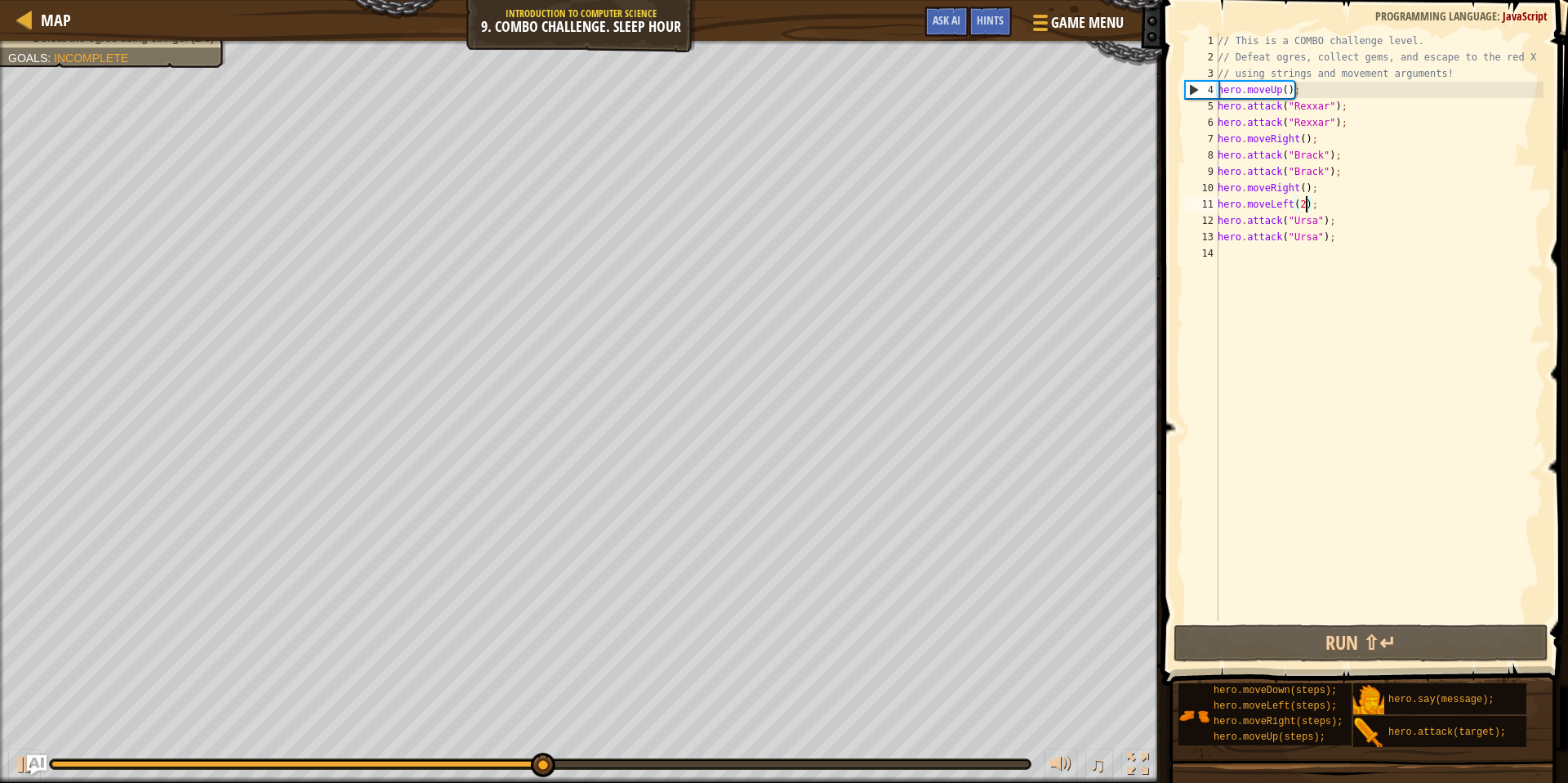
click at [1318, 206] on div "// This is a COMBO challenge level. // Defeat ogres, collect gems, and escape t…" at bounding box center [1378, 343] width 329 height 621
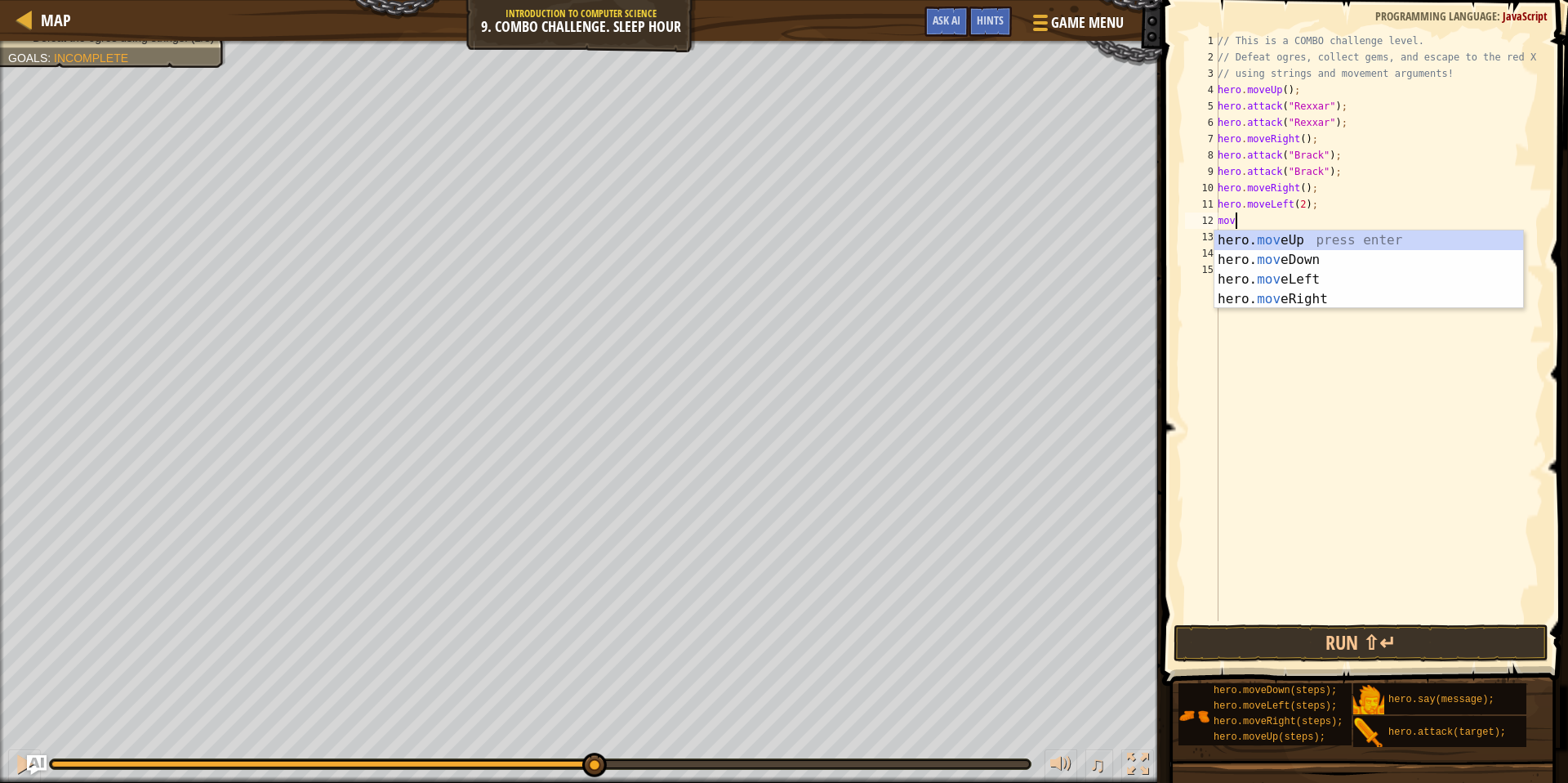
type textarea "move"
click at [1325, 252] on div "hero. move Up press enter hero. move Down press enter hero. move Left press ent…" at bounding box center [1368, 289] width 309 height 117
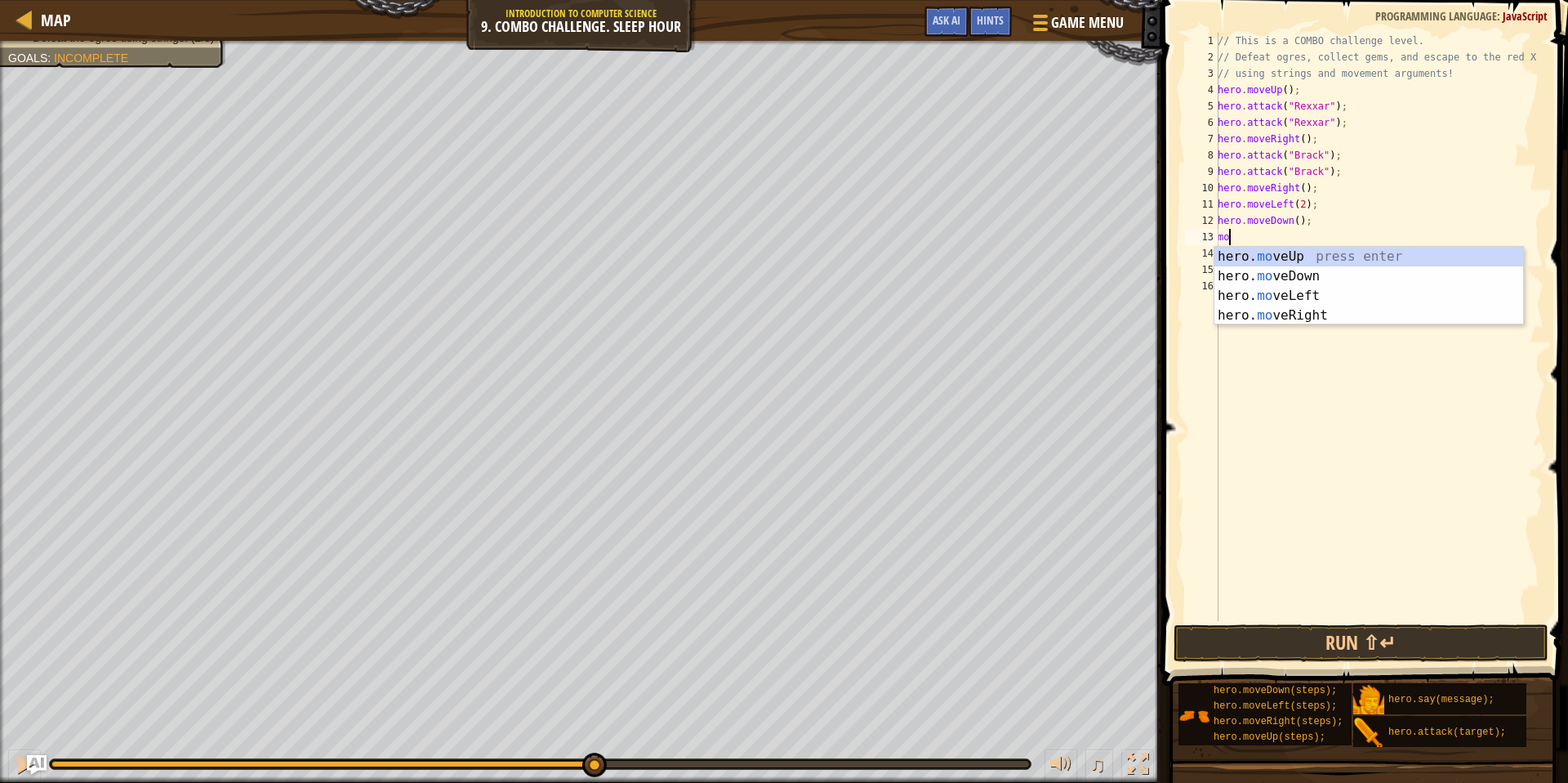
type textarea "move"
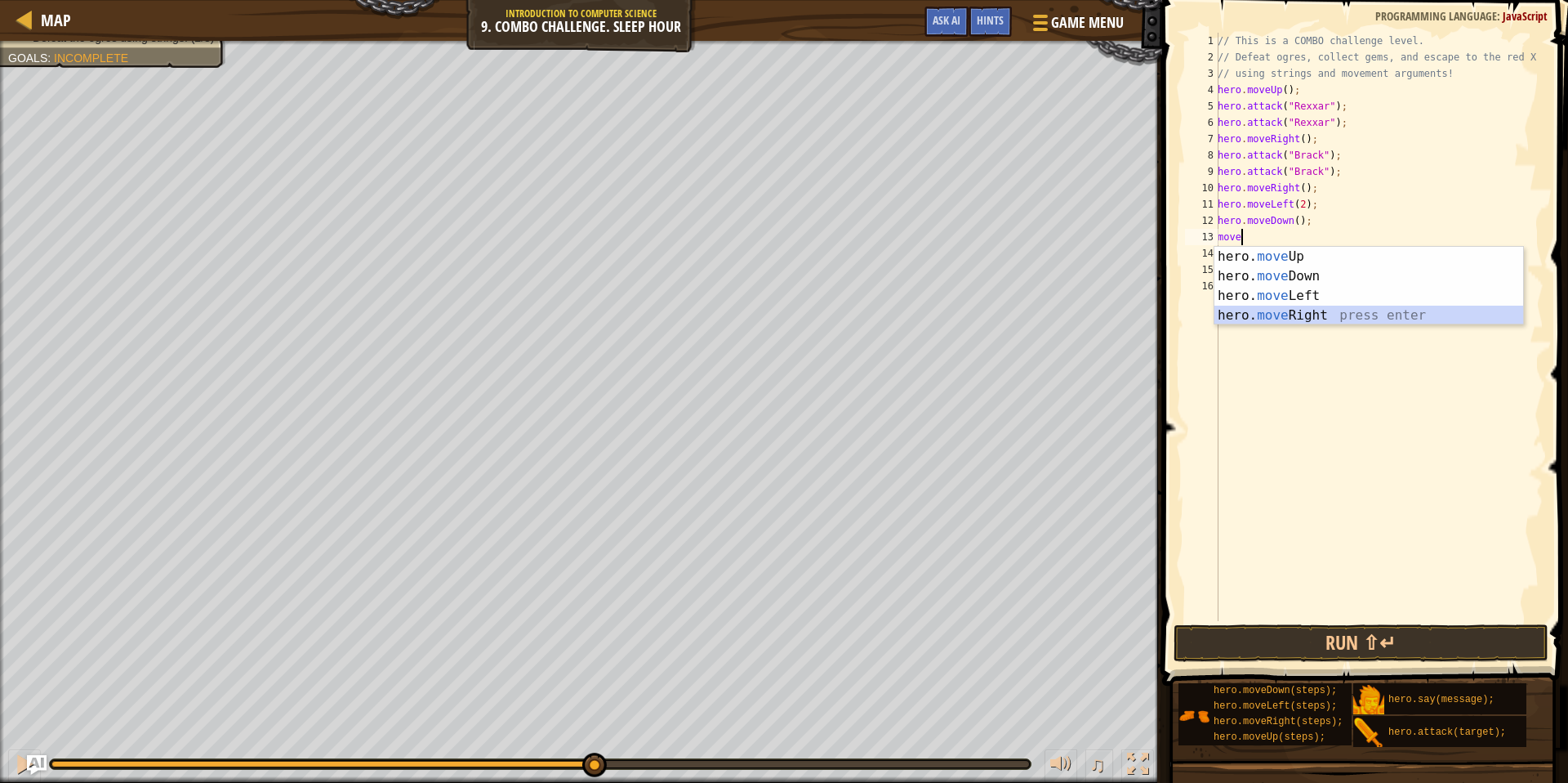
click at [1288, 310] on div "hero. move Up press enter hero. move Down press enter hero. move Left press ent…" at bounding box center [1368, 305] width 309 height 117
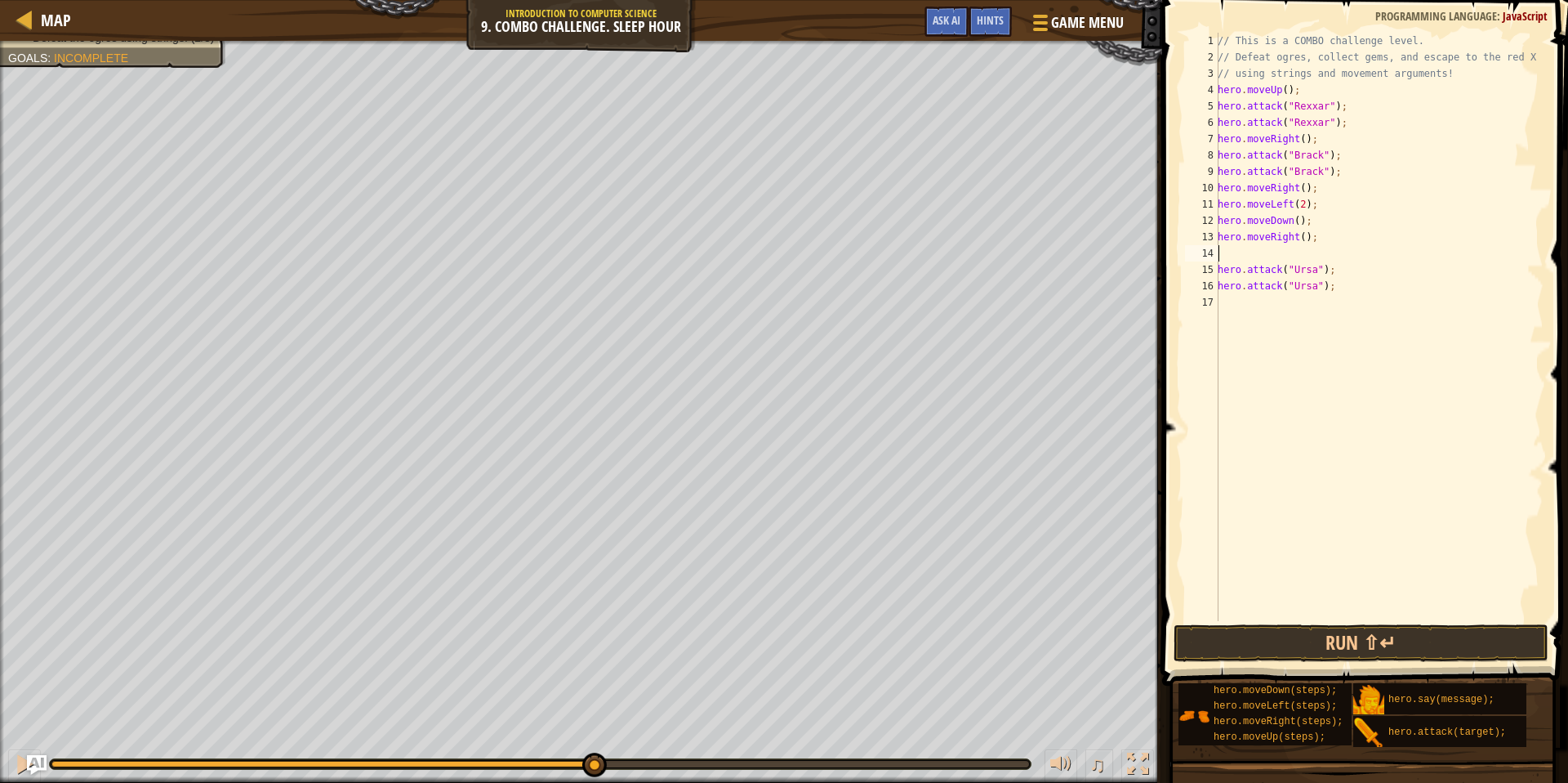
scroll to position [7, 0]
click at [1311, 236] on div "// This is a COMBO challenge level. // Defeat ogres, collect gems, and escape t…" at bounding box center [1378, 343] width 329 height 621
click at [1306, 235] on div "// This is a COMBO challenge level. // Defeat ogres, collect gems, and escape t…" at bounding box center [1378, 343] width 329 height 621
type textarea "hero.moveRight(2);"
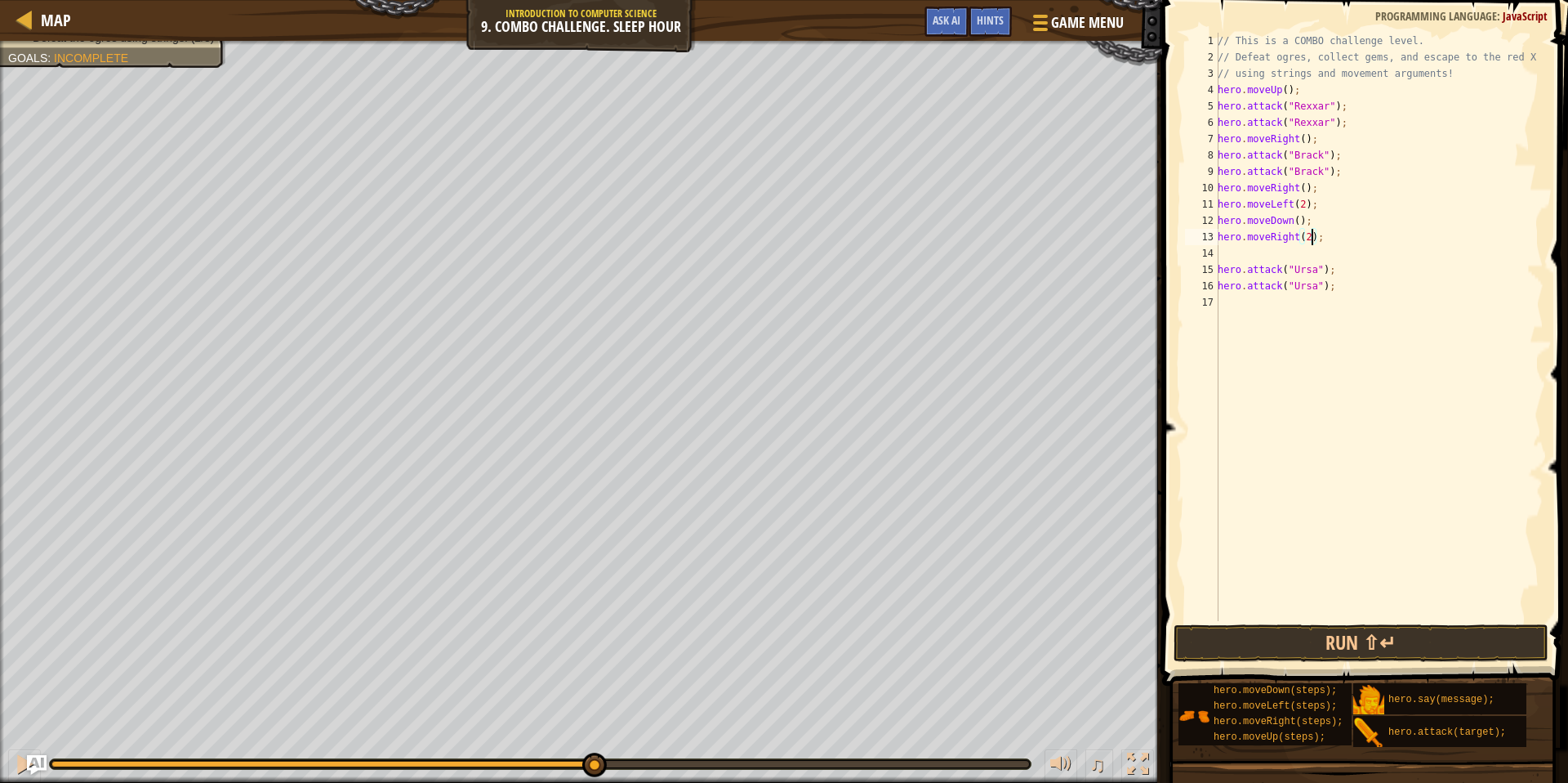
click at [1436, 413] on div "// This is a COMBO challenge level. // Defeat ogres, collect gems, and escape t…" at bounding box center [1378, 343] width 329 height 621
click at [1321, 655] on button "Run ⇧↵" at bounding box center [1360, 643] width 375 height 38
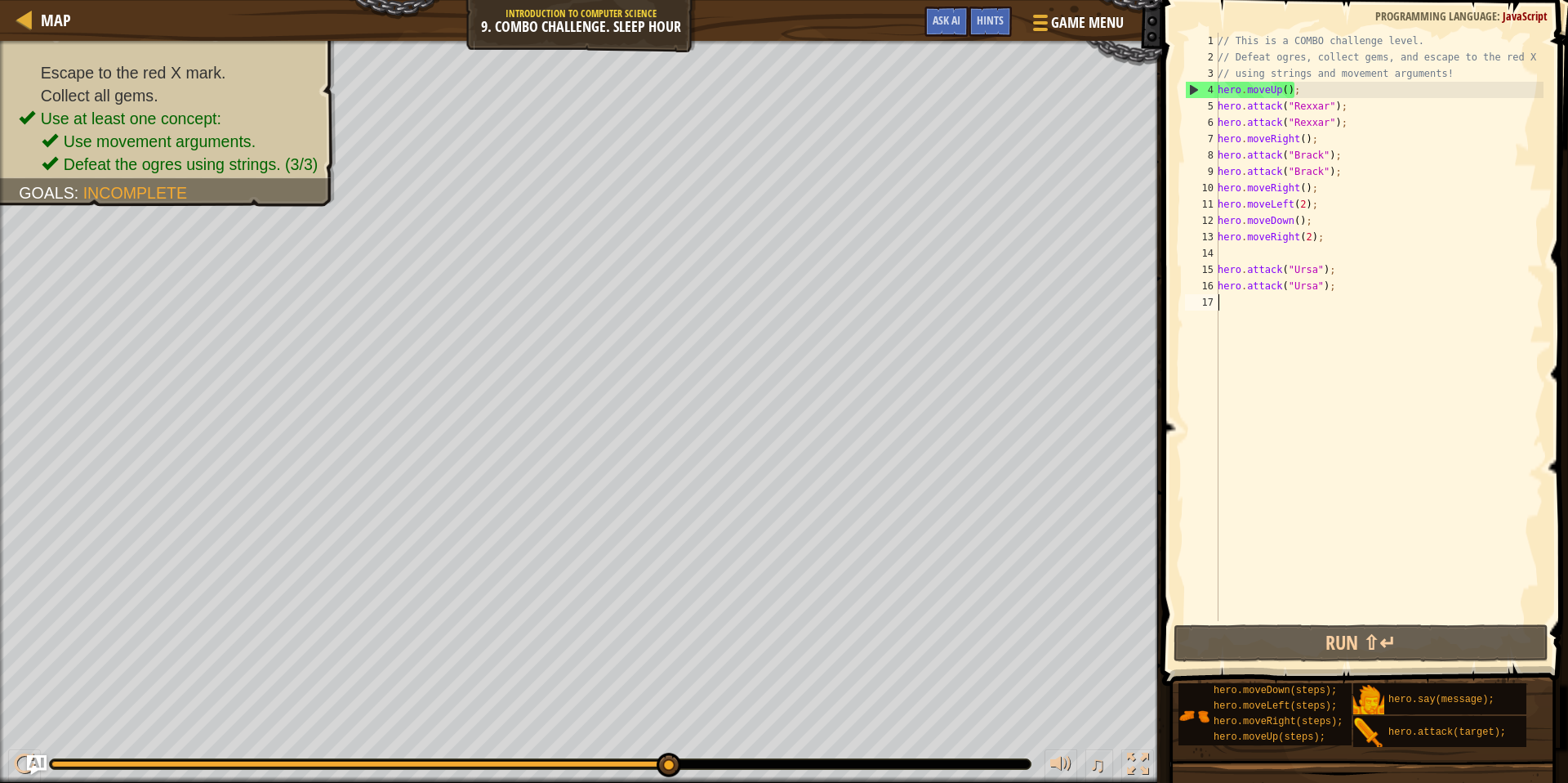
click at [1237, 304] on div "// This is a COMBO challenge level. // Defeat ogres, collect gems, and escape t…" at bounding box center [1378, 343] width 329 height 621
type textarea "d"
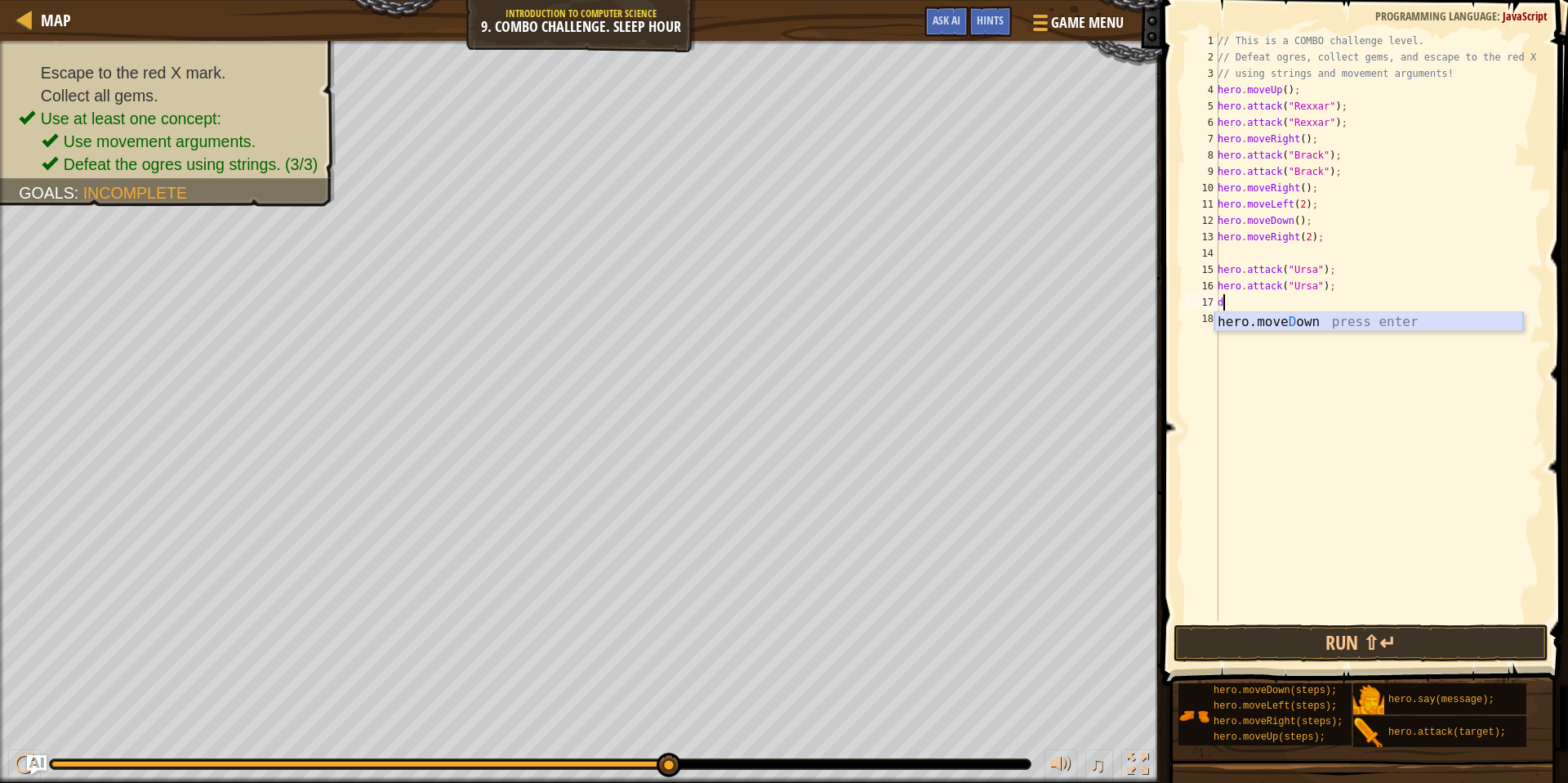
click at [1333, 321] on div "hero.[PERSON_NAME] own press enter" at bounding box center [1368, 341] width 309 height 59
type textarea "l"
click at [1285, 339] on div "hero.move L eft press enter" at bounding box center [1368, 357] width 309 height 59
click at [1300, 319] on div "// This is a COMBO challenge level. // Defeat ogres, collect gems, and escape t…" at bounding box center [1378, 343] width 329 height 621
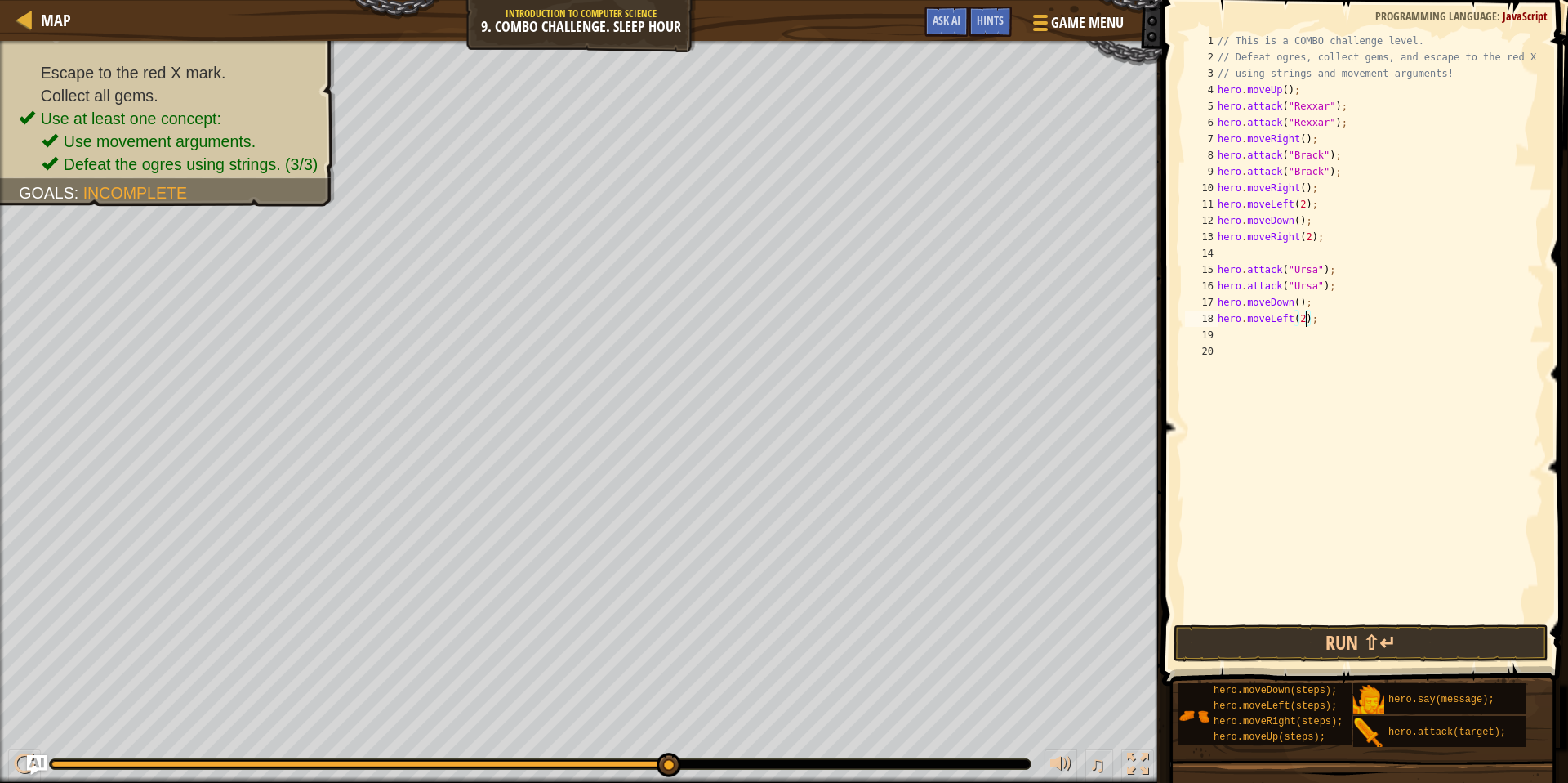
type textarea "hero.moveLeft(2);"
click at [1377, 622] on span at bounding box center [1367, 319] width 419 height 733
click at [1379, 637] on button "Run ⇧↵" at bounding box center [1360, 643] width 375 height 38
